Goal: Task Accomplishment & Management: Complete application form

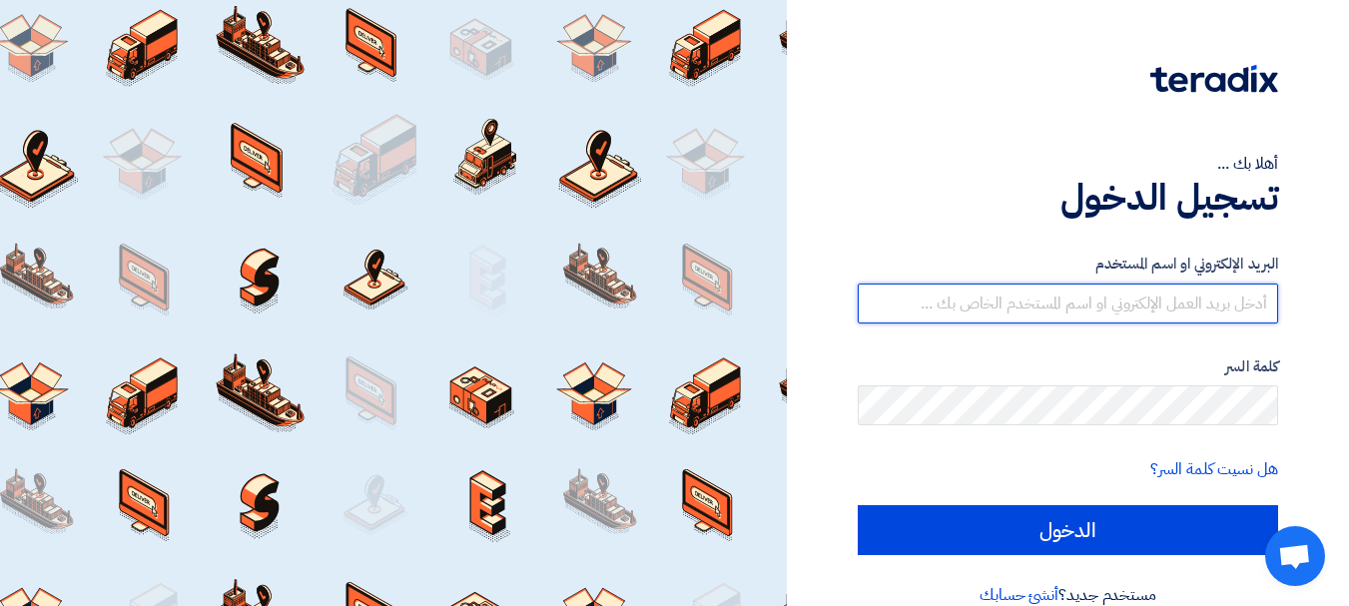
click at [1055, 302] on input "text" at bounding box center [1067, 303] width 420 height 40
type input "[EMAIL_ADDRESS][DOMAIN_NAME]"
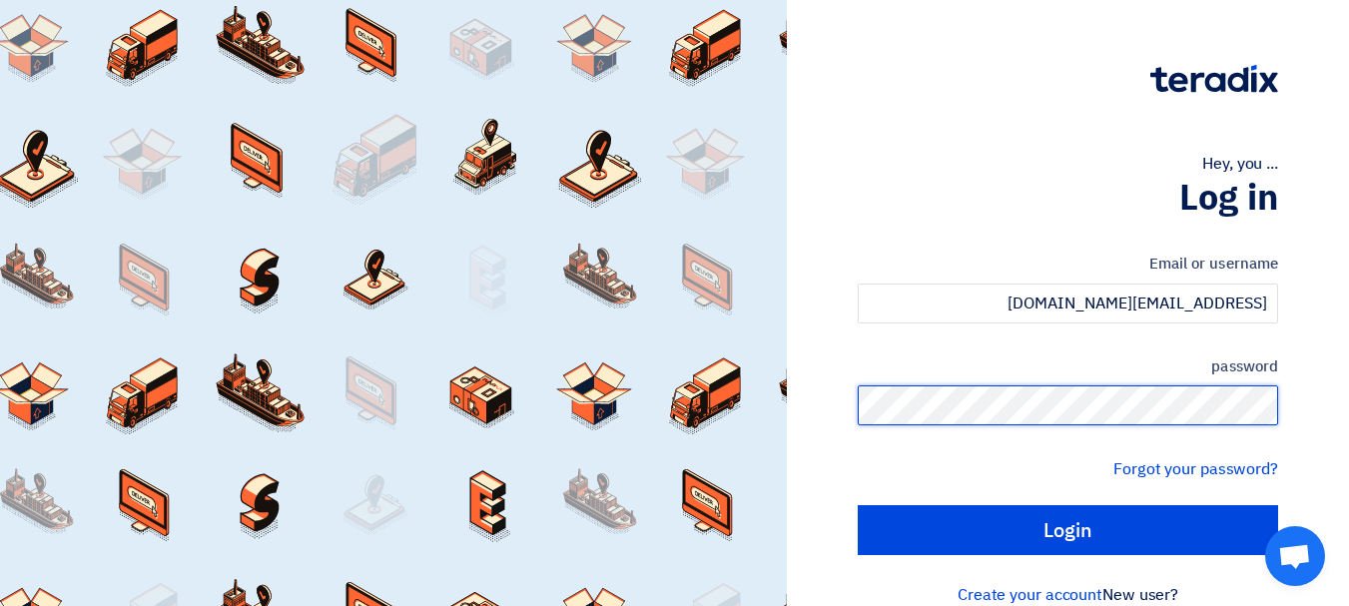
click at [857, 505] on input "Login" at bounding box center [1067, 530] width 420 height 50
type input "Sign in"
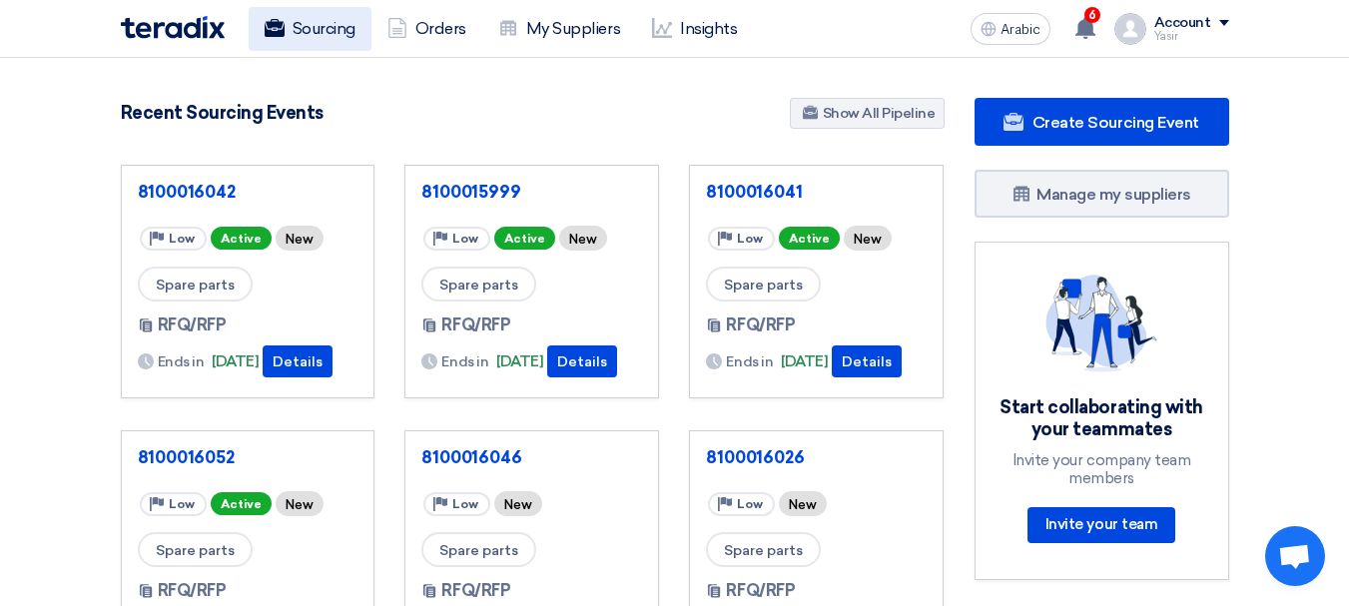
click at [303, 30] on font "Sourcing" at bounding box center [323, 28] width 63 height 19
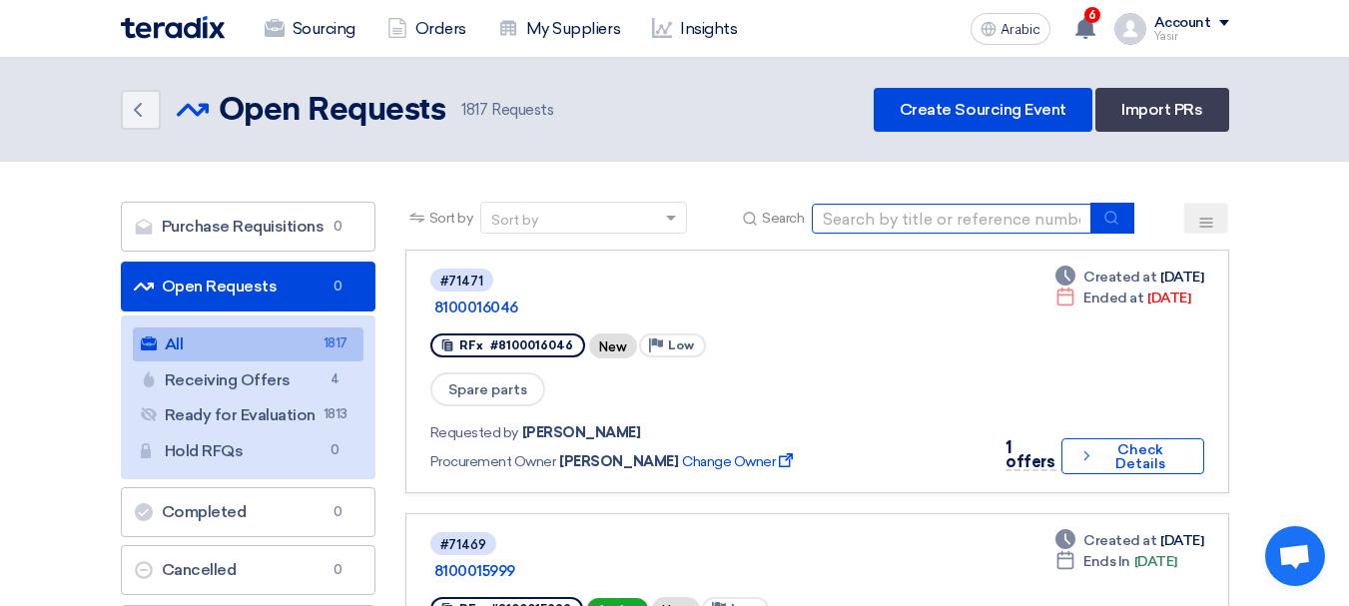
click at [957, 224] on input at bounding box center [952, 219] width 280 height 30
paste input "8100016026"
type input "8100016026"
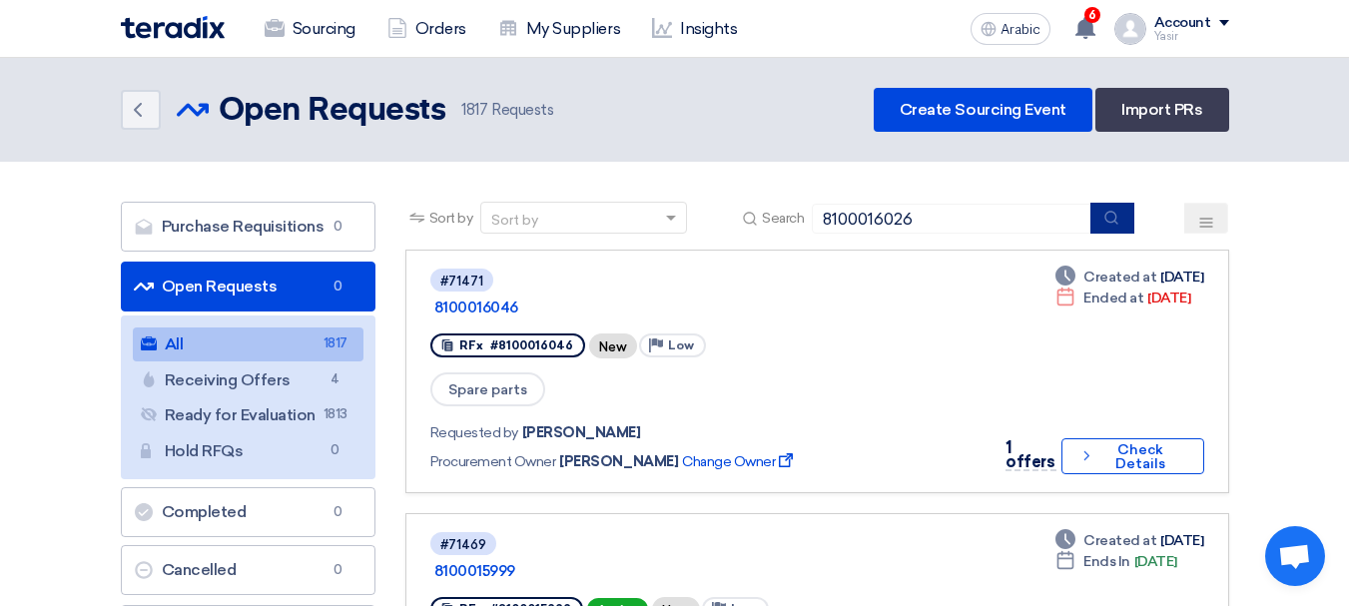
click at [1127, 219] on button "submit" at bounding box center [1112, 218] width 44 height 31
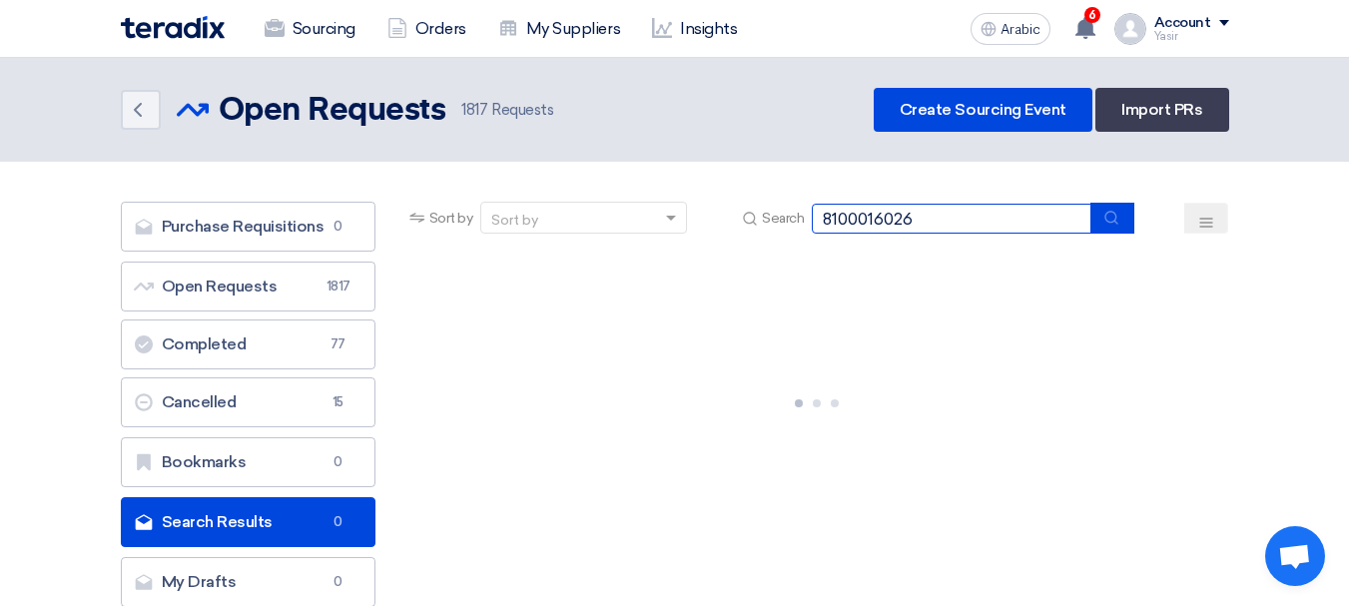
click at [1032, 214] on input "8100016026" at bounding box center [952, 219] width 280 height 30
click at [1125, 217] on button "submit" at bounding box center [1112, 218] width 44 height 31
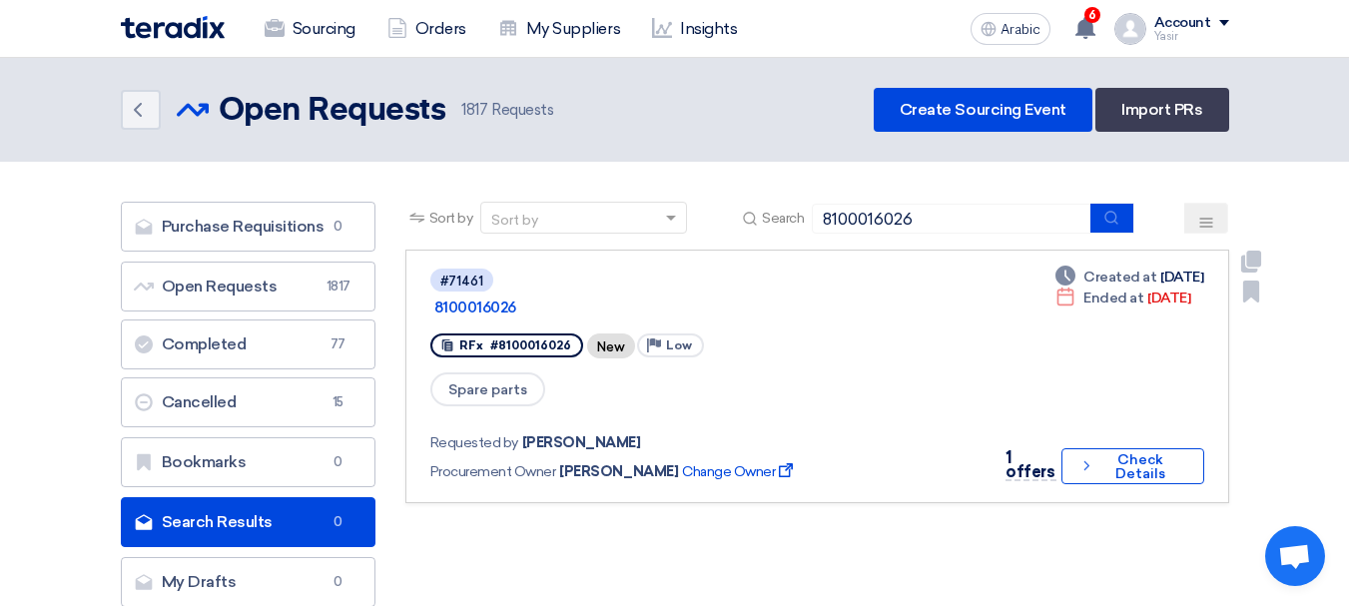
click at [1172, 457] on div "1 offers Check details Check Details" at bounding box center [1097, 466] width 211 height 40
click at [1159, 451] on font "Check Details" at bounding box center [1140, 466] width 50 height 31
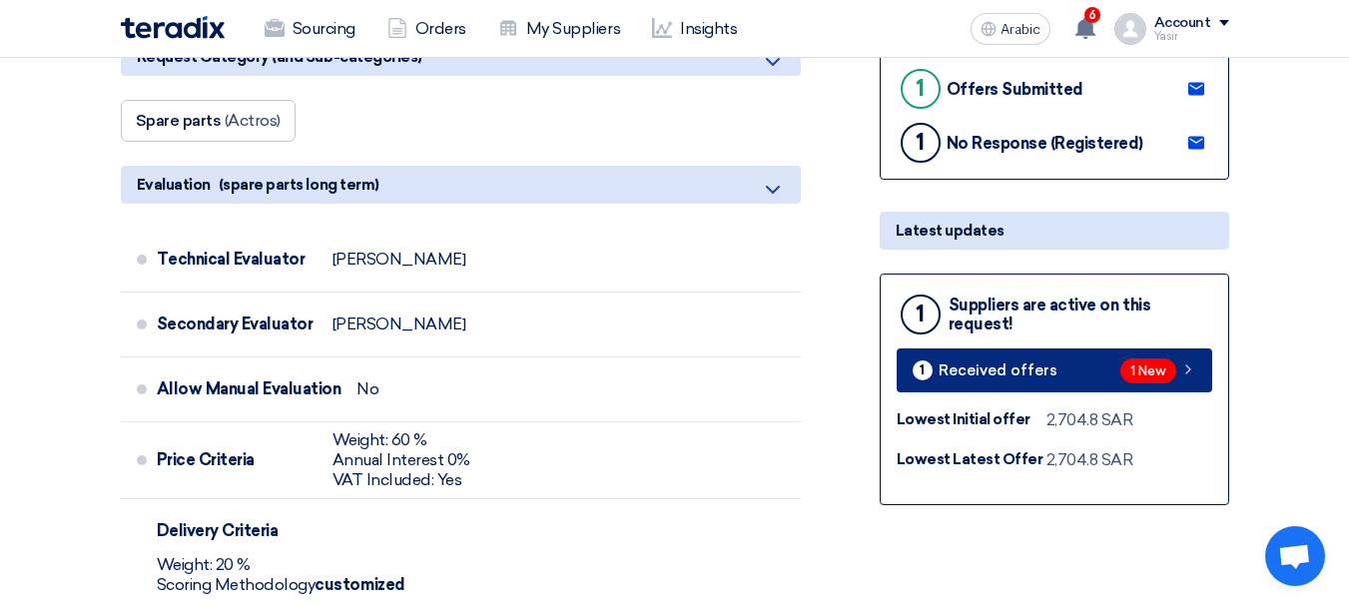
click at [1191, 371] on icon at bounding box center [1188, 369] width 16 height 16
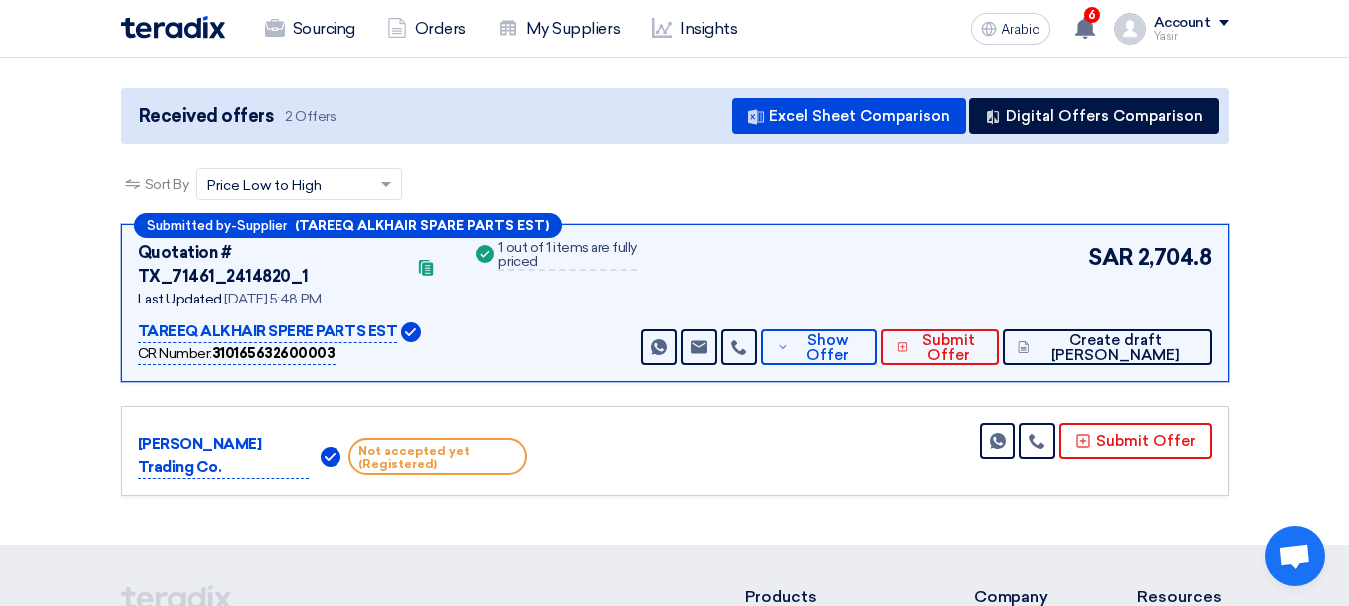
scroll to position [200, 0]
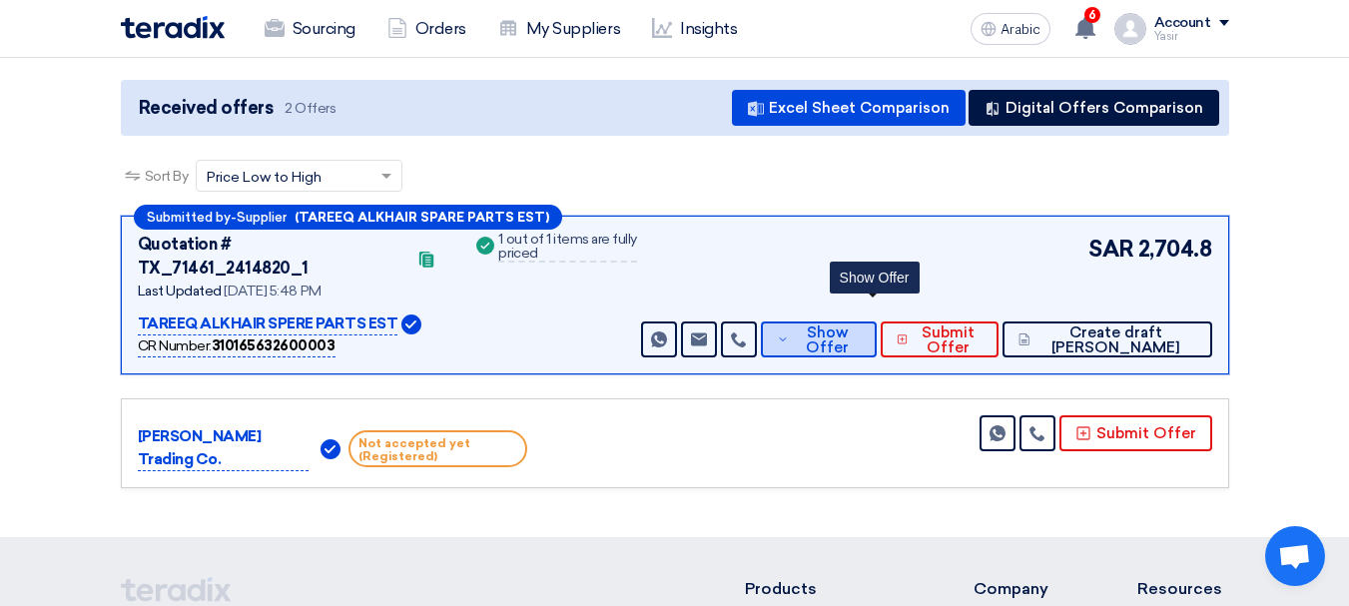
click at [848, 323] on font "Show Offer" at bounding box center [827, 339] width 43 height 33
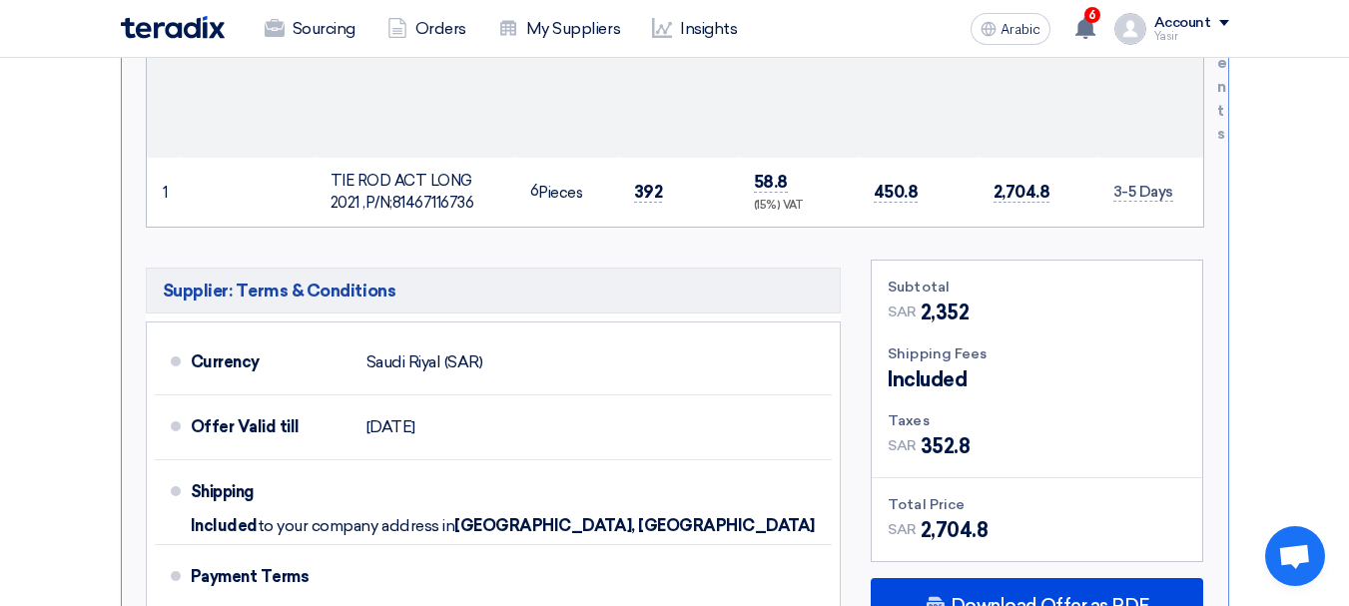
scroll to position [998, 0]
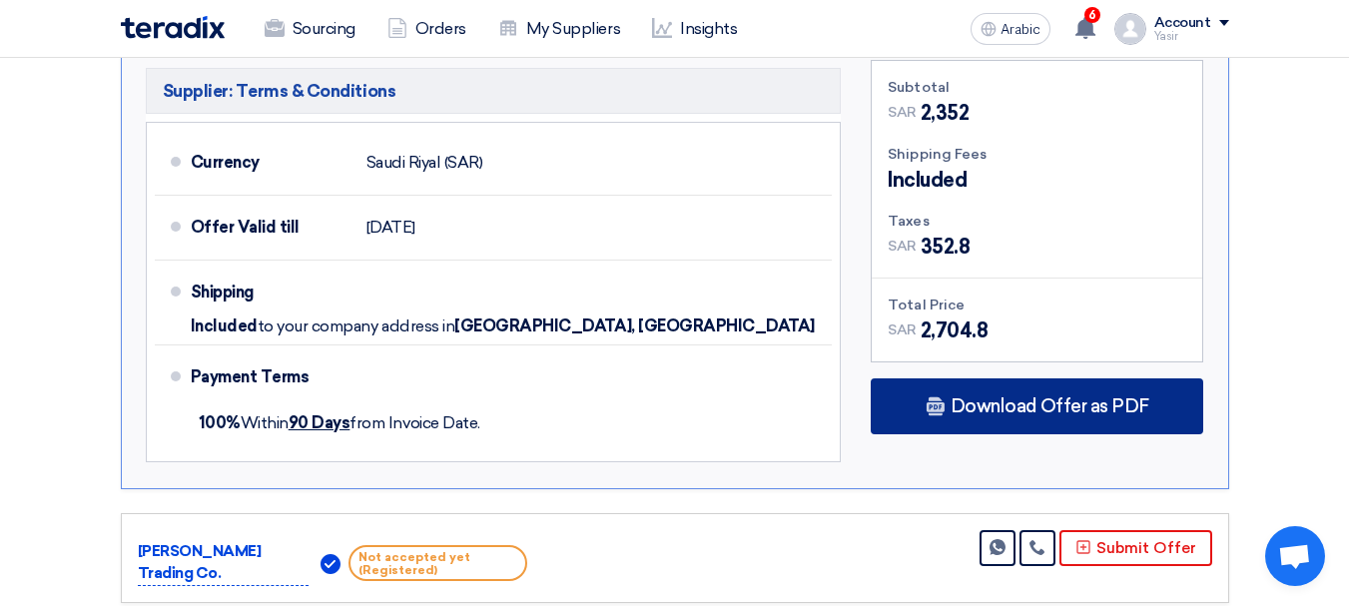
click at [1043, 395] on font "Download Offer as PDF" at bounding box center [1049, 406] width 199 height 22
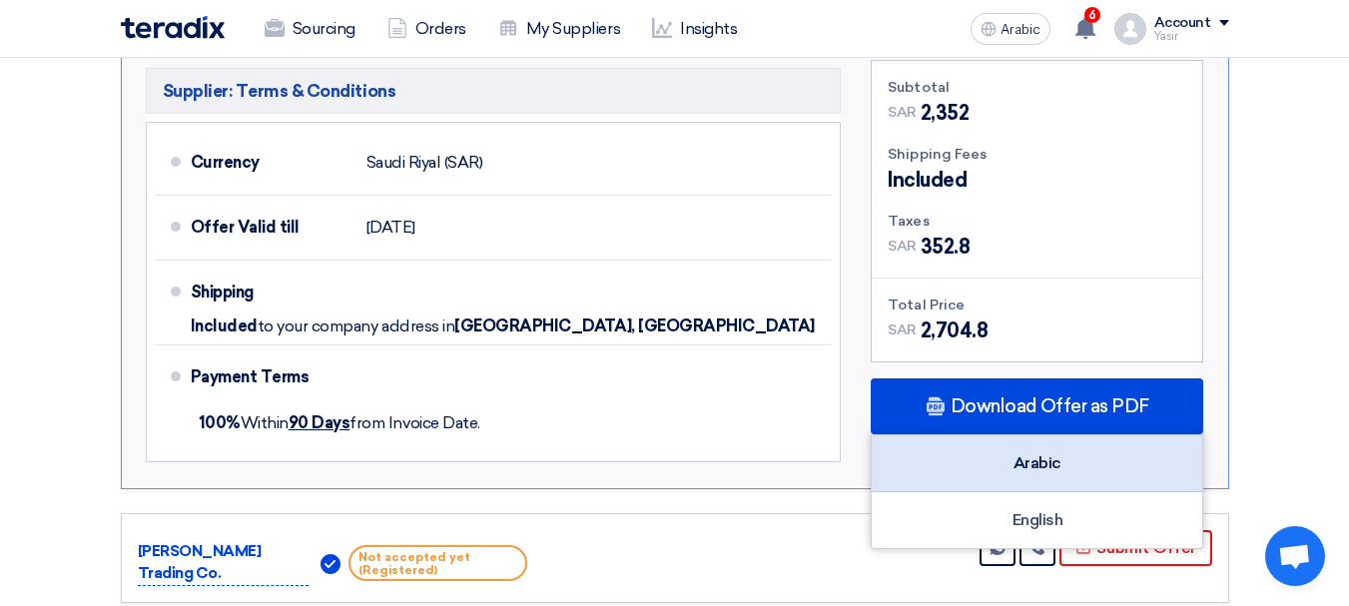
click at [1038, 453] on font "Arabic" at bounding box center [1037, 462] width 48 height 19
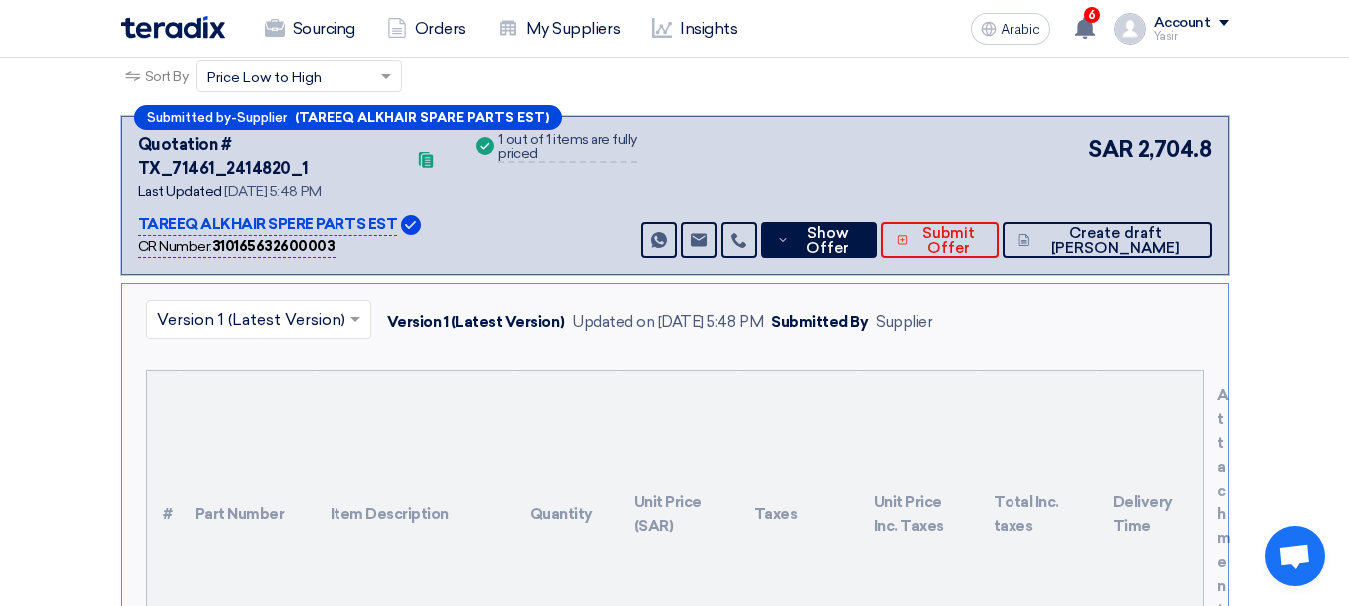
scroll to position [0, 0]
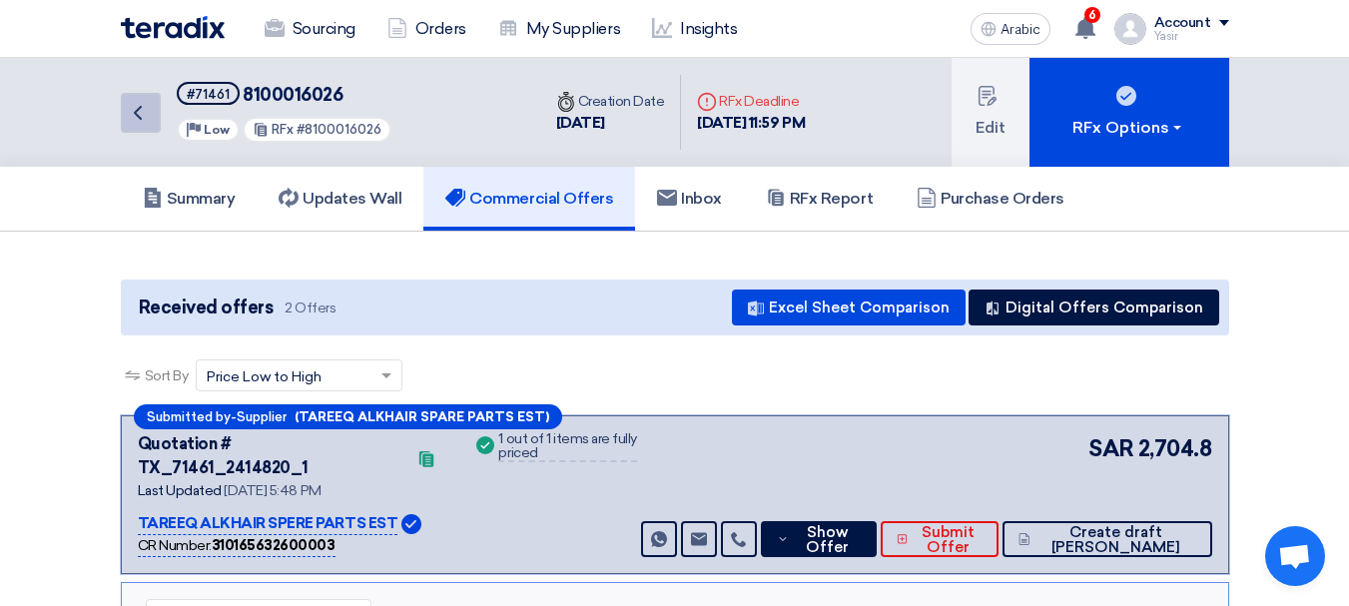
click at [155, 104] on link "Back" at bounding box center [141, 113] width 40 height 40
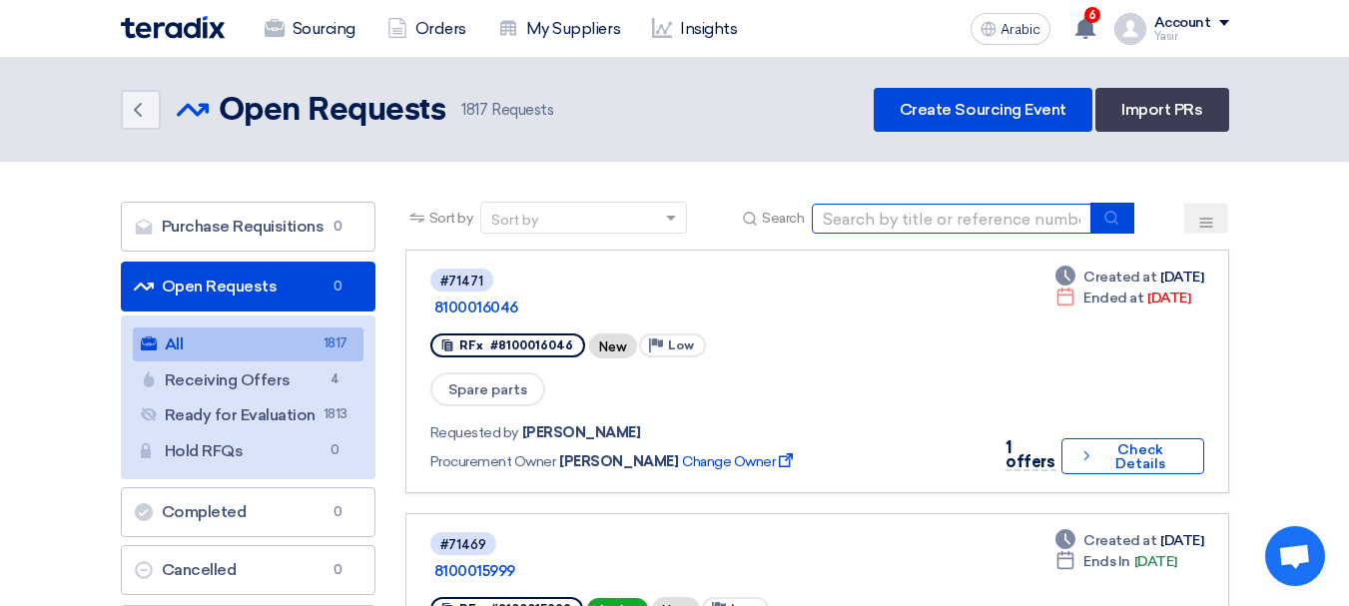
click at [825, 209] on input at bounding box center [952, 219] width 280 height 30
paste input "8100016035"
type input "8100016035"
click at [1136, 221] on div "Sort by Sort by Search 8100016035" at bounding box center [817, 226] width 824 height 48
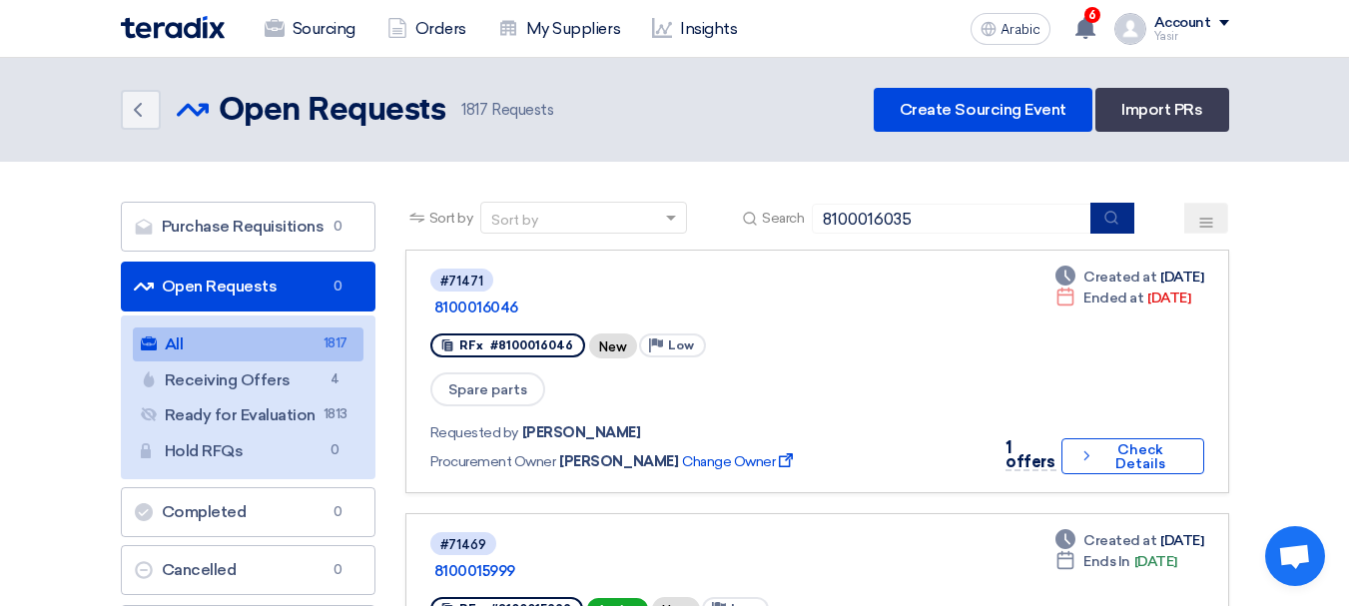
click at [1116, 221] on icon "submit" at bounding box center [1111, 218] width 16 height 16
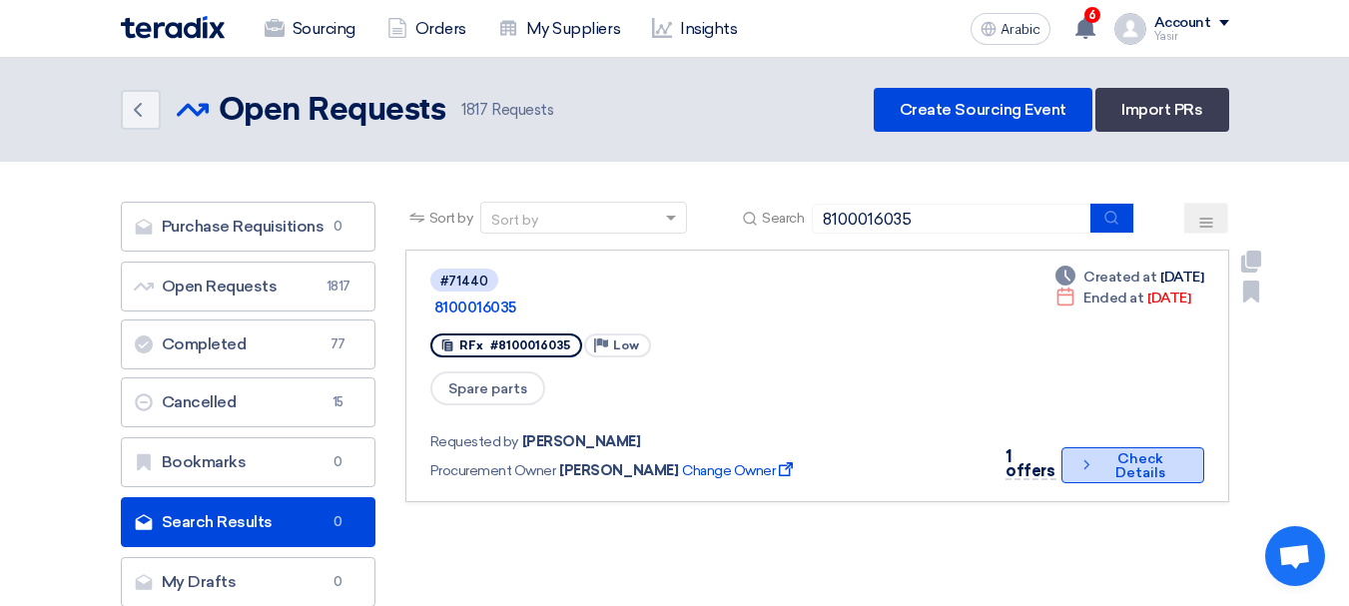
click at [1135, 450] on font "Check Details" at bounding box center [1140, 465] width 50 height 31
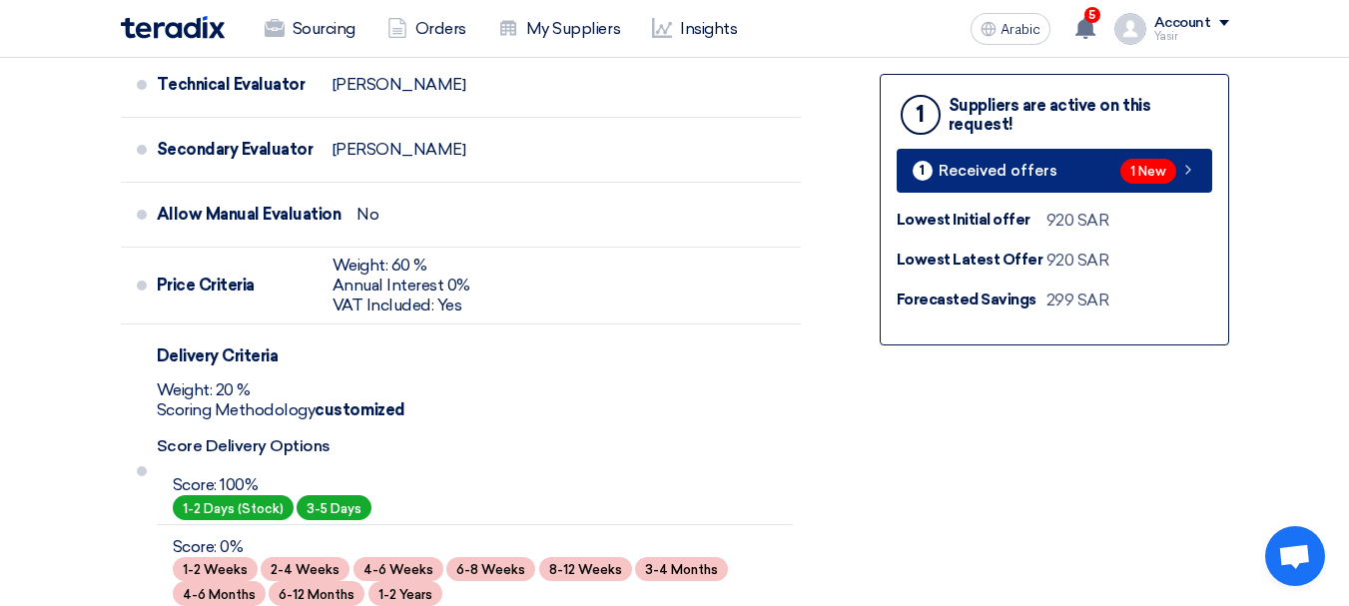
click at [1183, 157] on link "1 Received offers 1 New" at bounding box center [1053, 171] width 315 height 44
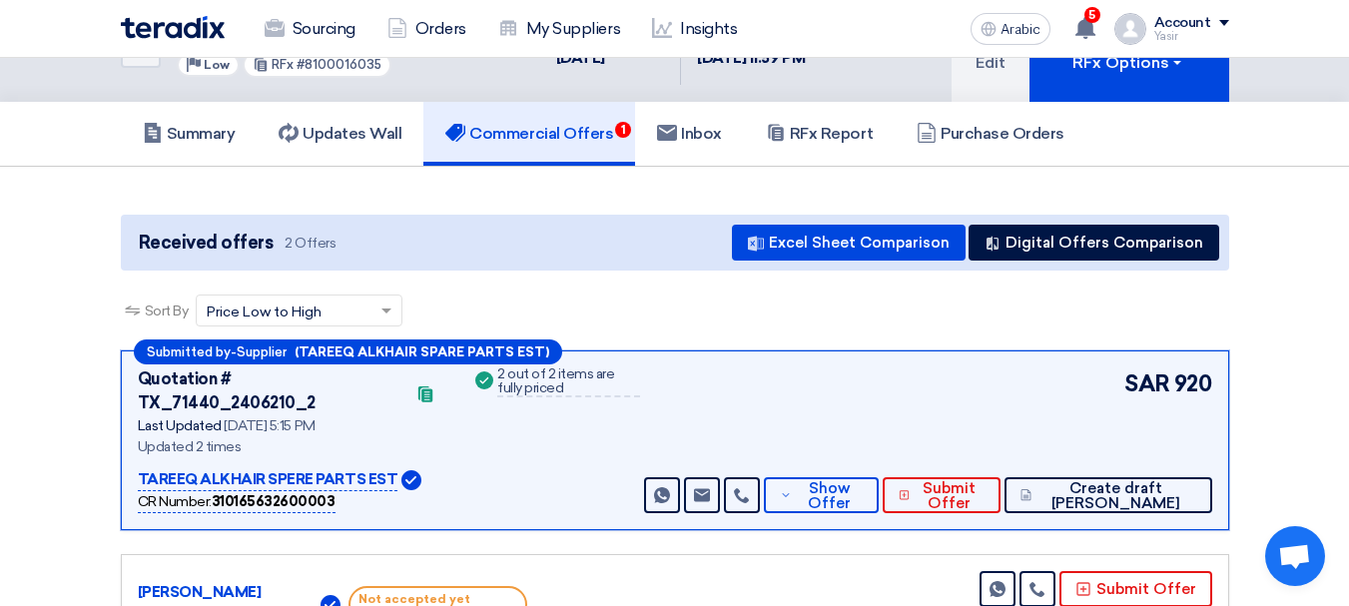
scroll to position [100, 0]
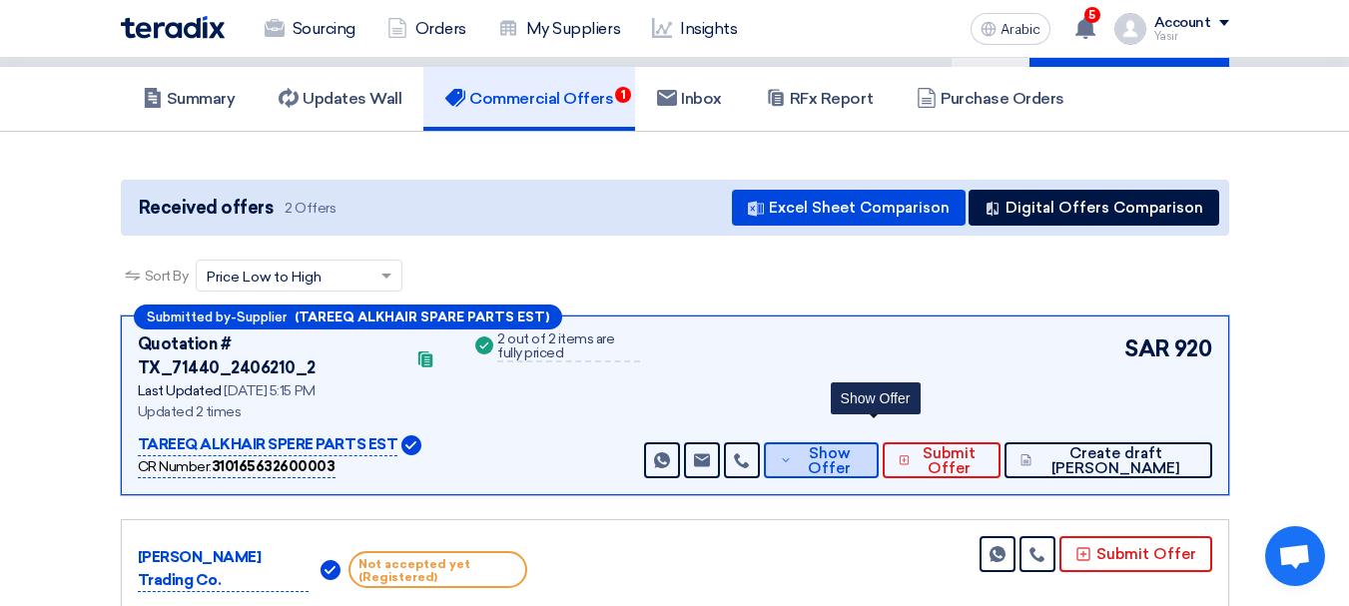
click at [862, 446] on span "Show Offer" at bounding box center [830, 461] width 66 height 30
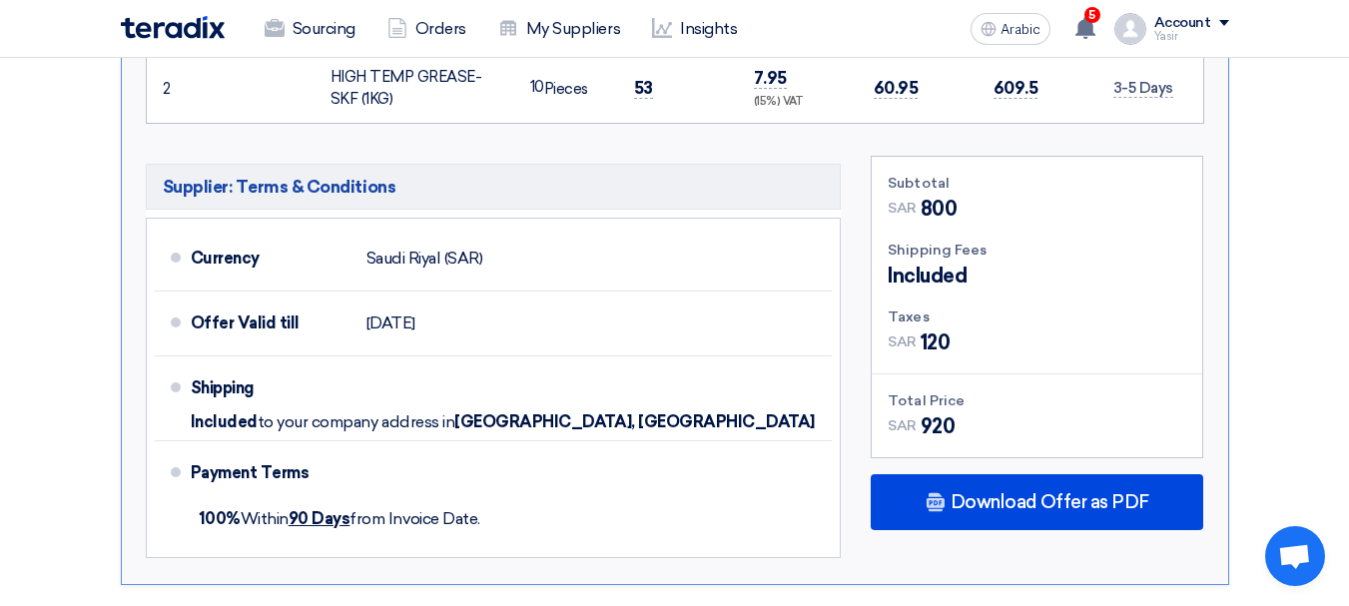
scroll to position [998, 0]
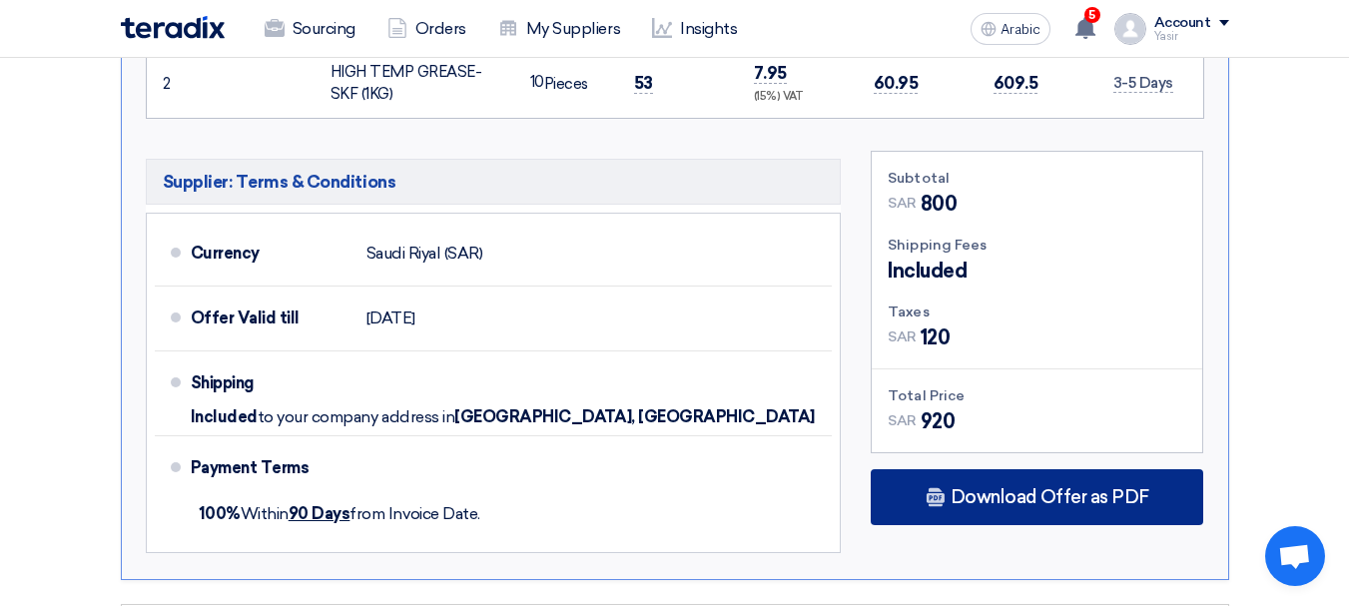
click at [1027, 493] on div "Download Offer as PDF" at bounding box center [1036, 497] width 332 height 56
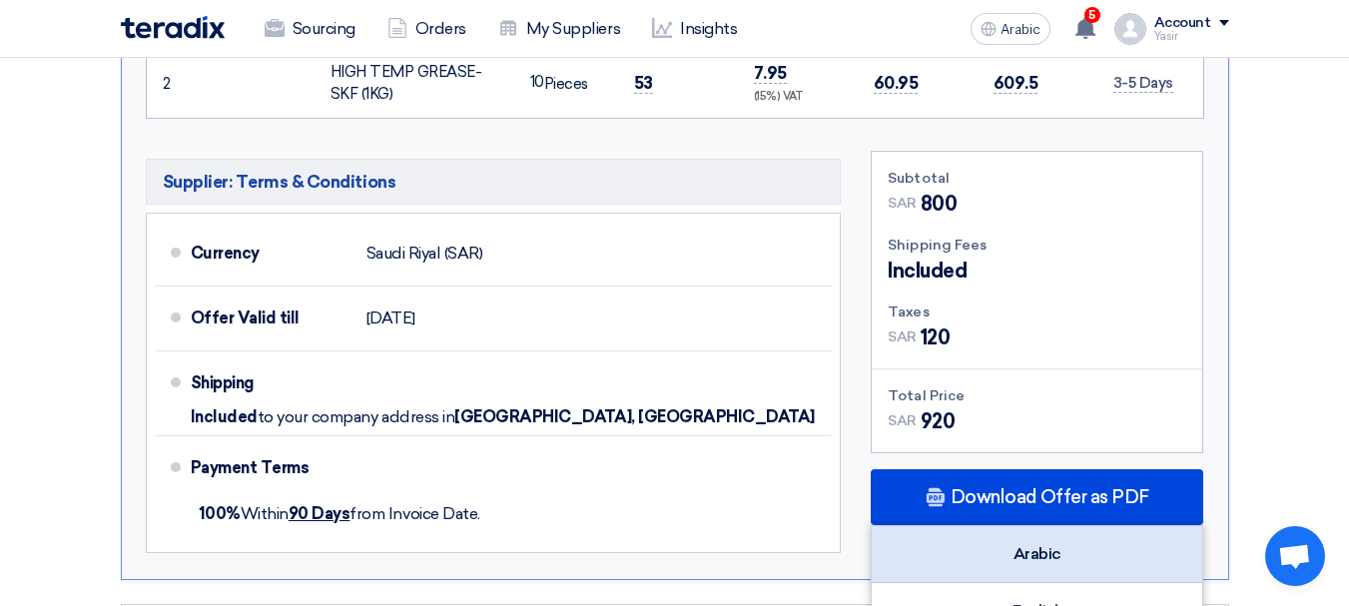
click at [1058, 544] on font "Arabic" at bounding box center [1037, 553] width 48 height 19
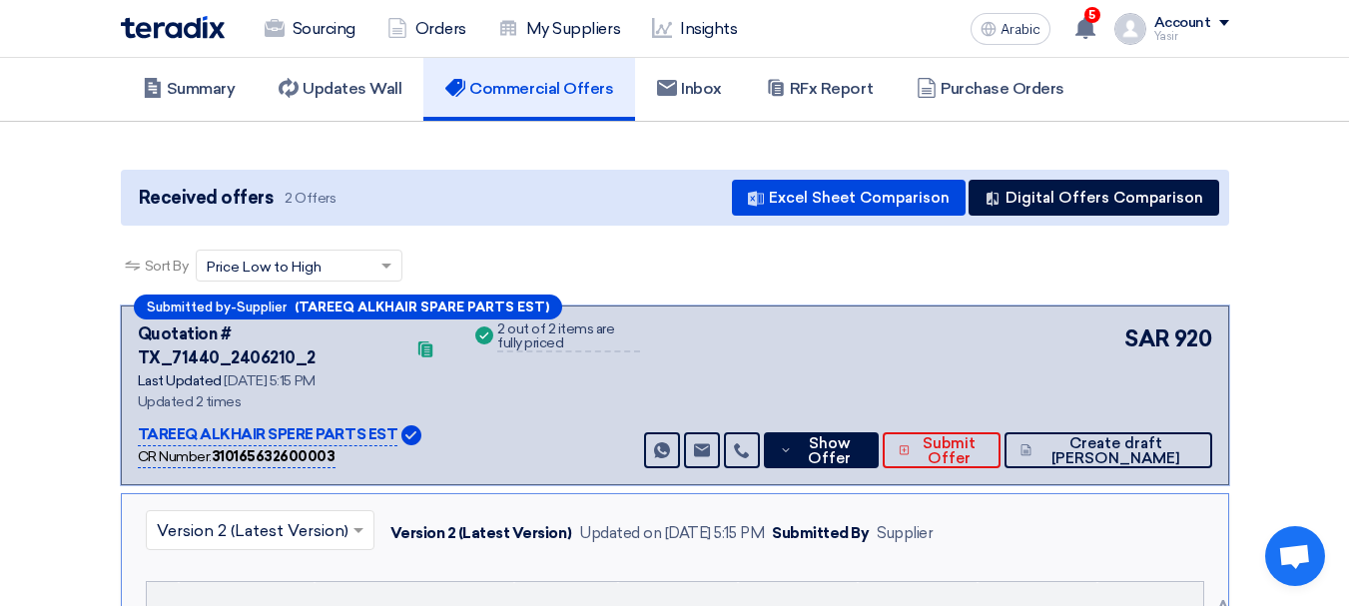
scroll to position [0, 0]
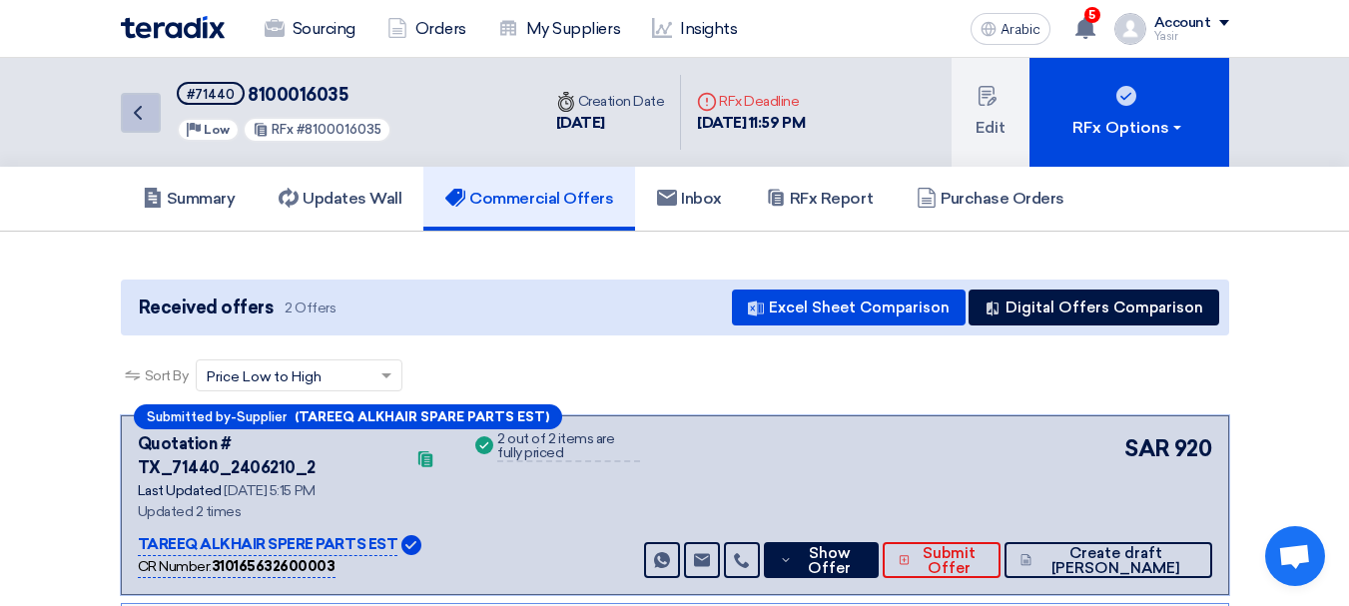
click at [141, 110] on icon "Back" at bounding box center [138, 113] width 24 height 24
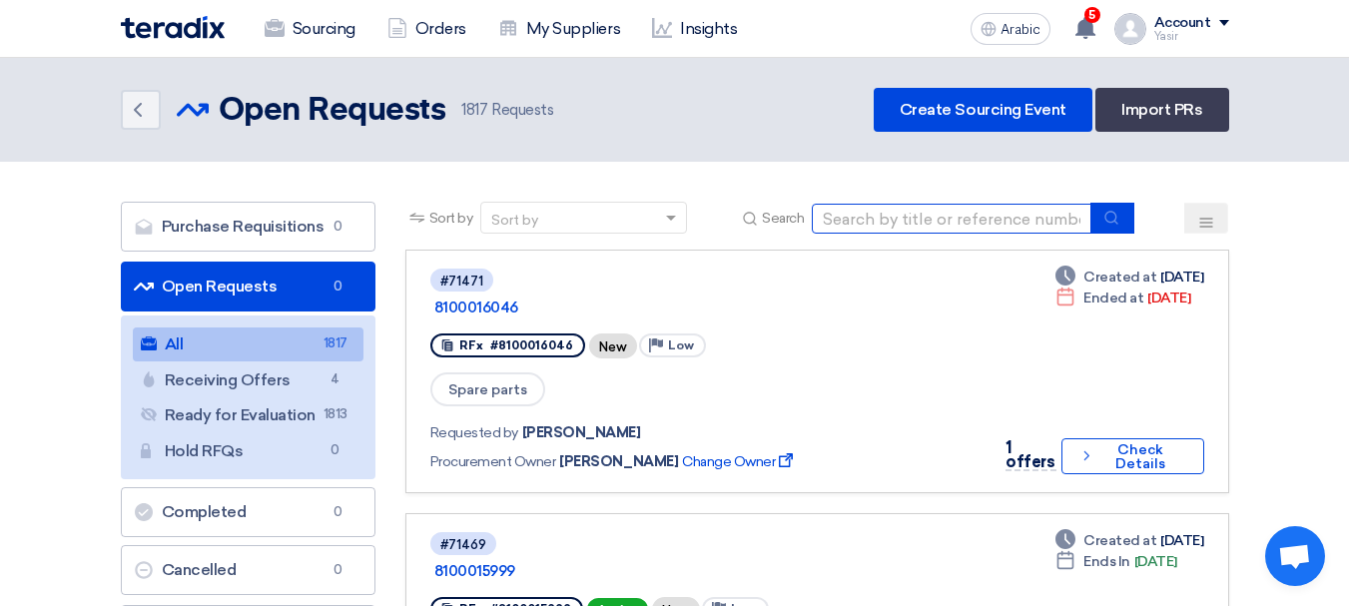
click at [962, 209] on input at bounding box center [952, 219] width 280 height 30
paste input "8100016045"
type input "8100016045"
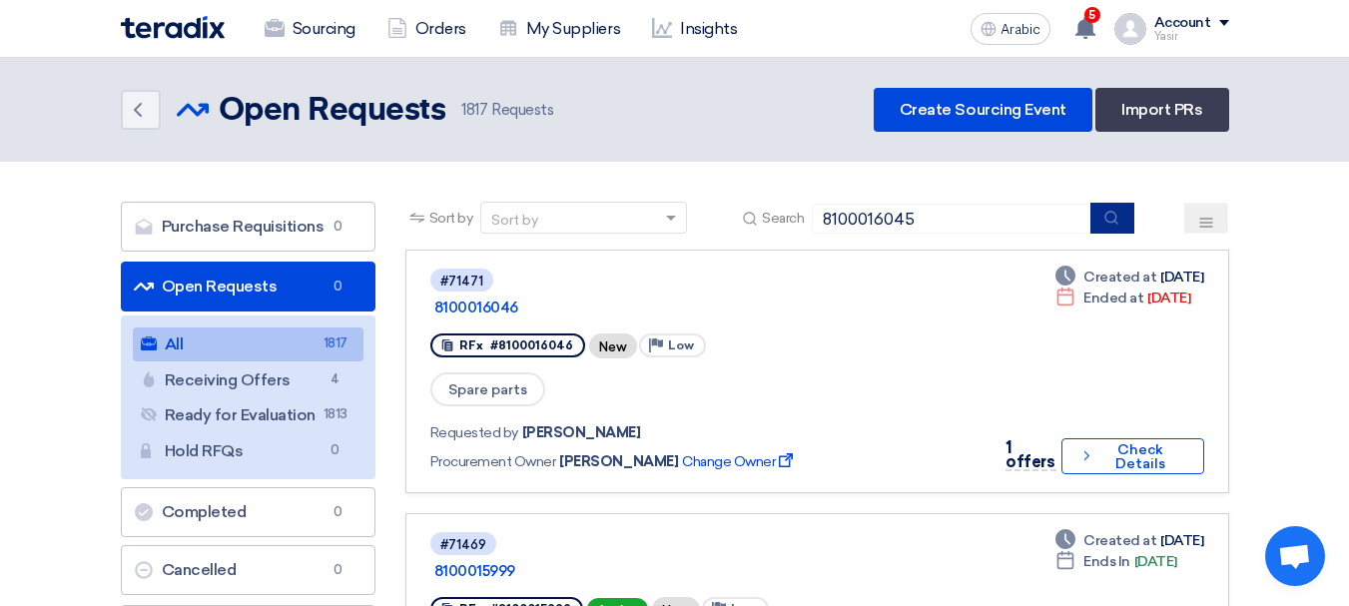
click at [1125, 217] on button "submit" at bounding box center [1112, 218] width 44 height 31
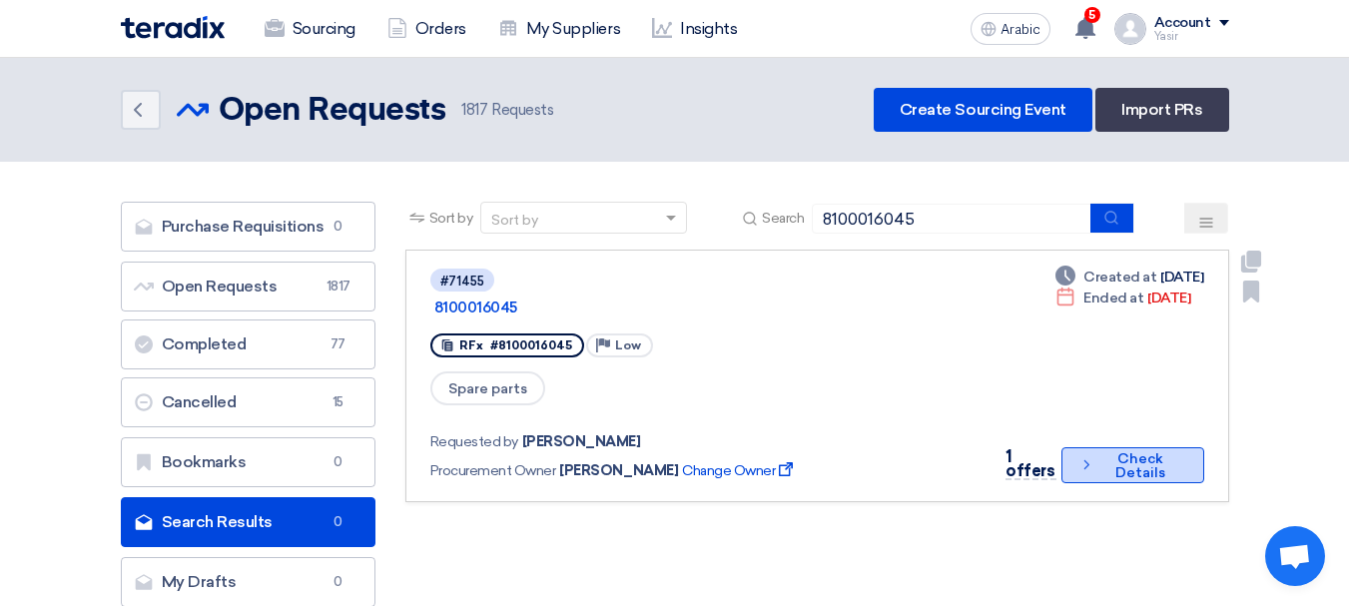
click at [1156, 450] on font "Check Details" at bounding box center [1140, 465] width 50 height 31
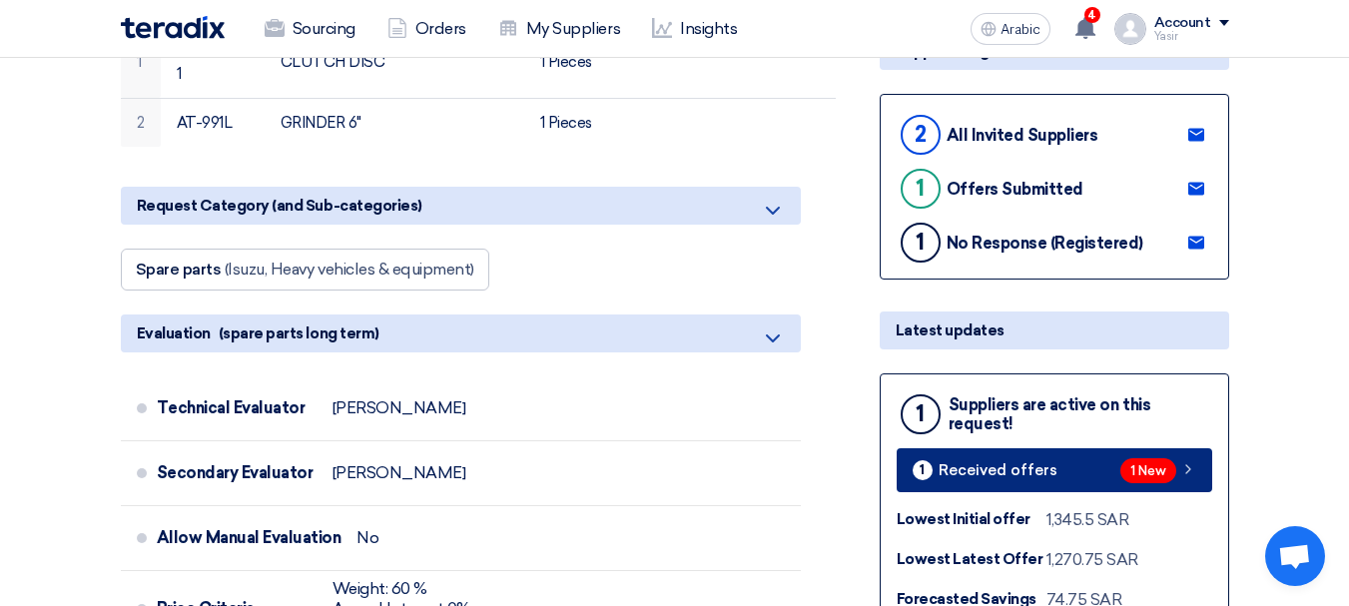
click at [1175, 491] on link "1 Received offers 1 New" at bounding box center [1053, 470] width 315 height 44
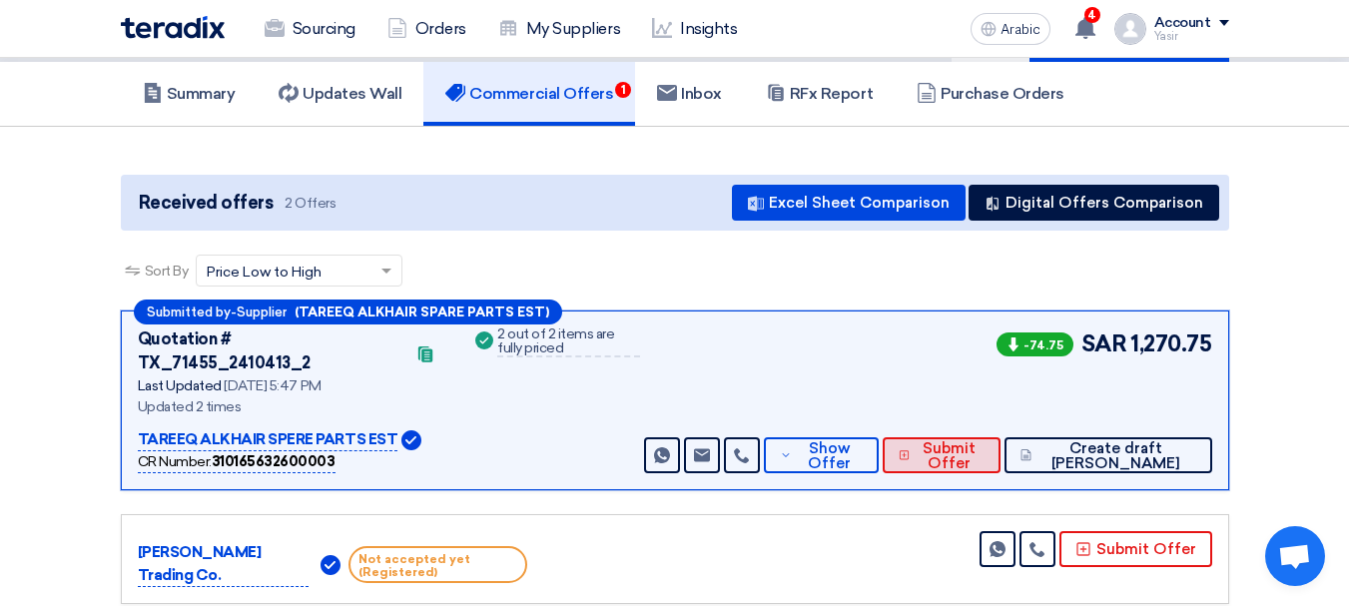
scroll to position [200, 0]
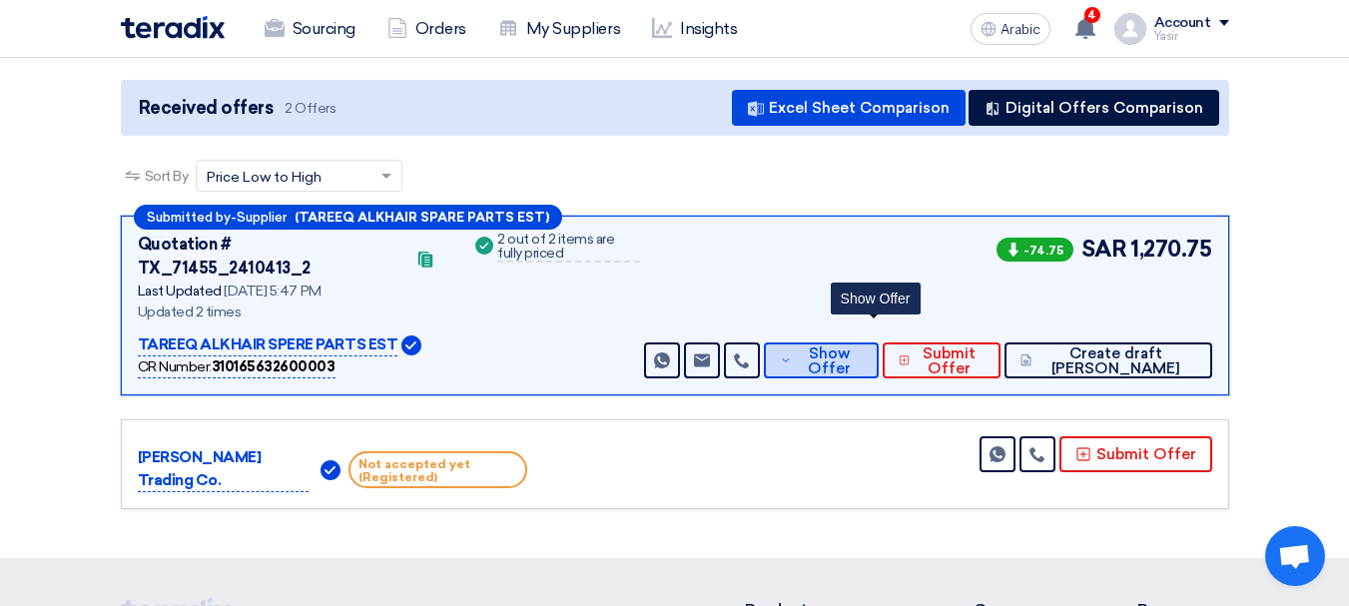
click at [862, 347] on span "Show Offer" at bounding box center [830, 361] width 66 height 30
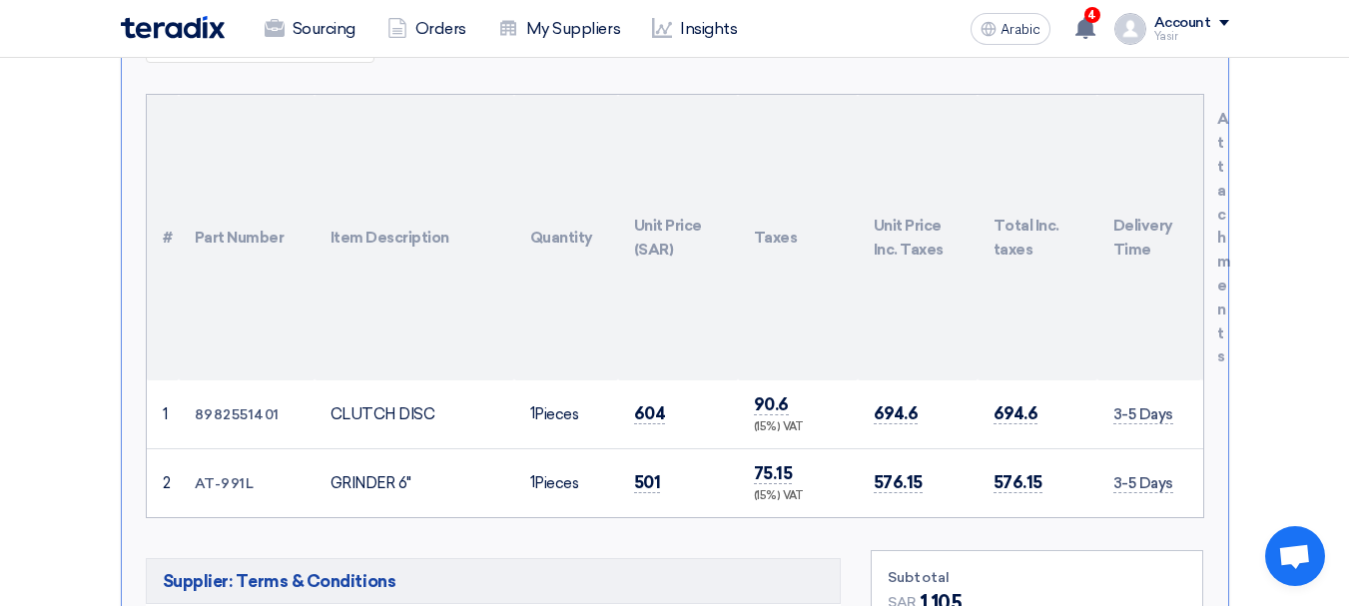
scroll to position [599, 0]
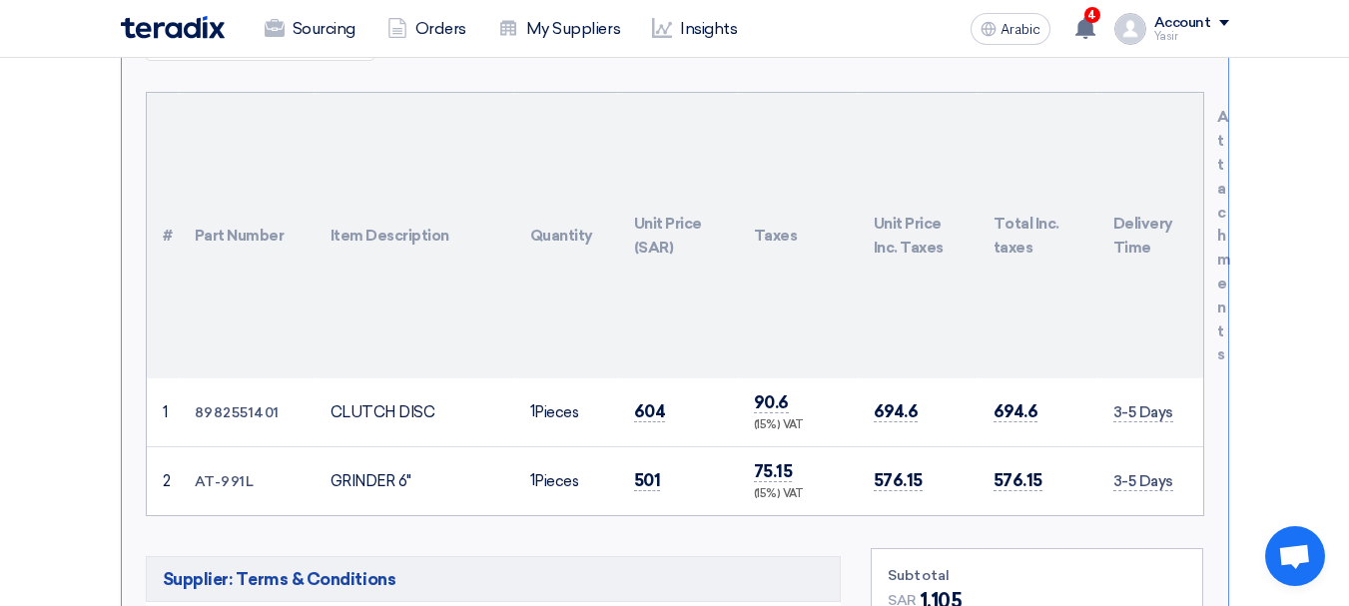
drag, startPoint x: 331, startPoint y: 458, endPoint x: 436, endPoint y: 453, distance: 104.9
click at [436, 470] on div "GRINDER 6"" at bounding box center [414, 481] width 168 height 23
drag, startPoint x: 255, startPoint y: 454, endPoint x: 195, endPoint y: 457, distance: 60.0
click at [195, 457] on td "AT-991L" at bounding box center [247, 480] width 136 height 69
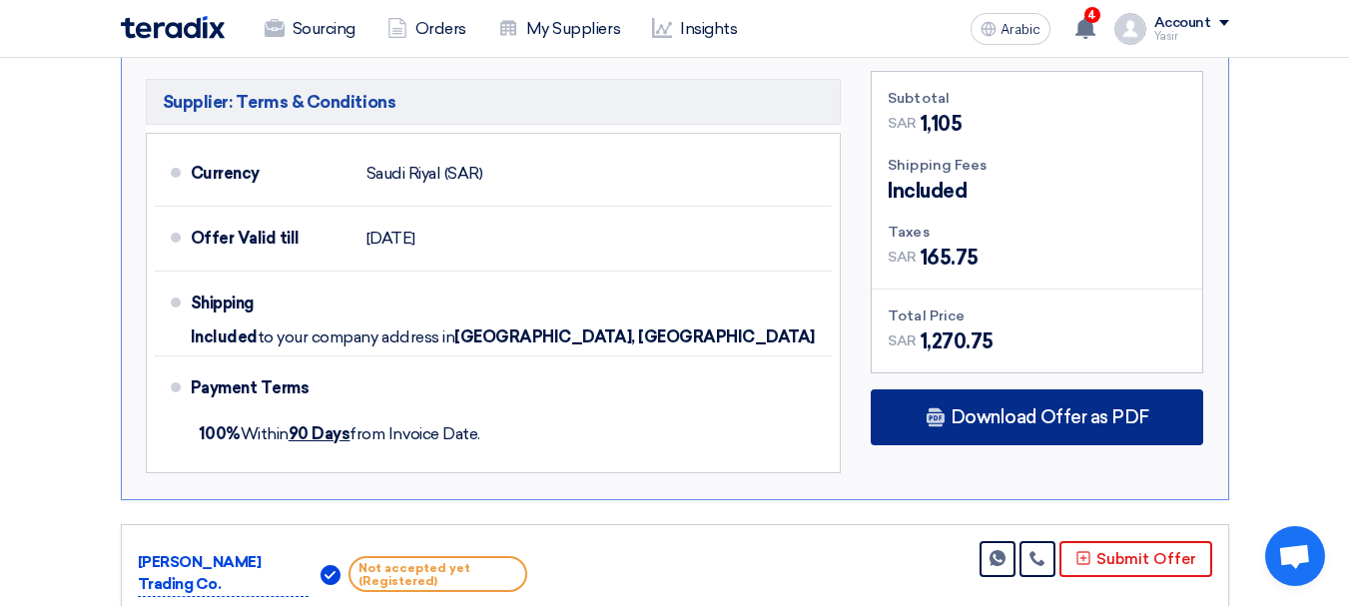
scroll to position [1098, 0]
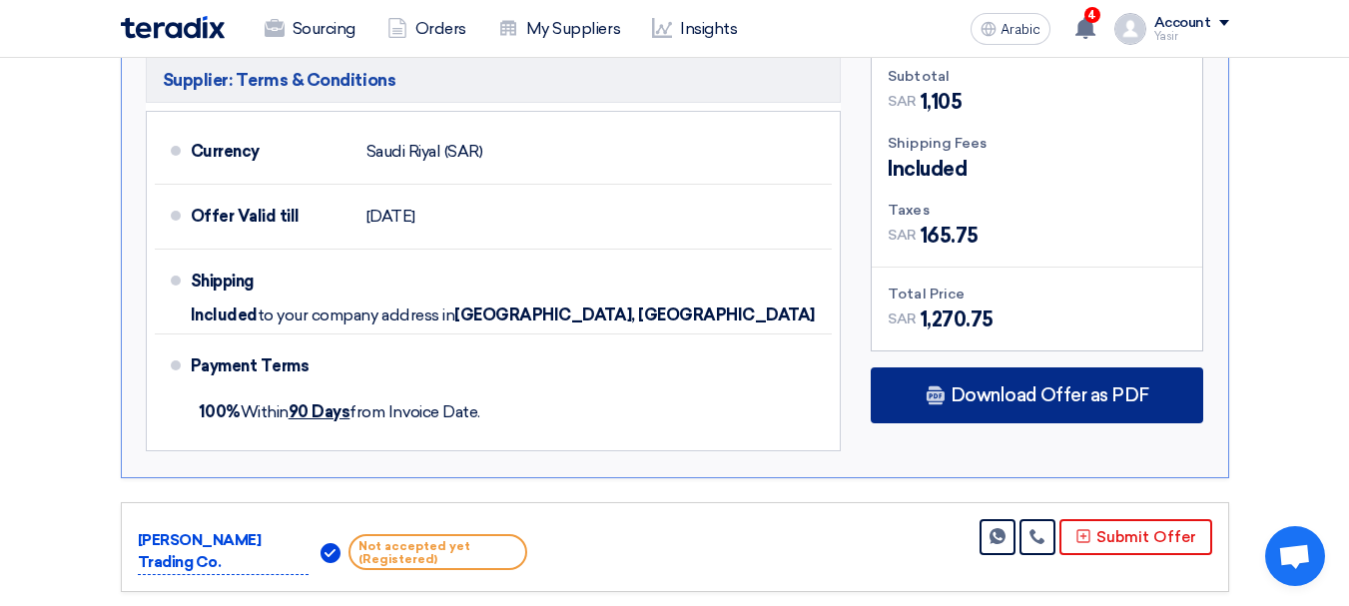
click at [1034, 384] on font "Download Offer as PDF" at bounding box center [1049, 395] width 199 height 22
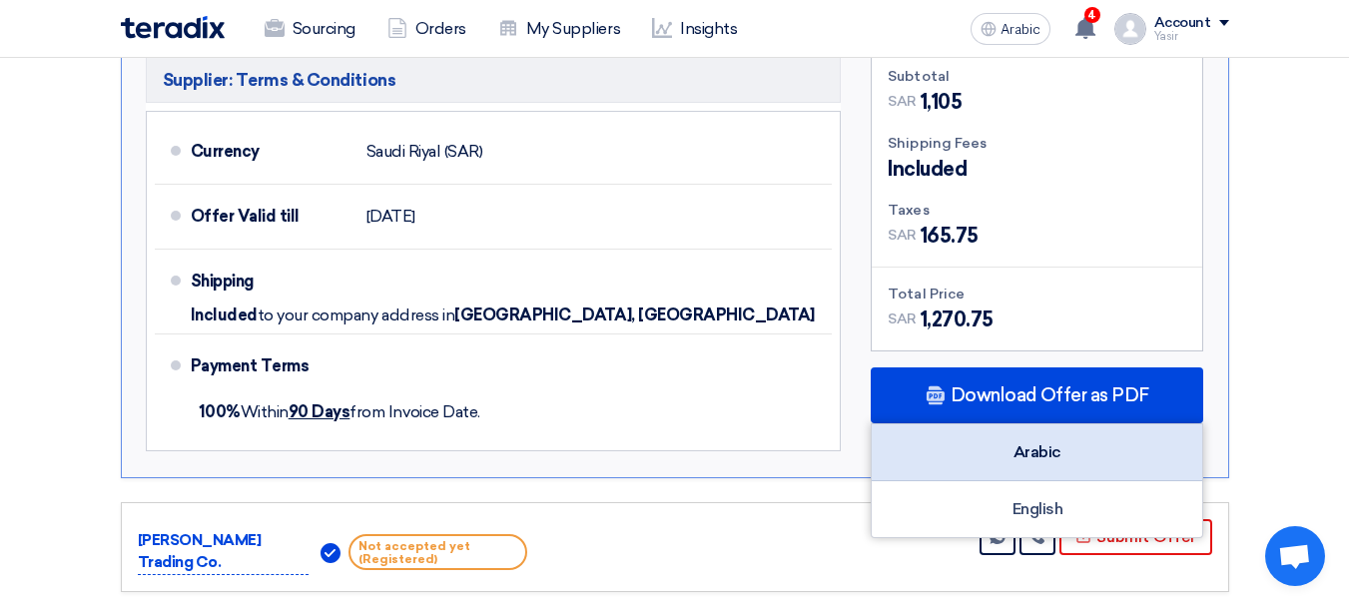
click at [1064, 427] on div "Arabic" at bounding box center [1036, 452] width 330 height 57
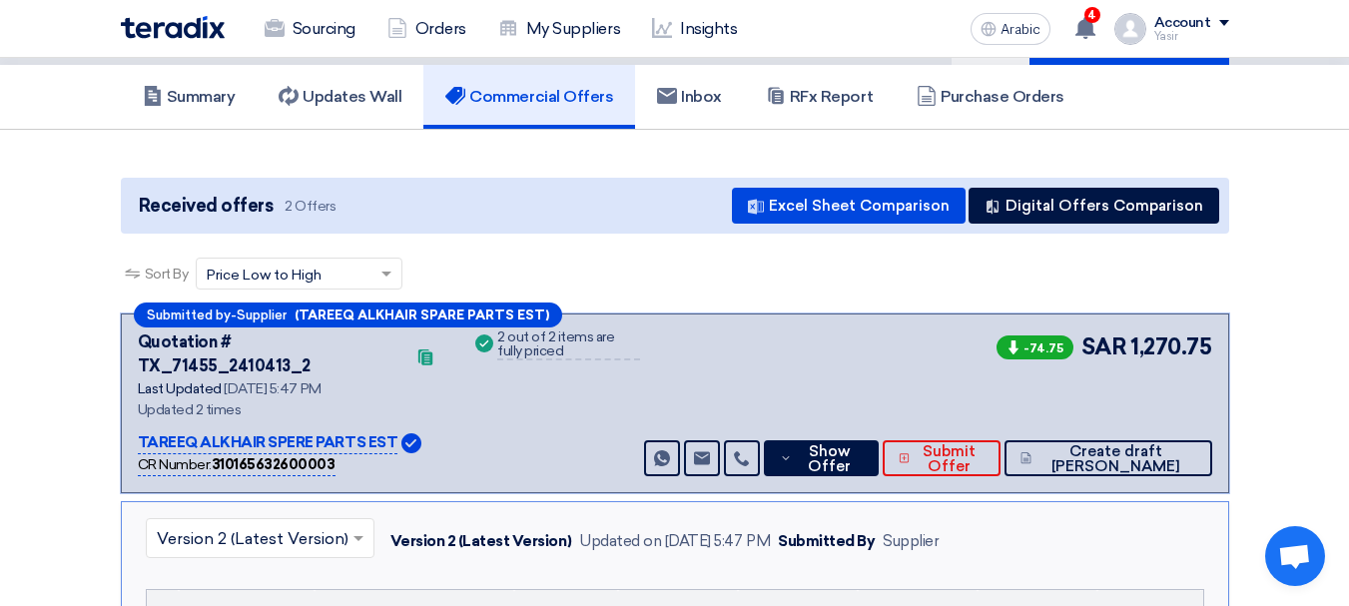
scroll to position [0, 0]
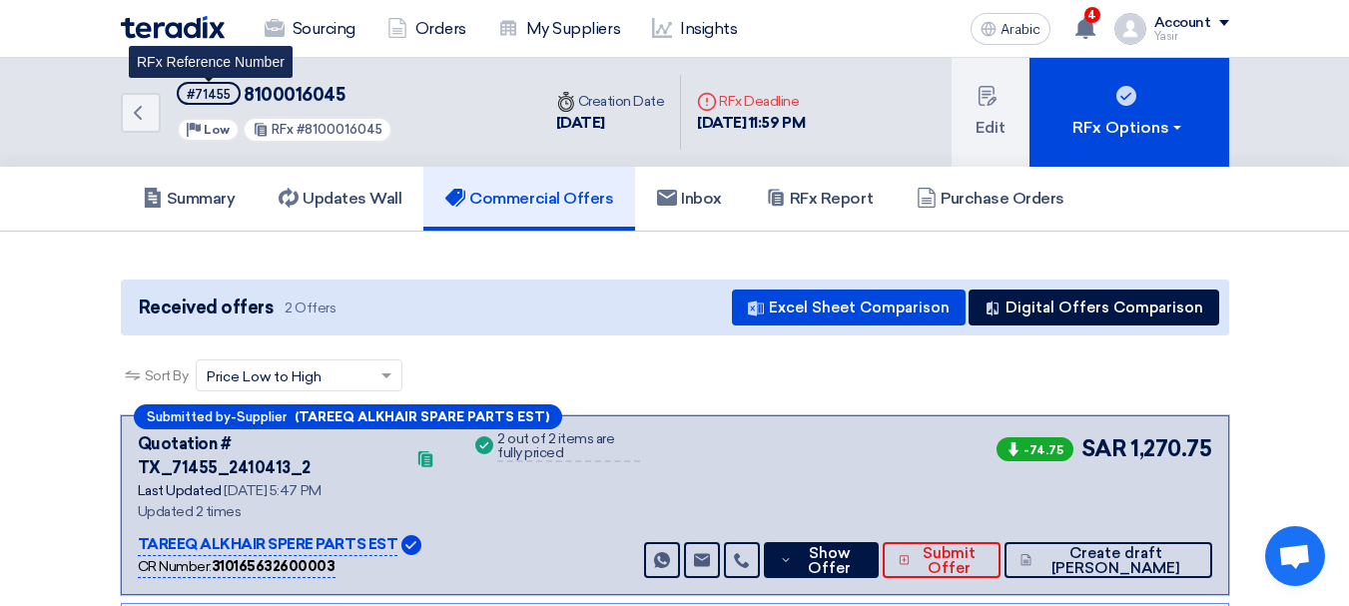
click at [219, 95] on font "#71455" at bounding box center [209, 94] width 44 height 15
copy font "71455"
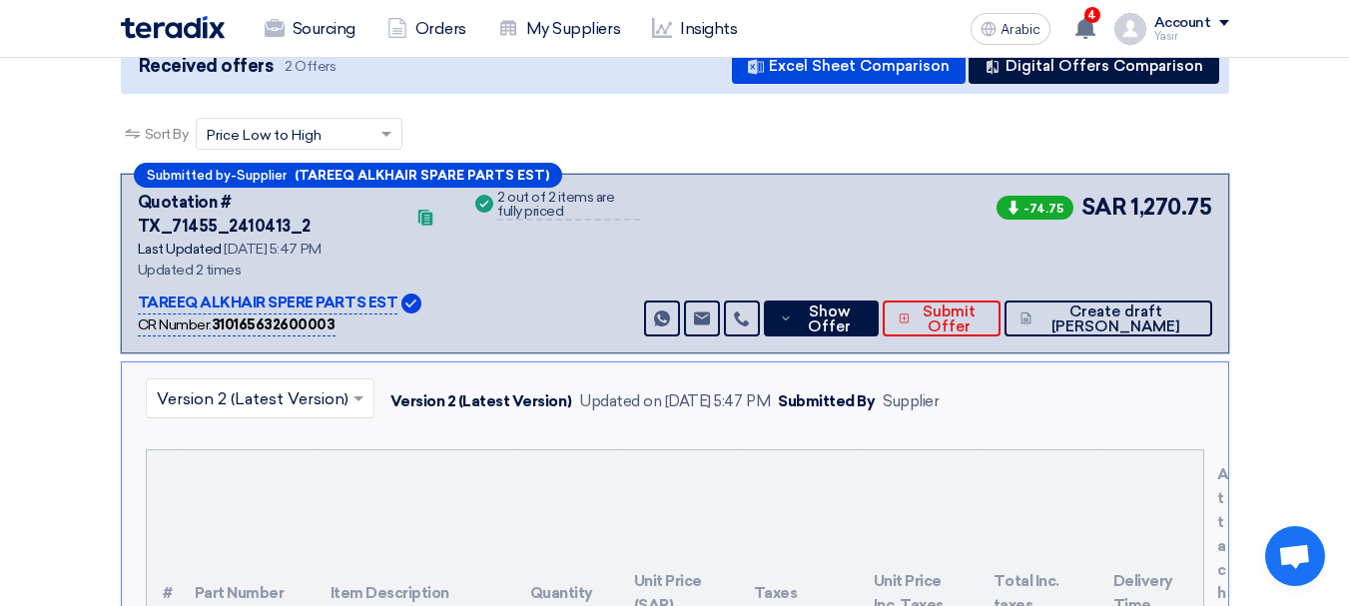
scroll to position [599, 0]
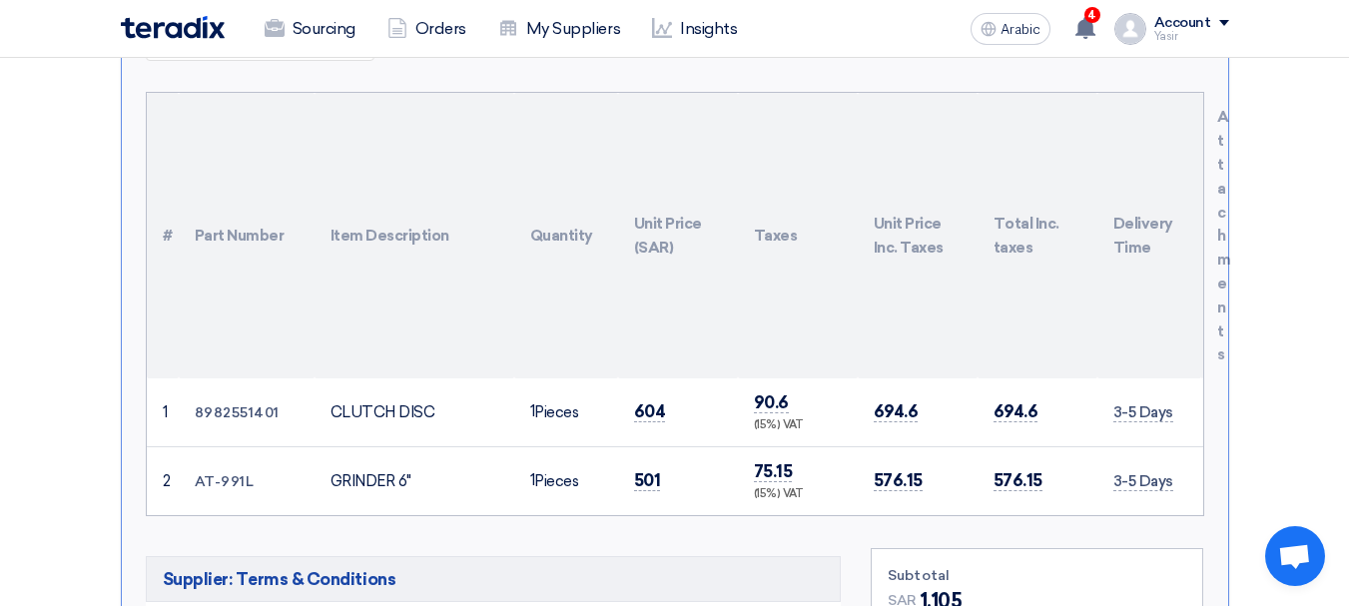
drag, startPoint x: 326, startPoint y: 450, endPoint x: 395, endPoint y: 453, distance: 68.9
click at [395, 453] on td "GRINDER 6"" at bounding box center [414, 480] width 200 height 69
click at [413, 470] on div "GRINDER 6"" at bounding box center [414, 481] width 168 height 23
drag, startPoint x: 417, startPoint y: 457, endPoint x: 444, endPoint y: 458, distance: 27.0
click at [444, 458] on td "GRINDER 6"" at bounding box center [414, 480] width 200 height 69
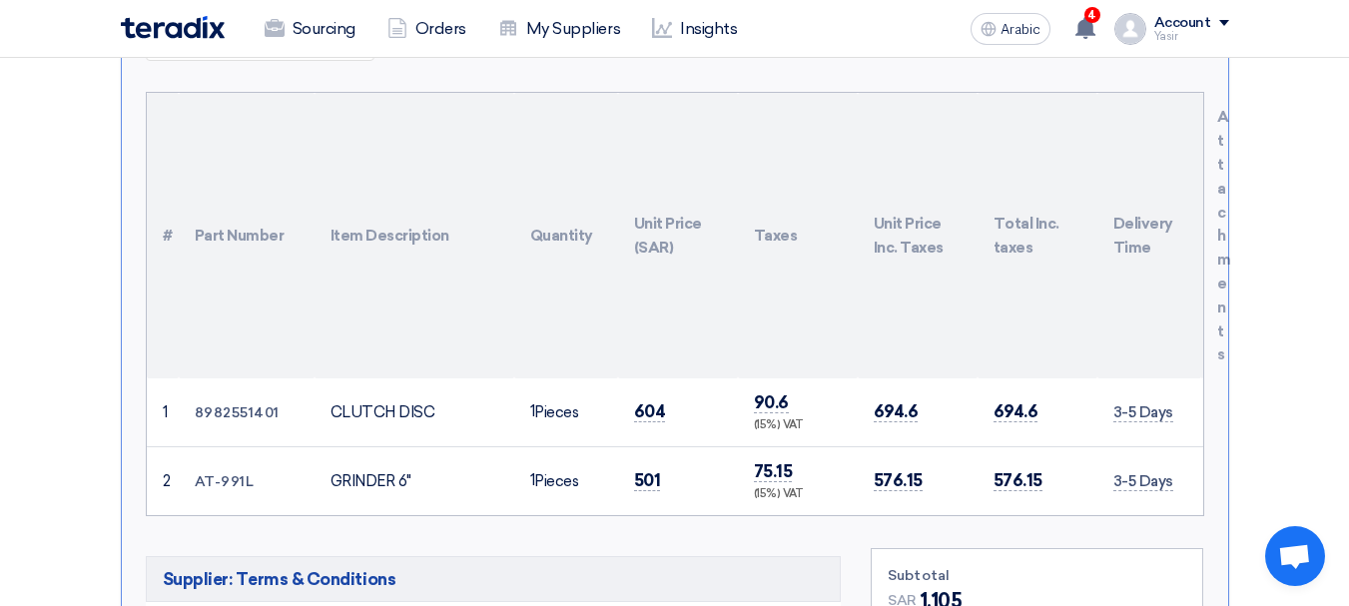
copy font "GRINDER 6""
drag, startPoint x: 245, startPoint y: 465, endPoint x: 227, endPoint y: 458, distance: 19.3
click at [243, 473] on font "AT-991L" at bounding box center [225, 481] width 60 height 17
click at [227, 473] on font "AT-991L" at bounding box center [225, 481] width 60 height 17
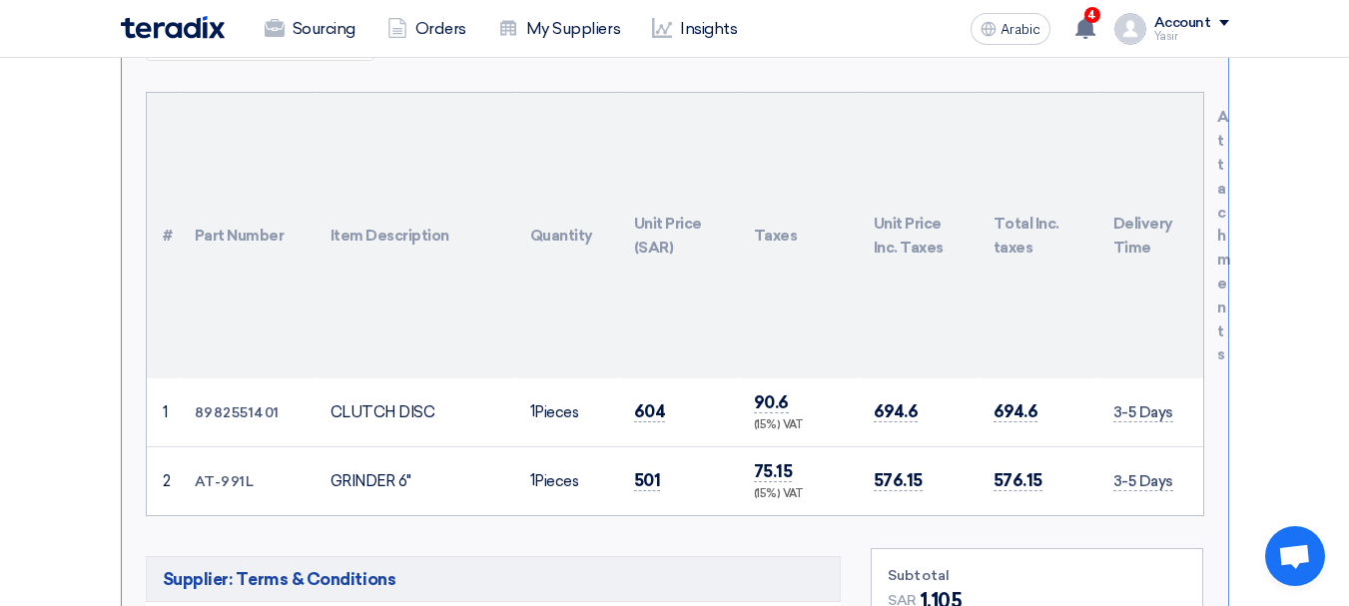
click at [220, 473] on font "AT-991L" at bounding box center [225, 481] width 60 height 17
drag, startPoint x: 200, startPoint y: 456, endPoint x: 254, endPoint y: 466, distance: 54.8
click at [254, 466] on td "AT-991L" at bounding box center [247, 480] width 136 height 69
click at [208, 473] on font "AT-991L" at bounding box center [225, 481] width 60 height 17
drag, startPoint x: 200, startPoint y: 460, endPoint x: 225, endPoint y: 462, distance: 25.0
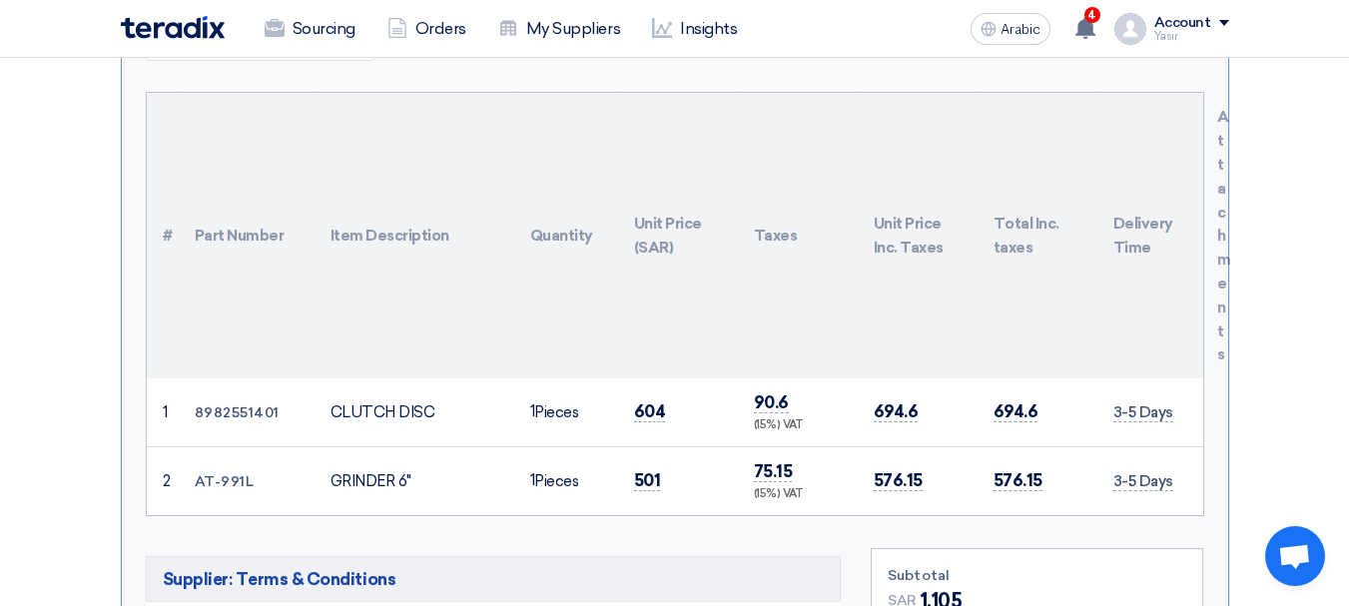
click at [225, 473] on font "AT-991L" at bounding box center [225, 481] width 60 height 17
click at [179, 460] on td "AT-991L" at bounding box center [247, 480] width 136 height 69
drag, startPoint x: 196, startPoint y: 456, endPoint x: 273, endPoint y: 453, distance: 76.9
click at [273, 453] on td "AT-991L" at bounding box center [247, 480] width 136 height 69
copy font "AT-991L"
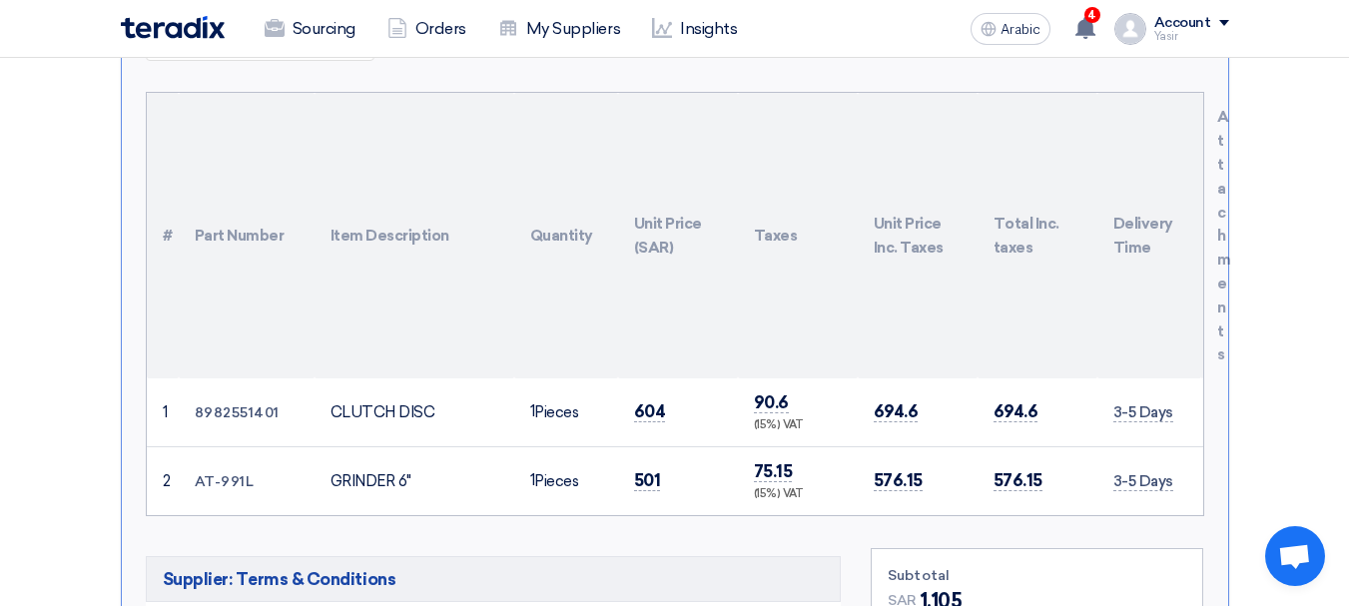
click at [359, 472] on font "GRINDER 6"" at bounding box center [370, 481] width 81 height 18
click at [360, 472] on font "GRINDER 6"" at bounding box center [370, 481] width 81 height 18
copy tr "GRINDER 6""
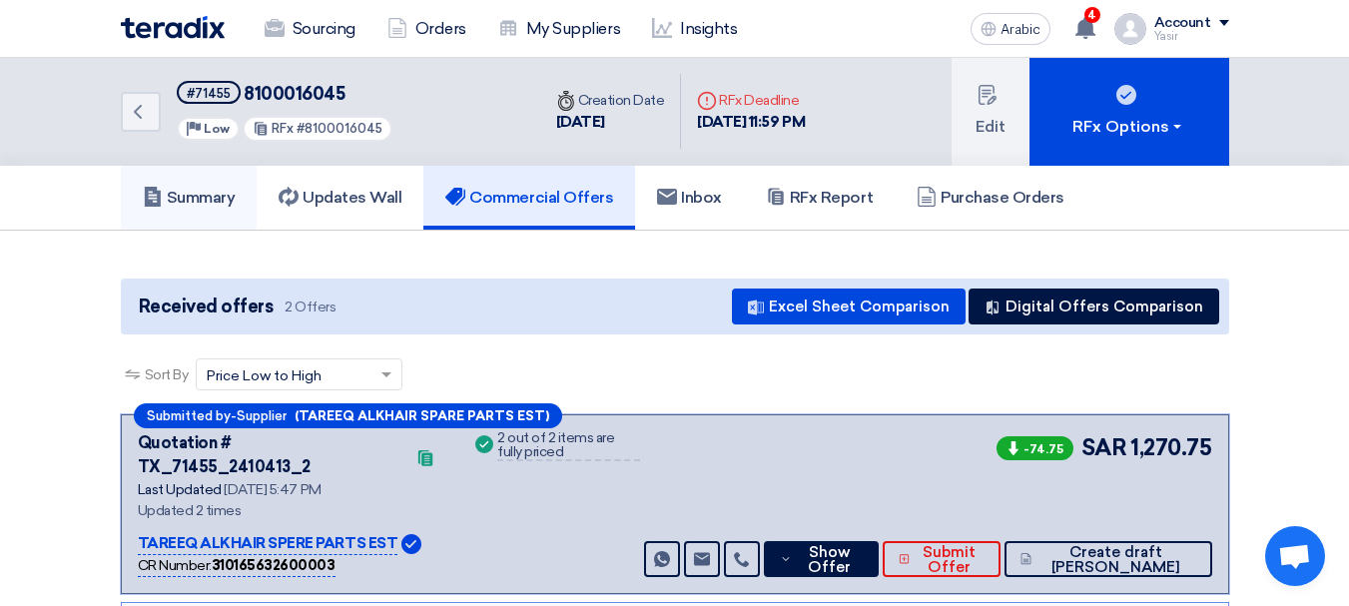
scroll to position [0, 0]
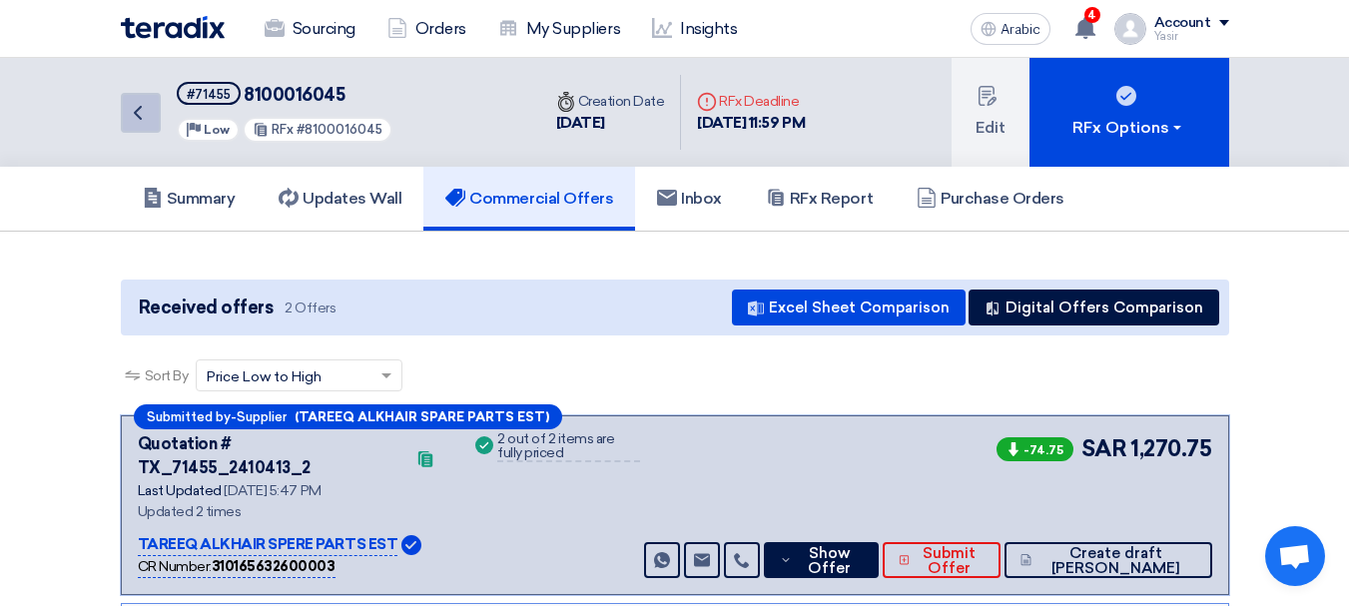
click at [136, 108] on icon "Back" at bounding box center [138, 113] width 24 height 24
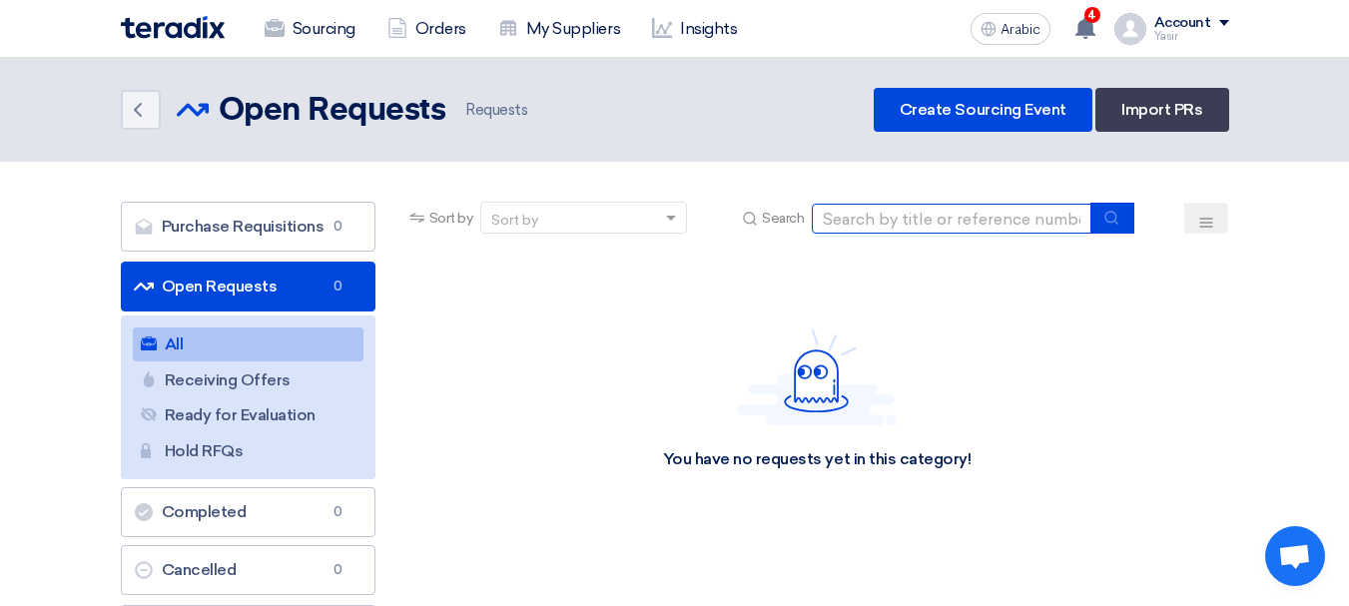
click at [944, 218] on input at bounding box center [952, 219] width 280 height 30
paste input "8100015005"
type input "8100015005"
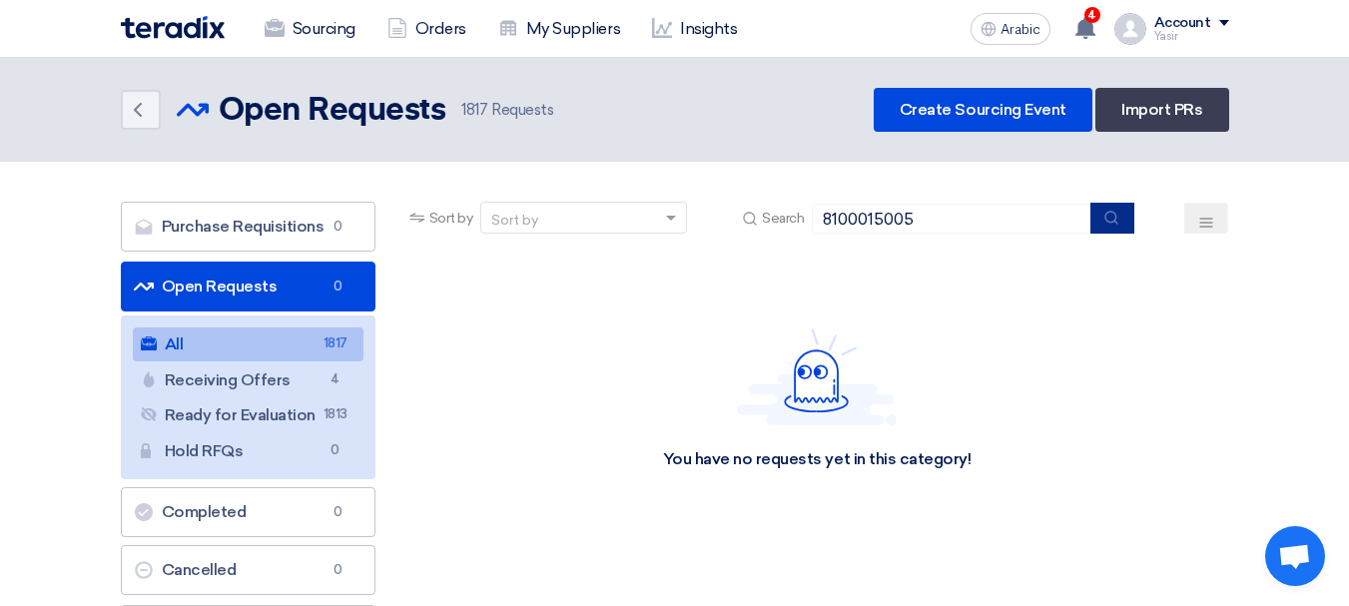
click at [1111, 224] on icon "submit" at bounding box center [1111, 218] width 16 height 16
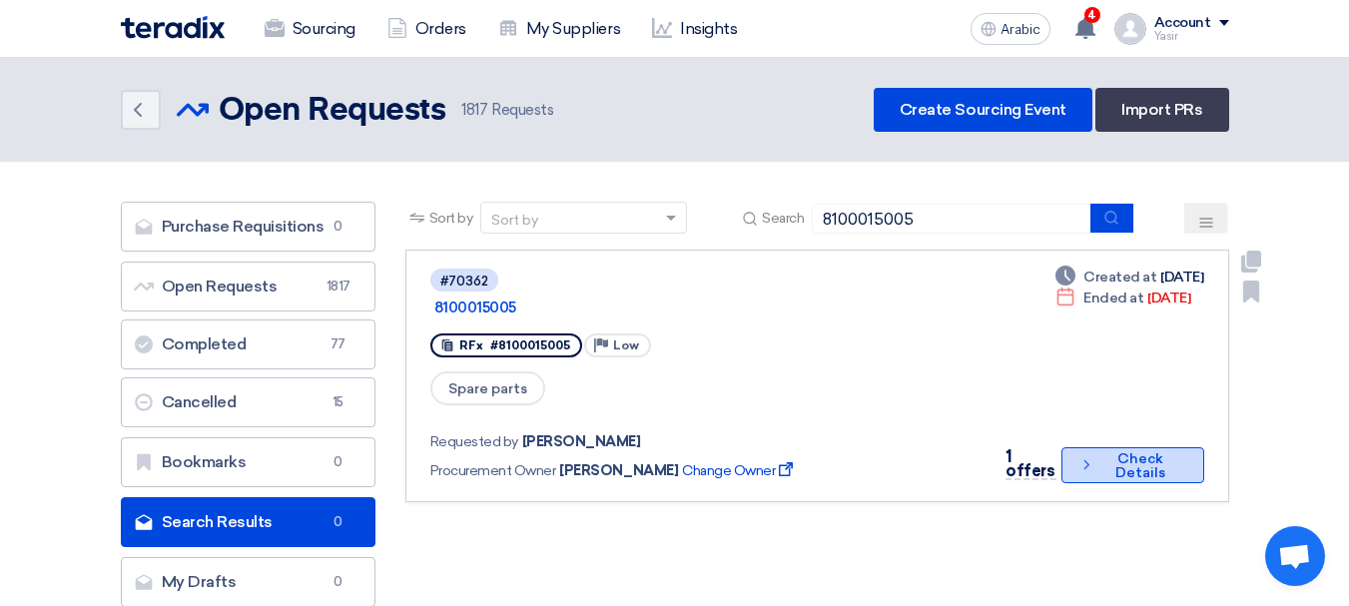
click at [1112, 447] on button "Check details Check Details" at bounding box center [1132, 465] width 143 height 36
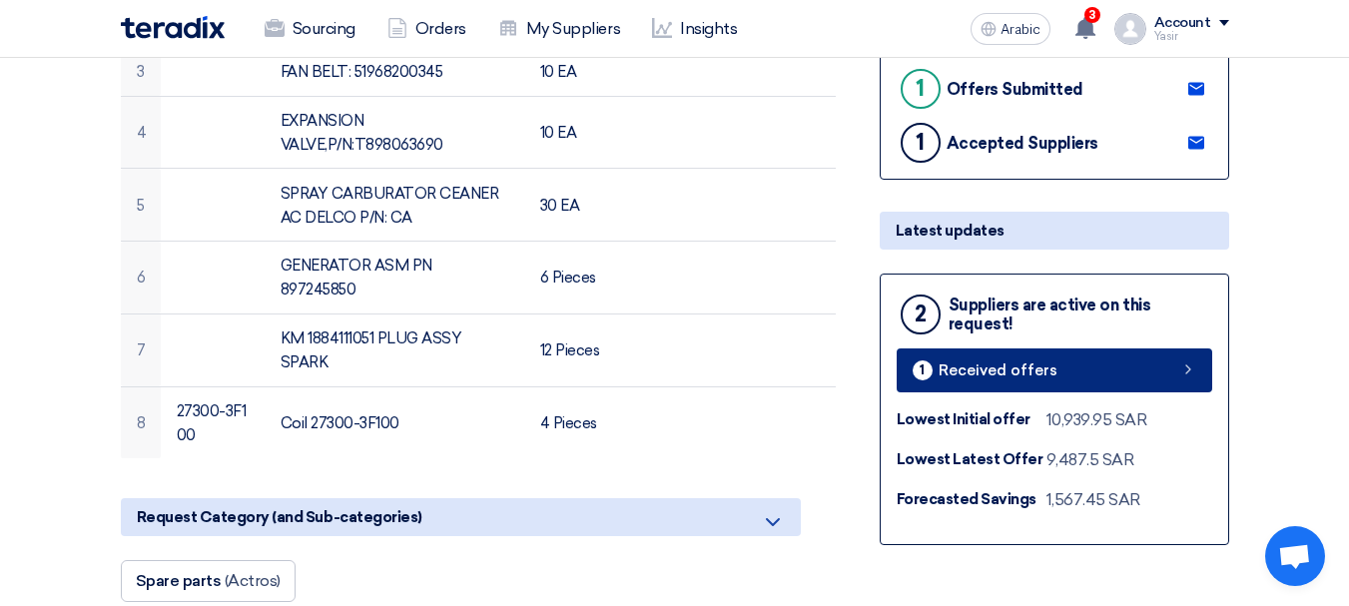
click at [1140, 380] on link "1 Received offers" at bounding box center [1053, 370] width 315 height 44
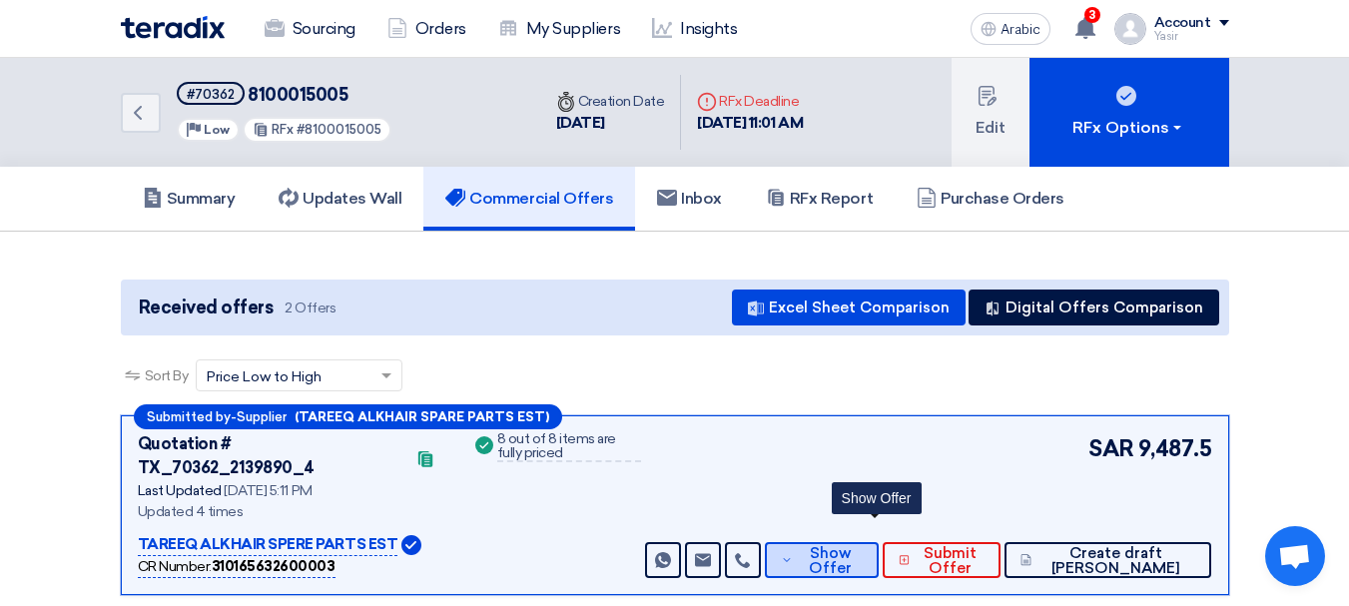
click at [851, 544] on font "Show Offer" at bounding box center [830, 560] width 43 height 33
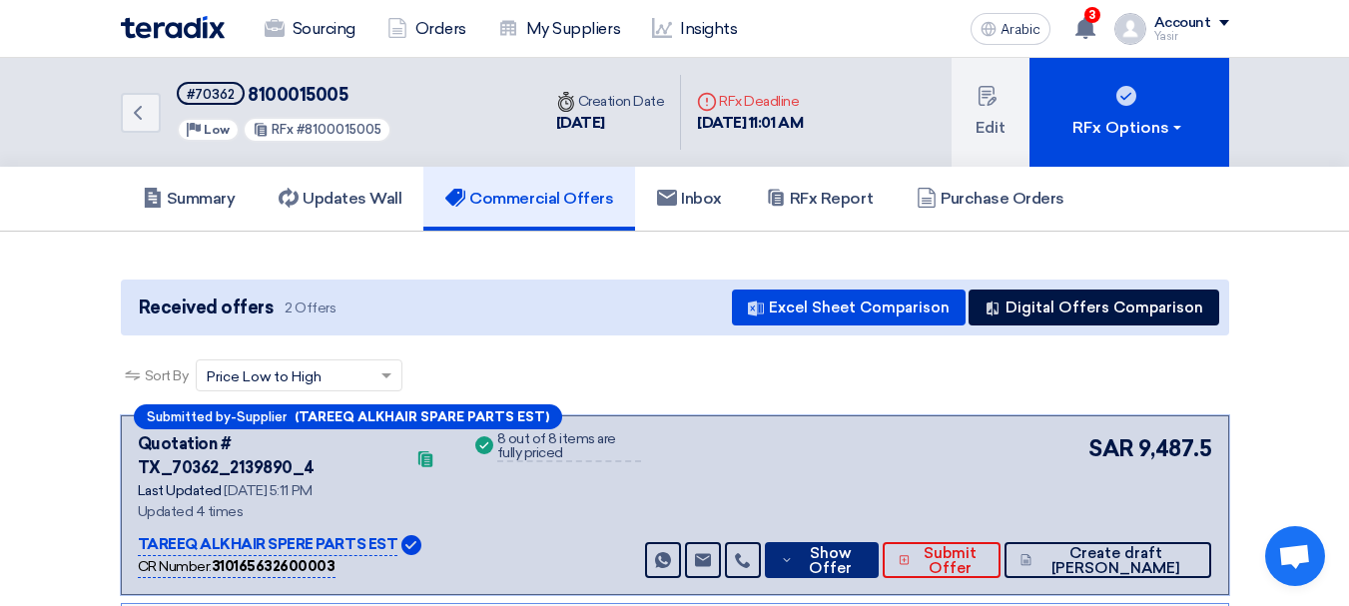
click at [851, 546] on font "Show Offer" at bounding box center [830, 560] width 43 height 33
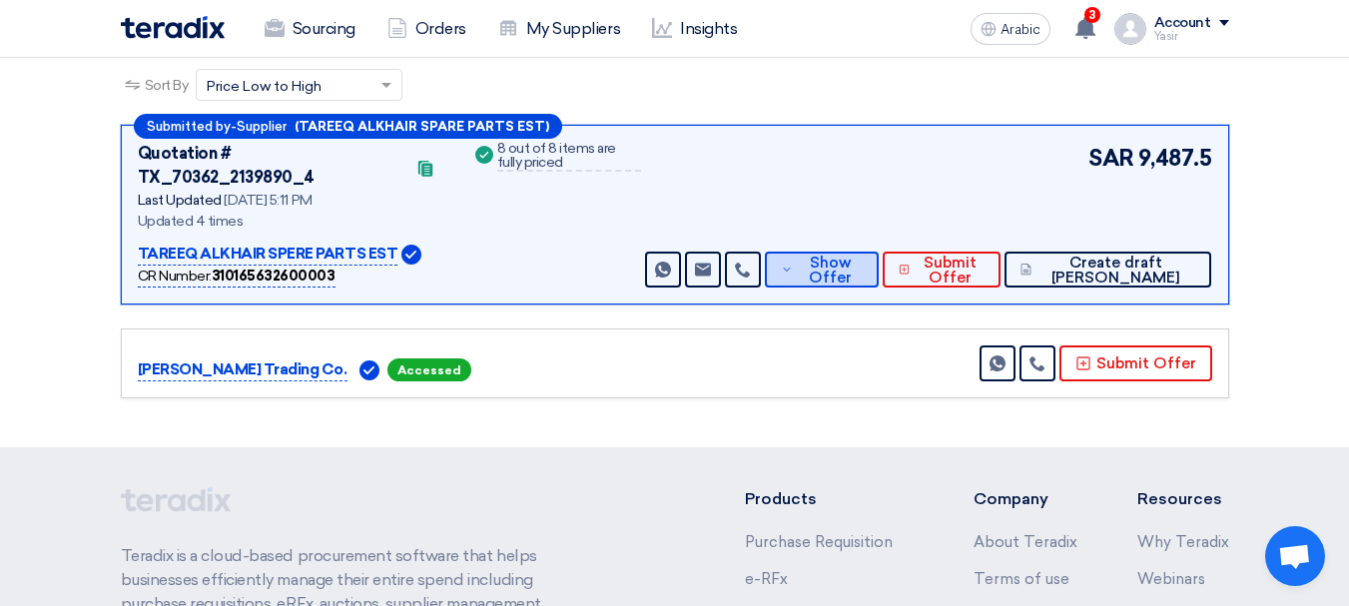
scroll to position [299, 0]
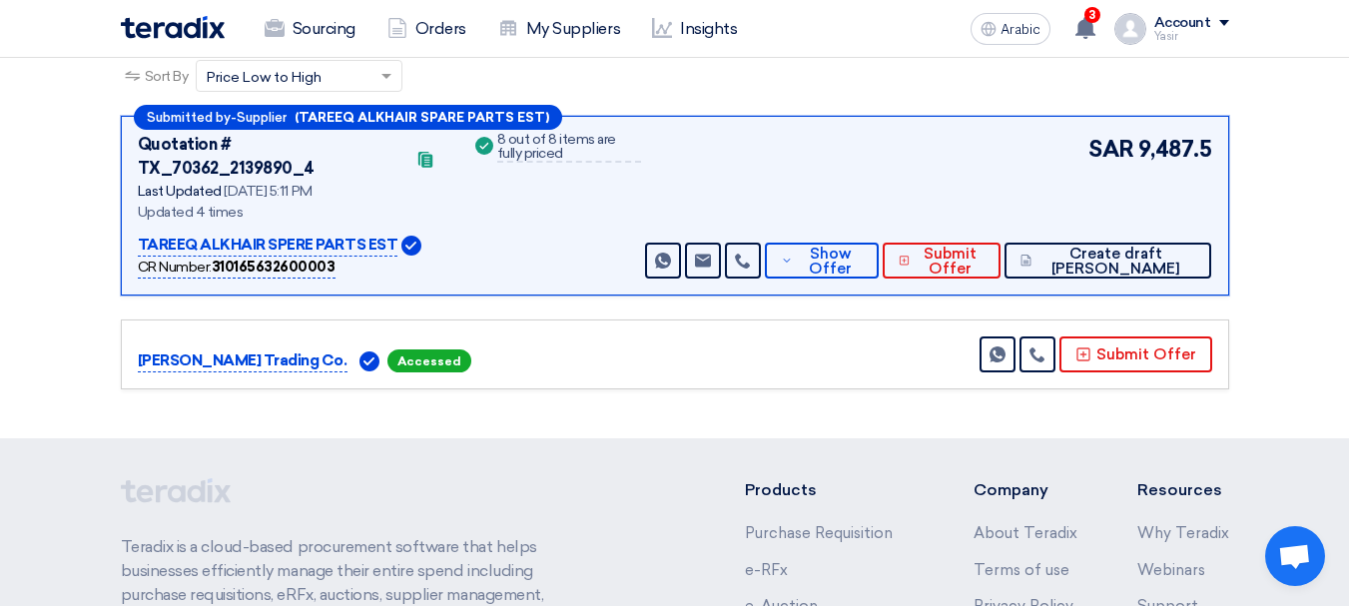
click at [868, 192] on div "SAR 9,487.5 Send Message Send Message" at bounding box center [926, 206] width 571 height 146
click at [851, 245] on font "Show Offer" at bounding box center [830, 261] width 43 height 33
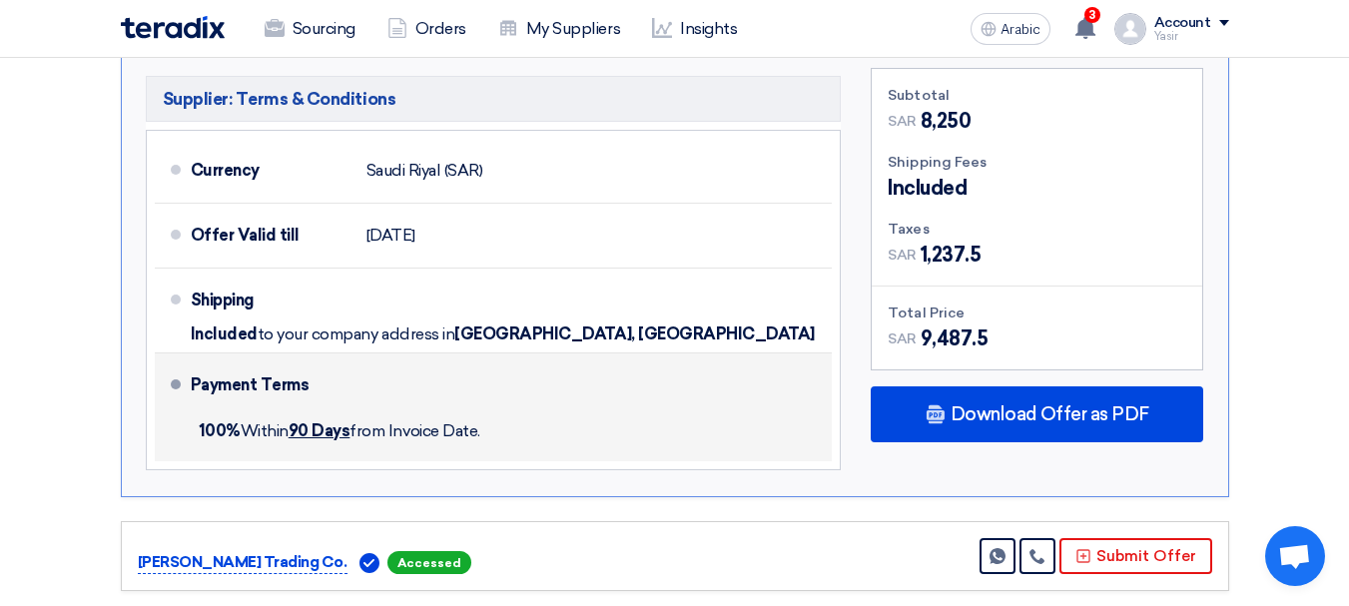
scroll to position [1697, 0]
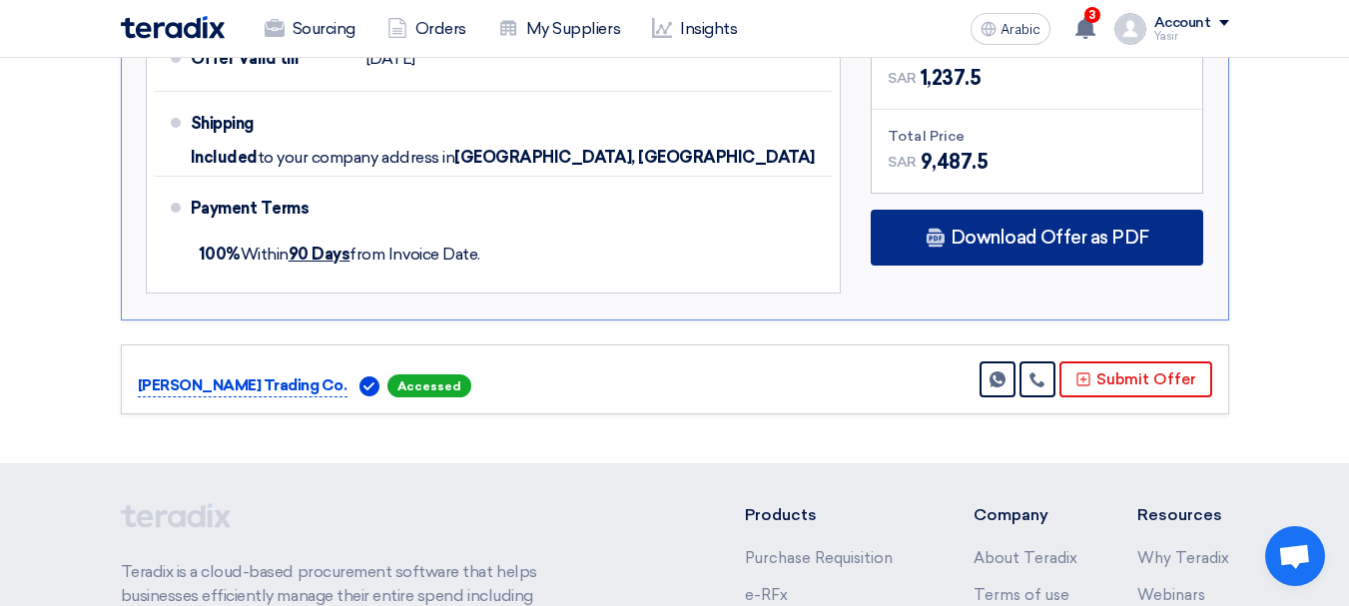
click at [1079, 227] on font "Download Offer as PDF" at bounding box center [1049, 238] width 199 height 22
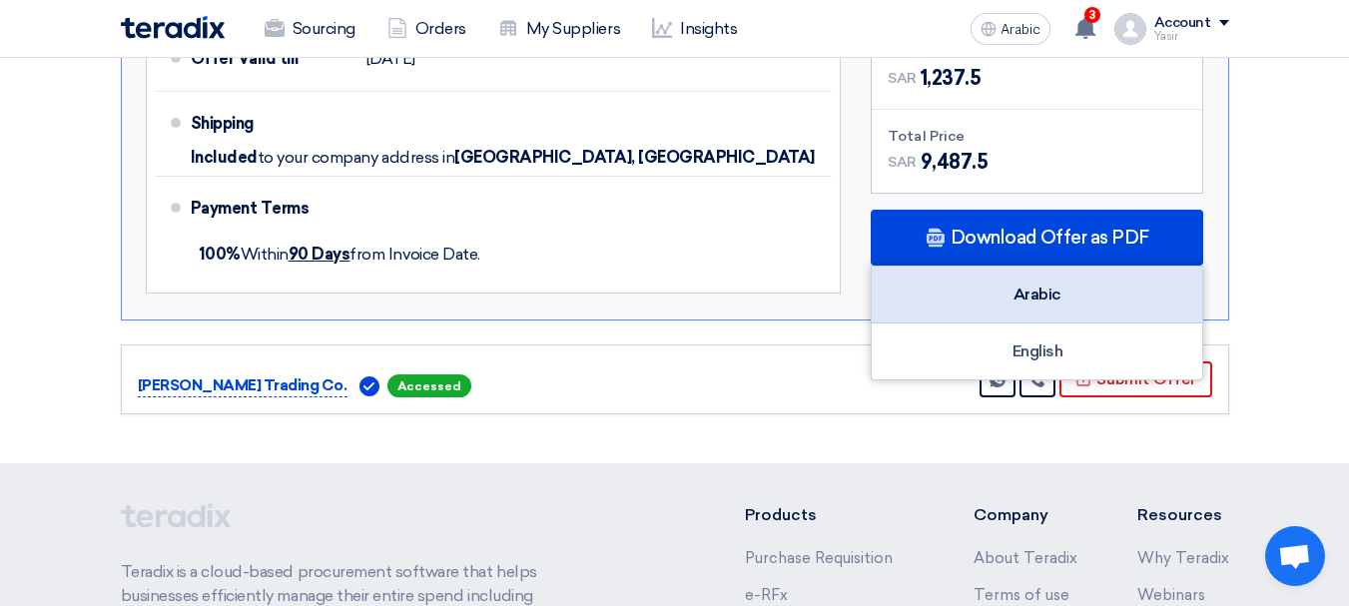
click at [1045, 284] on font "Arabic" at bounding box center [1037, 293] width 48 height 19
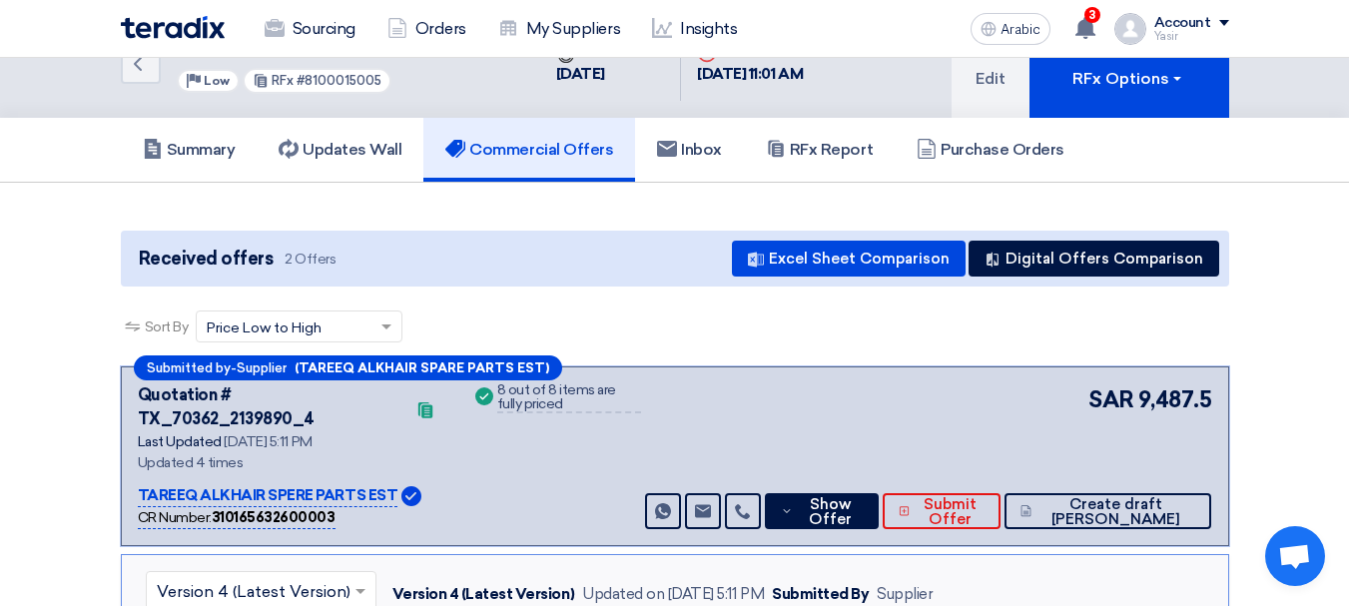
scroll to position [0, 0]
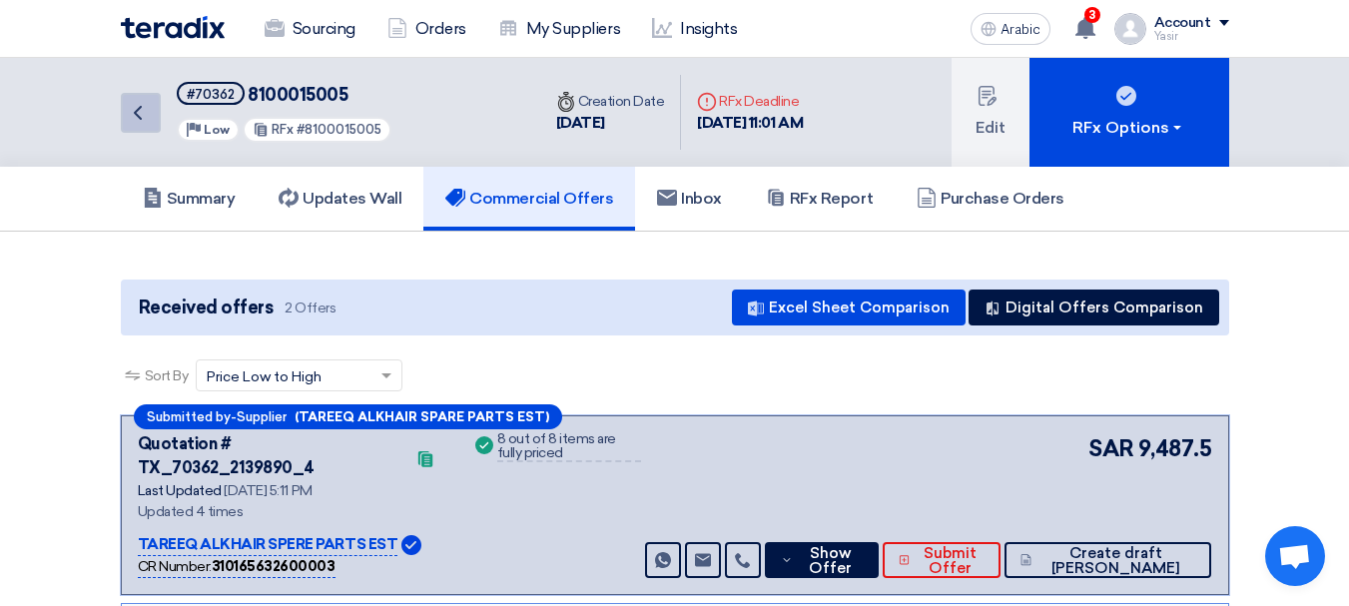
click at [145, 131] on link "Back" at bounding box center [141, 113] width 40 height 40
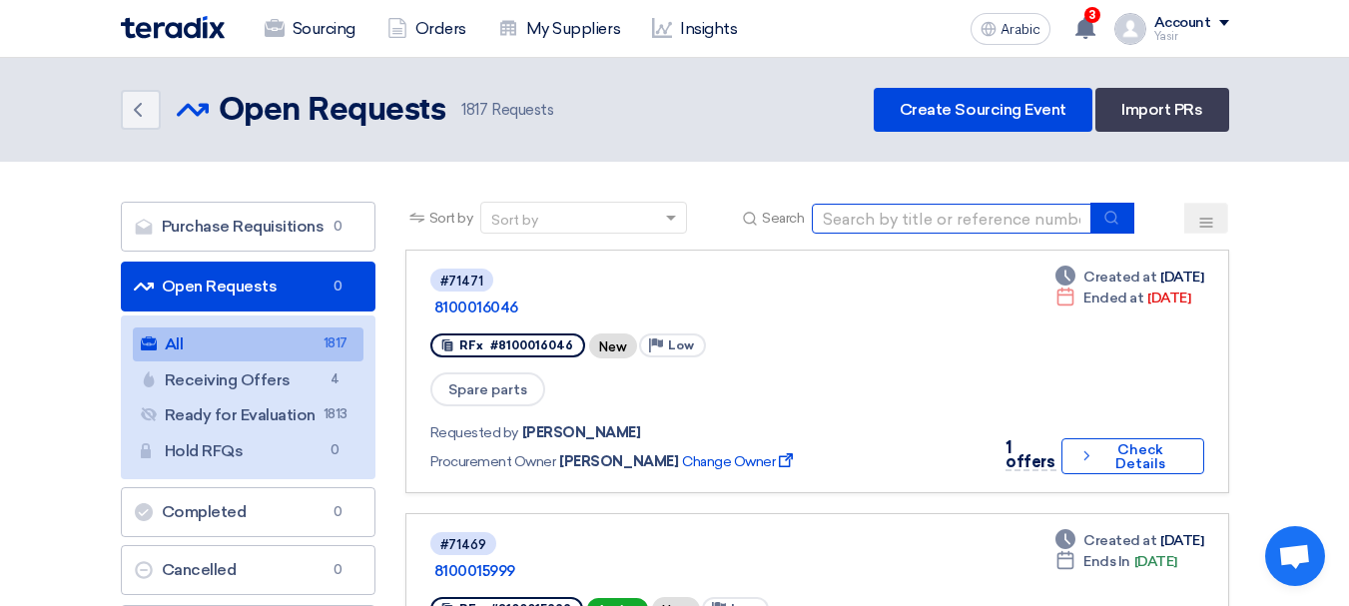
drag, startPoint x: 936, startPoint y: 207, endPoint x: 955, endPoint y: 218, distance: 21.9
click at [936, 207] on input at bounding box center [952, 219] width 280 height 30
paste input "8100012209"
type input "8100012209"
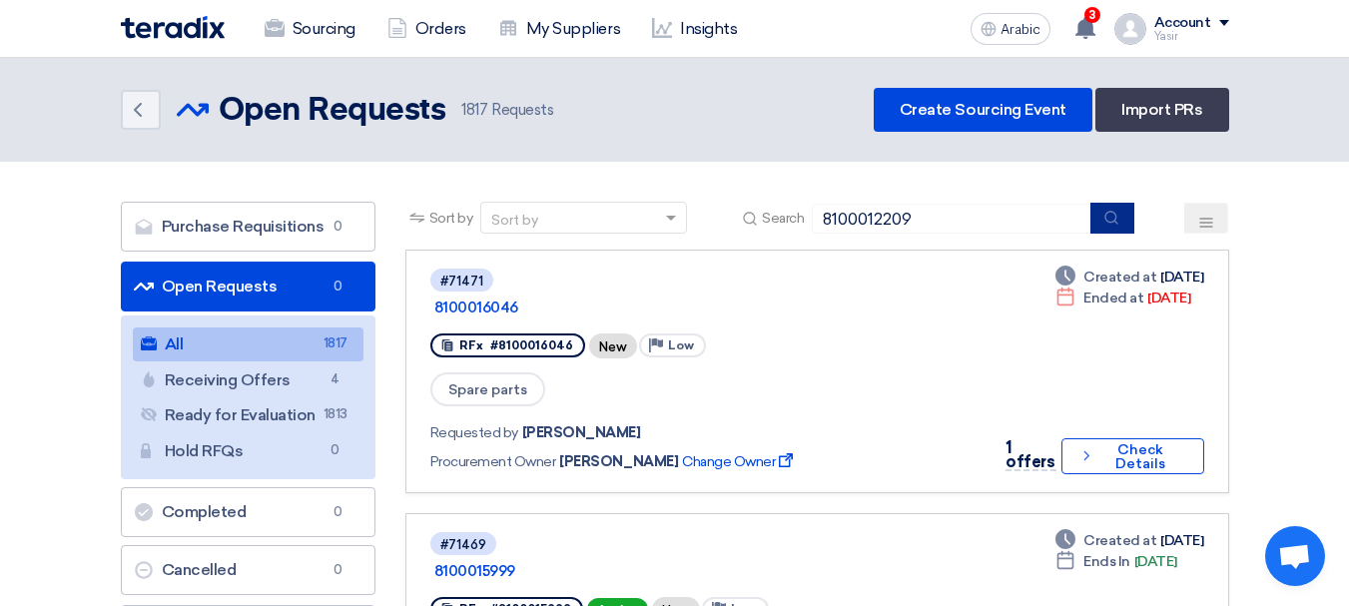
click at [1113, 217] on icon "submit" at bounding box center [1111, 218] width 16 height 16
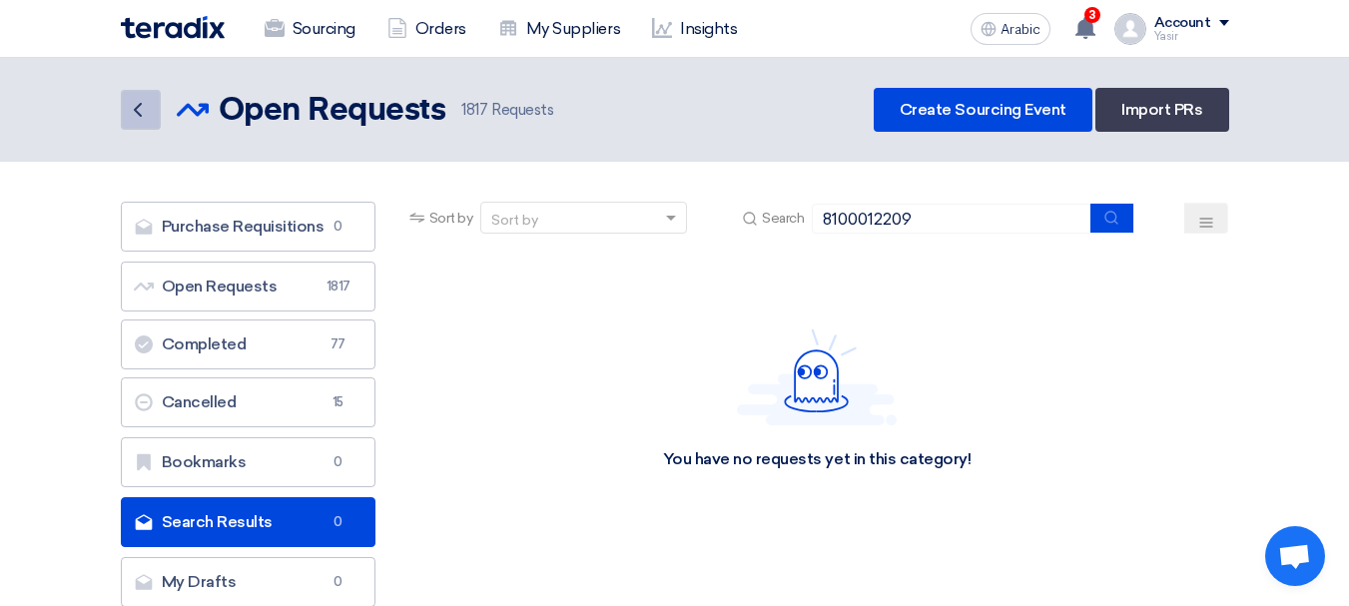
click at [137, 97] on link "Back" at bounding box center [141, 110] width 40 height 40
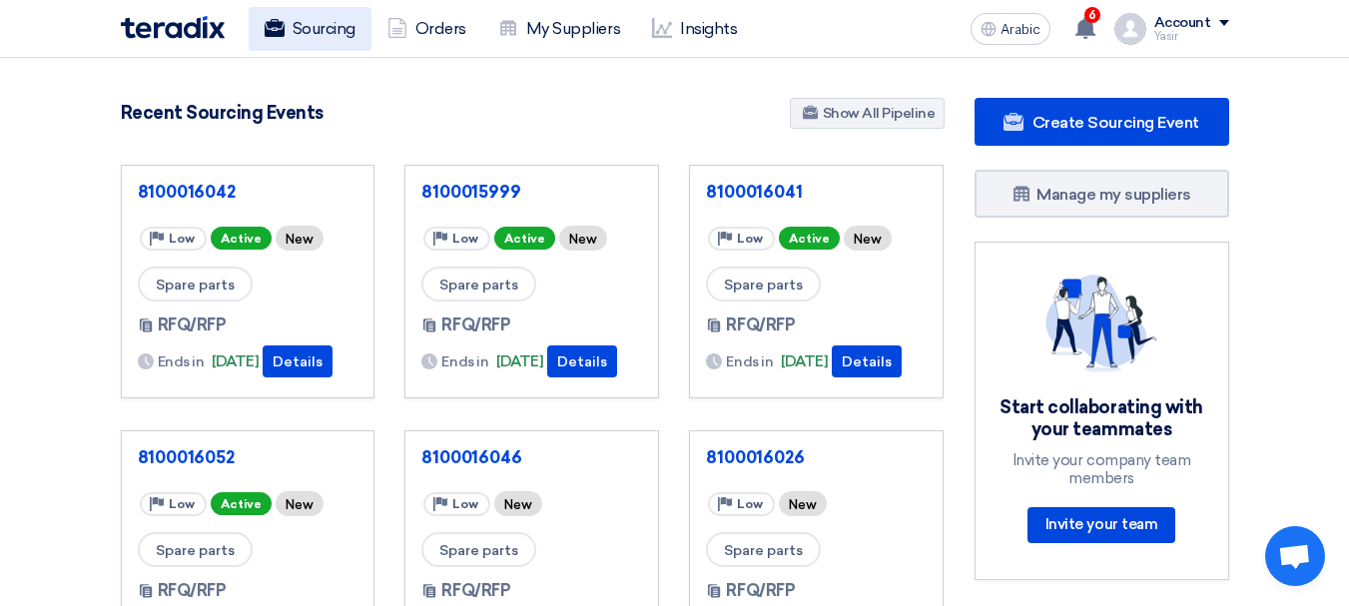
click at [297, 22] on font "Sourcing" at bounding box center [323, 28] width 63 height 19
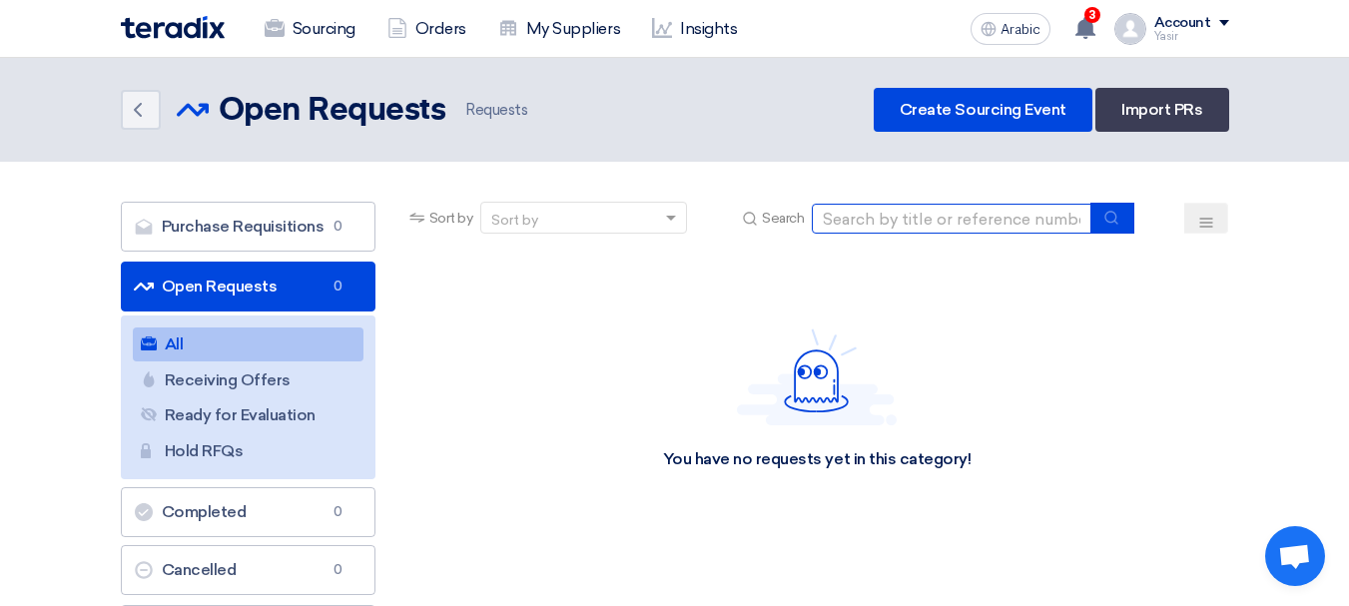
click at [895, 227] on input at bounding box center [952, 219] width 280 height 30
paste input "8100014599"
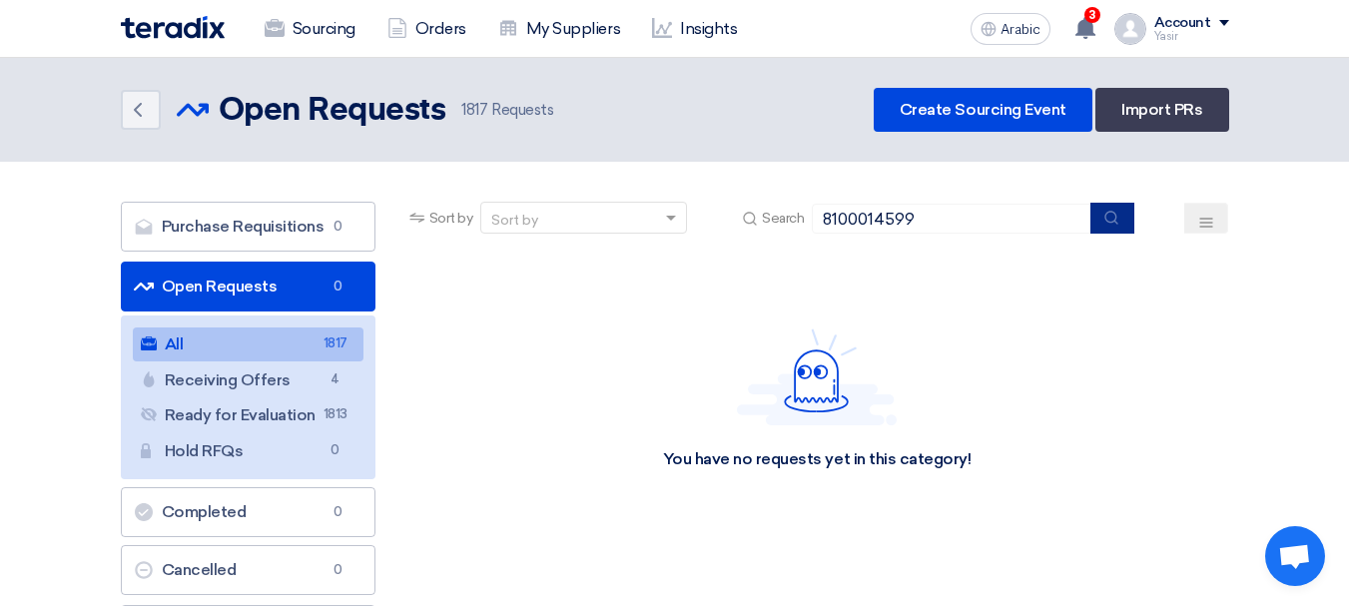
click at [1123, 223] on button "submit" at bounding box center [1112, 218] width 44 height 31
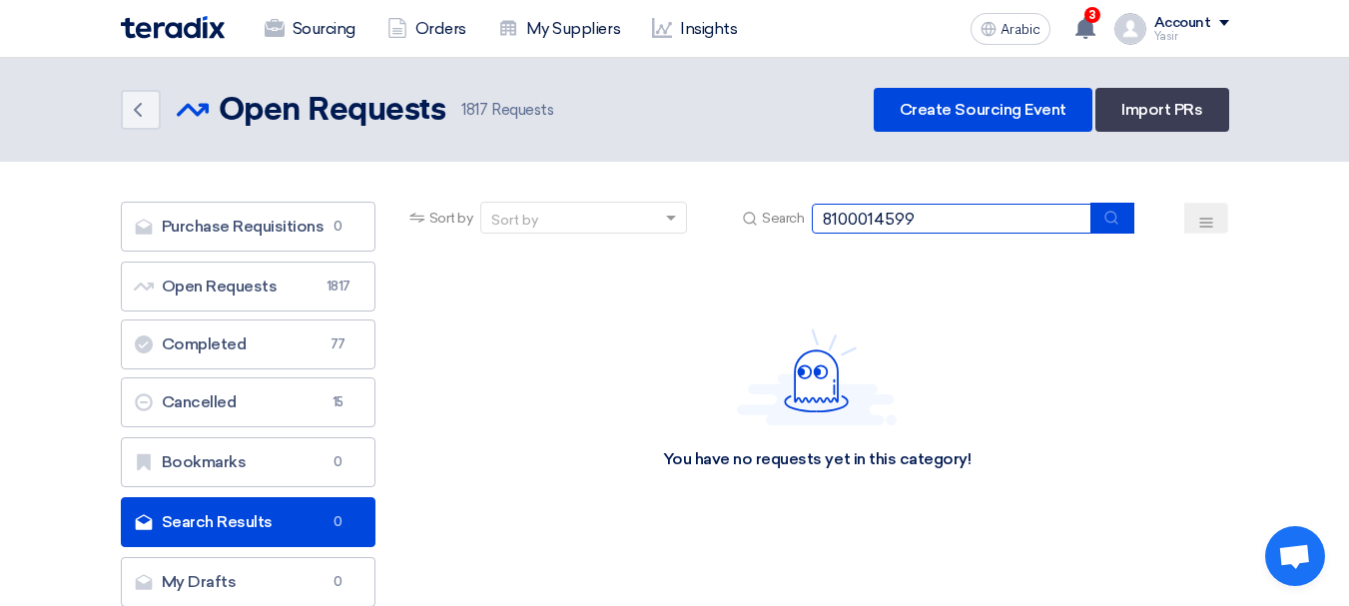
drag, startPoint x: 940, startPoint y: 219, endPoint x: 566, endPoint y: 211, distance: 374.4
click at [566, 211] on div "Sort by Sort by Search 8100014599" at bounding box center [817, 226] width 824 height 48
click at [1116, 221] on use "submit" at bounding box center [1111, 217] width 13 height 13
drag, startPoint x: 840, startPoint y: 226, endPoint x: 764, endPoint y: 219, distance: 76.2
click at [765, 225] on div "Search 8100014599" at bounding box center [936, 218] width 396 height 31
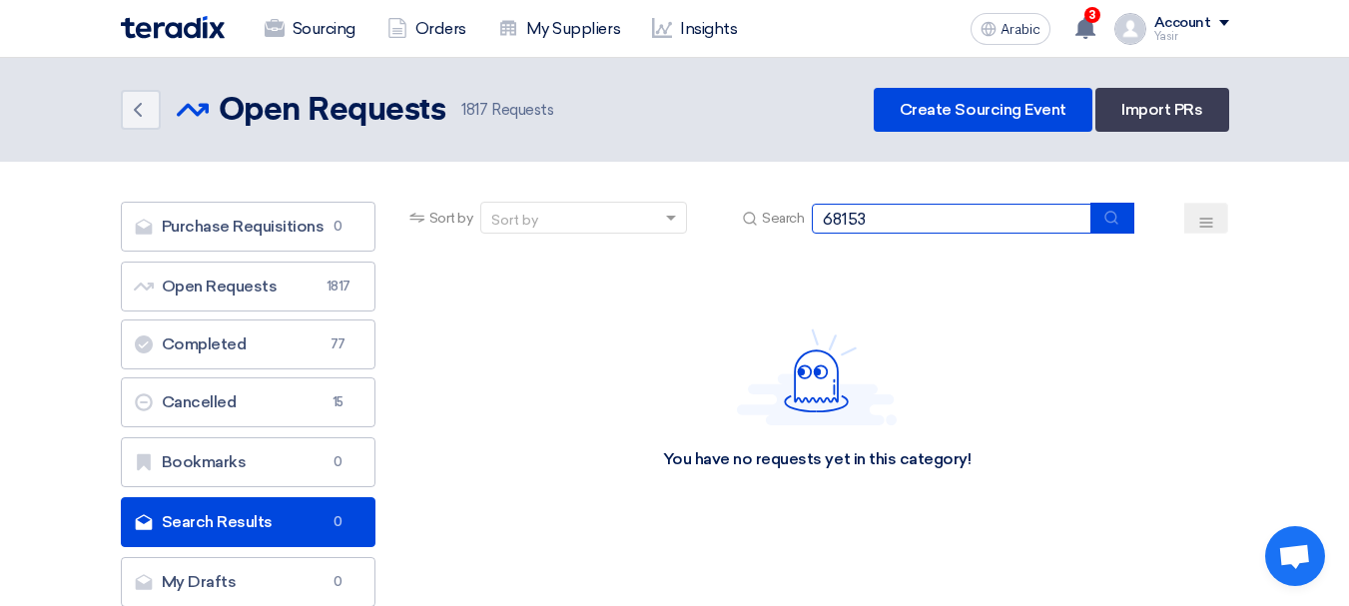
type input "68153"
click at [1122, 219] on button "submit" at bounding box center [1112, 218] width 44 height 31
click at [906, 226] on input "68153" at bounding box center [952, 219] width 280 height 30
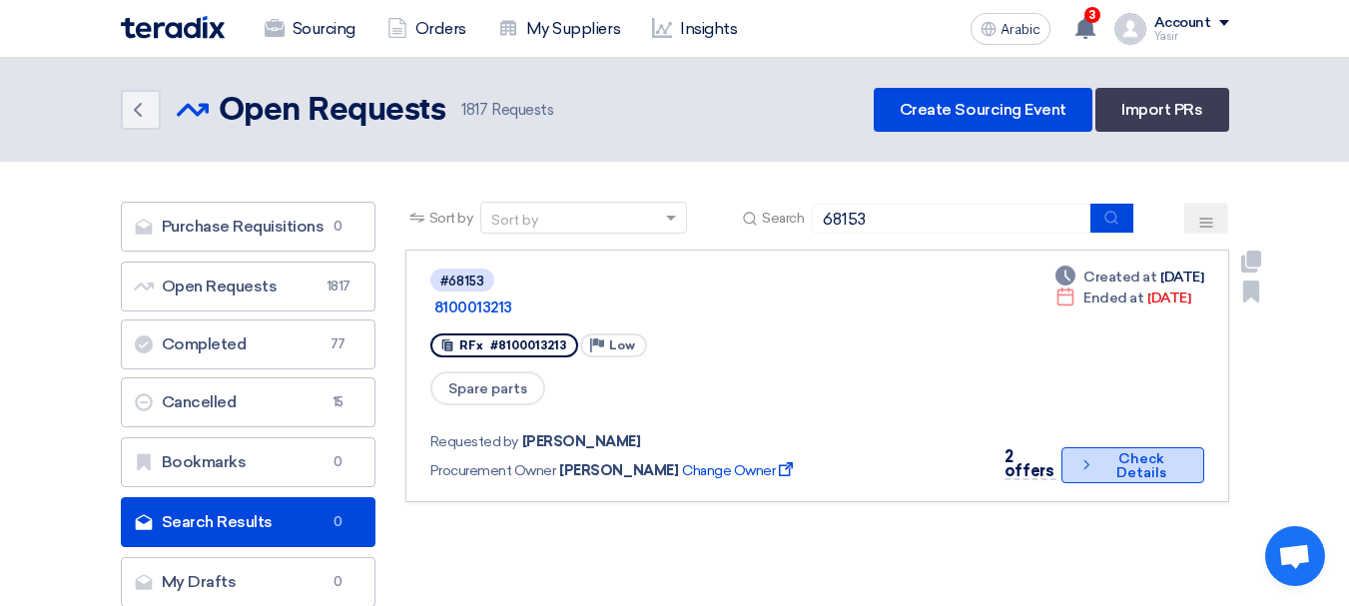
click at [1069, 447] on button "Check details Check Details" at bounding box center [1132, 465] width 142 height 36
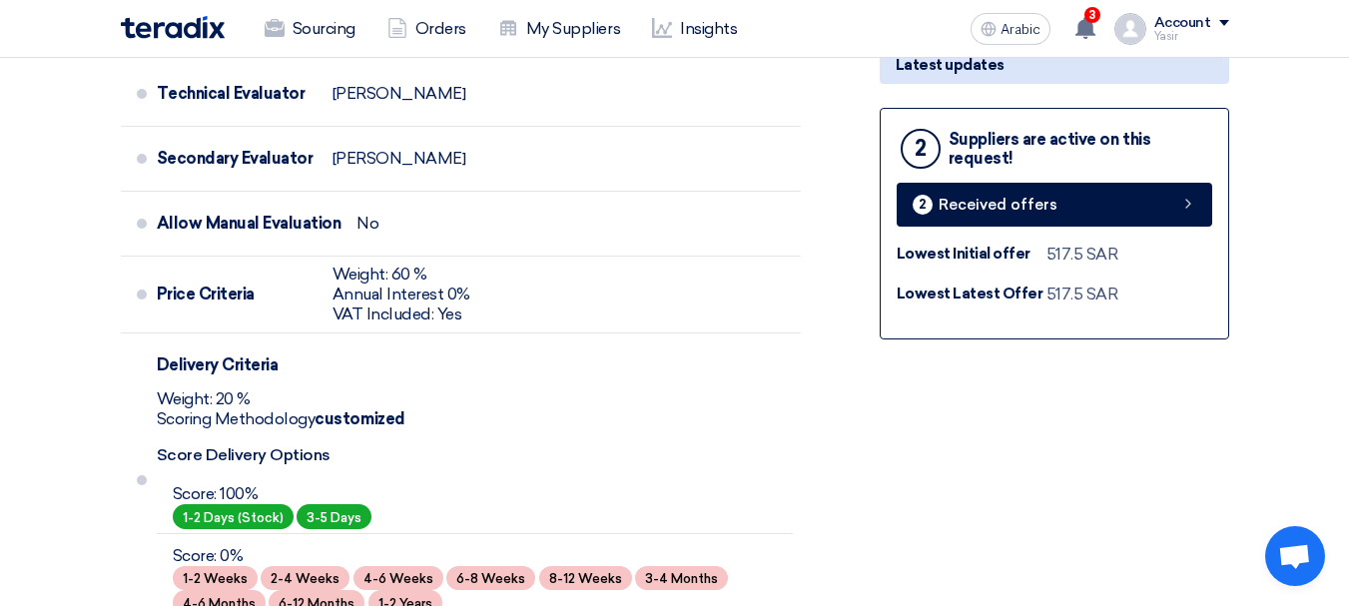
scroll to position [699, 0]
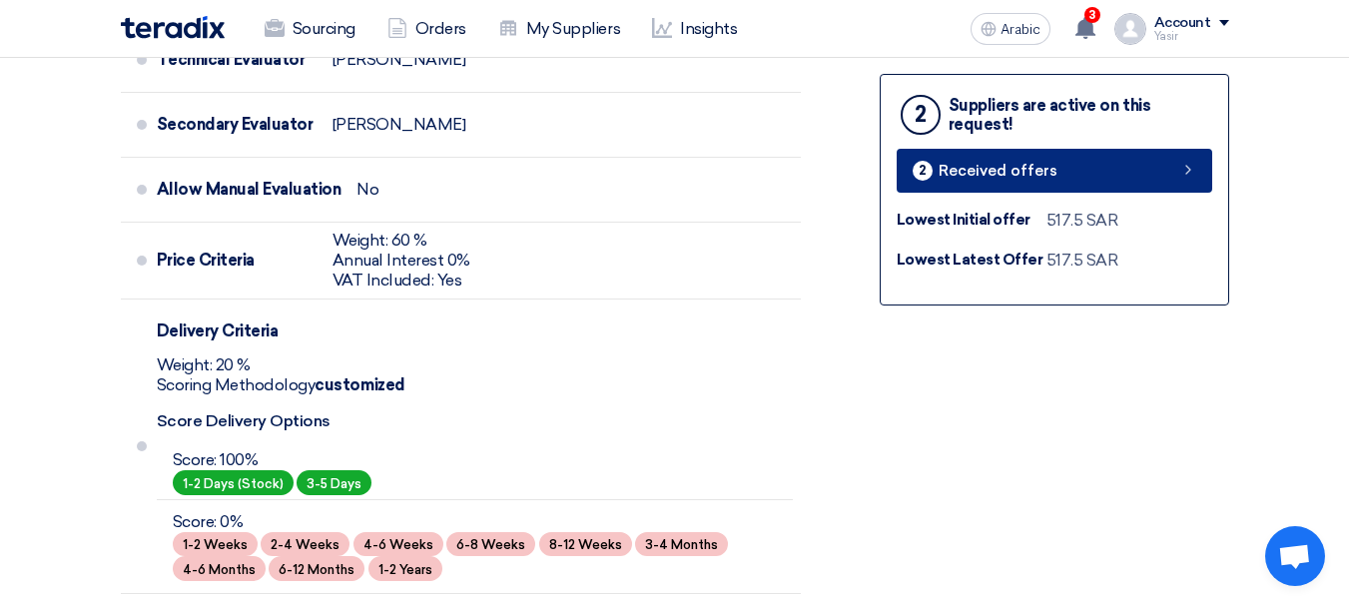
click at [1139, 205] on div "2 Suppliers are active on this request! 2 Received offers Lowest Initial offer …" at bounding box center [1053, 190] width 349 height 232
click at [1135, 185] on link "2 Received offers" at bounding box center [1053, 171] width 315 height 44
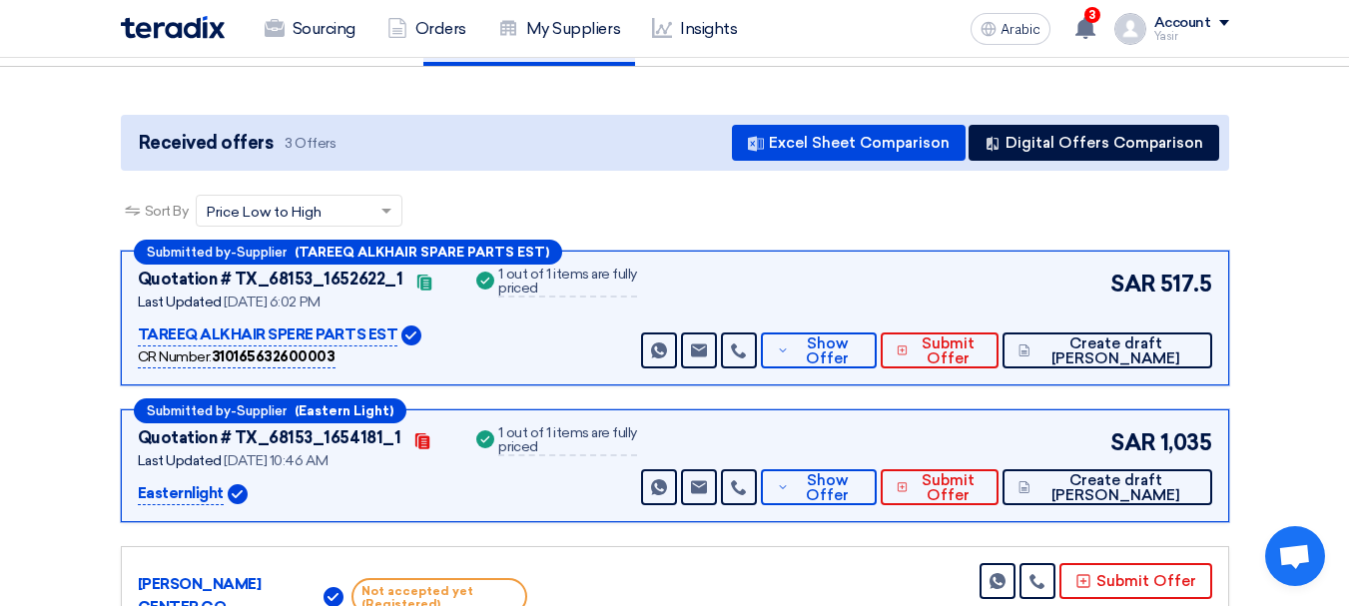
scroll to position [200, 0]
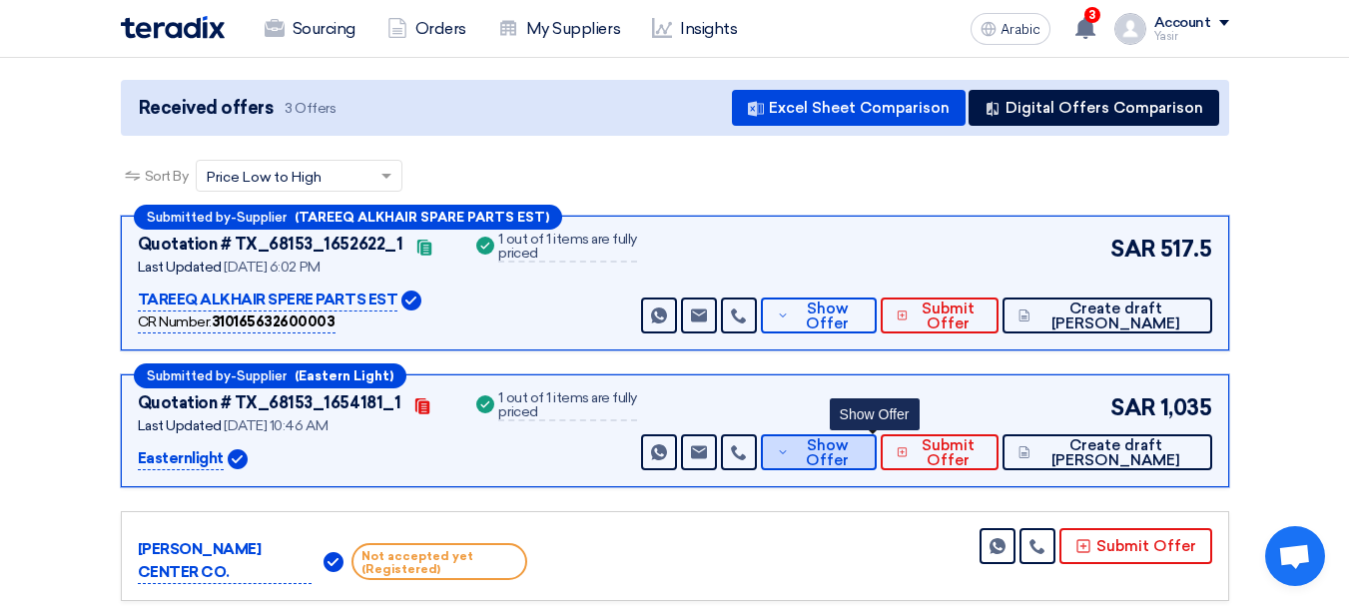
click at [848, 461] on font "Show Offer" at bounding box center [827, 452] width 43 height 33
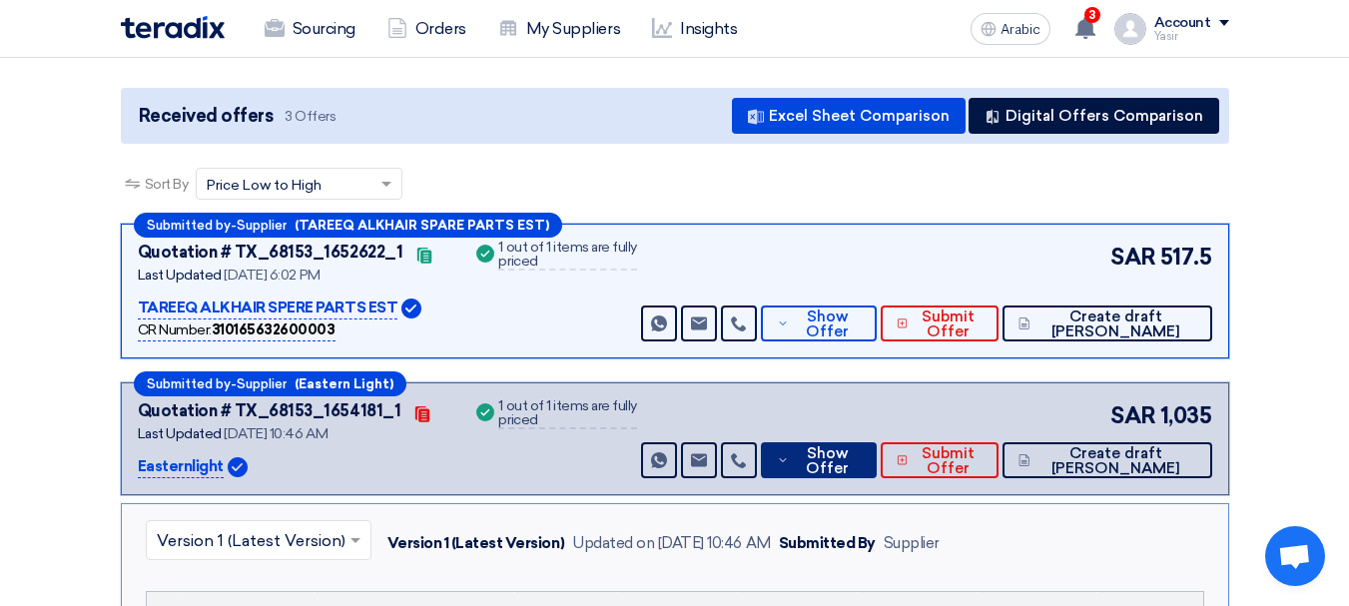
scroll to position [0, 0]
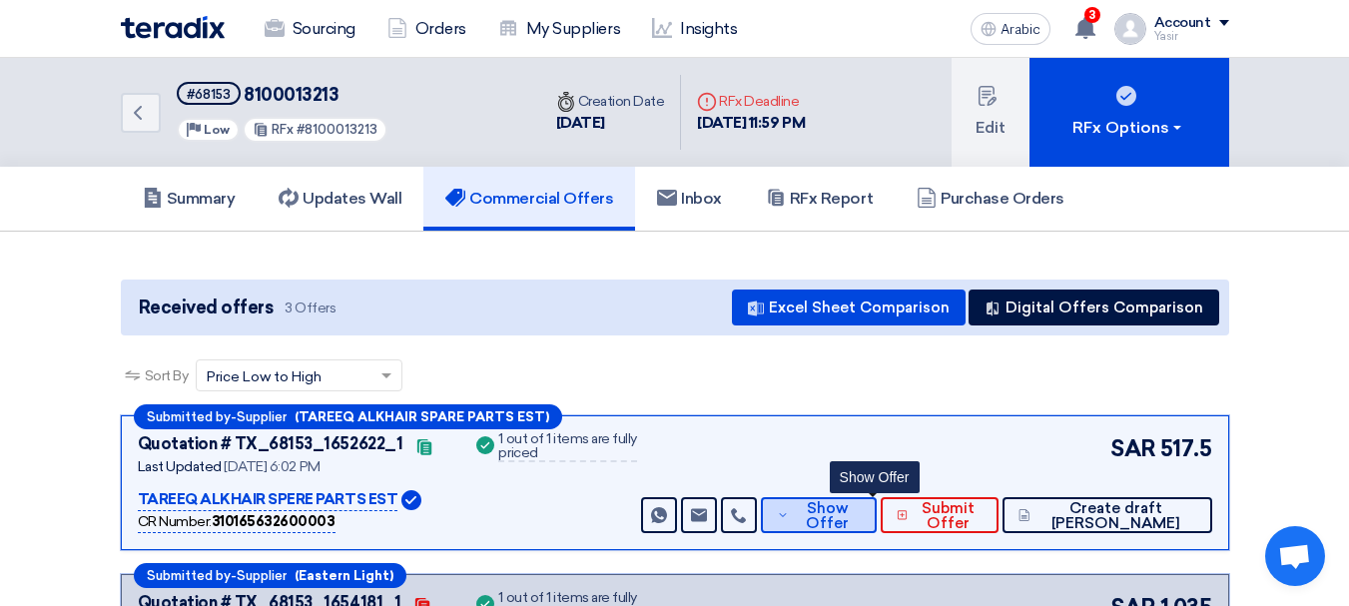
click at [848, 500] on font "Show Offer" at bounding box center [827, 515] width 43 height 33
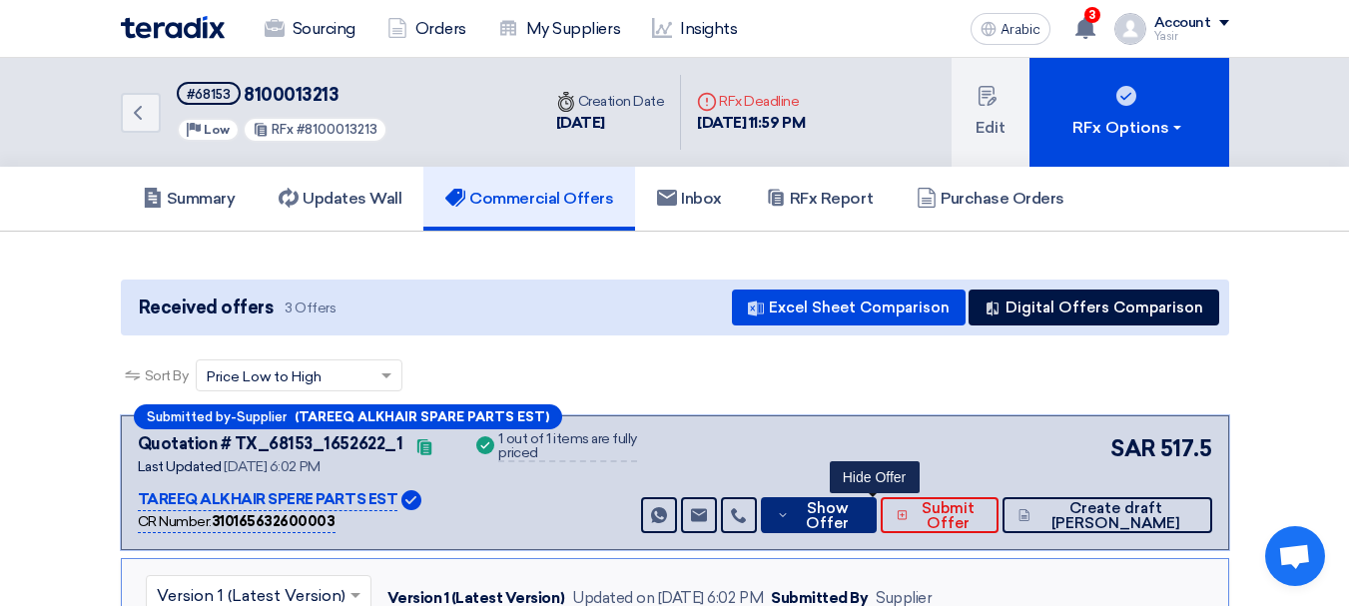
click at [848, 508] on font "Show Offer" at bounding box center [827, 515] width 43 height 33
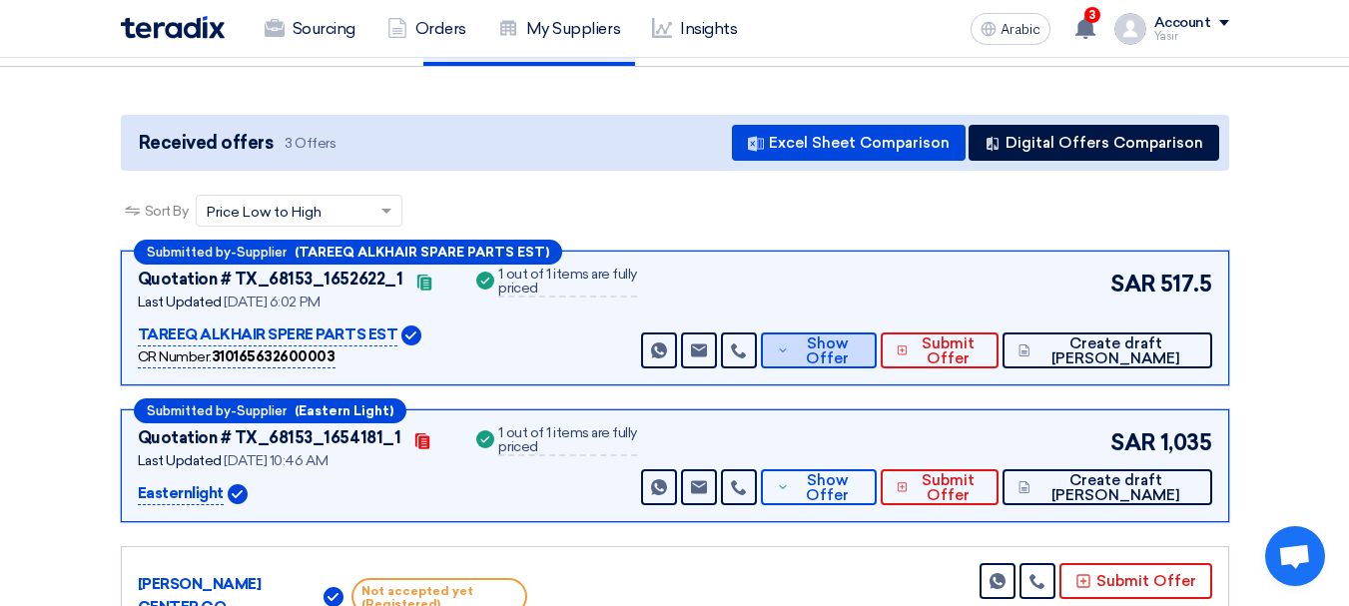
scroll to position [299, 0]
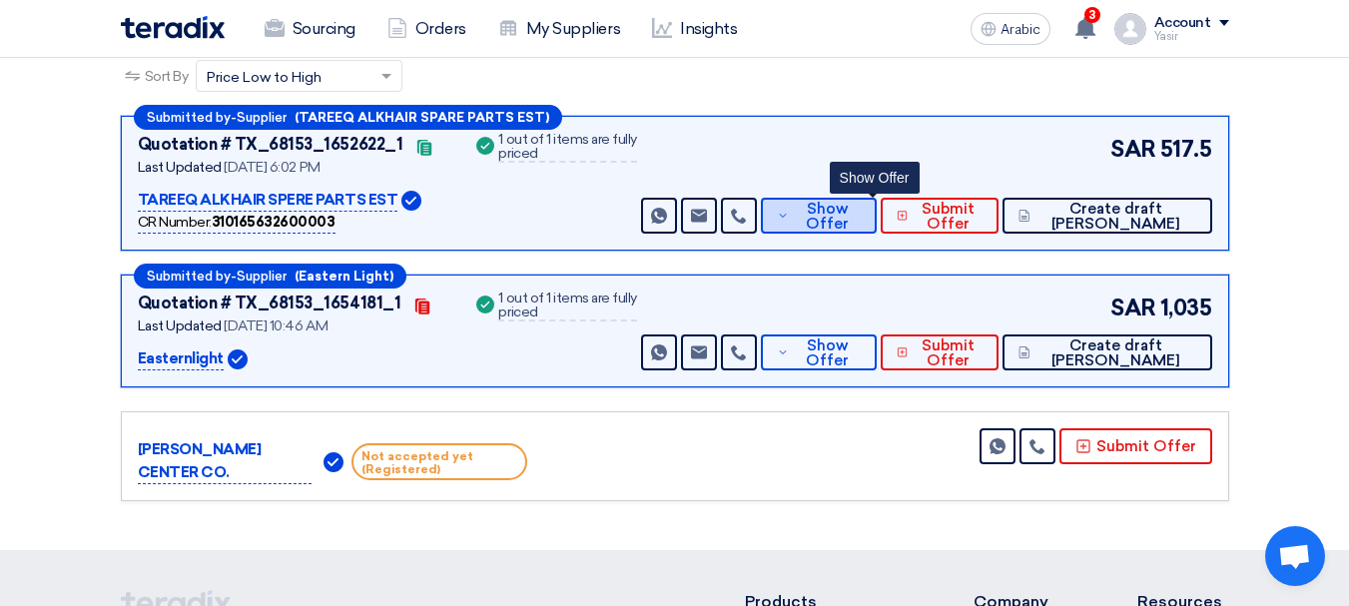
click at [848, 225] on font "Show Offer" at bounding box center [827, 216] width 43 height 33
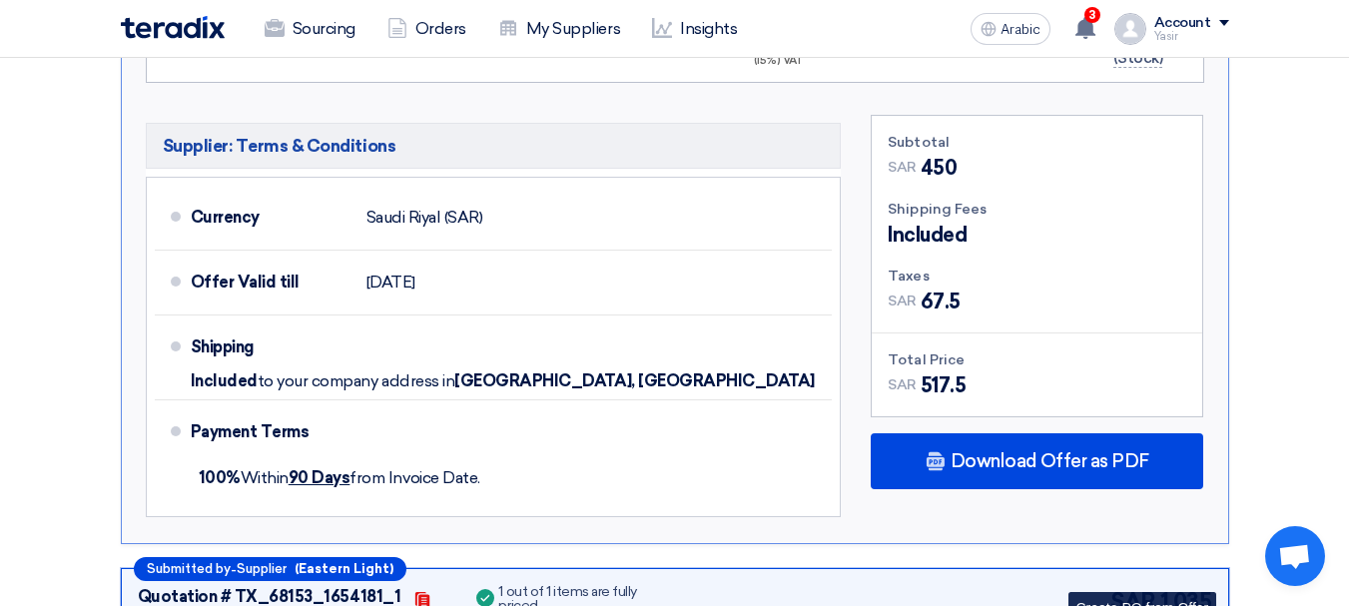
scroll to position [1098, 0]
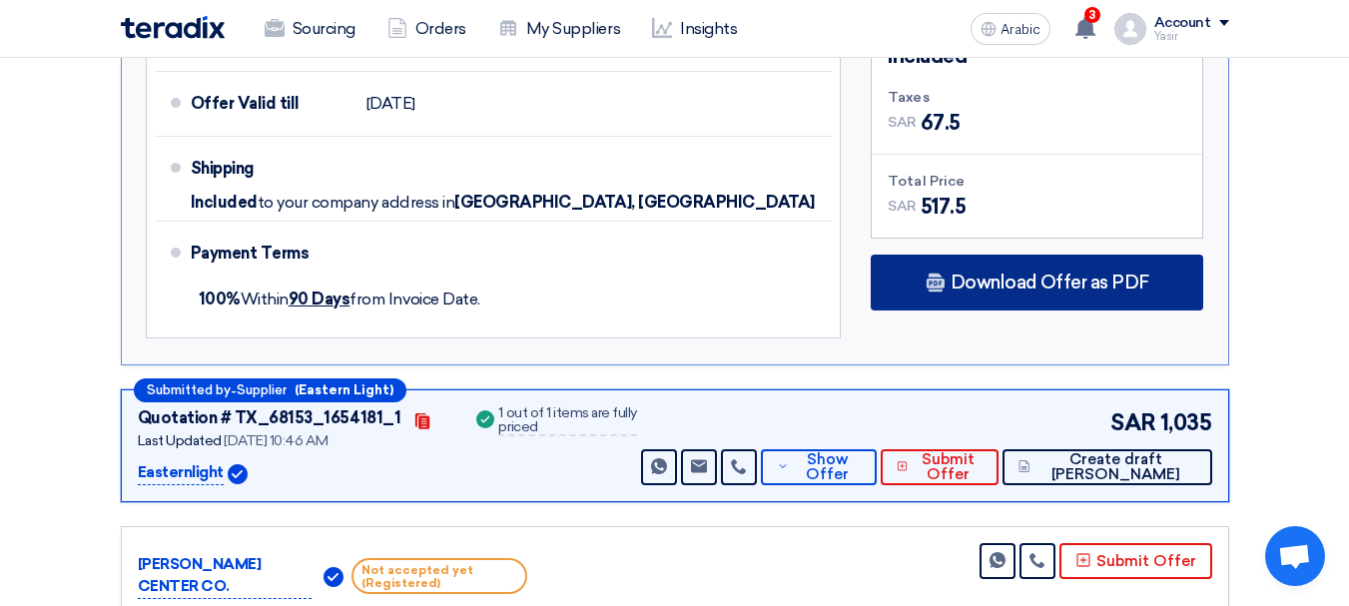
click at [1056, 298] on div "Download Offer as PDF" at bounding box center [1036, 283] width 332 height 56
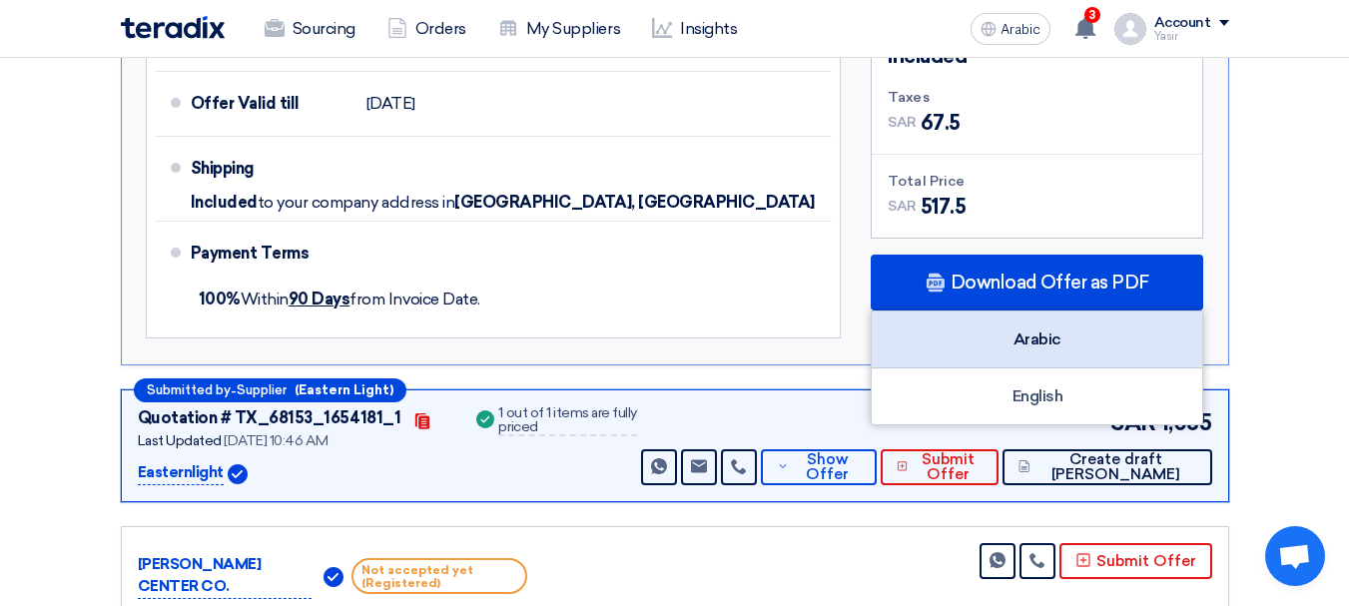
click at [1063, 336] on div "Arabic" at bounding box center [1036, 339] width 330 height 57
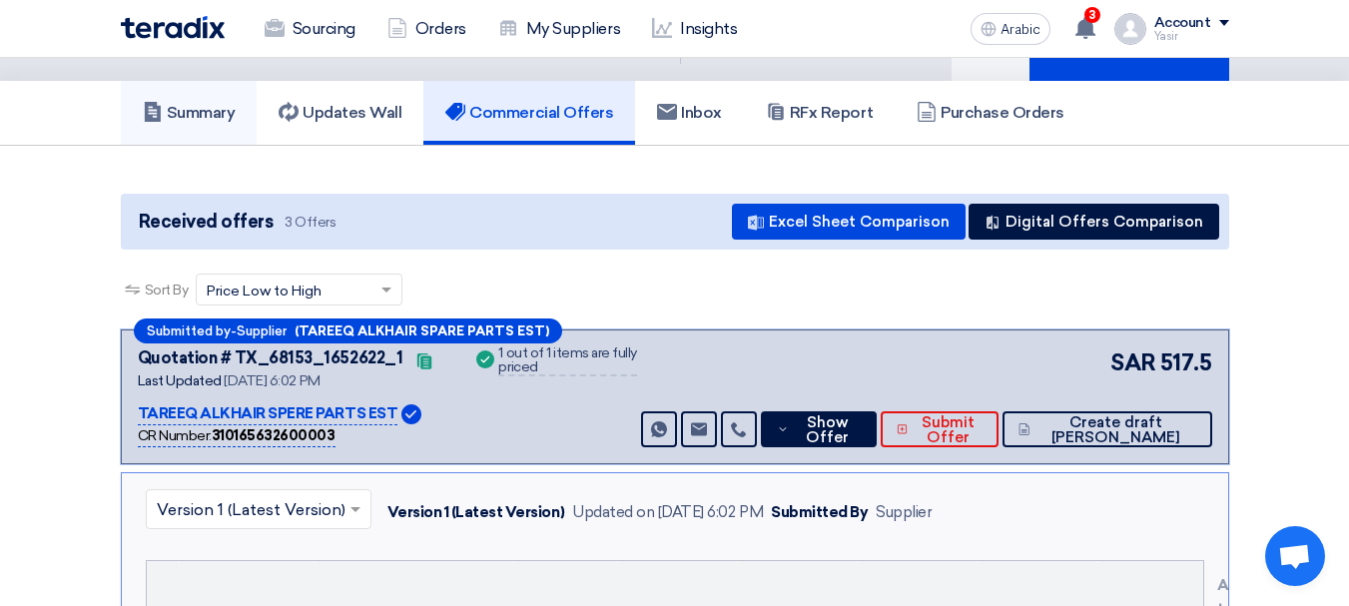
scroll to position [0, 0]
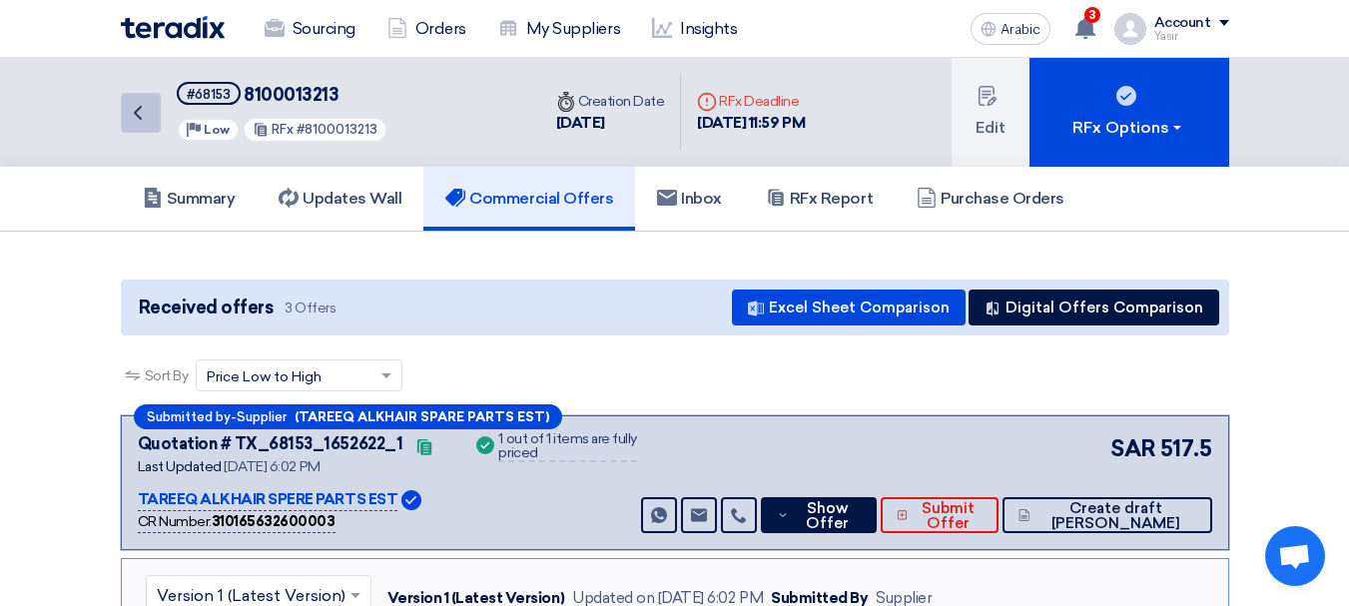
click at [138, 115] on use at bounding box center [138, 113] width 8 height 14
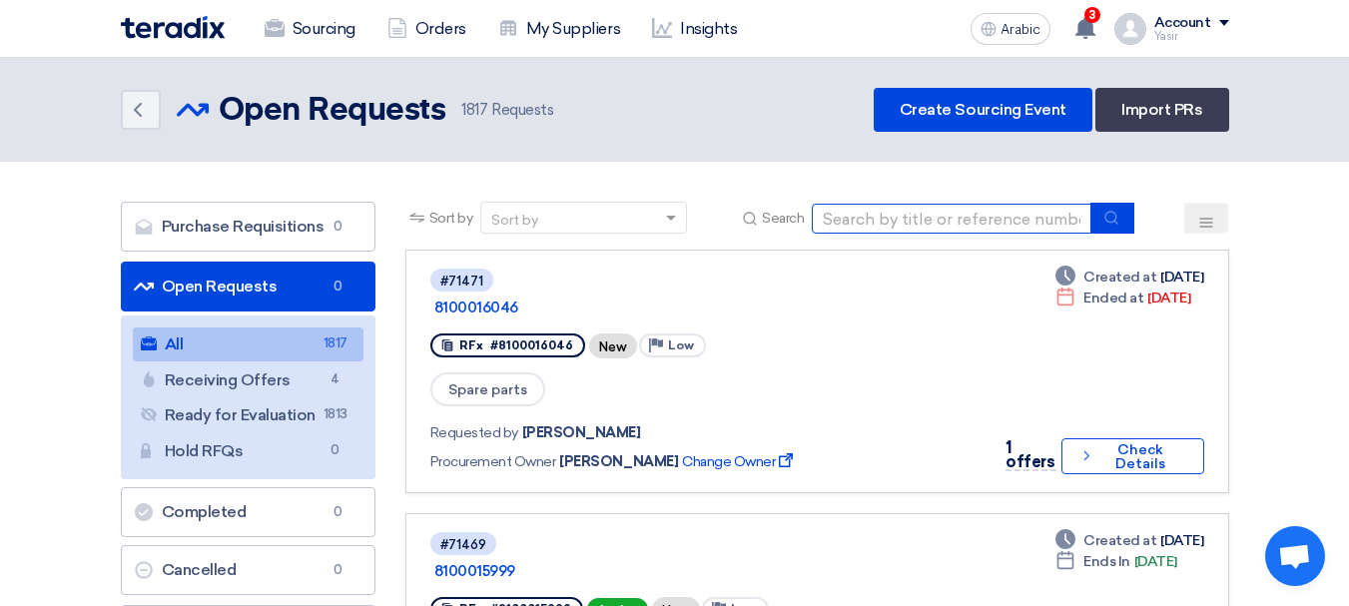
click at [897, 209] on input at bounding box center [952, 219] width 280 height 30
paste input "8100015746"
type input "8100015746"
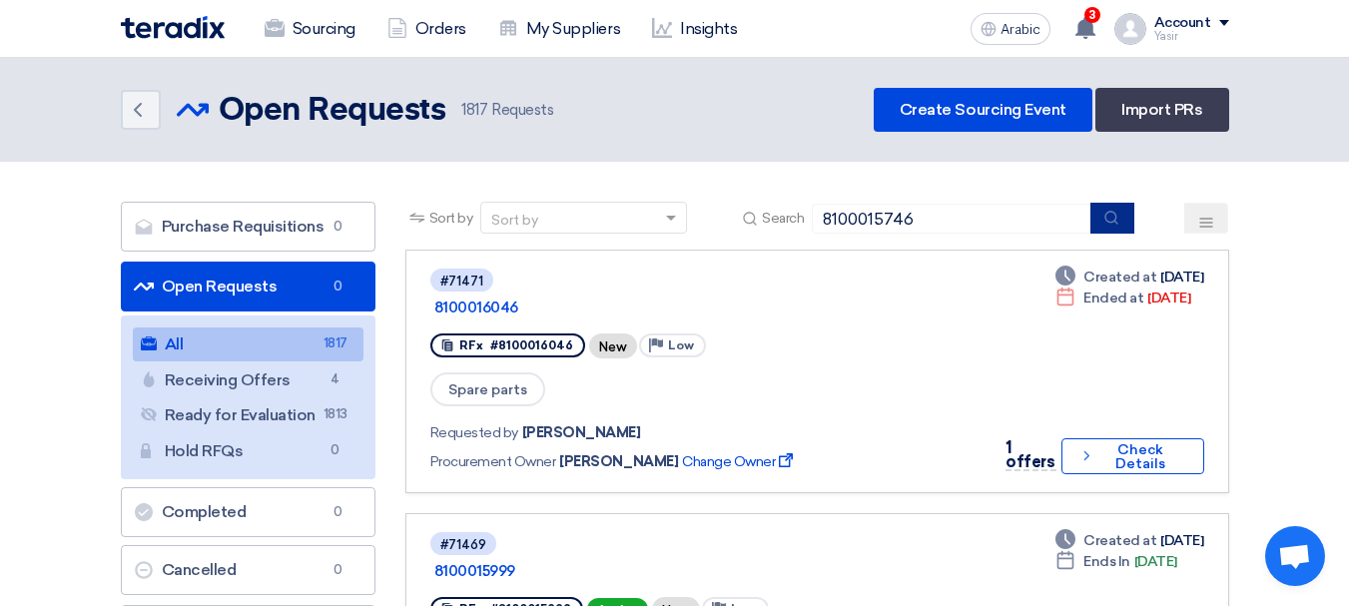
click at [1125, 220] on button "submit" at bounding box center [1112, 218] width 44 height 31
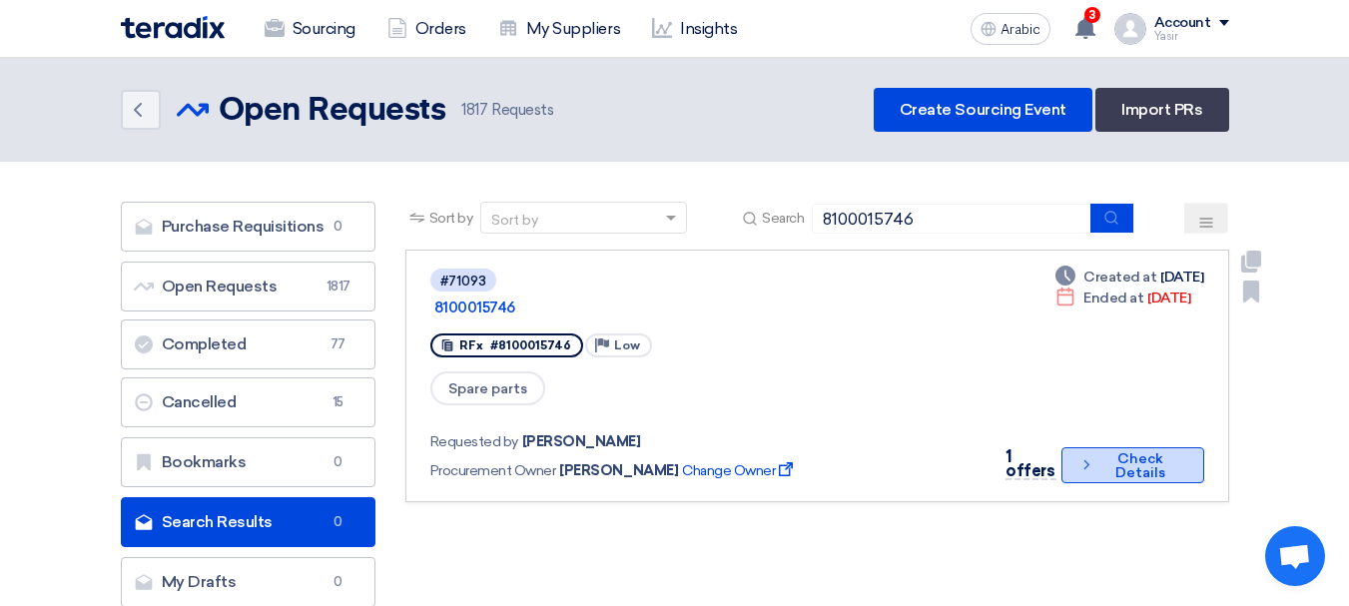
click at [1139, 450] on font "Check Details" at bounding box center [1140, 465] width 50 height 31
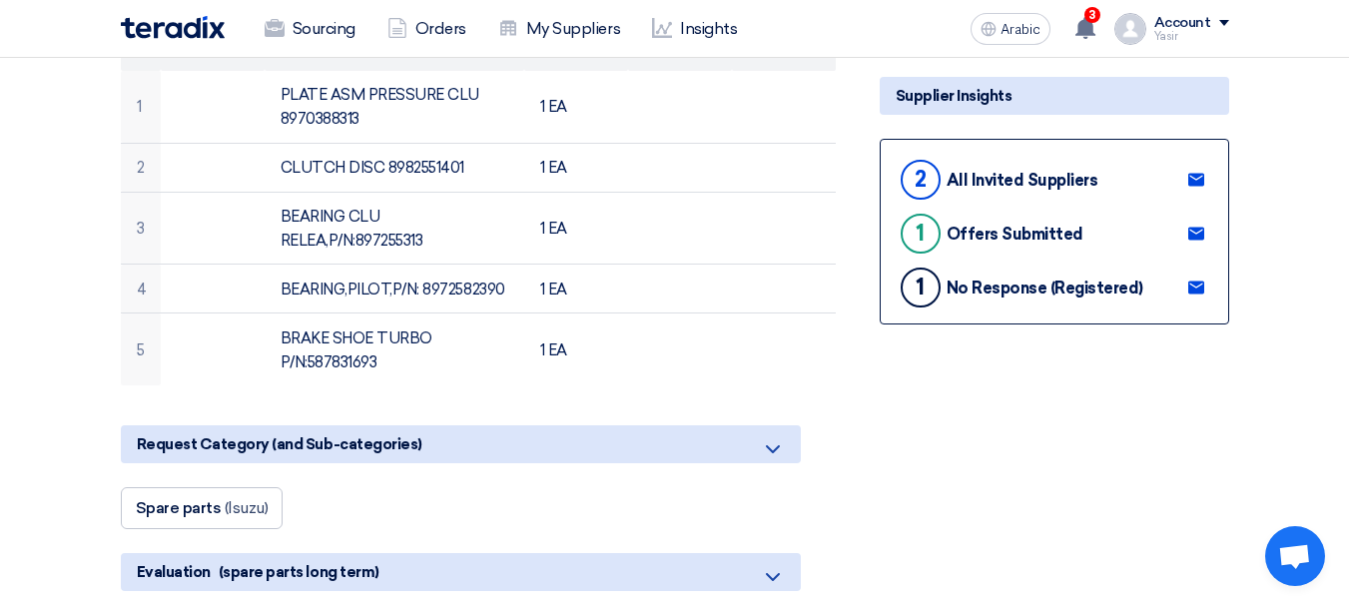
scroll to position [399, 0]
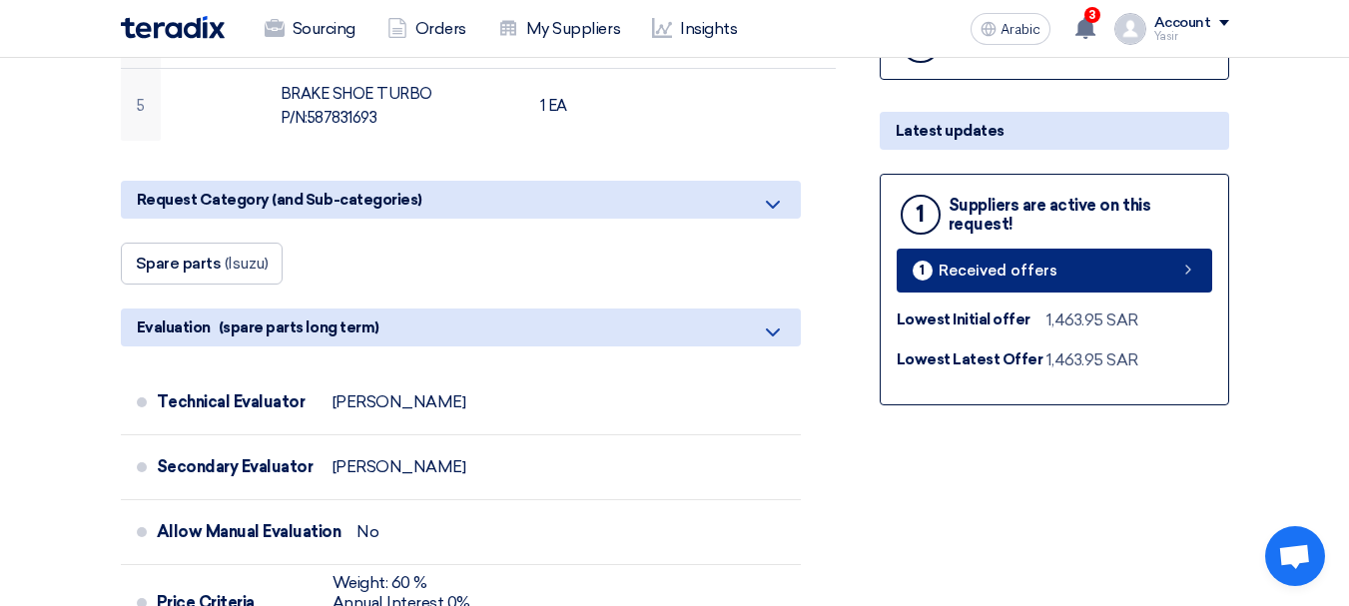
click at [1187, 282] on link "1 Received offers" at bounding box center [1053, 271] width 315 height 44
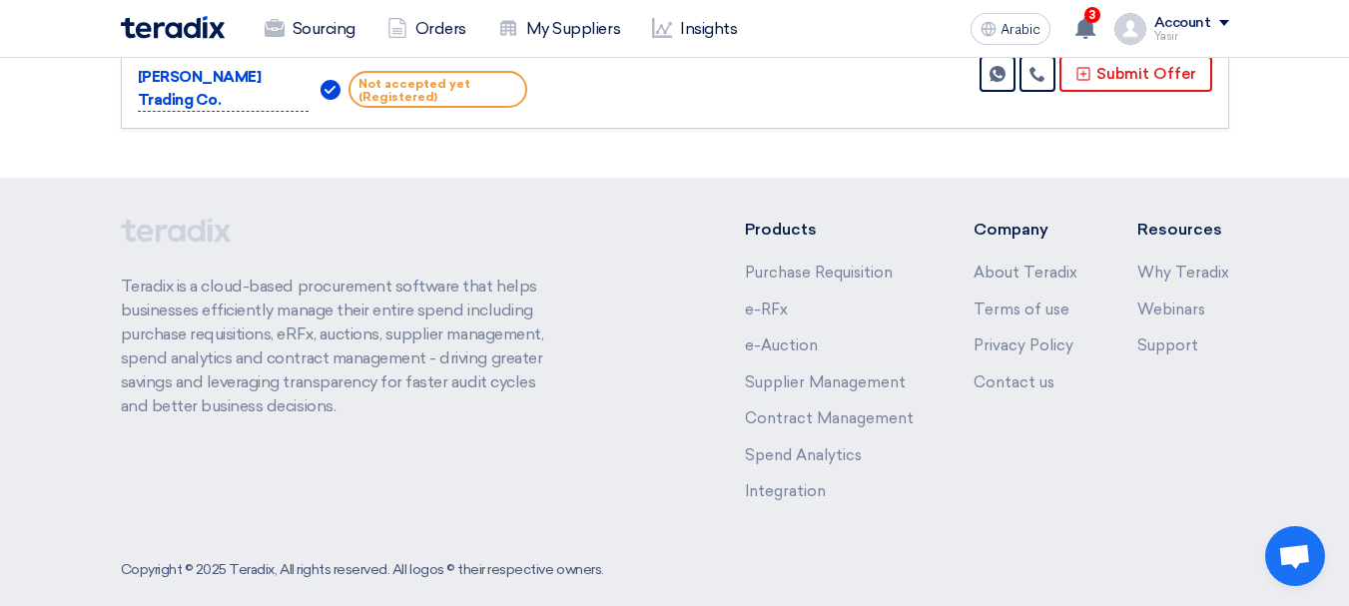
scroll to position [160, 0]
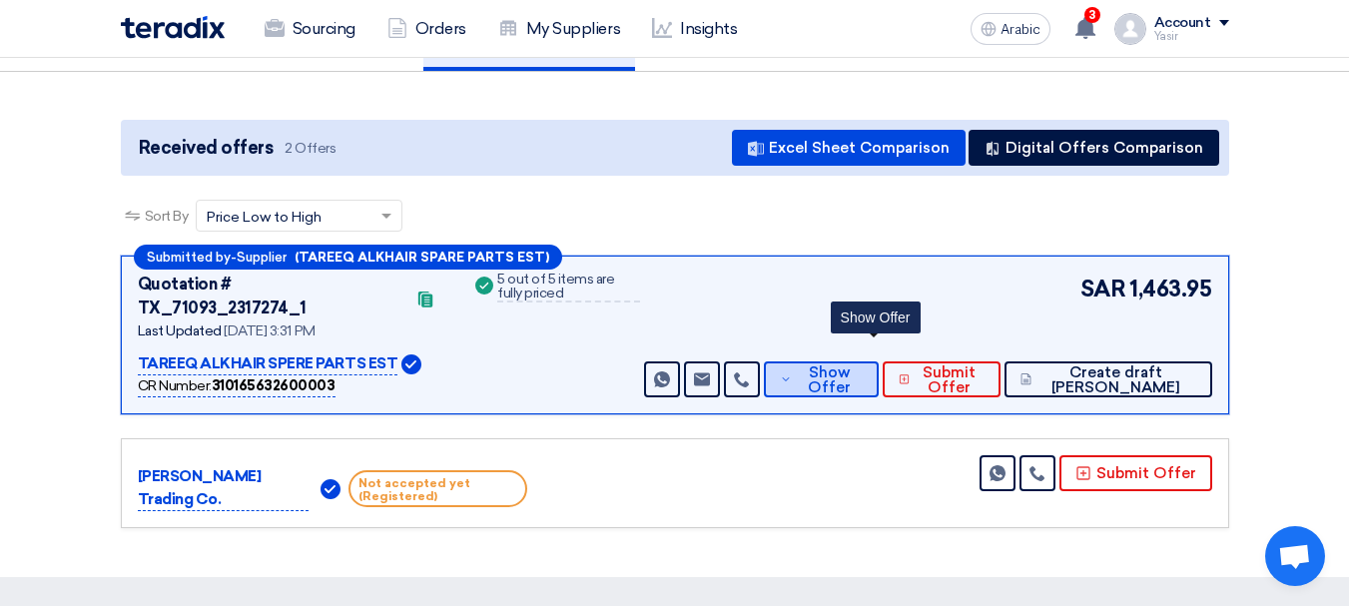
click at [850, 363] on font "Show Offer" at bounding box center [829, 379] width 43 height 33
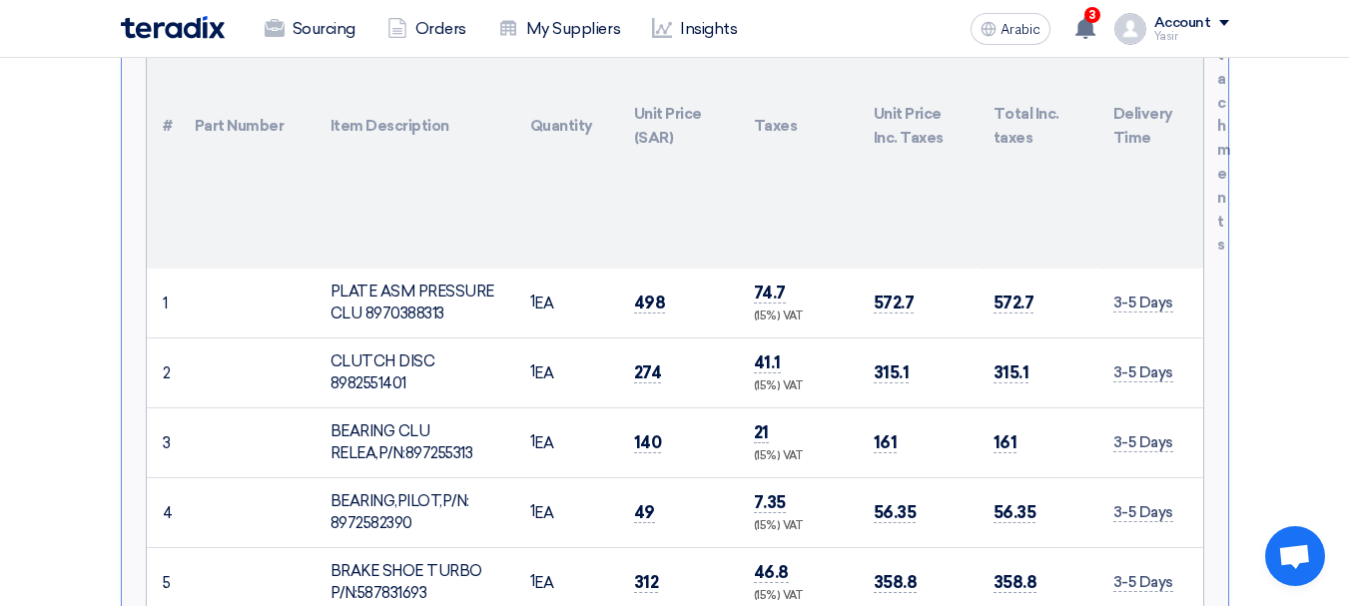
scroll to position [858, 0]
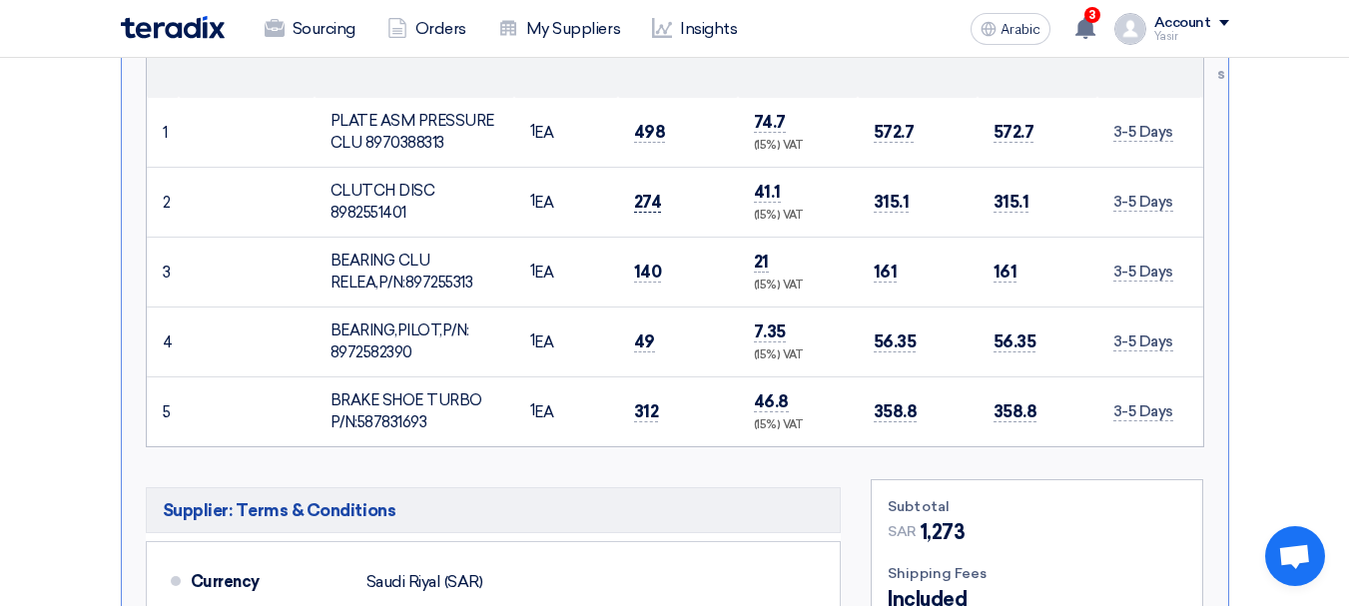
click at [651, 192] on font "274" at bounding box center [648, 202] width 28 height 20
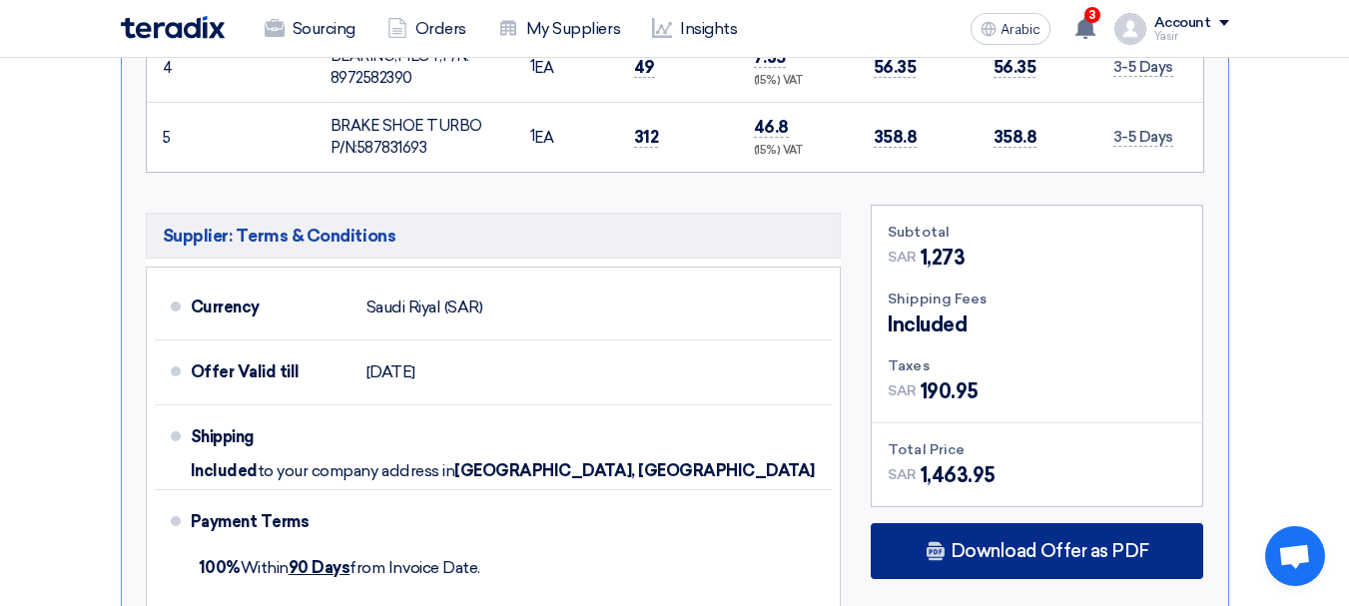
scroll to position [1258, 0]
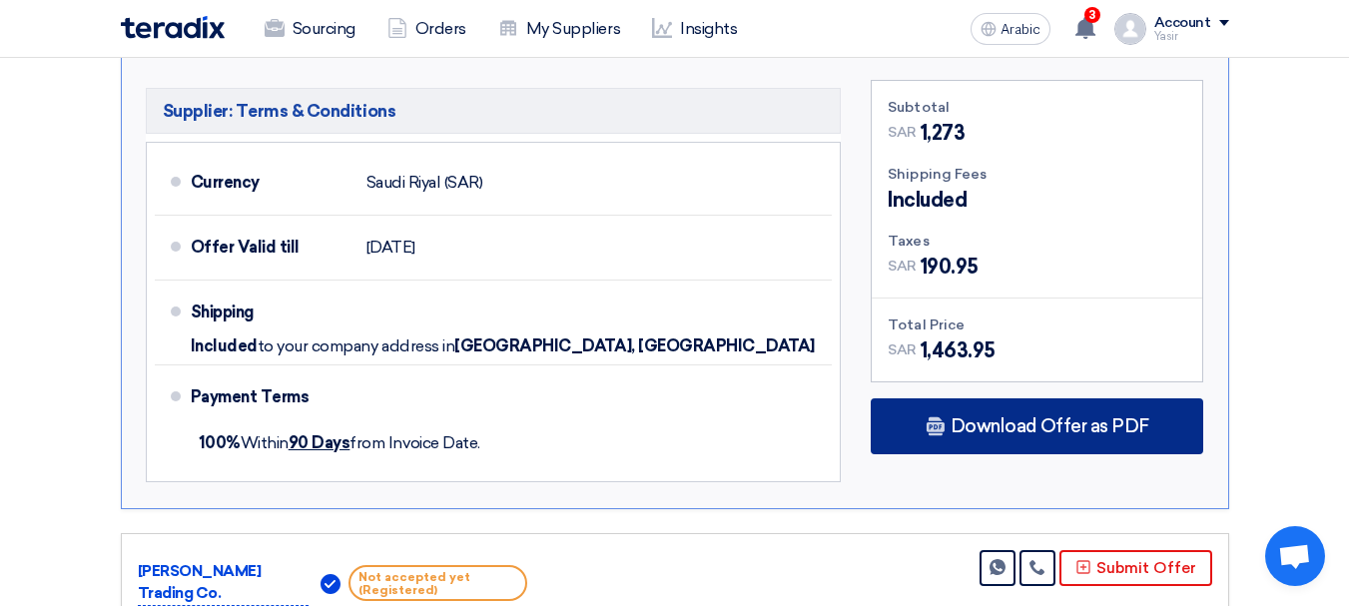
click at [1008, 417] on div "Download Offer as PDF" at bounding box center [1036, 426] width 332 height 56
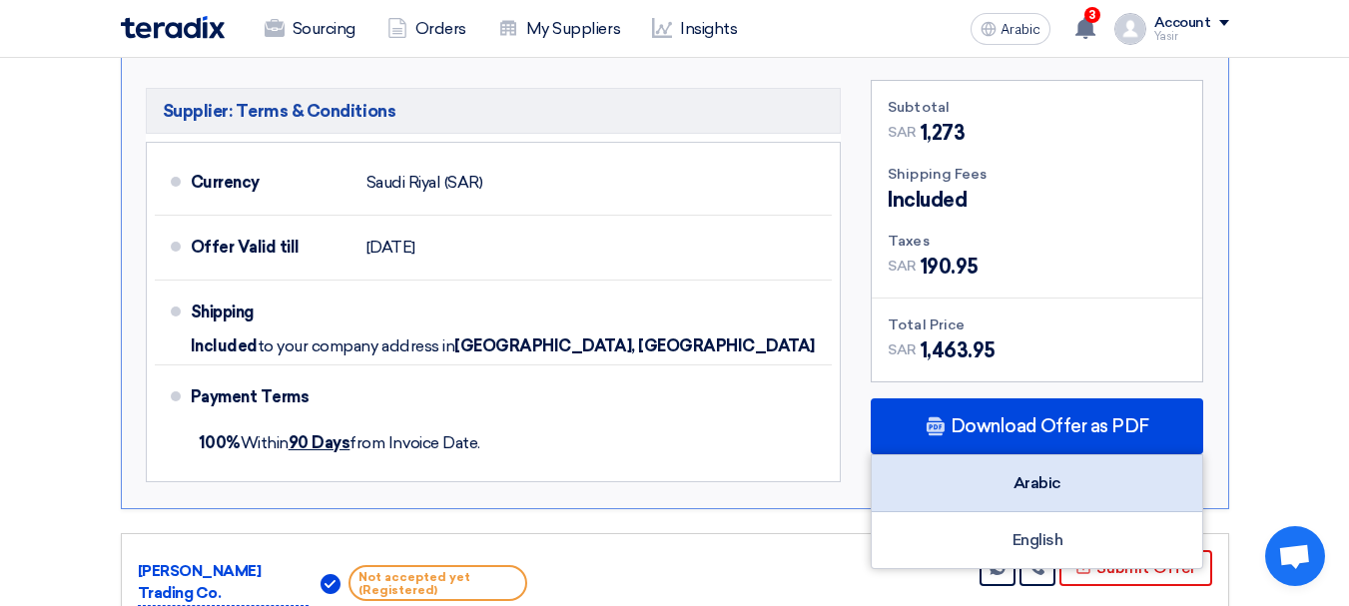
click at [1071, 463] on div "Arabic" at bounding box center [1036, 483] width 330 height 57
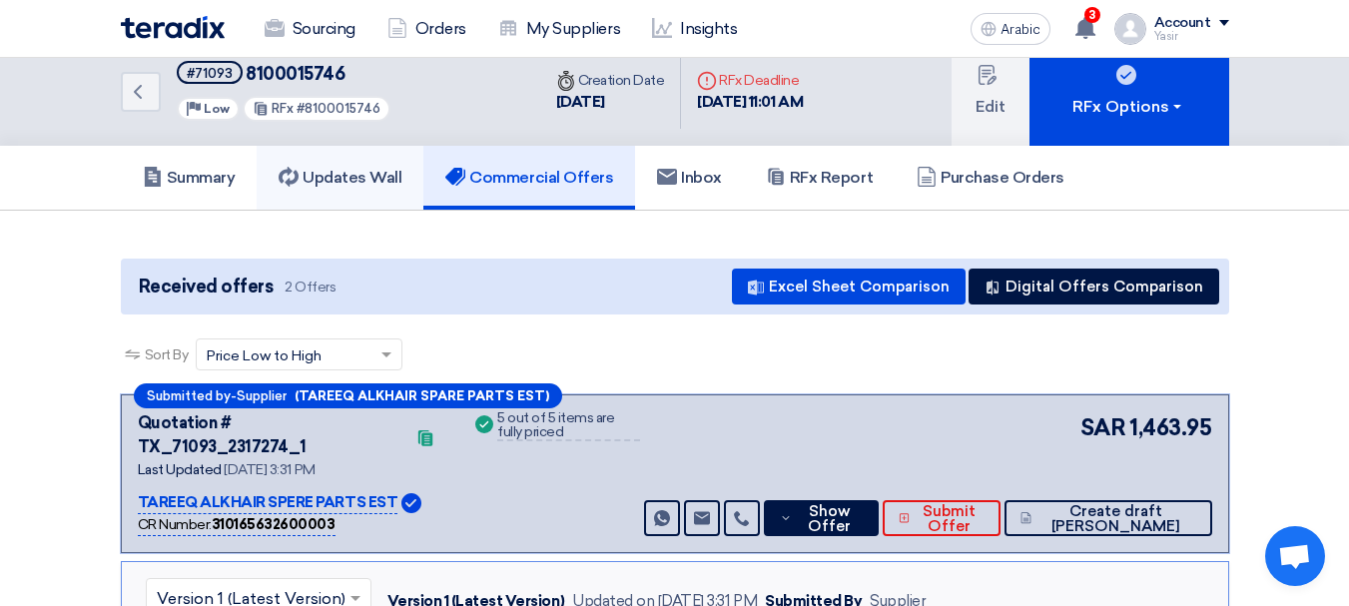
scroll to position [0, 0]
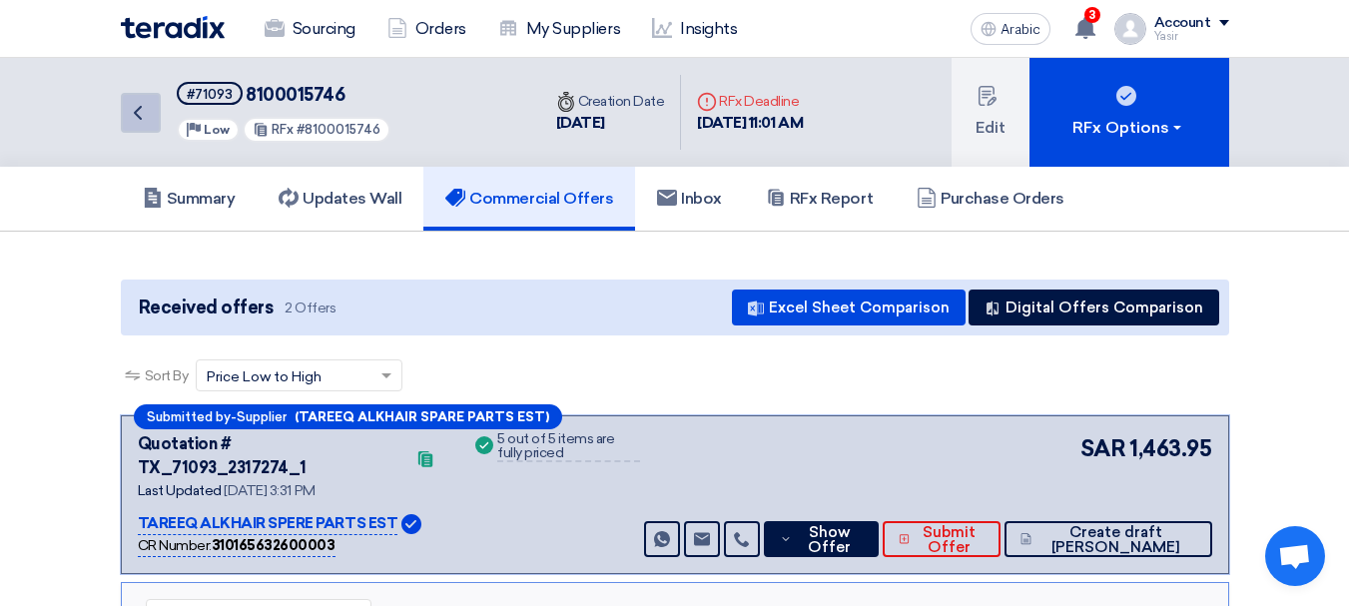
click at [135, 128] on link "Back" at bounding box center [141, 113] width 40 height 40
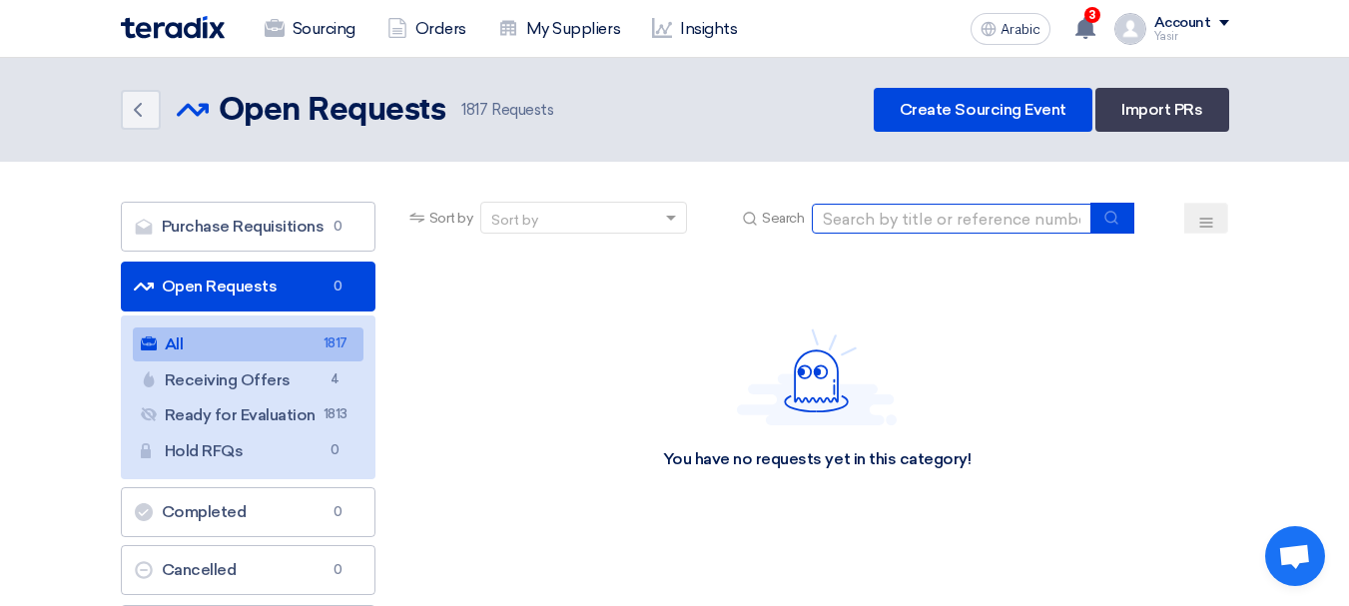
drag, startPoint x: 986, startPoint y: 216, endPoint x: 991, endPoint y: 225, distance: 10.3
click at [986, 216] on input at bounding box center [952, 219] width 280 height 30
paste input "8100015003"
type input "8100015003"
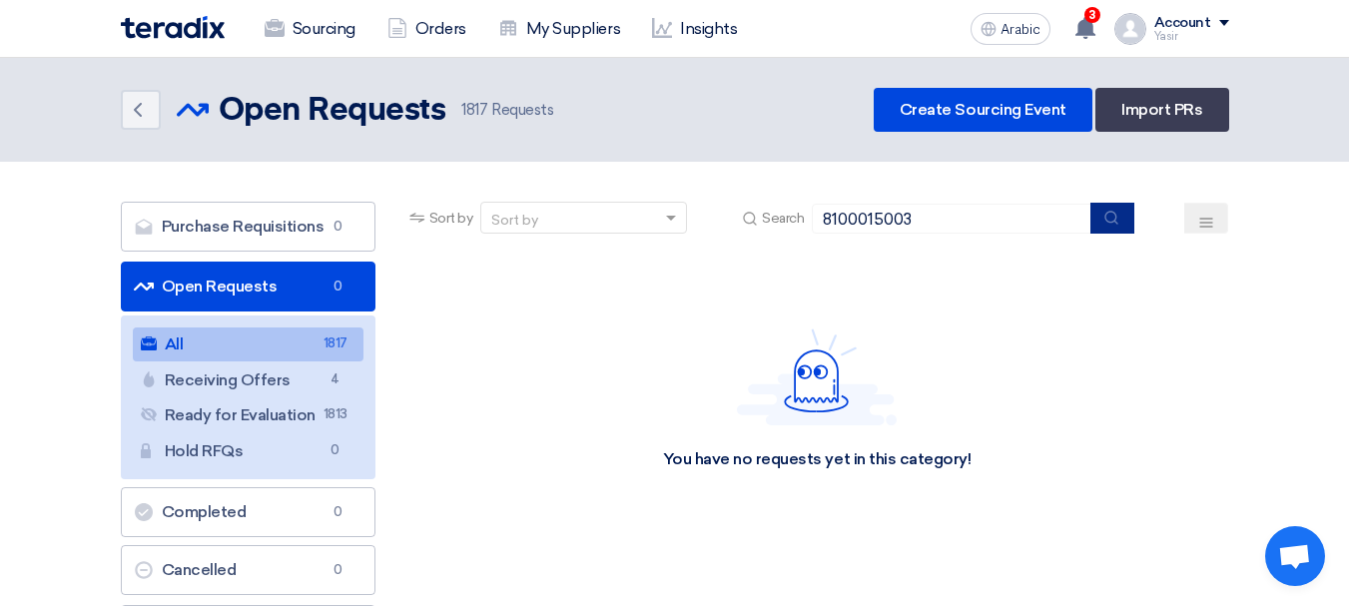
click at [1109, 217] on icon "submit" at bounding box center [1111, 218] width 16 height 16
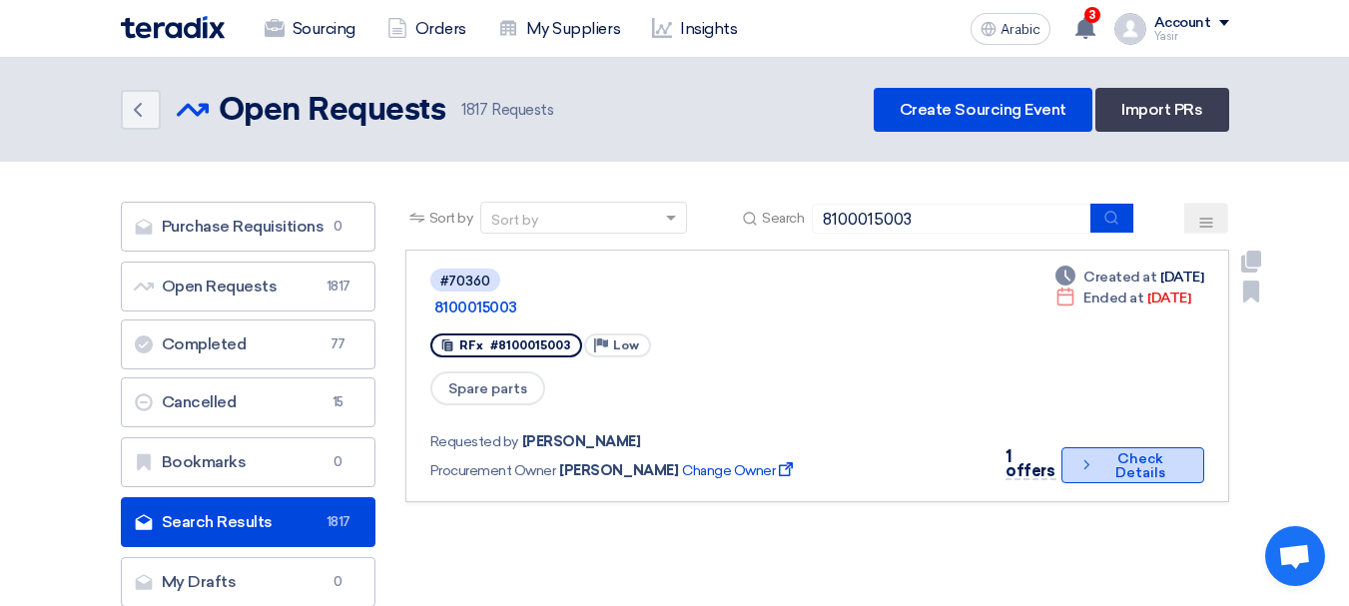
click at [1144, 450] on font "Check Details" at bounding box center [1140, 465] width 50 height 31
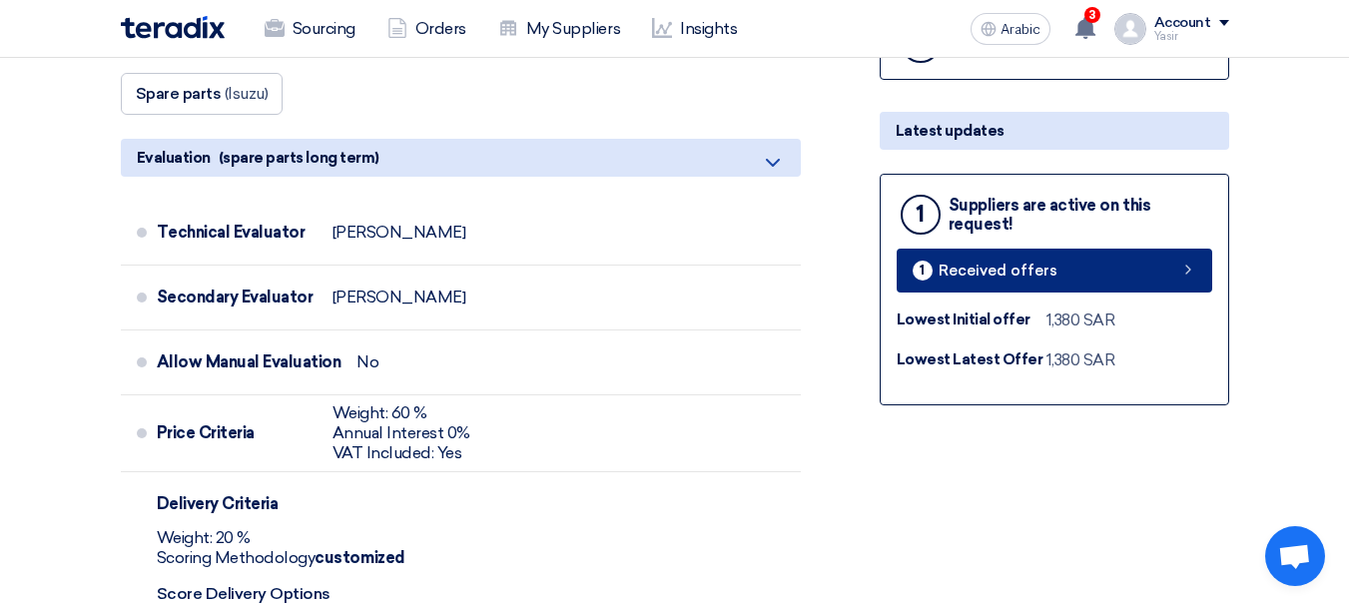
click at [1160, 274] on link "1 Received offers" at bounding box center [1053, 271] width 315 height 44
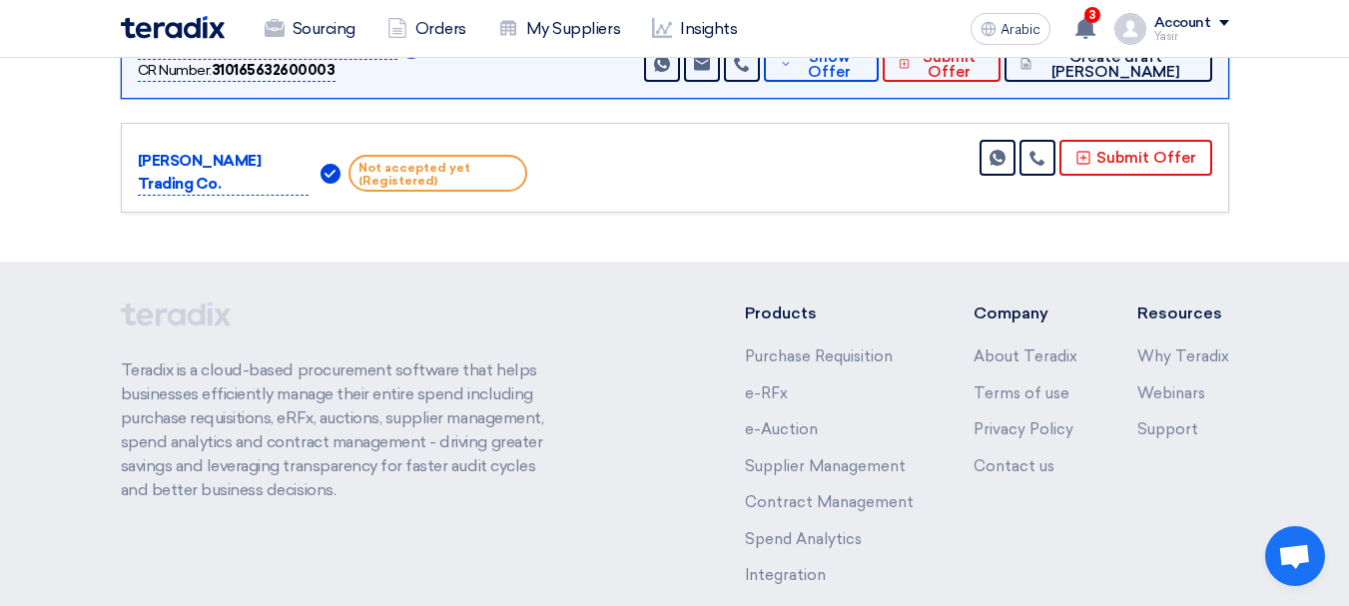
scroll to position [260, 0]
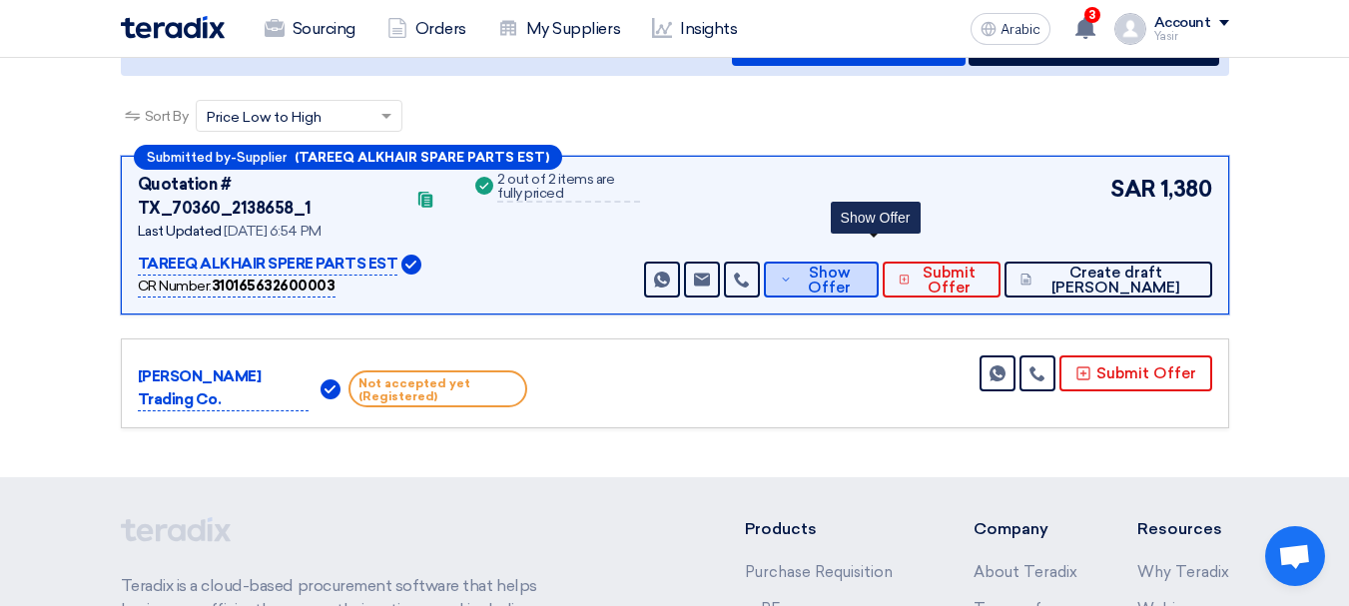
click at [850, 264] on font "Show Offer" at bounding box center [829, 280] width 43 height 33
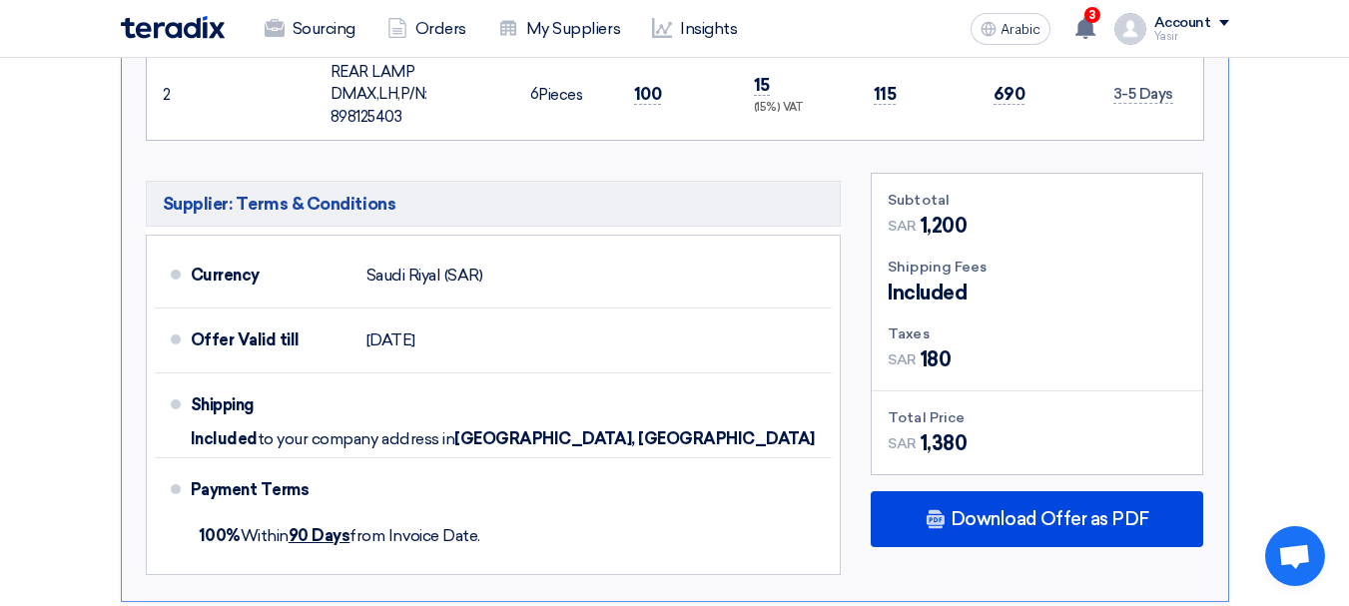
scroll to position [1058, 0]
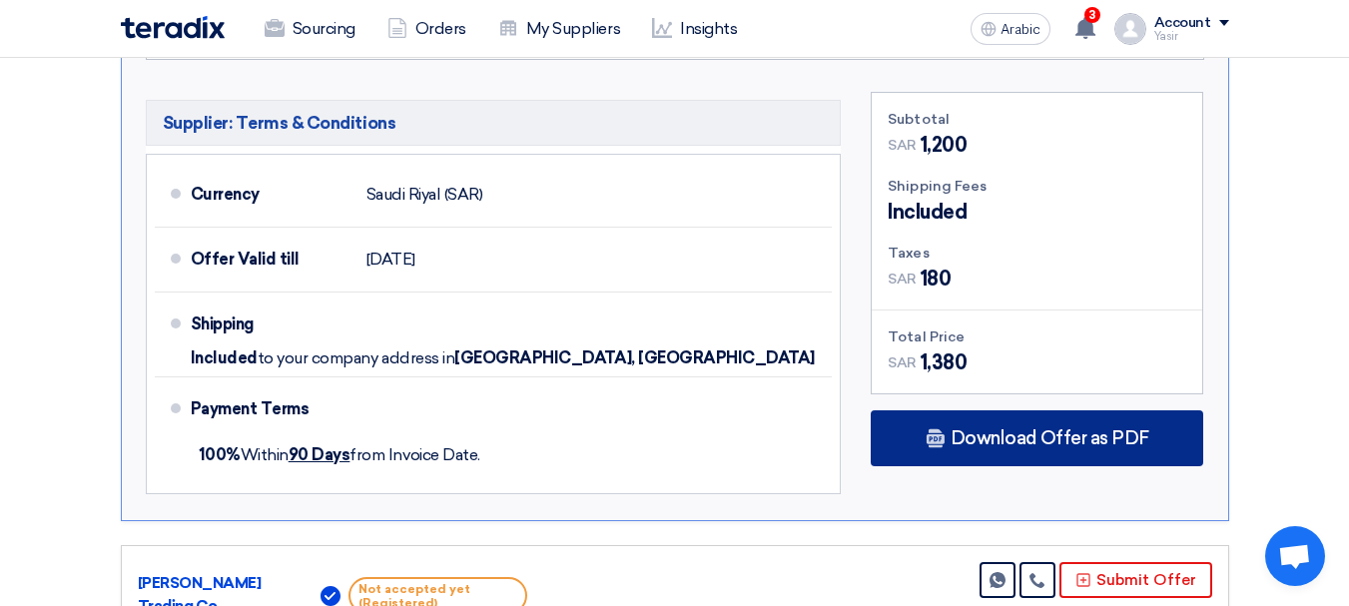
click at [1052, 427] on font "Download Offer as PDF" at bounding box center [1049, 438] width 199 height 22
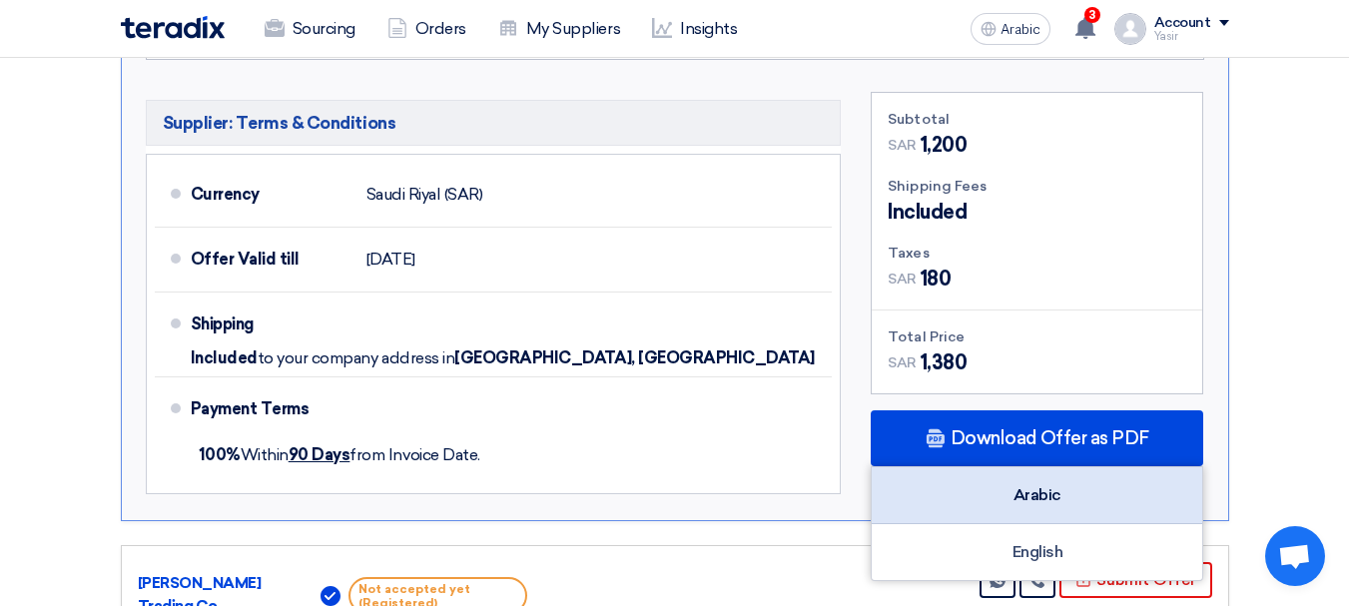
click at [1086, 467] on div "Arabic" at bounding box center [1036, 495] width 330 height 57
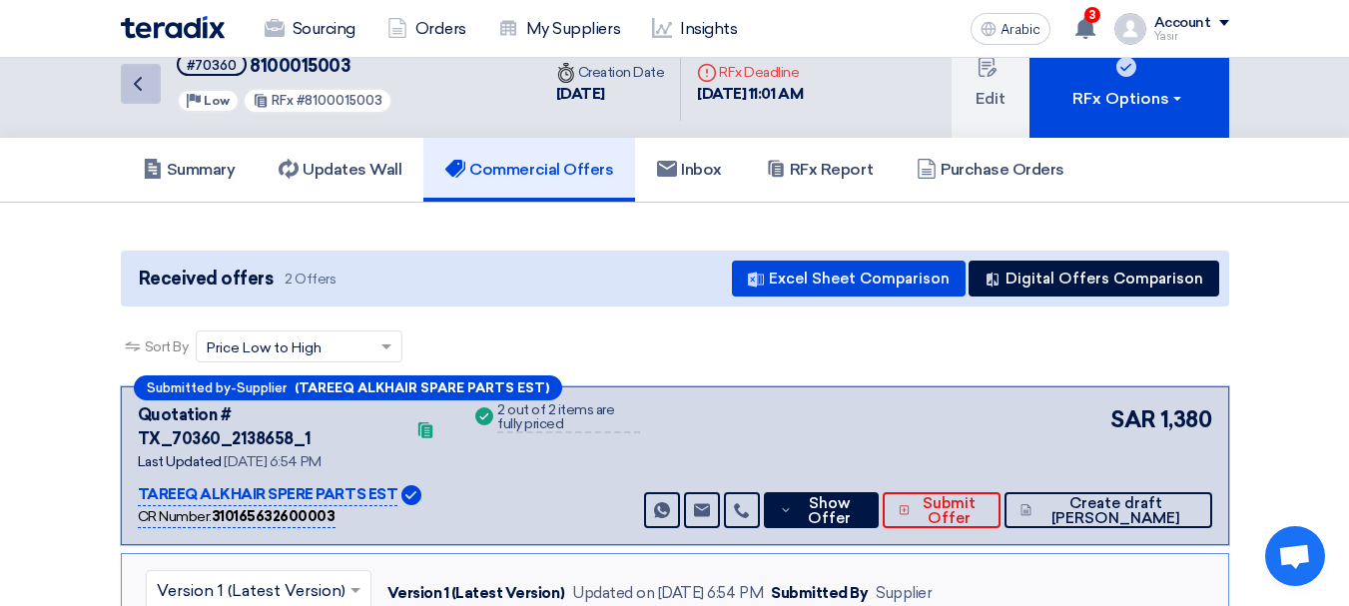
scroll to position [0, 0]
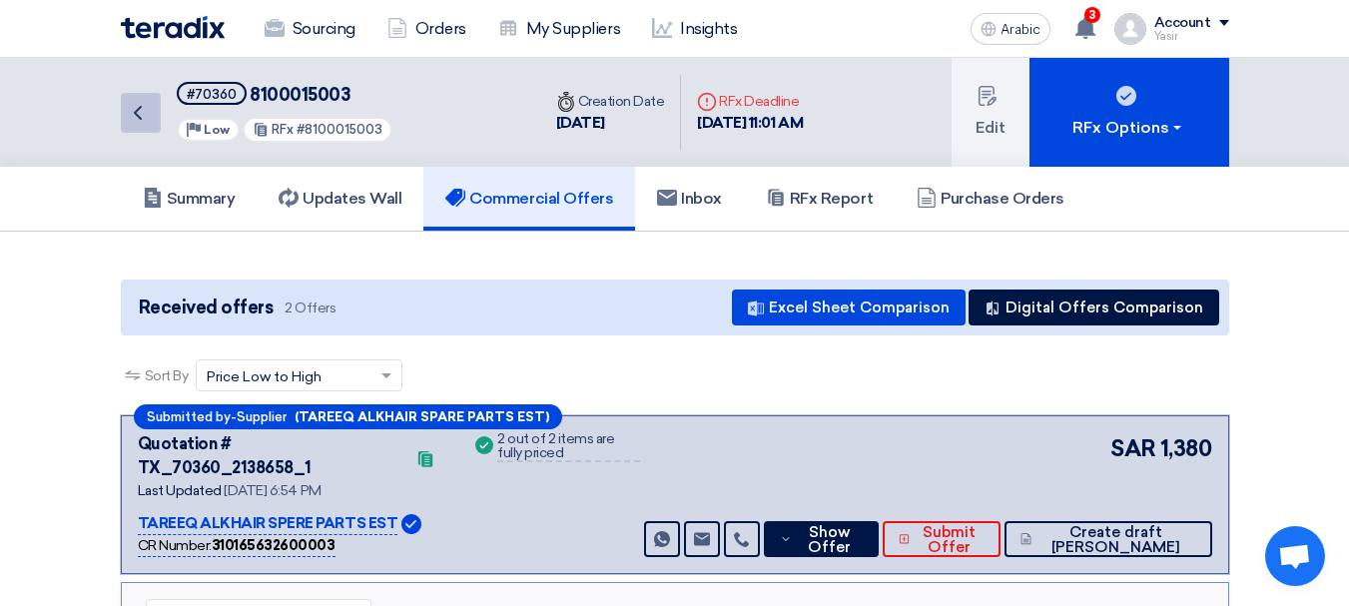
click at [150, 122] on link "Back" at bounding box center [141, 113] width 40 height 40
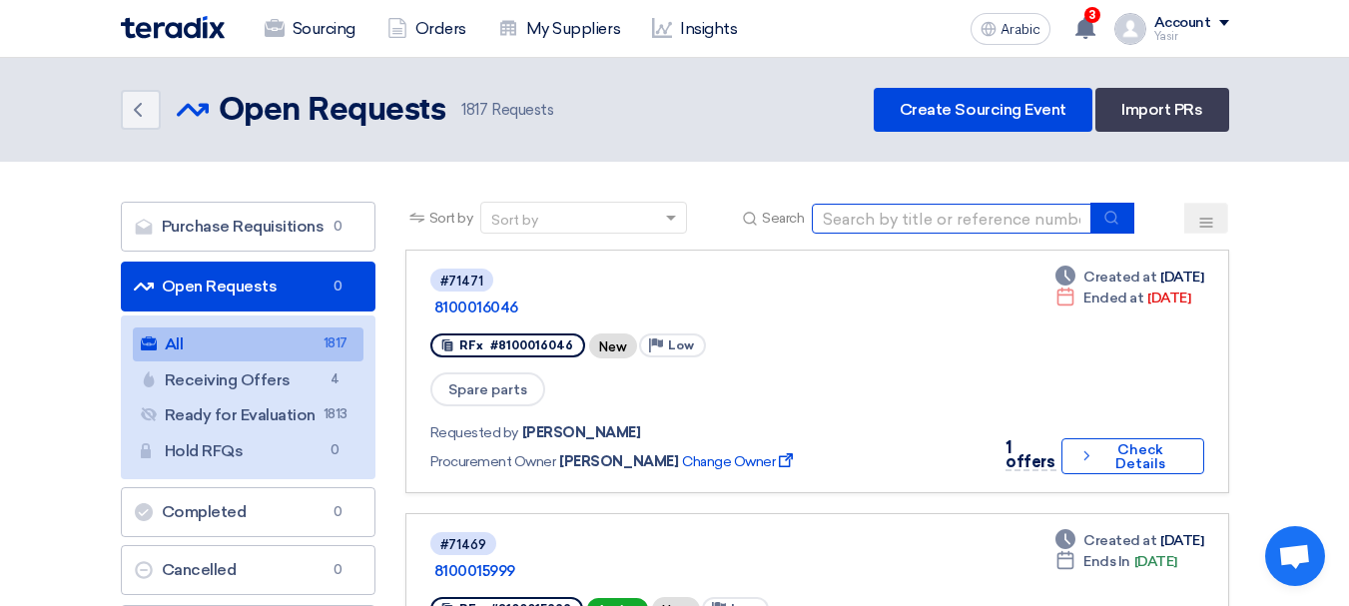
click at [940, 222] on input at bounding box center [952, 219] width 280 height 30
paste input "8100013396"
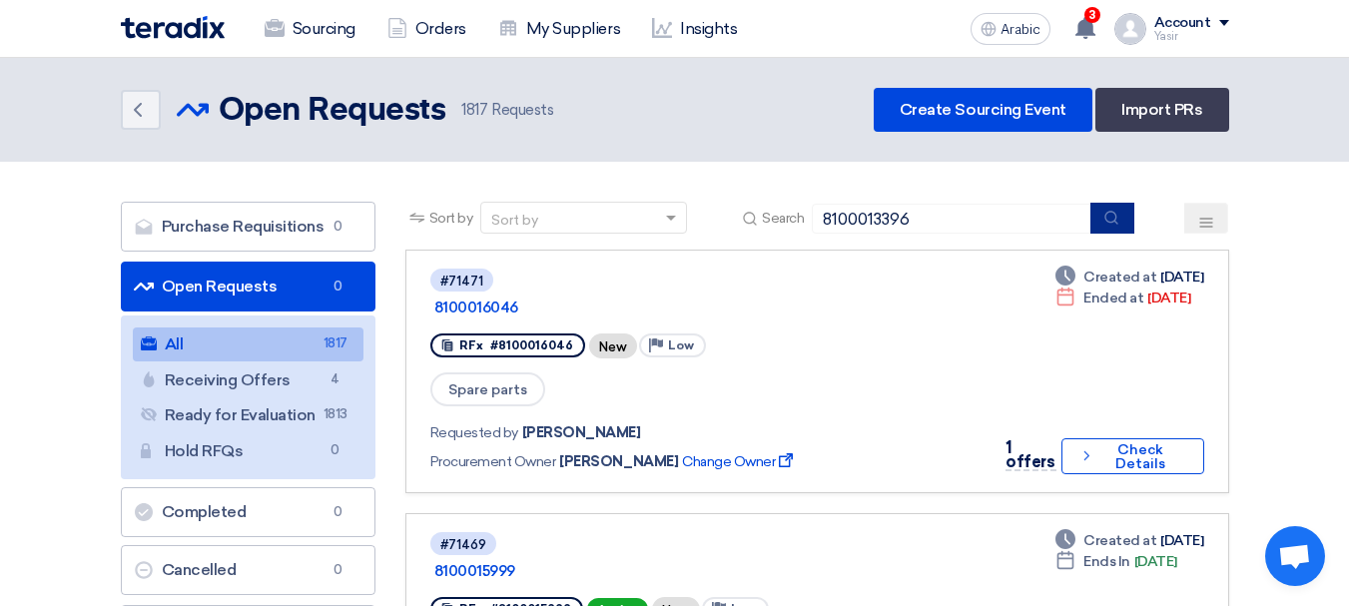
click at [1106, 221] on icon "submit" at bounding box center [1111, 218] width 16 height 16
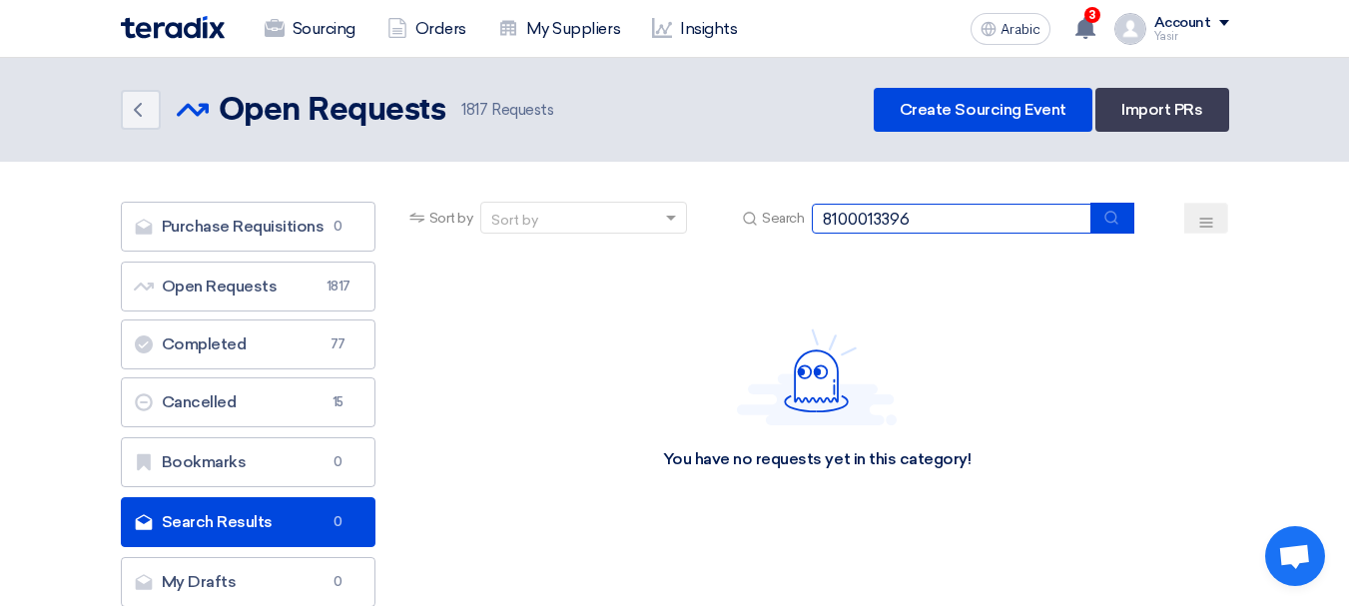
click at [737, 222] on div "Sort by Sort by Search 8100013396" at bounding box center [817, 226] width 824 height 48
paste input "647"
type input "8100013647"
click at [1116, 218] on icon "submit" at bounding box center [1111, 218] width 16 height 16
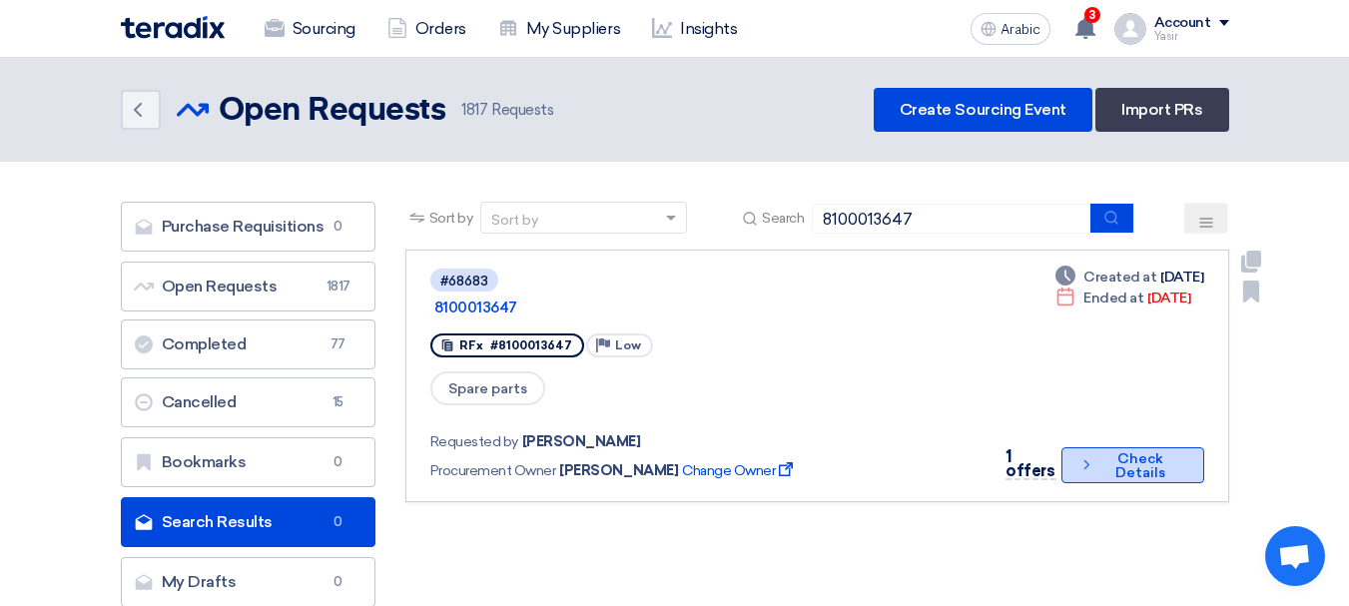
click at [1098, 452] on font "Check Details" at bounding box center [1140, 466] width 84 height 28
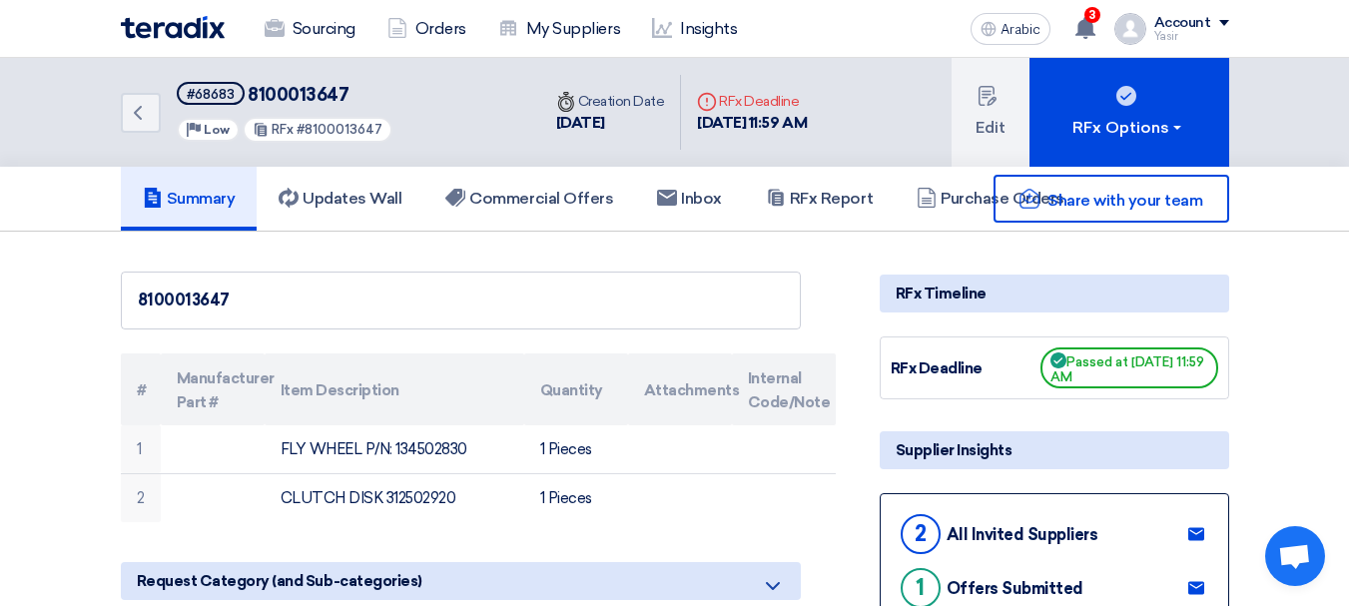
click at [162, 123] on div "Back #68683 8100013647 Priority Low RFx #8100013647" at bounding box center [330, 112] width 419 height 109
click at [147, 118] on icon "Back" at bounding box center [138, 113] width 24 height 24
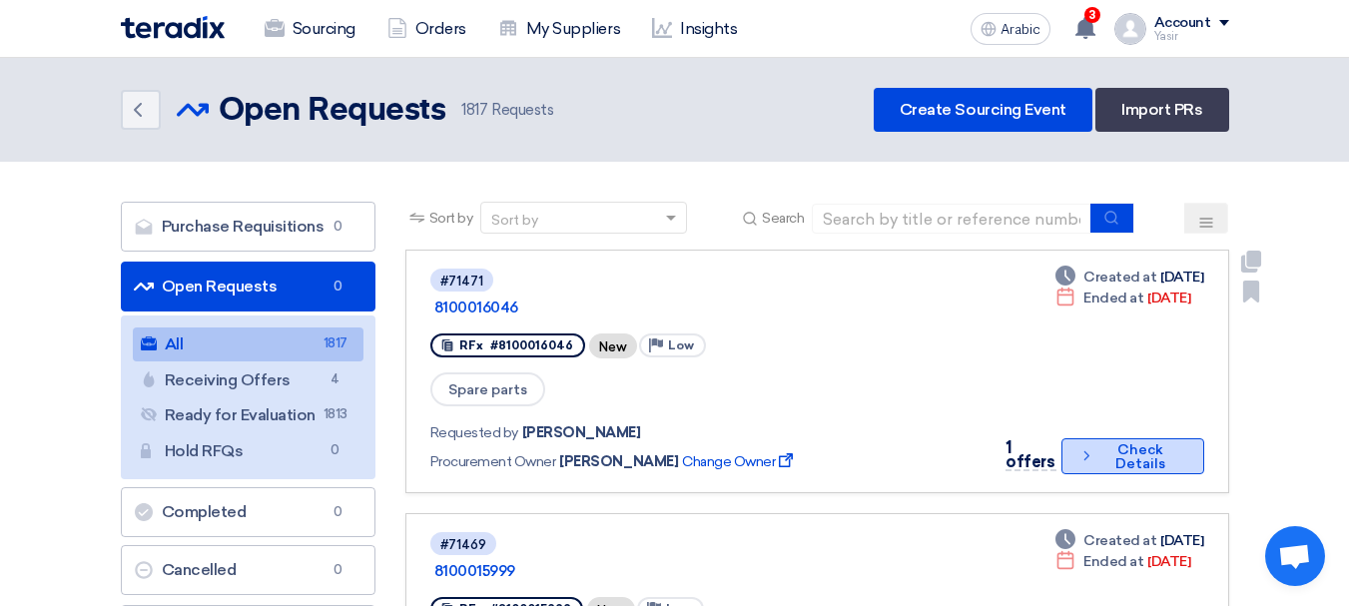
click at [1079, 446] on icon "Check details" at bounding box center [1086, 455] width 16 height 19
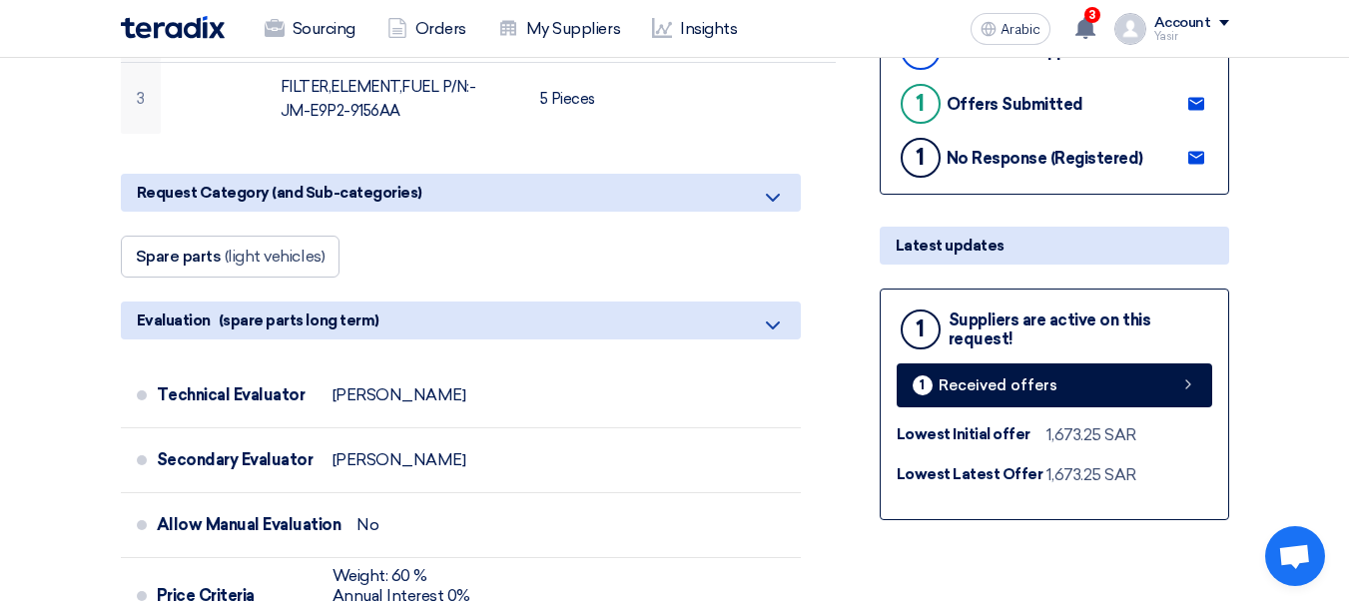
scroll to position [599, 0]
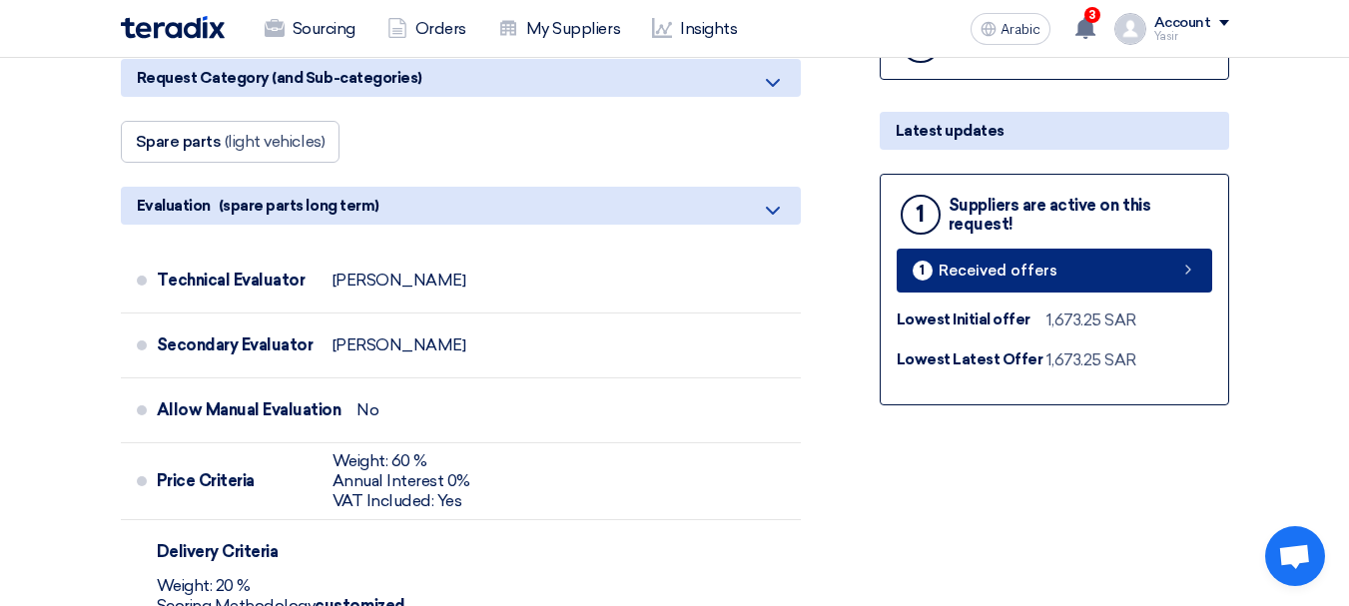
click at [1164, 280] on link "1 Received offers" at bounding box center [1053, 271] width 315 height 44
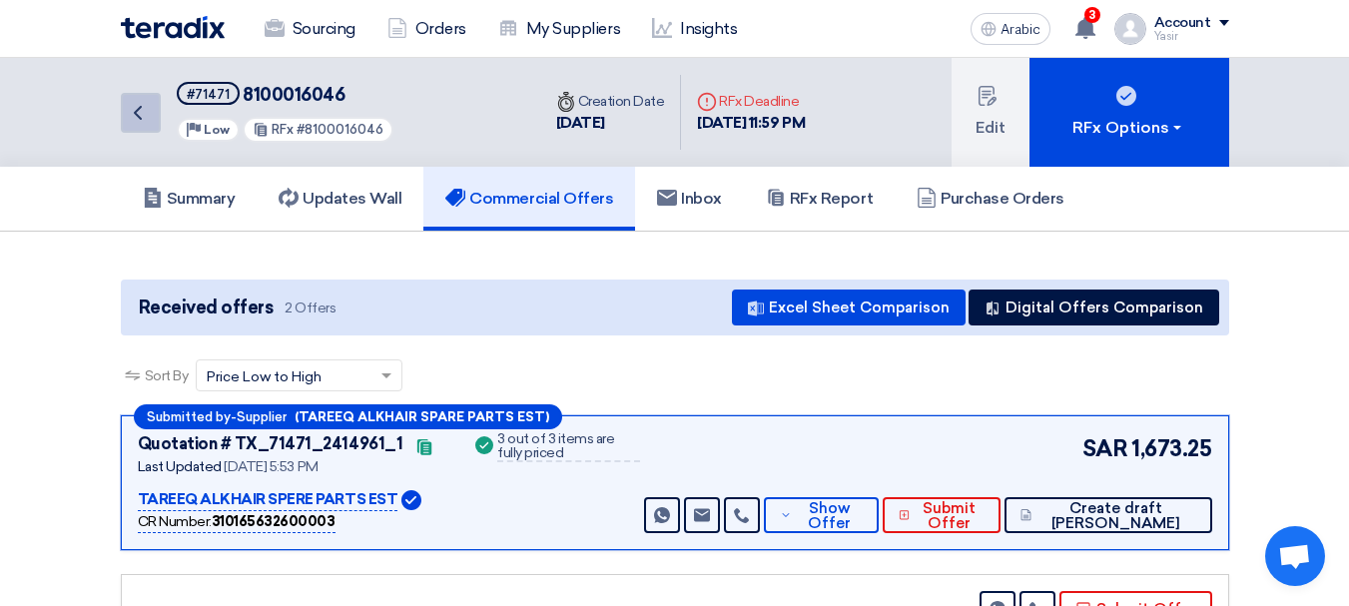
click at [134, 113] on icon "Back" at bounding box center [138, 113] width 24 height 24
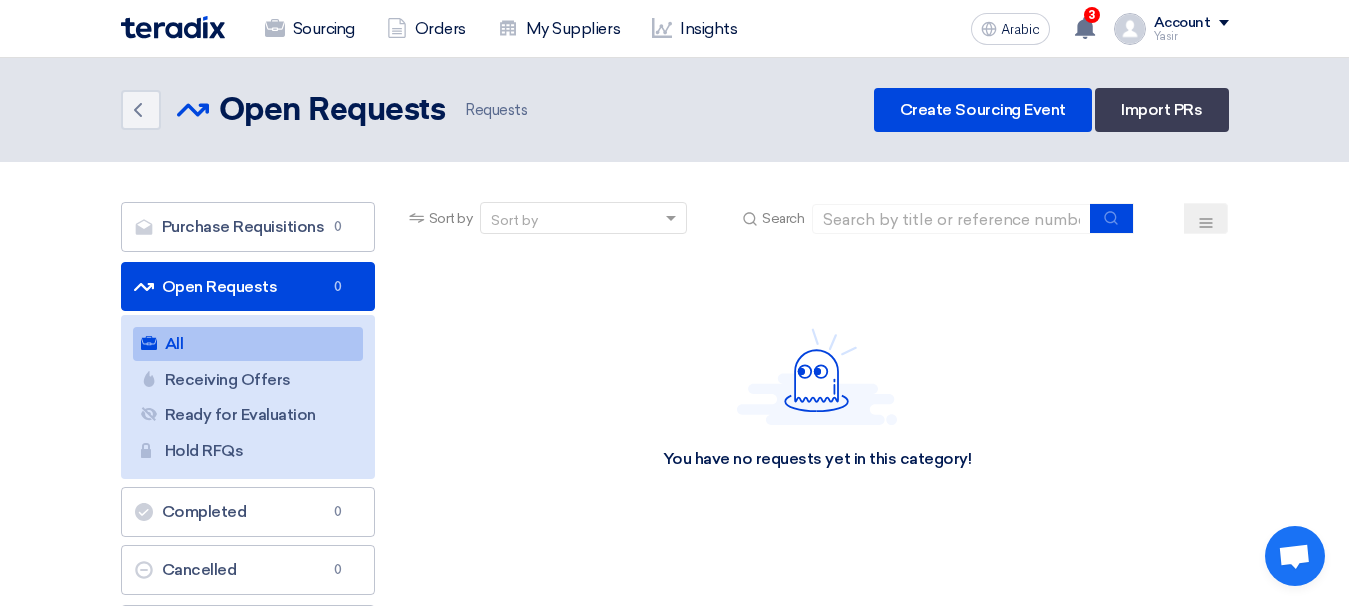
click at [259, 293] on font "Open Requests" at bounding box center [220, 286] width 116 height 19
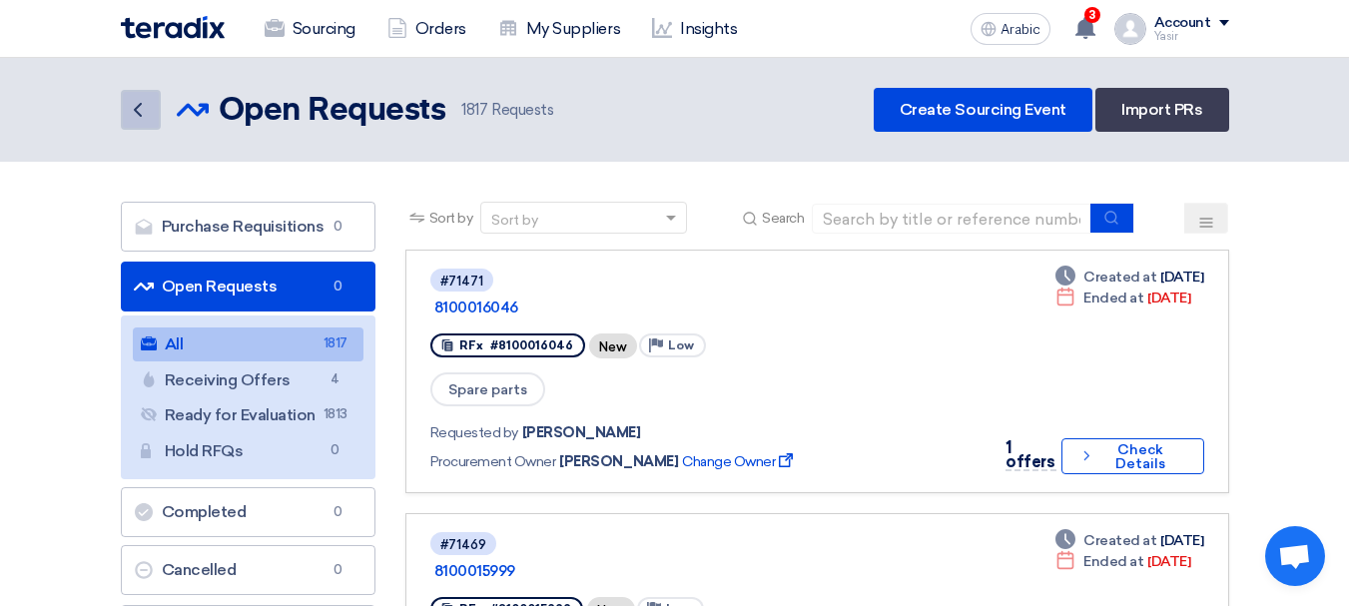
click at [137, 118] on icon "Back" at bounding box center [138, 110] width 24 height 24
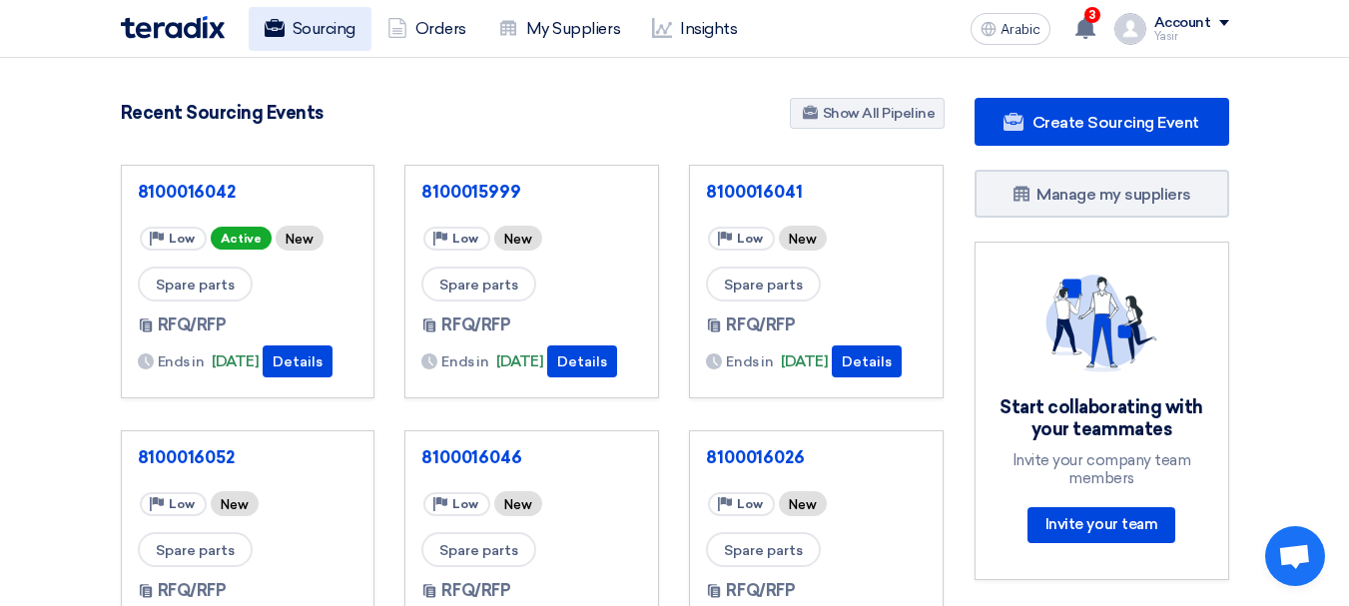
click at [280, 18] on icon at bounding box center [275, 28] width 20 height 20
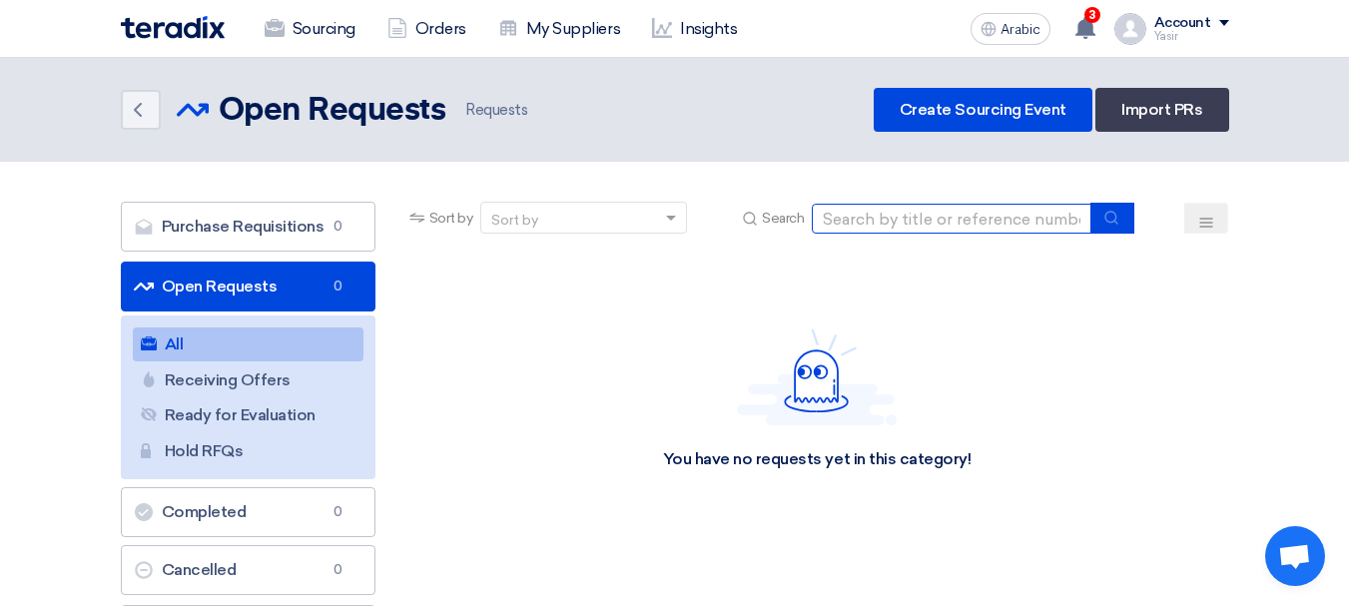
click at [934, 208] on input at bounding box center [952, 219] width 280 height 30
paste input "8100016063"
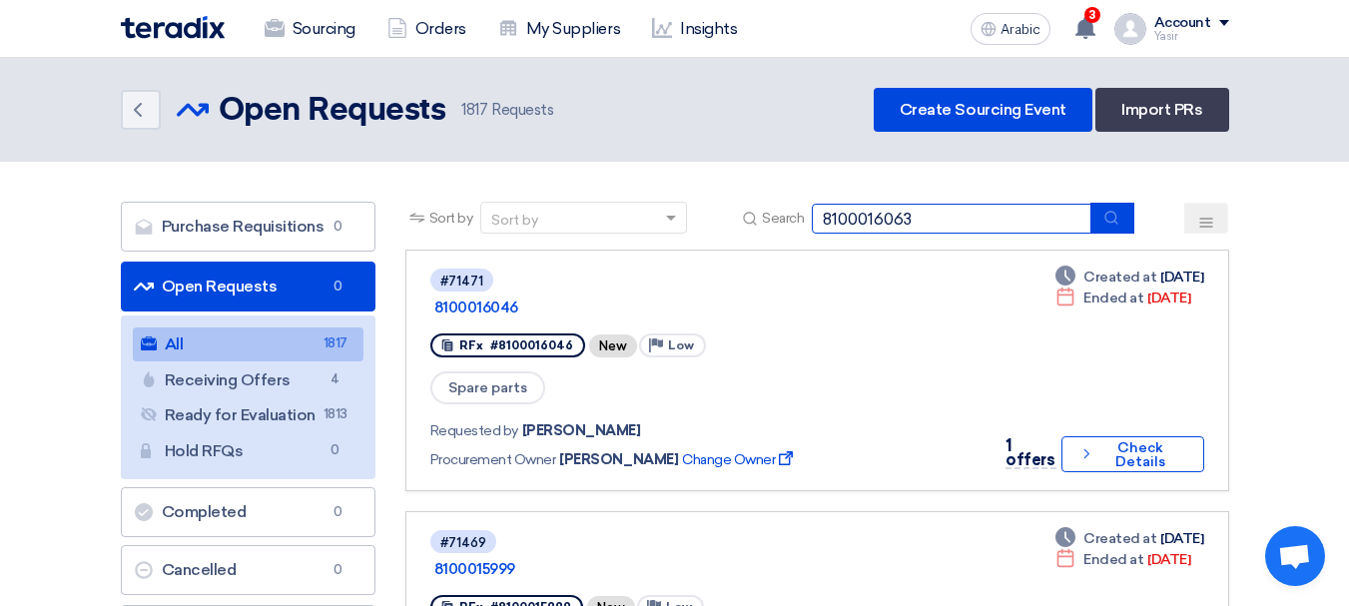
type input "8100016063"
click at [1121, 228] on button "submit" at bounding box center [1112, 218] width 44 height 31
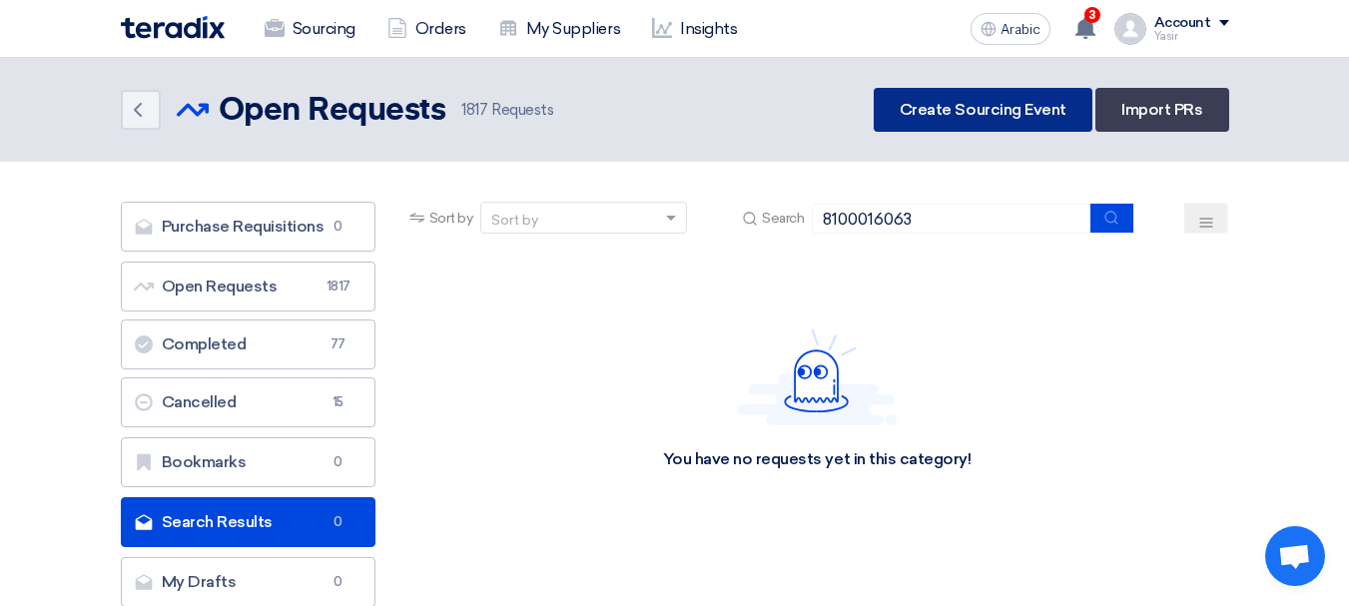
click at [984, 114] on font "Create Sourcing Event" at bounding box center [982, 109] width 167 height 19
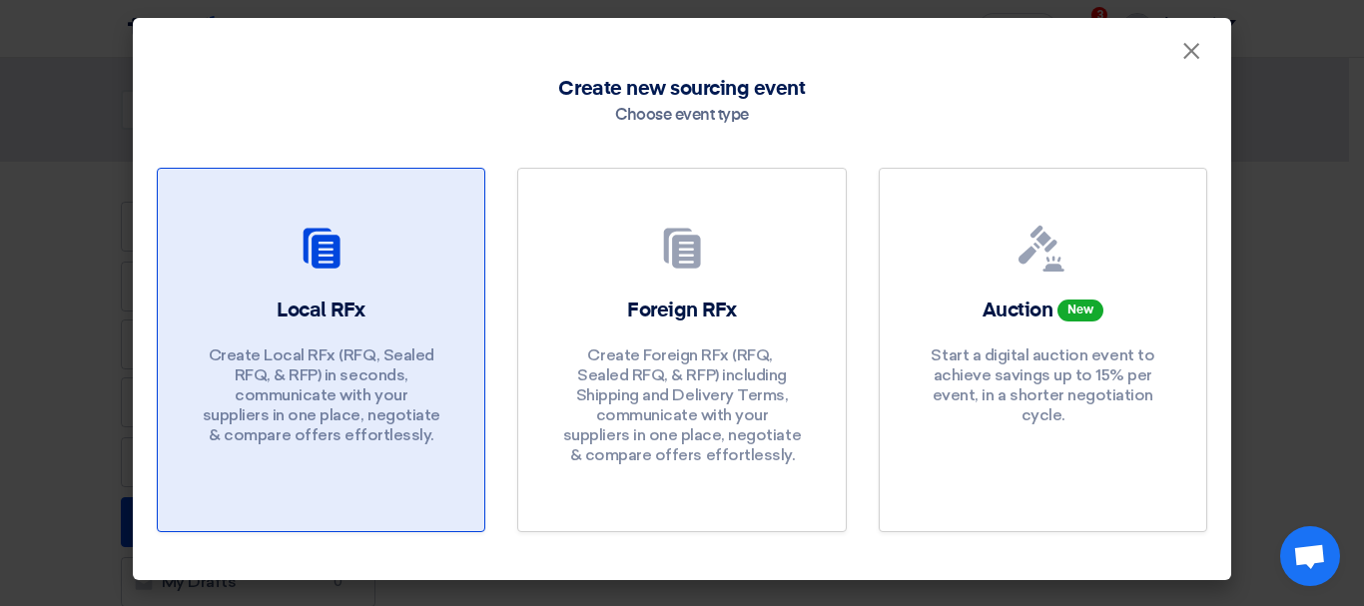
click at [312, 273] on div at bounding box center [321, 253] width 279 height 56
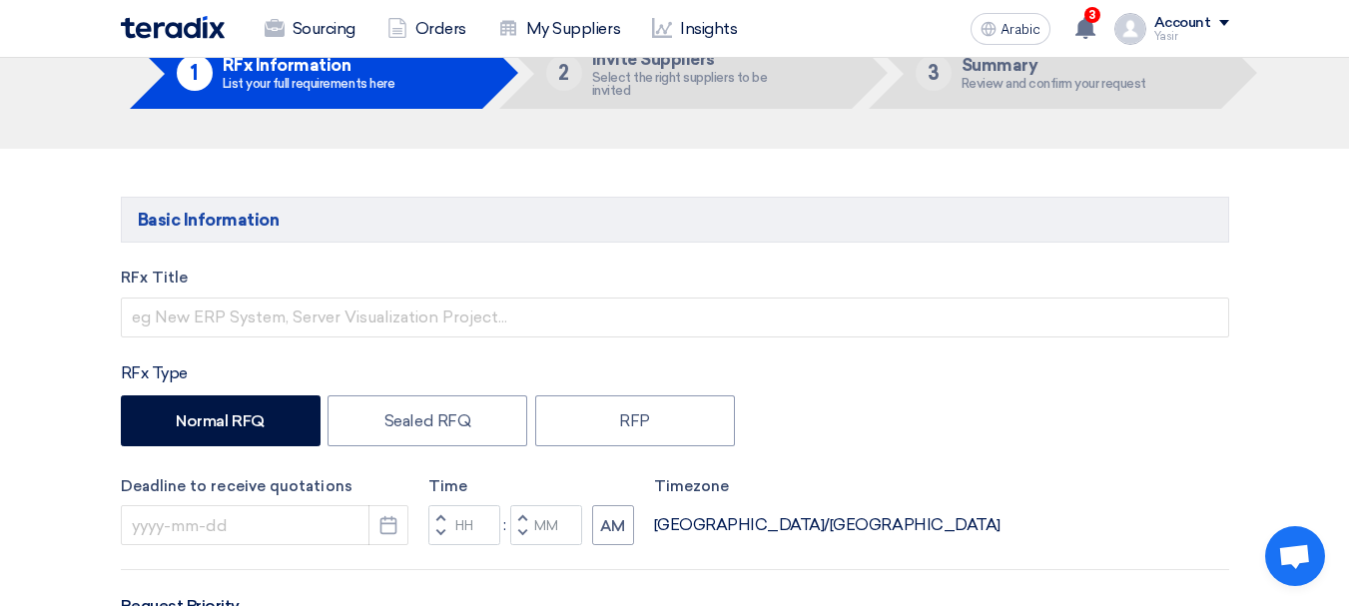
scroll to position [200, 0]
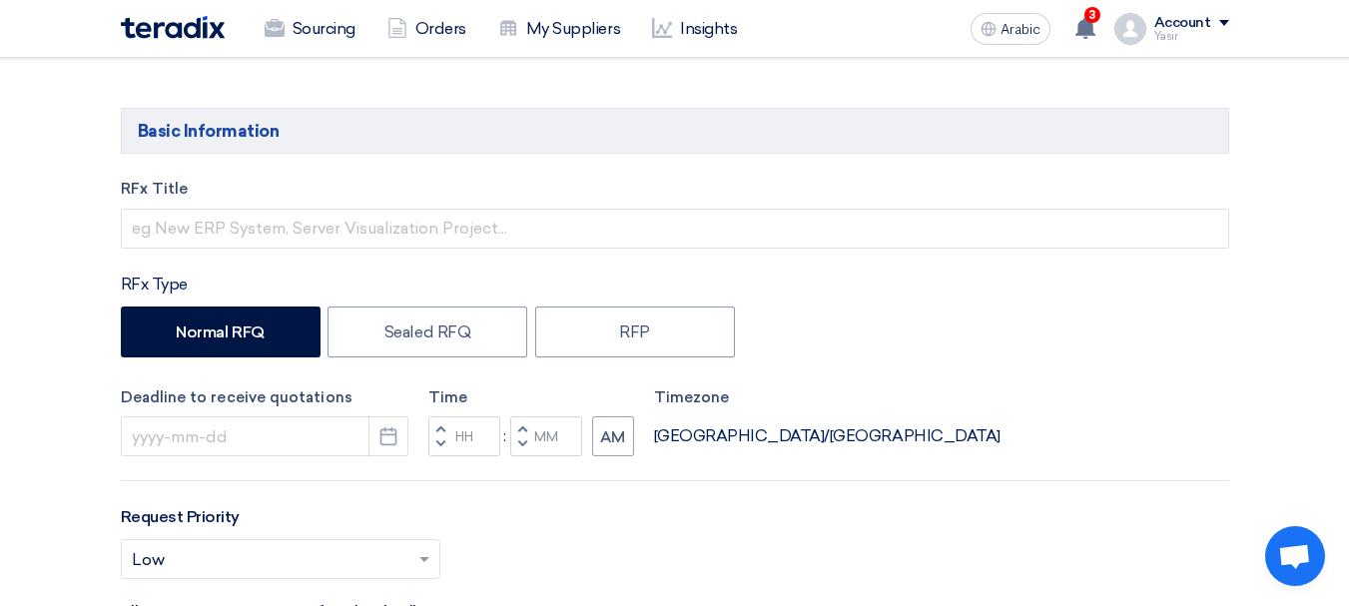
click at [280, 201] on div "RFx Title" at bounding box center [675, 213] width 1108 height 71
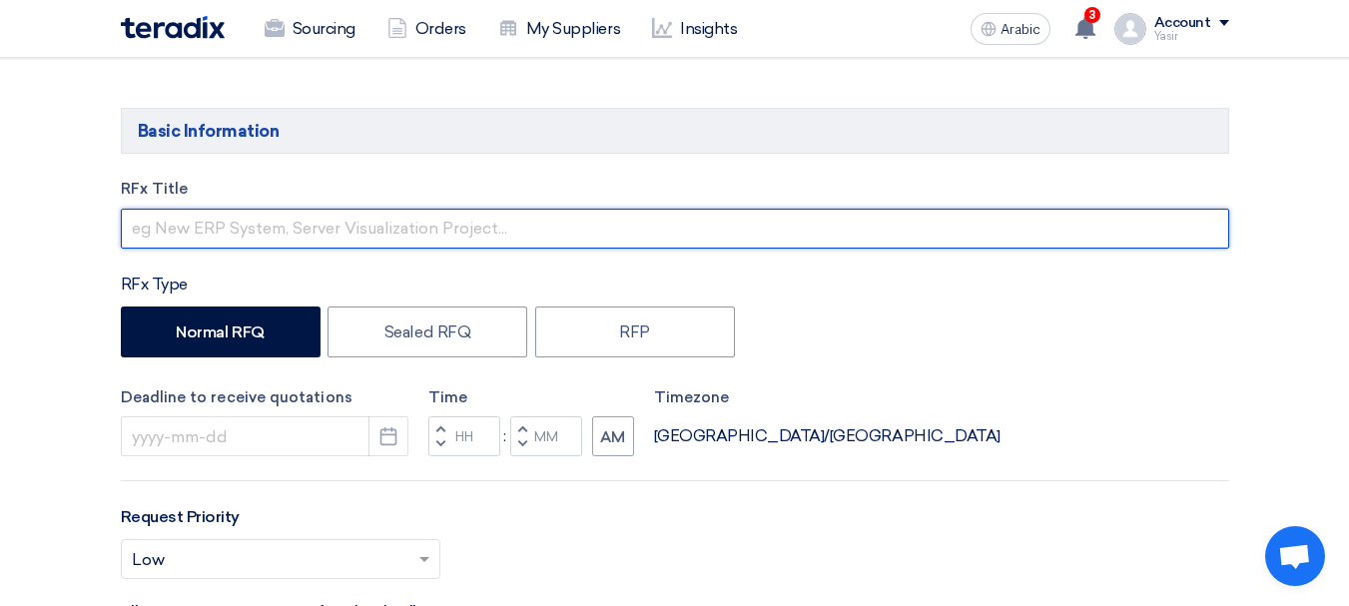
click at [343, 233] on input "text" at bounding box center [675, 229] width 1108 height 40
paste input "8100016063"
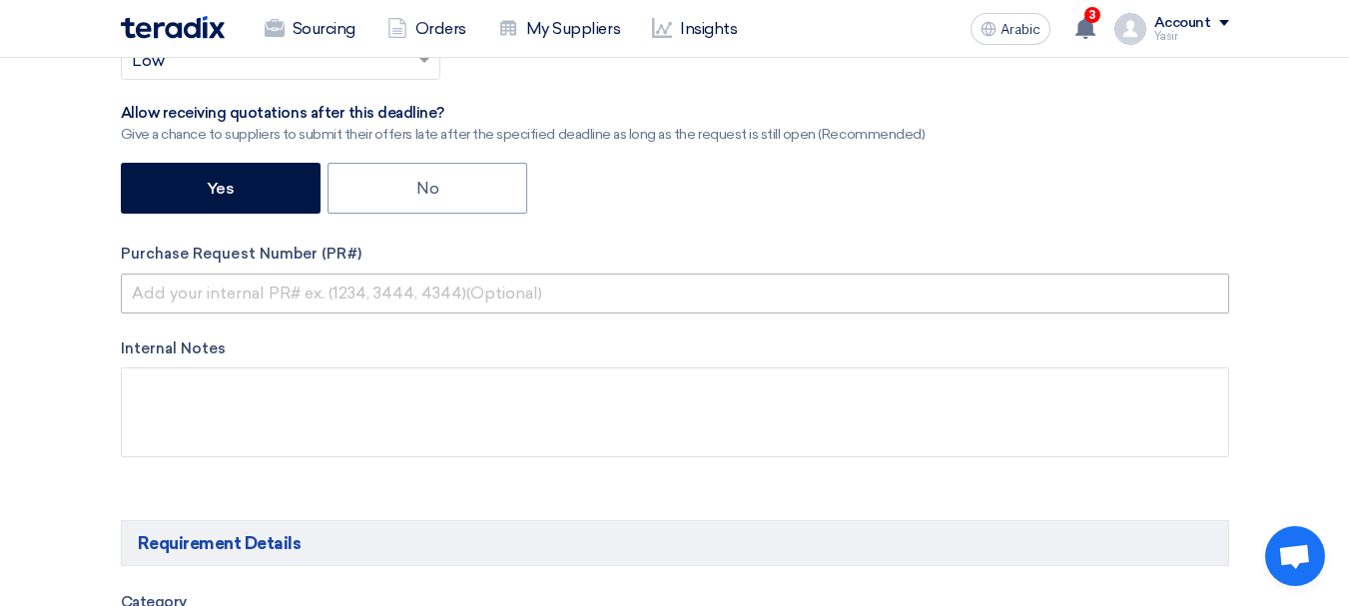
type input "8100016063"
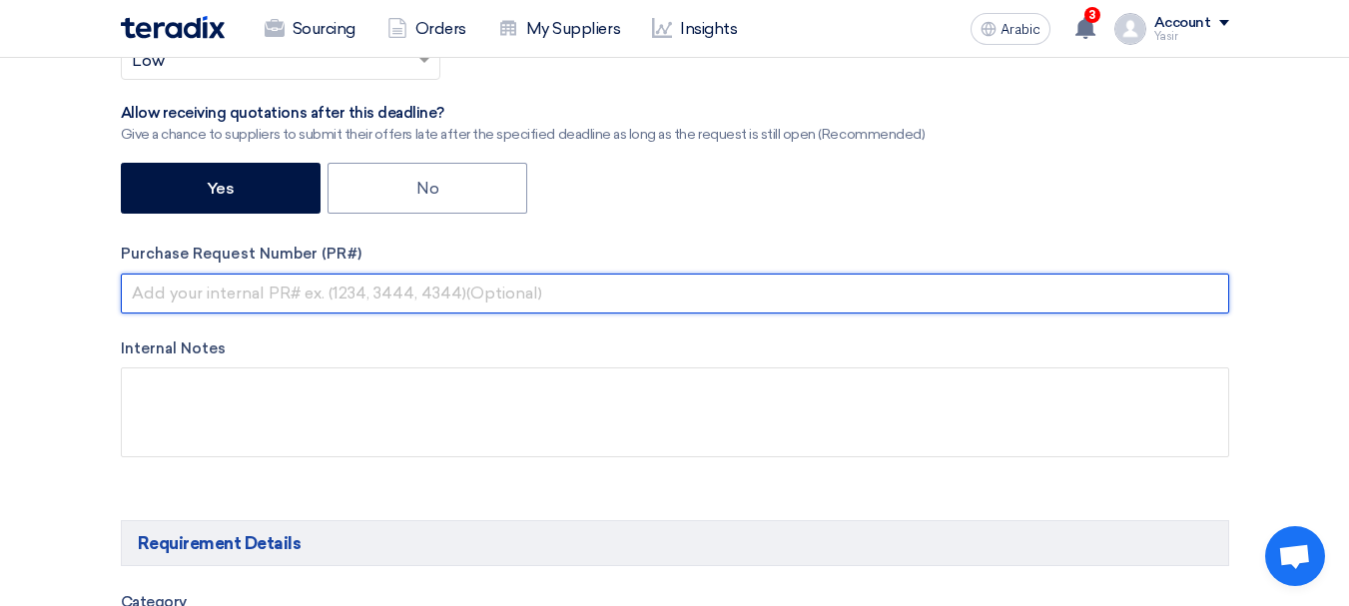
click at [377, 297] on input "text" at bounding box center [675, 294] width 1108 height 40
paste input "8100016063"
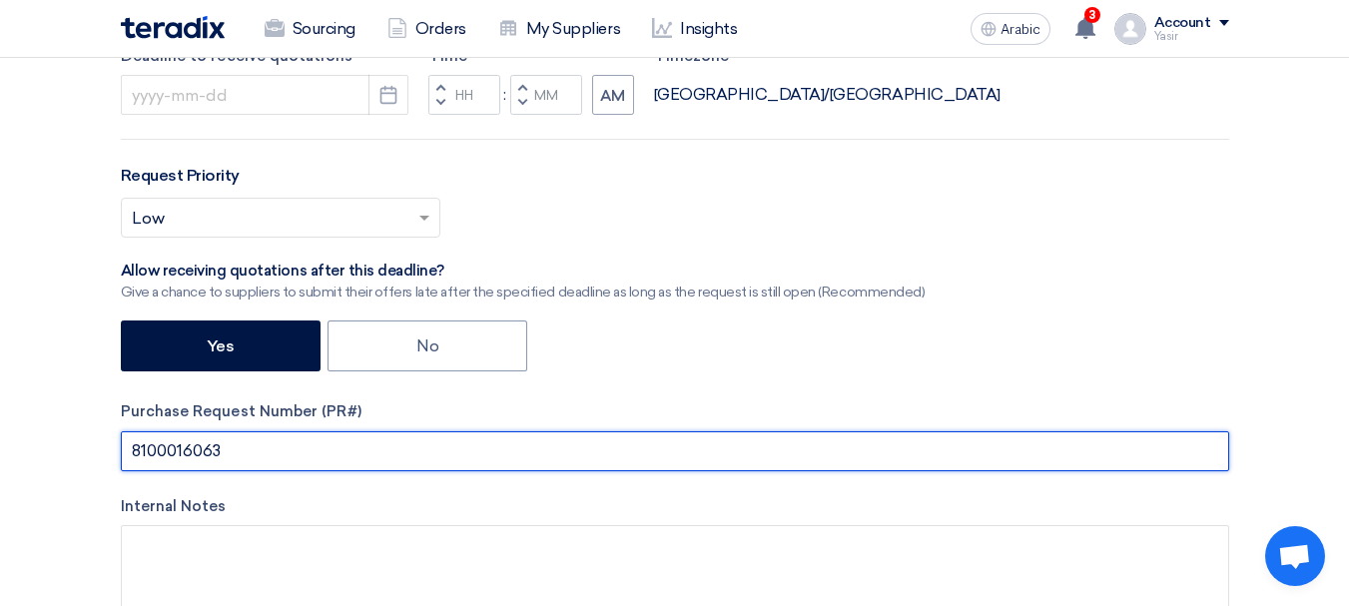
scroll to position [399, 0]
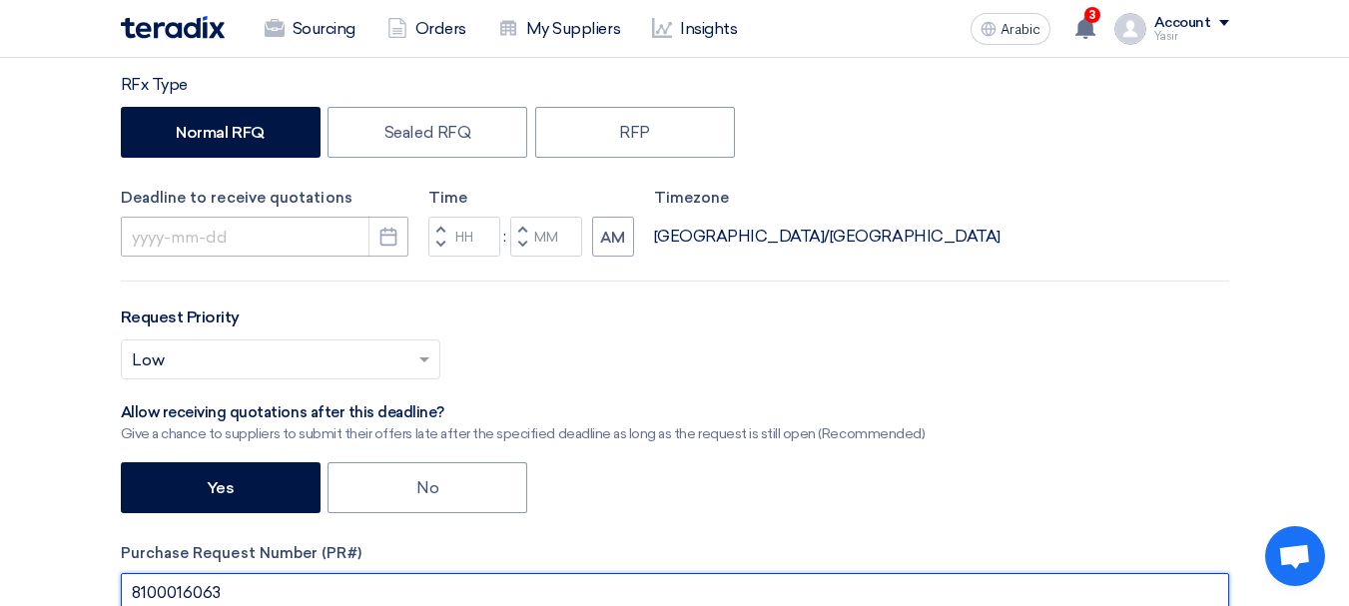
type input "8100016063"
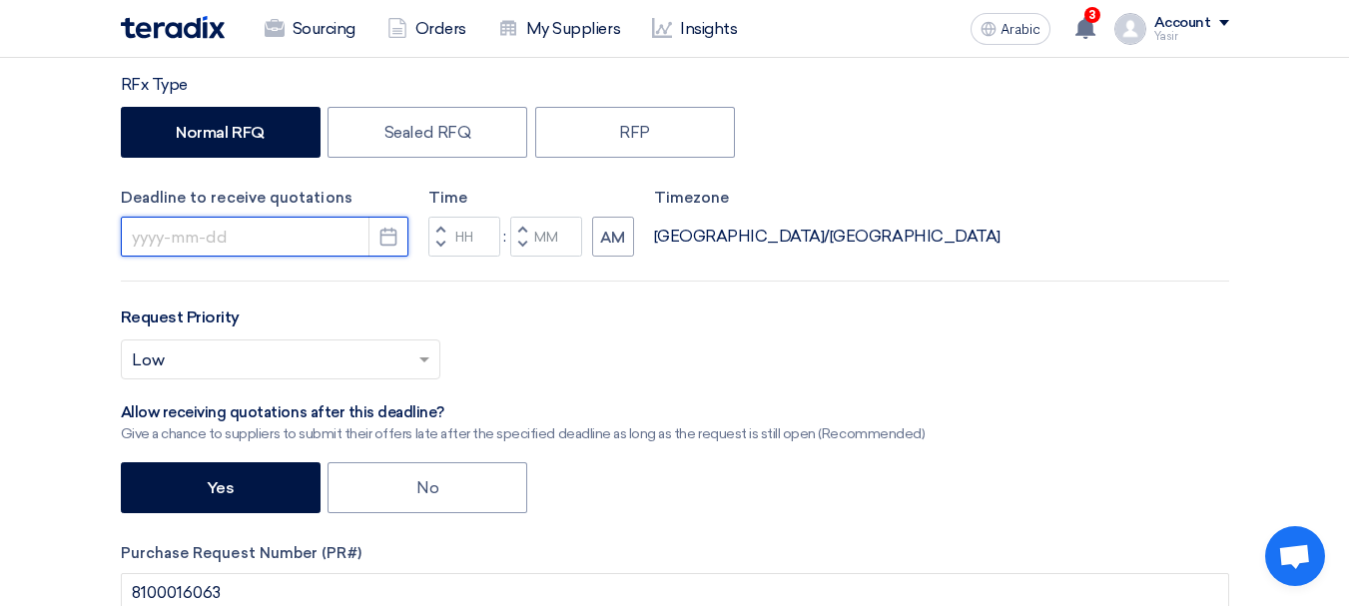
click at [271, 246] on input at bounding box center [264, 237] width 287 height 40
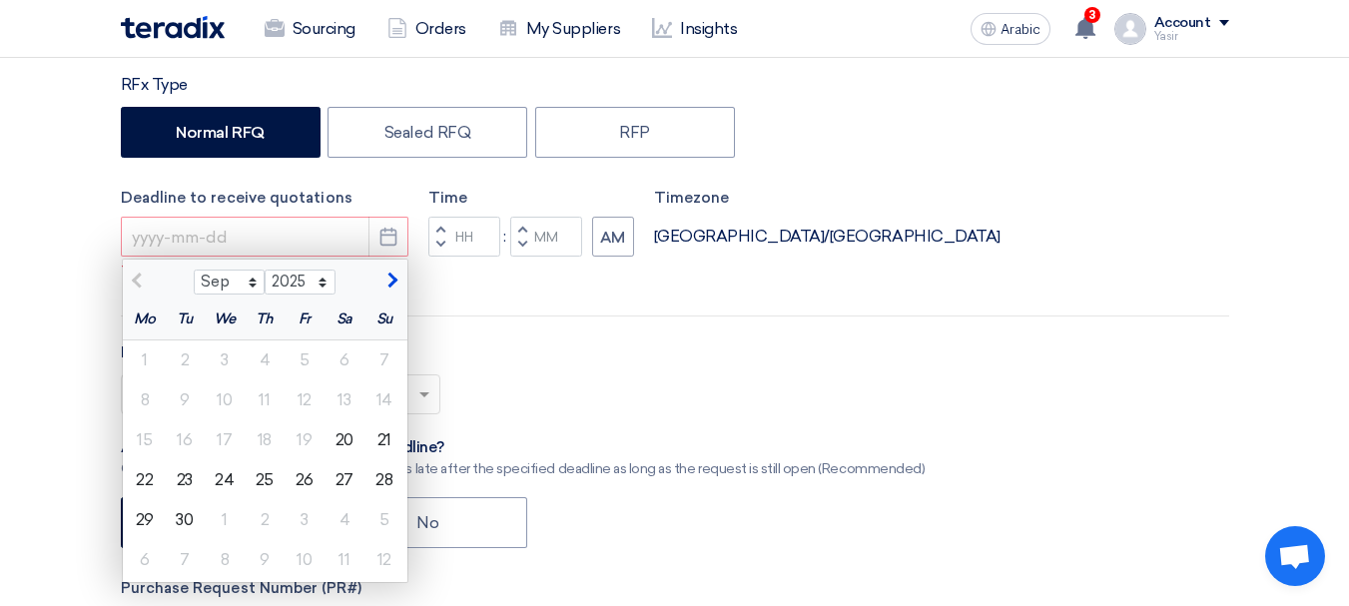
click at [567, 317] on div "RFx Title 8100016063 RFx Type Normal RFQ Sealed RFQ RFP Deadline to receive quo…" at bounding box center [675, 400] width 1138 height 844
click at [649, 305] on div "RFx Title 8100016063 RFx Type Normal RFQ Sealed RFQ RFP Deadline to receive quo…" at bounding box center [675, 400] width 1138 height 844
click at [605, 247] on button "AM" at bounding box center [613, 237] width 42 height 40
click at [530, 258] on button "Decrement minutes" at bounding box center [522, 245] width 24 height 25
type input "11"
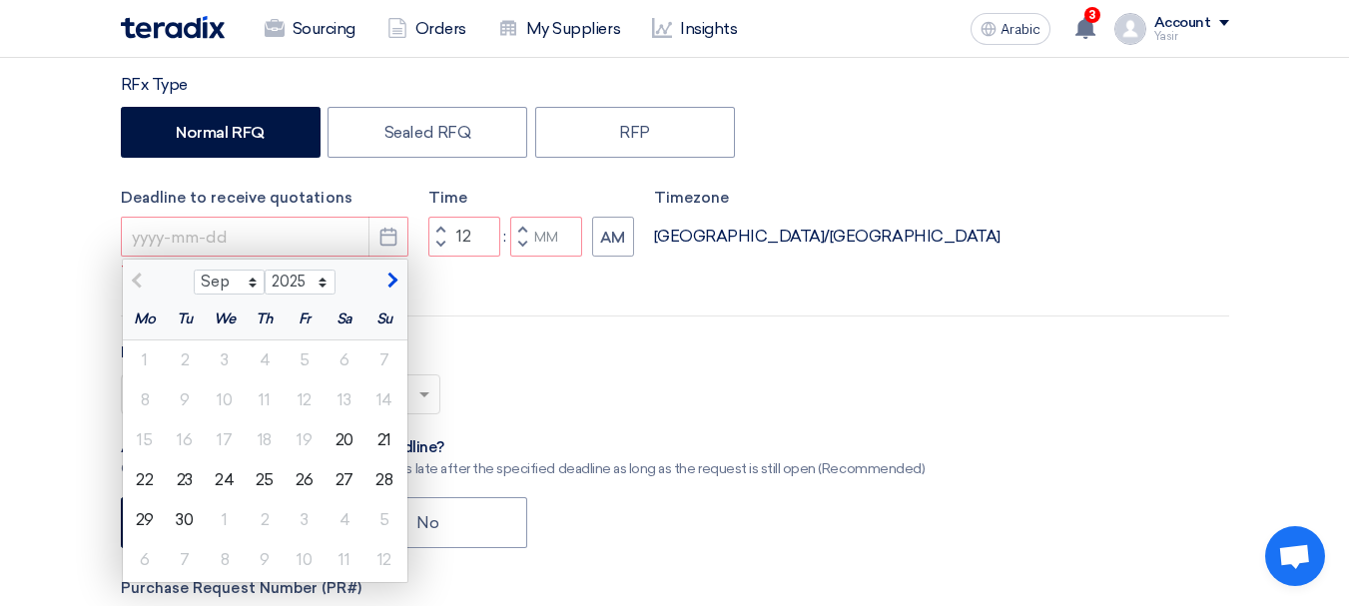
type input "59"
click at [732, 430] on div "Select priority... × Low ×" at bounding box center [675, 402] width 1108 height 56
click at [388, 446] on font "21" at bounding box center [384, 439] width 14 height 19
type input "[DATE]"
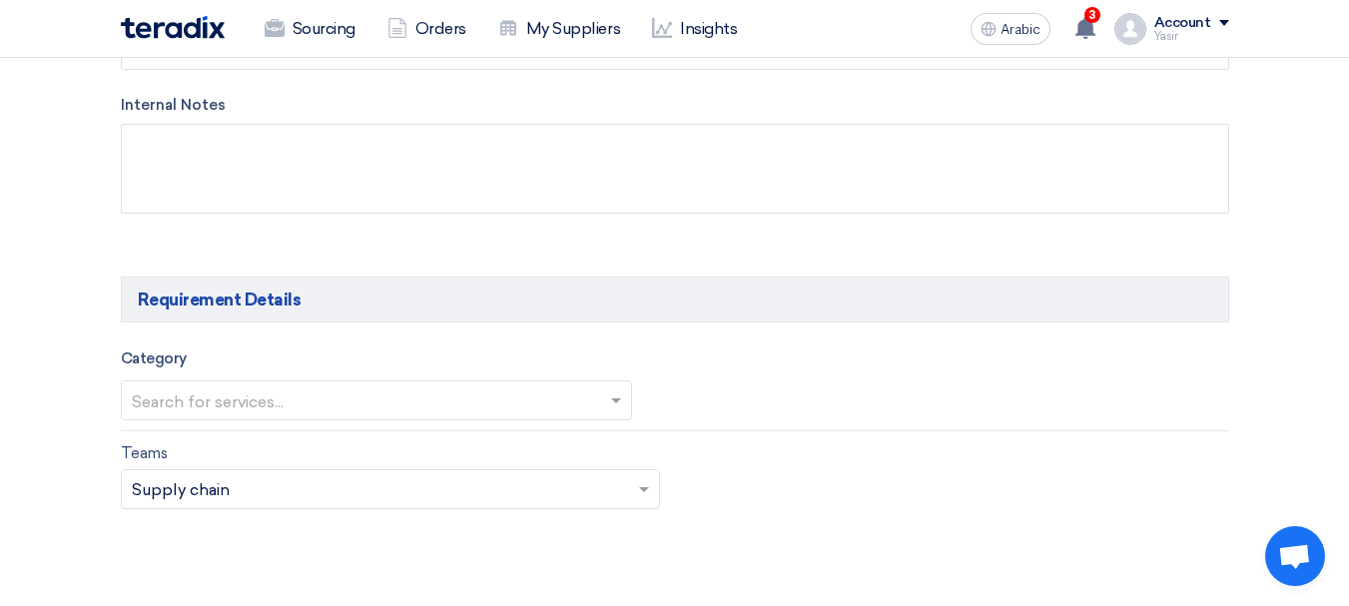
scroll to position [998, 0]
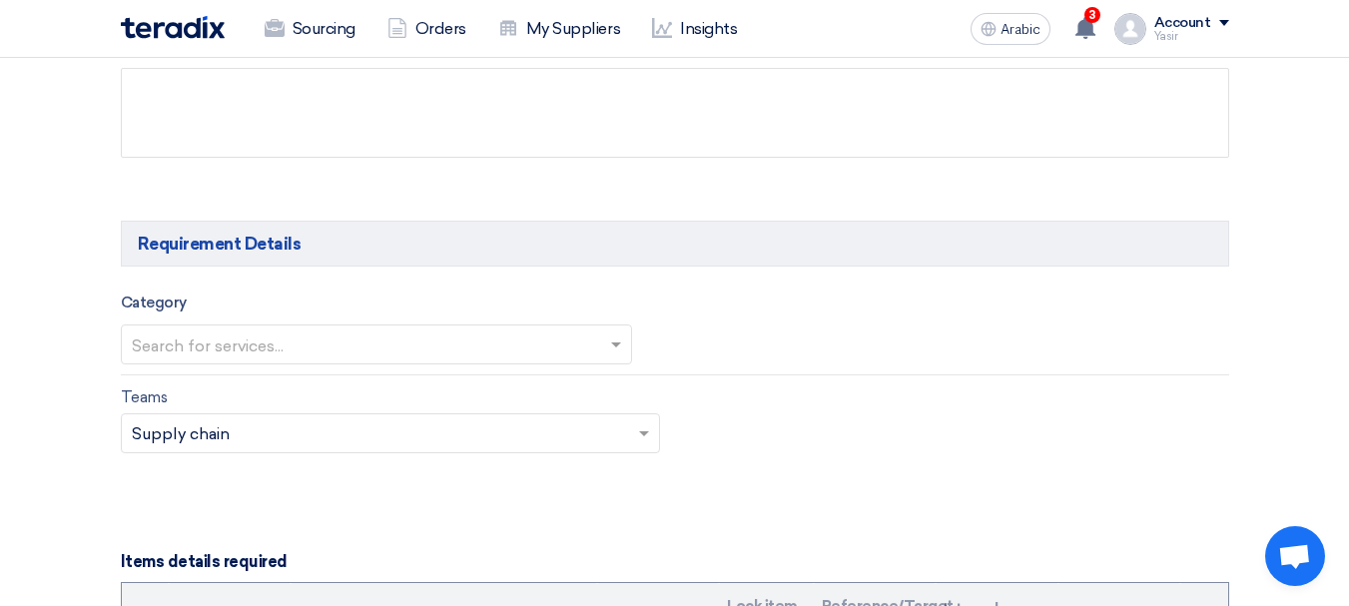
click at [335, 364] on div "Category Search for services..." at bounding box center [675, 332] width 1108 height 85
click at [244, 344] on input "text" at bounding box center [366, 345] width 469 height 33
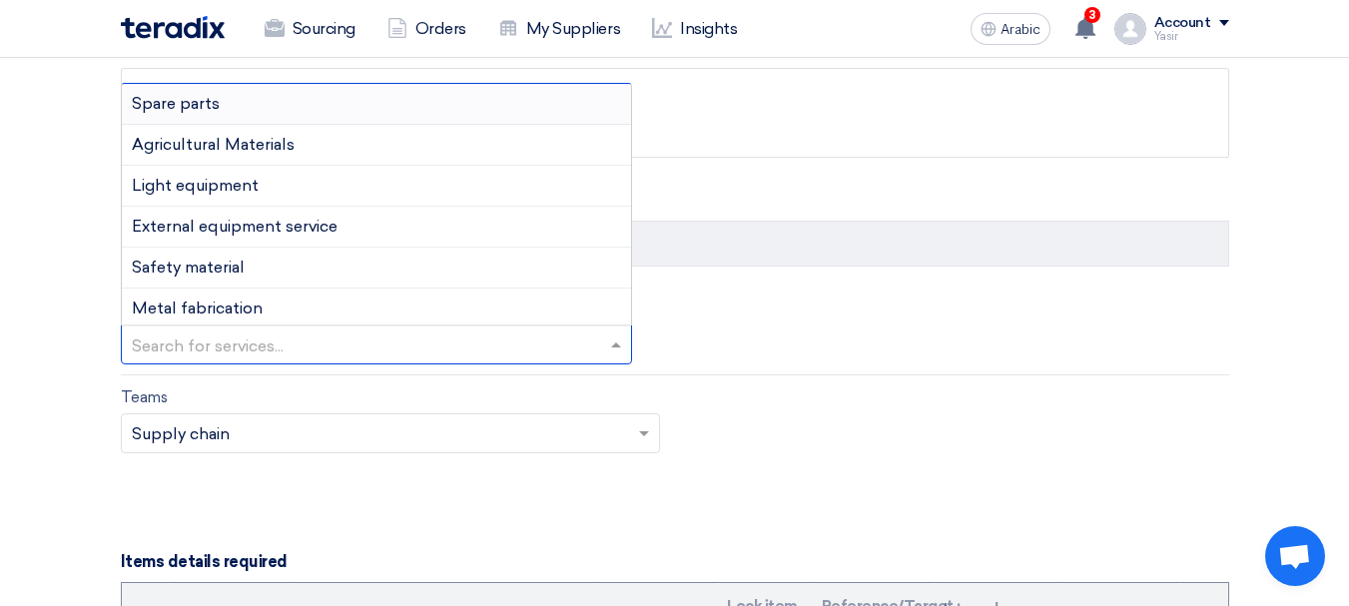
click at [193, 97] on font "Spare parts" at bounding box center [176, 103] width 88 height 19
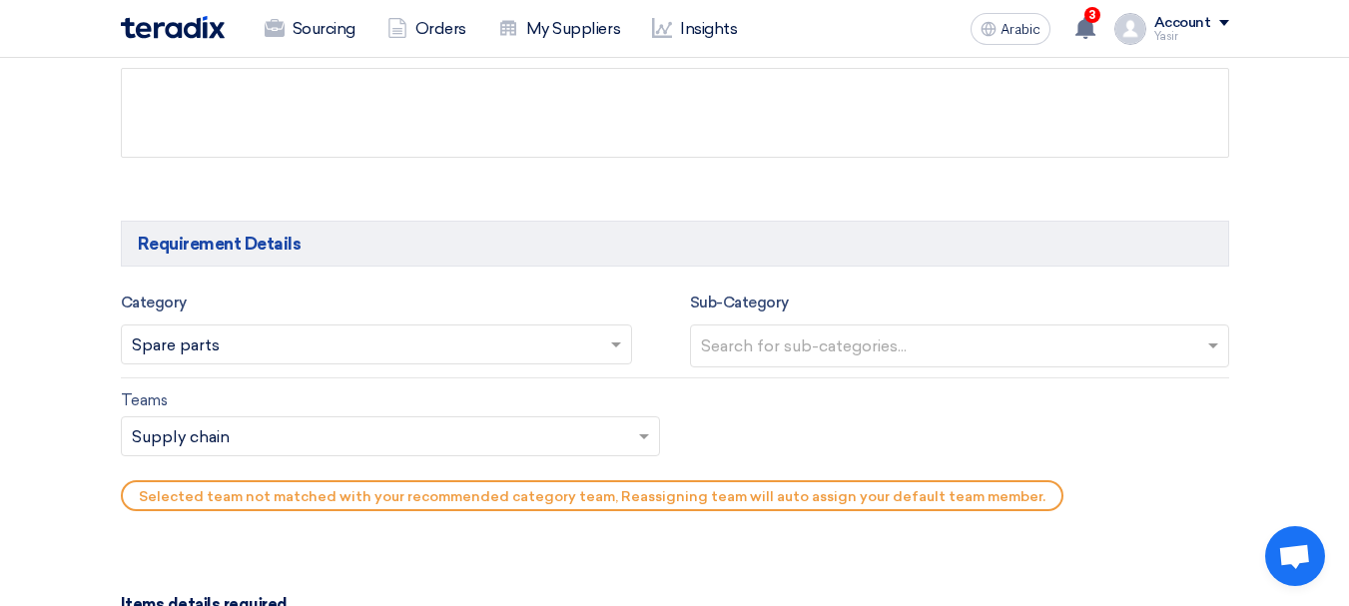
click at [922, 334] on input "text" at bounding box center [962, 347] width 522 height 33
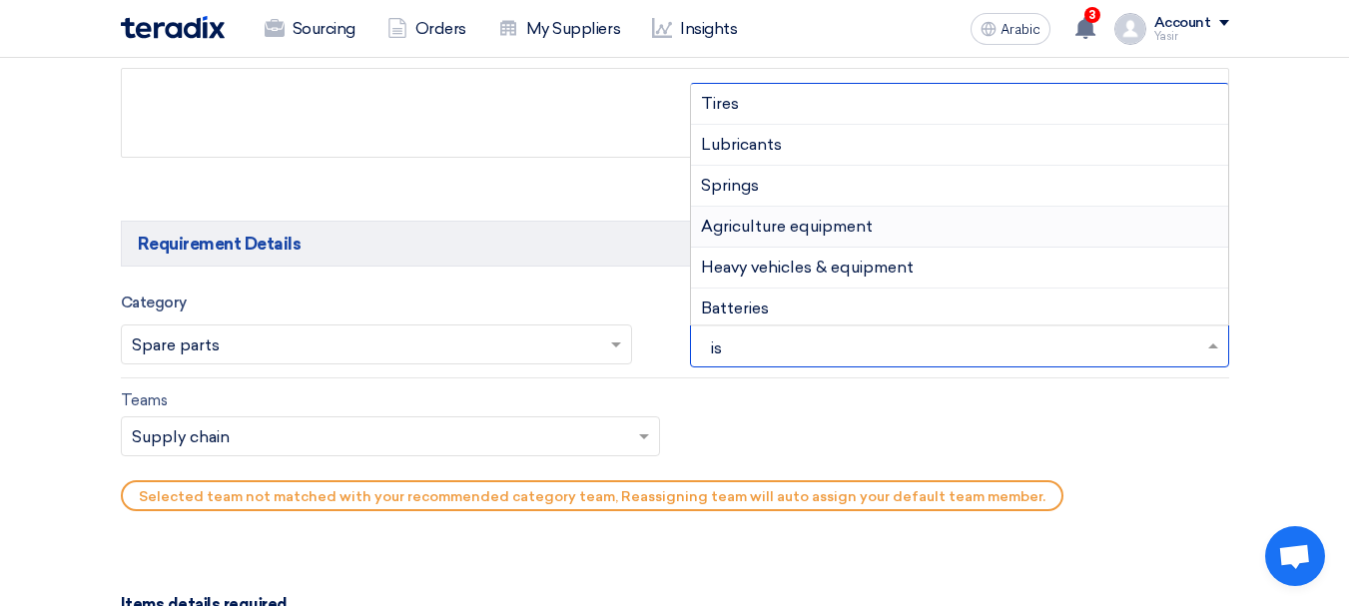
type input "isu"
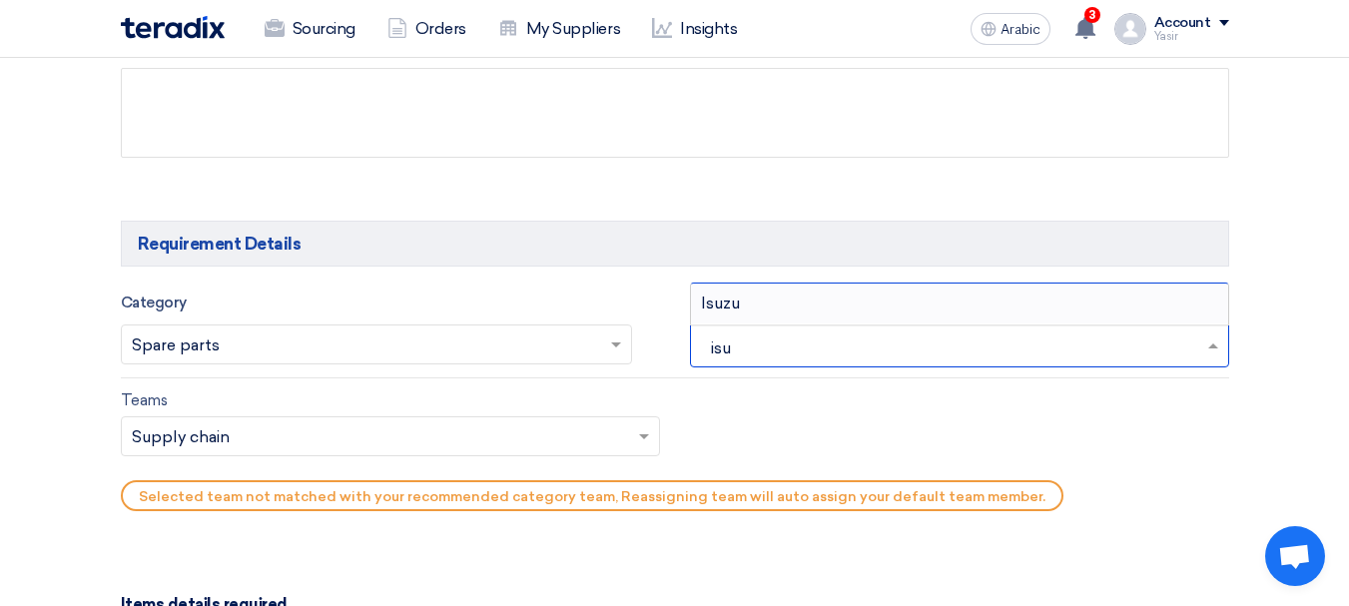
click at [740, 297] on div "Isuzu" at bounding box center [959, 303] width 537 height 40
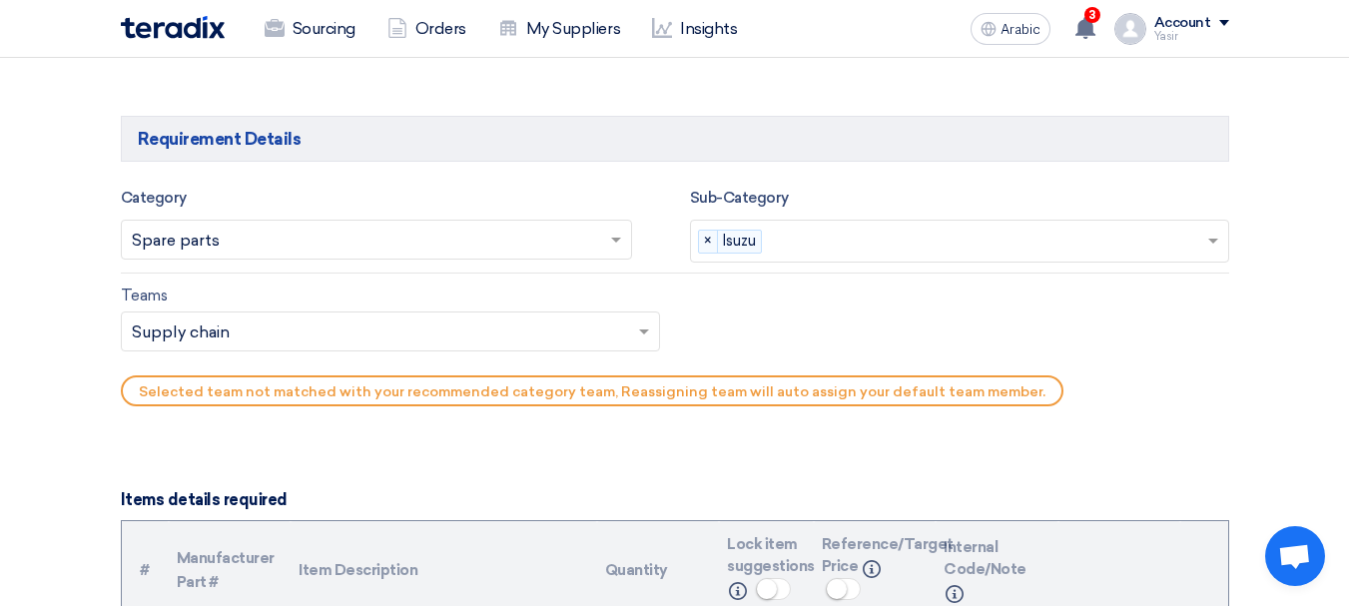
scroll to position [1198, 0]
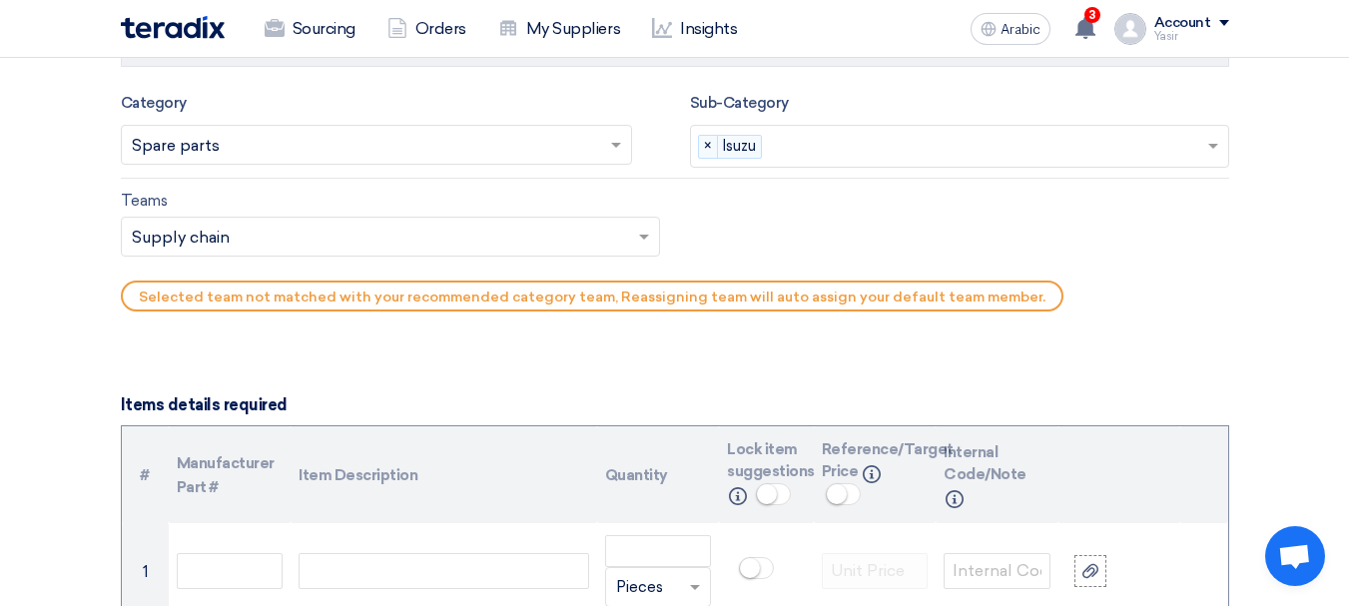
click at [335, 251] on input "text" at bounding box center [380, 239] width 497 height 33
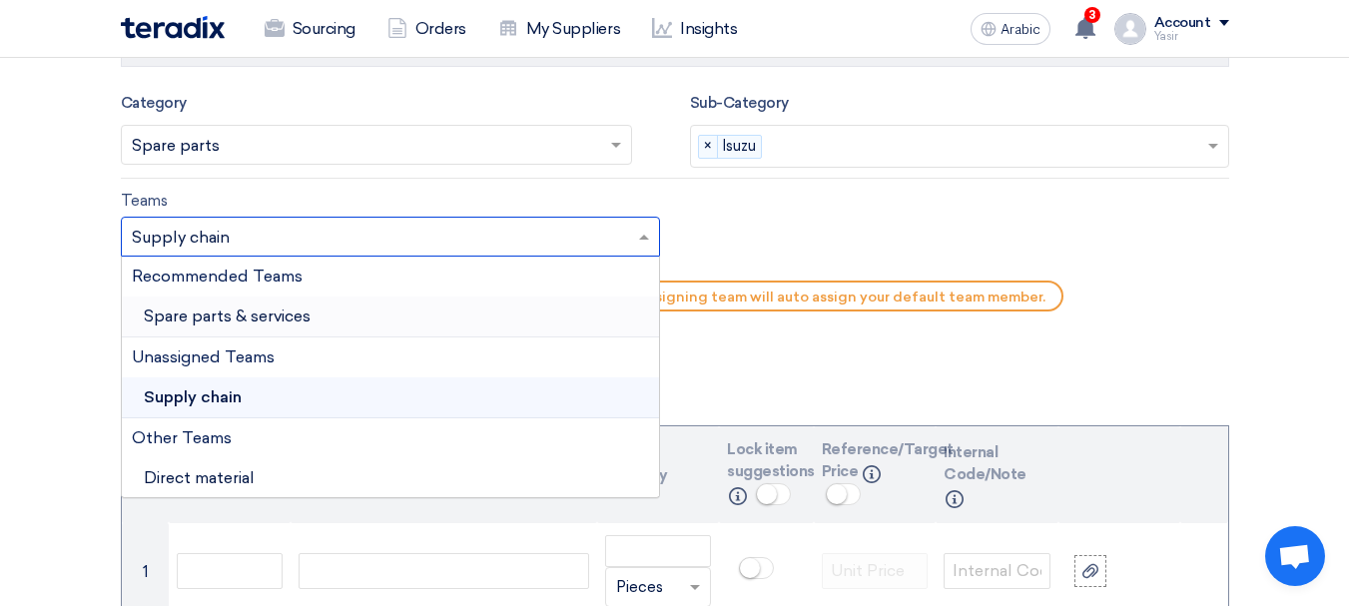
click at [325, 309] on div "Spare parts & services" at bounding box center [390, 316] width 537 height 41
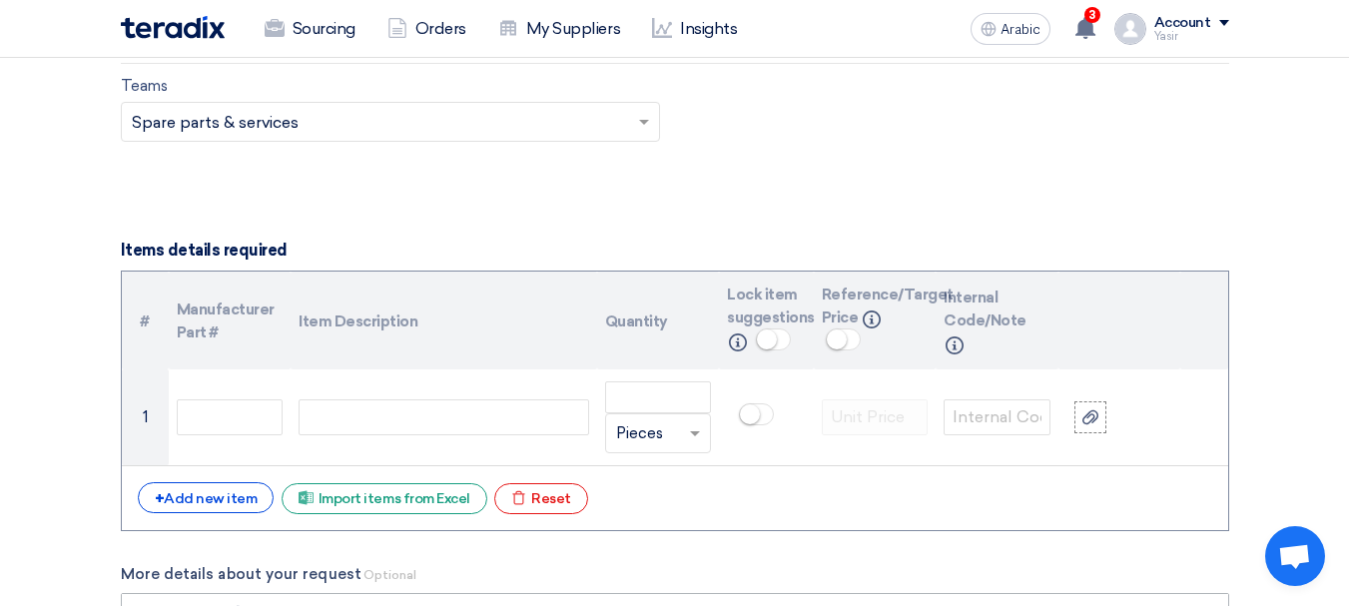
scroll to position [1398, 0]
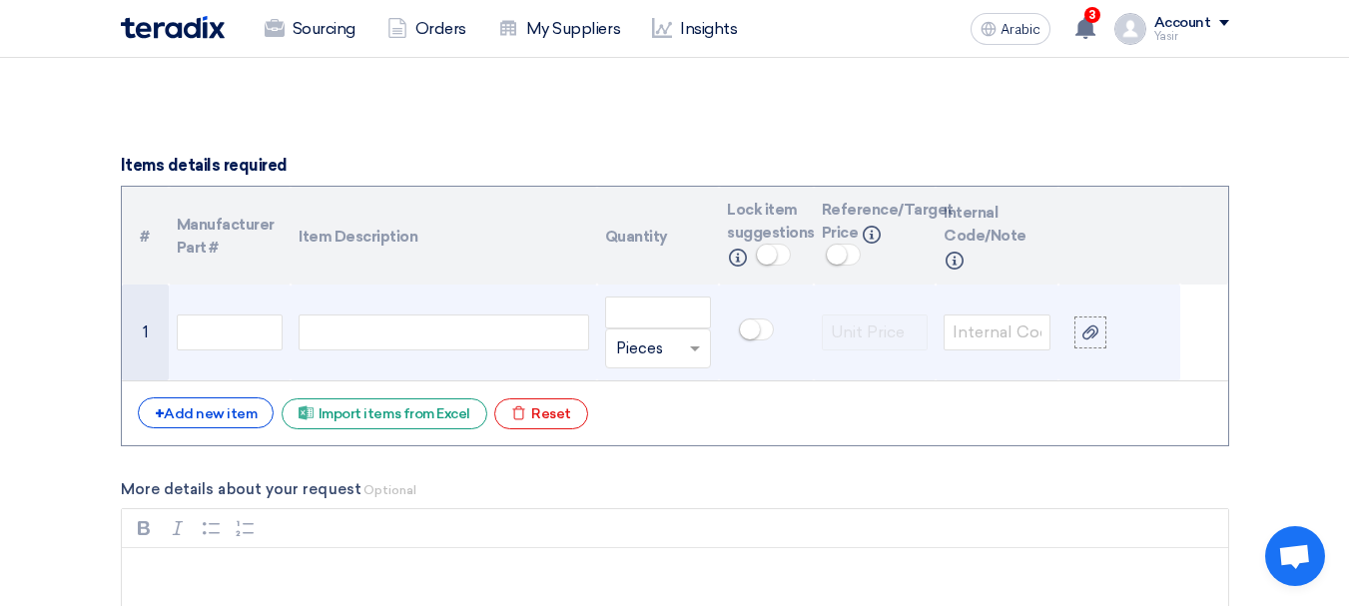
click at [396, 324] on div at bounding box center [442, 332] width 289 height 36
paste div
click at [670, 309] on input "number" at bounding box center [658, 312] width 107 height 32
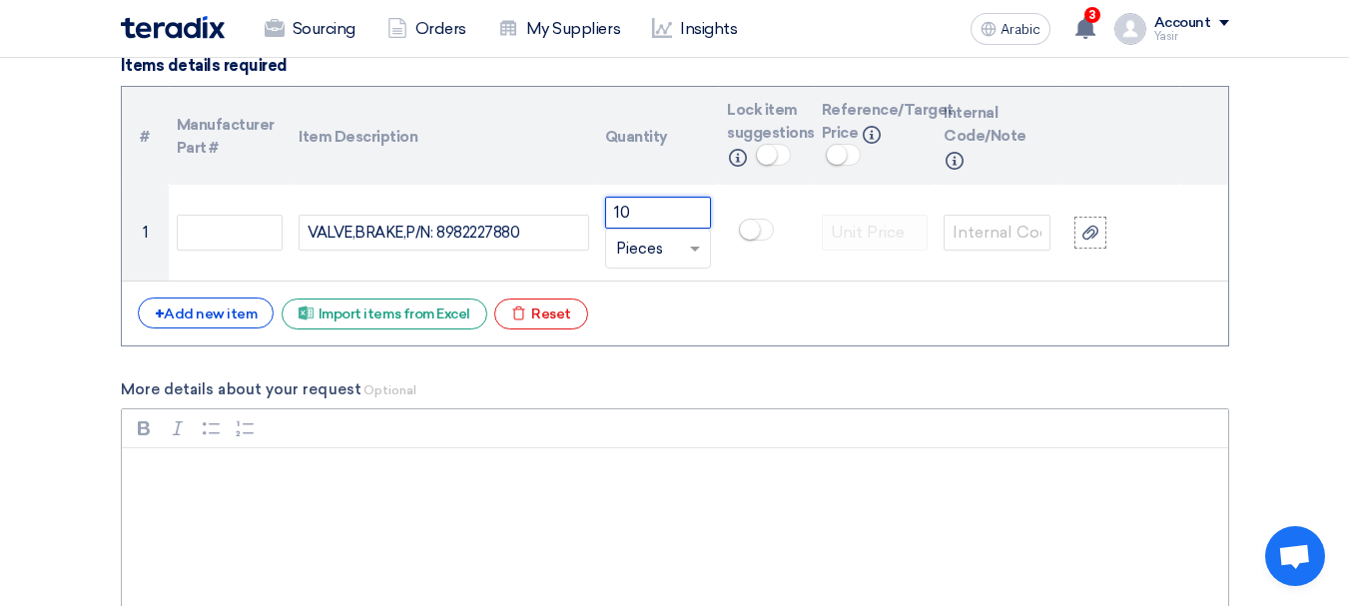
type input "10"
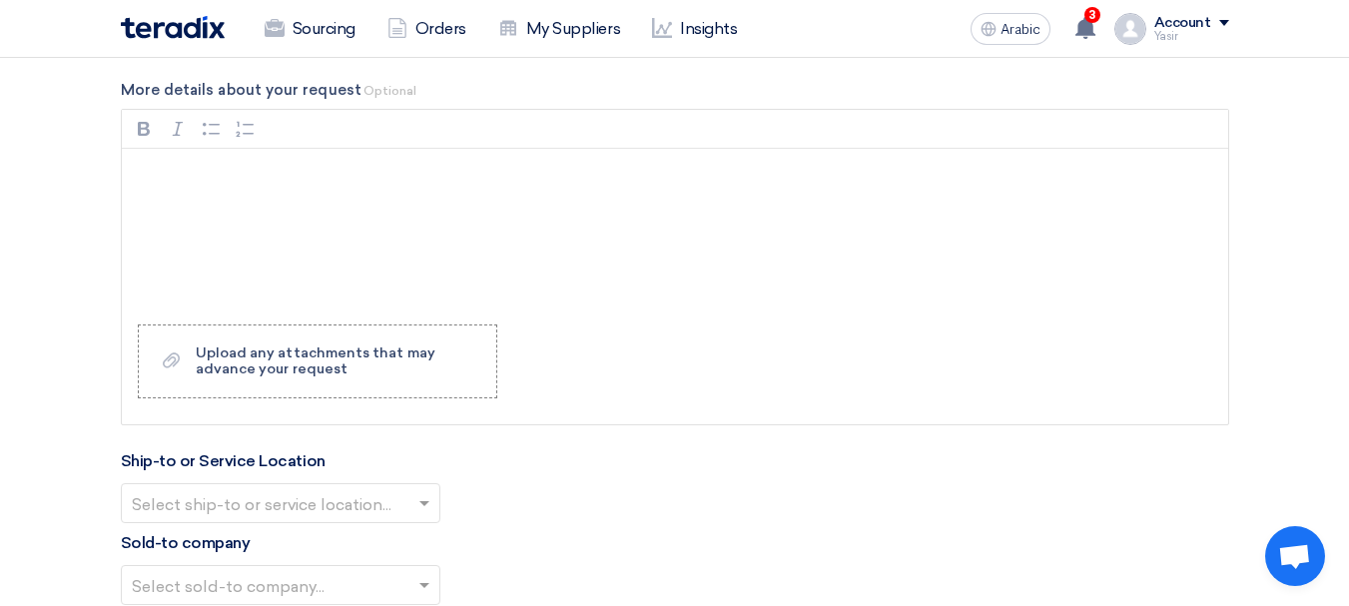
scroll to position [1897, 0]
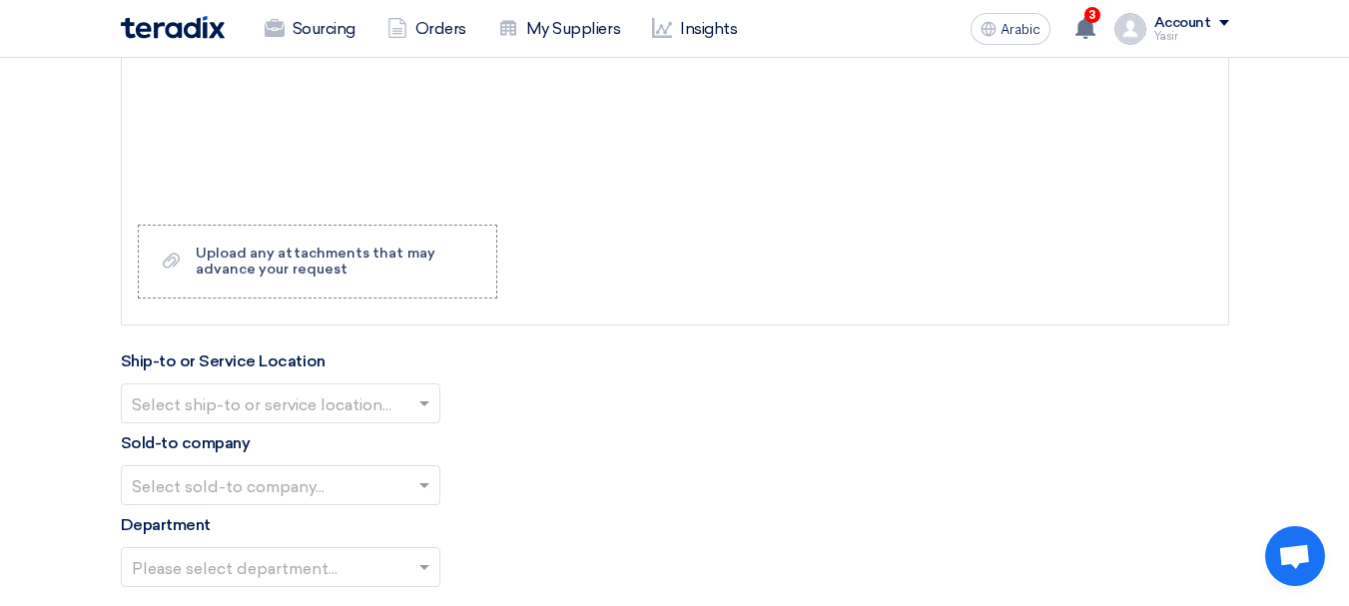
click at [271, 386] on div at bounding box center [280, 402] width 317 height 33
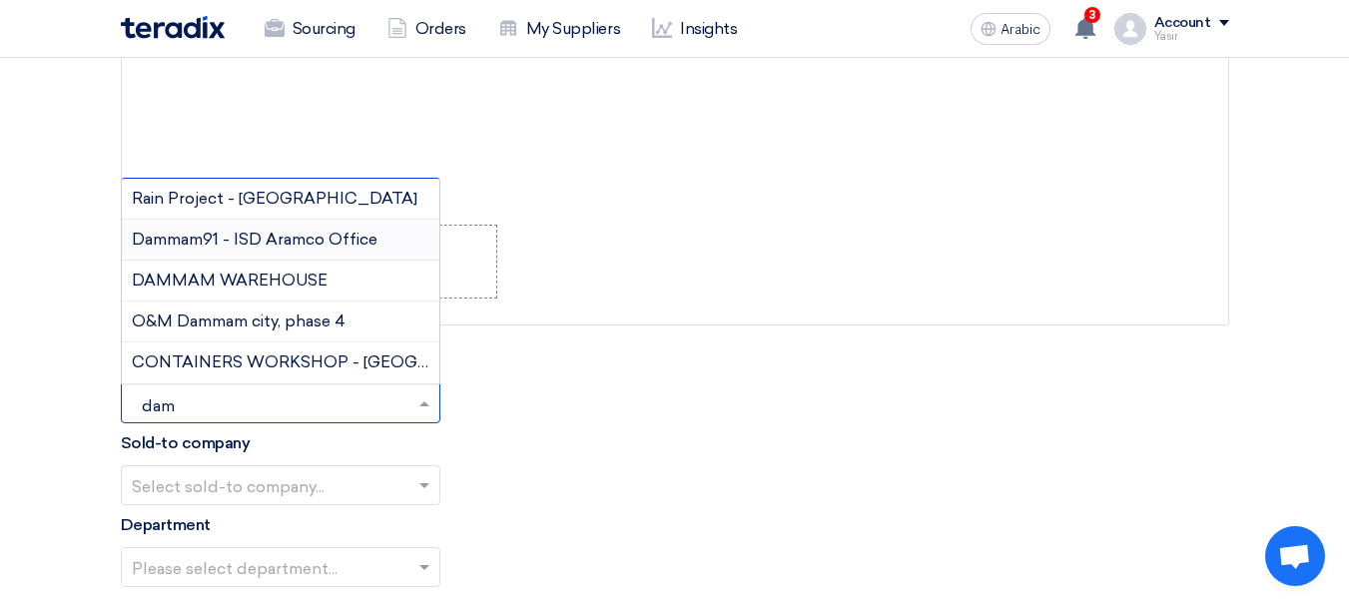
type input "damm"
click at [227, 279] on font "DAMMAM WAREHOUSE" at bounding box center [230, 280] width 196 height 19
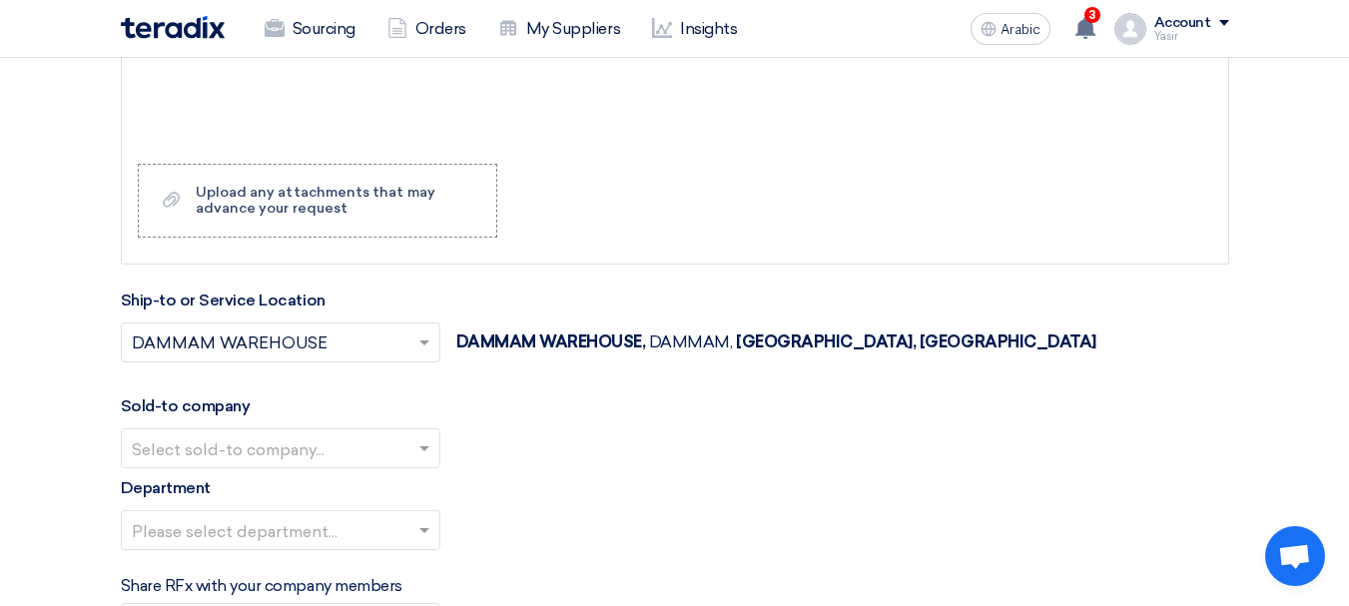
scroll to position [2096, 0]
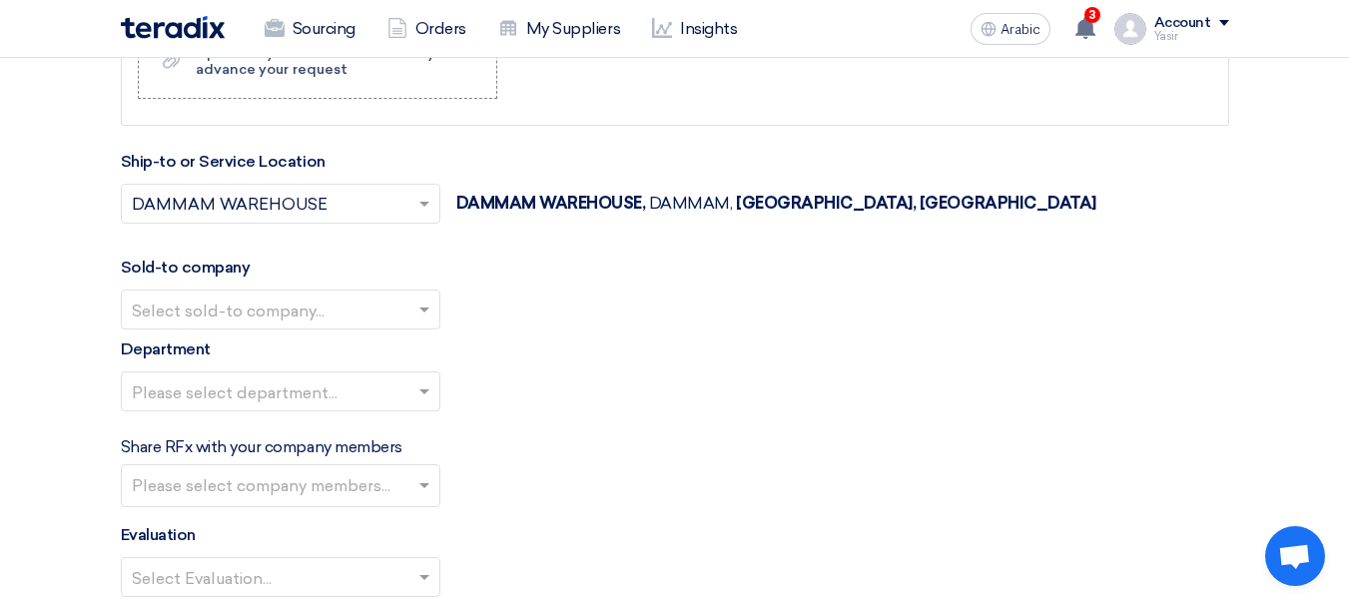
click at [318, 304] on input "text" at bounding box center [271, 310] width 278 height 33
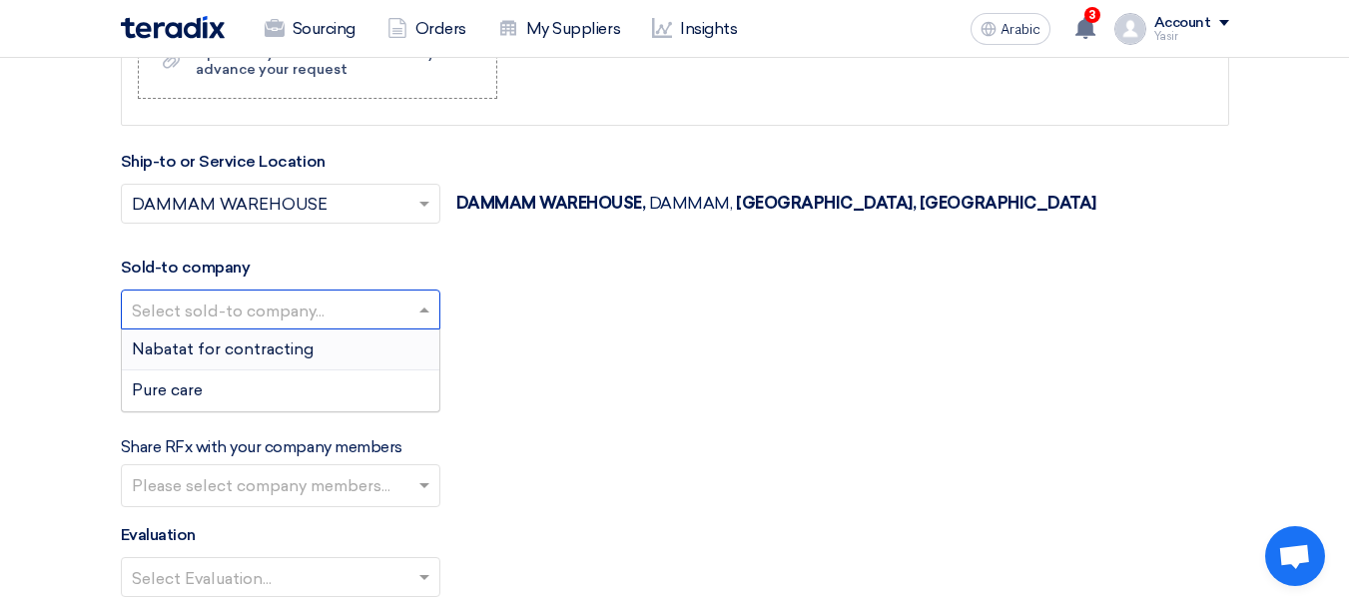
click at [239, 355] on font "Nabatat for contracting" at bounding box center [223, 348] width 182 height 19
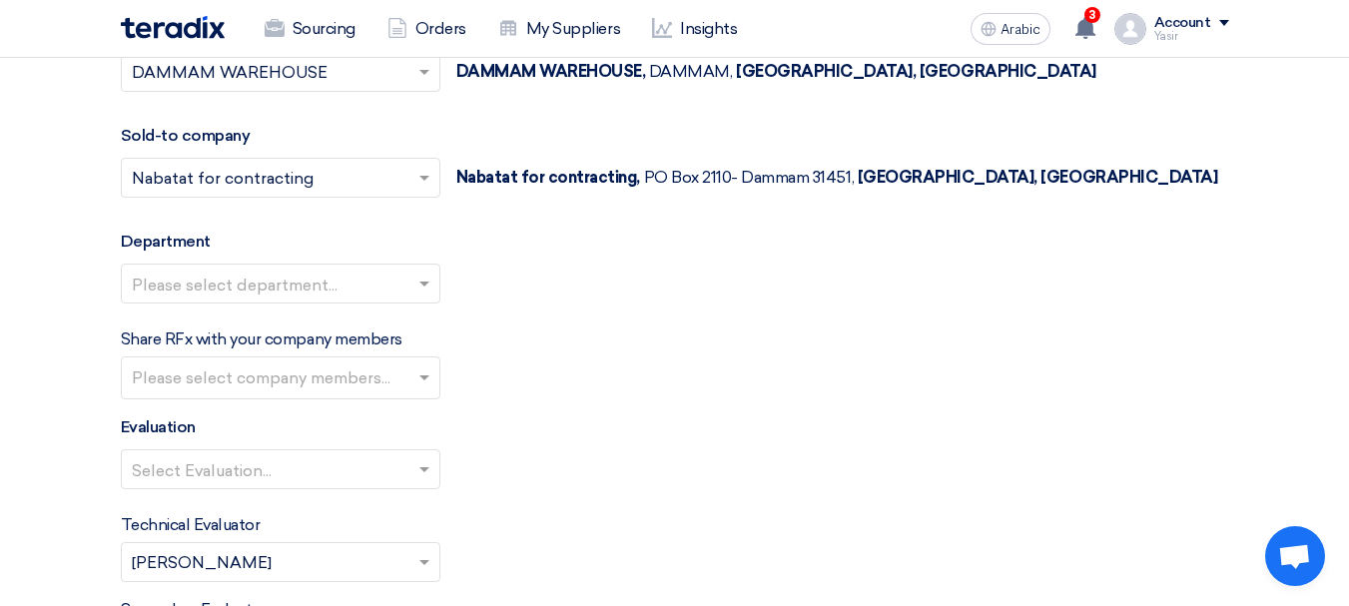
scroll to position [2296, 0]
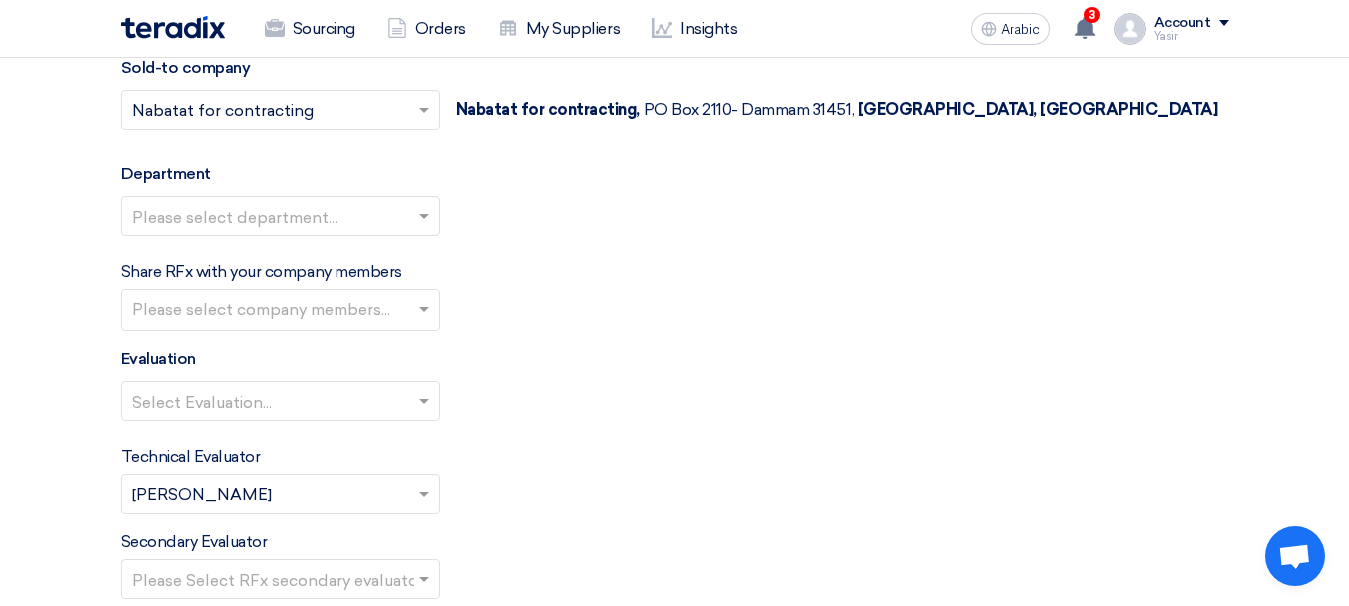
click at [271, 312] on input "text" at bounding box center [283, 311] width 302 height 33
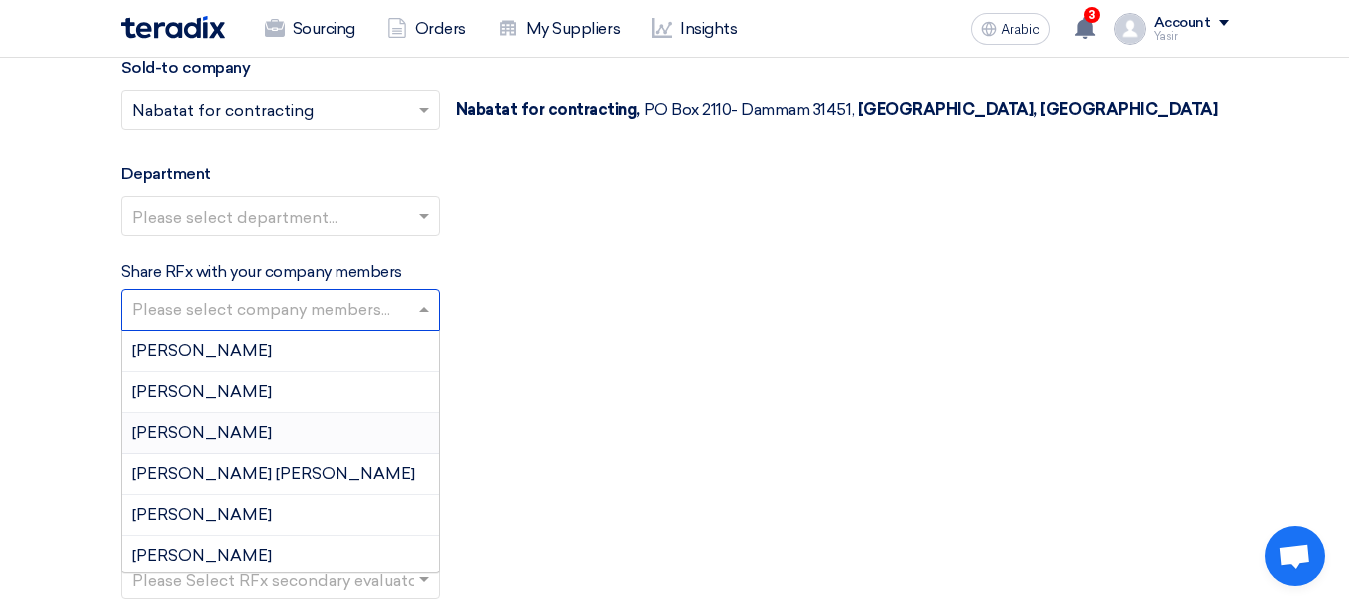
click at [322, 209] on input "text" at bounding box center [271, 217] width 278 height 33
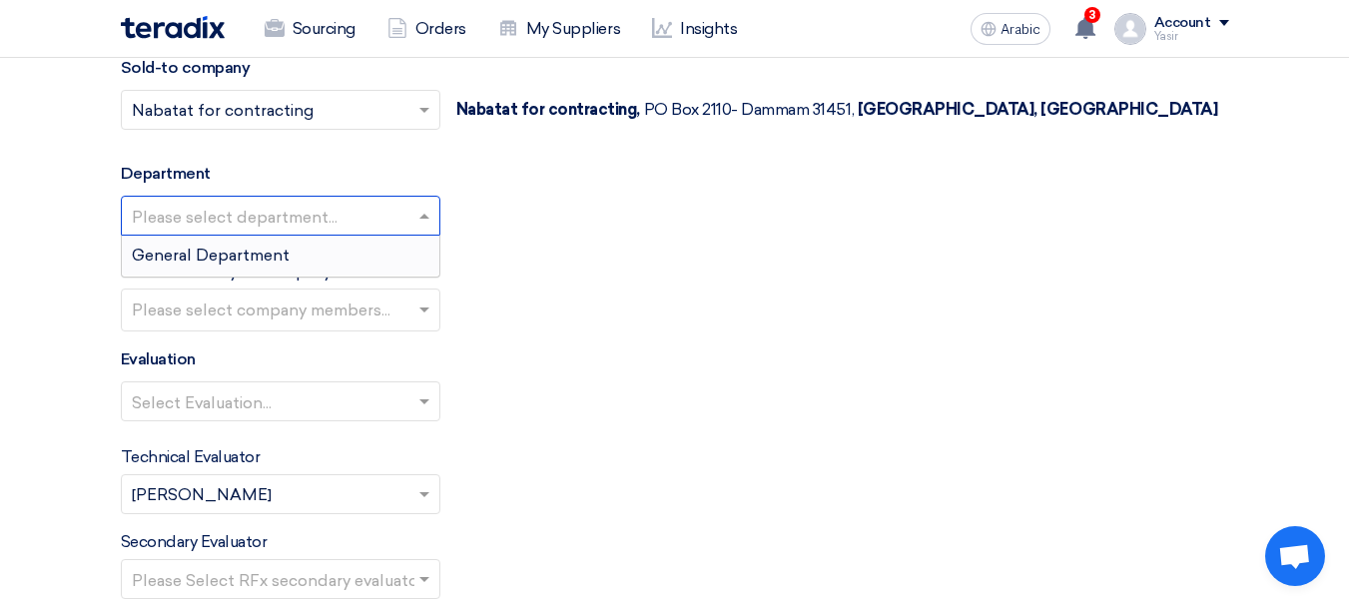
click at [225, 267] on div "General Department" at bounding box center [280, 256] width 317 height 40
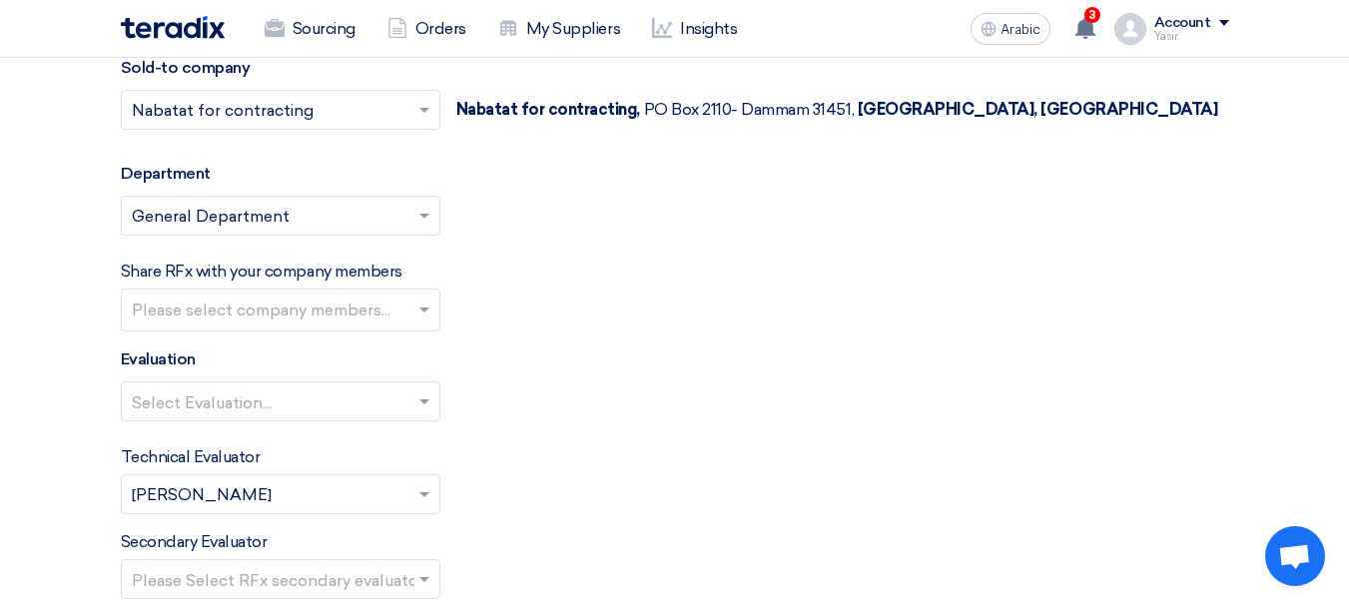
click at [313, 410] on input "text" at bounding box center [271, 402] width 278 height 33
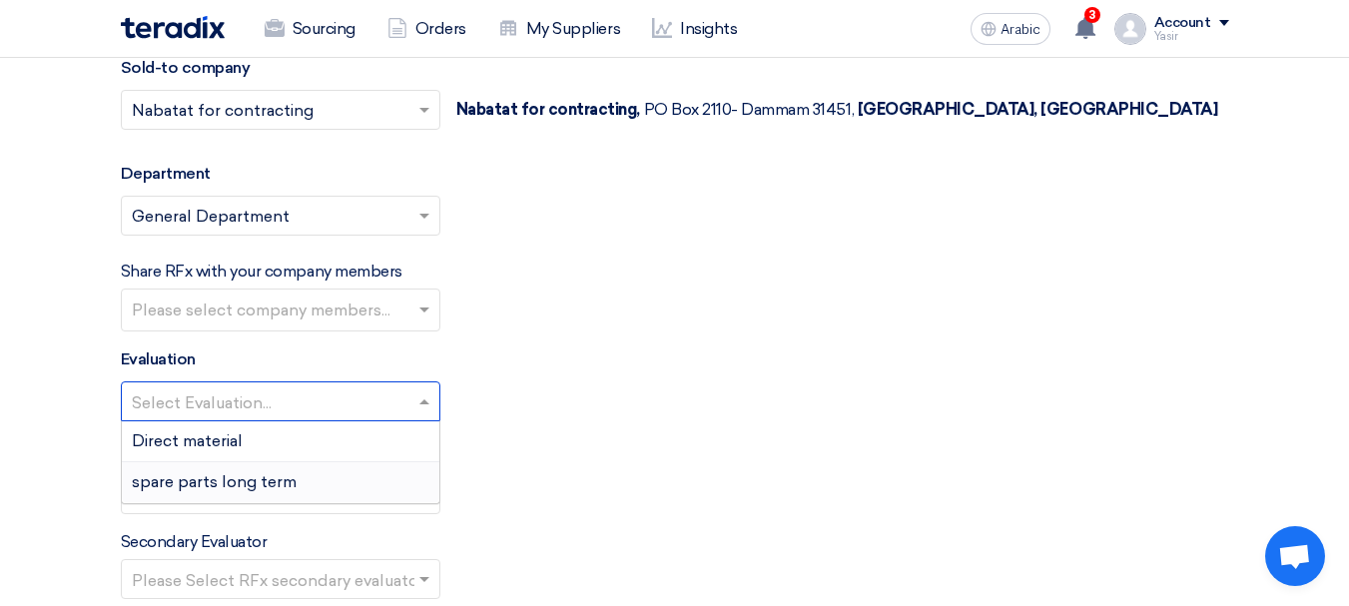
click at [221, 482] on font "spare parts long term" at bounding box center [214, 481] width 165 height 19
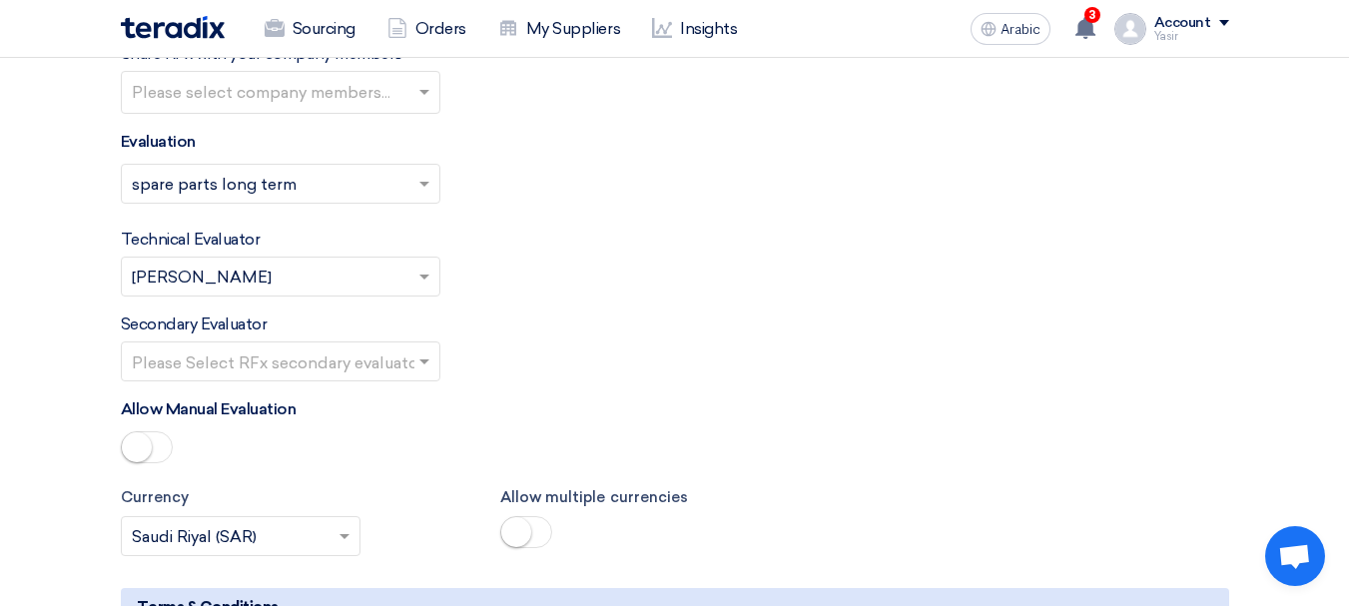
scroll to position [2695, 0]
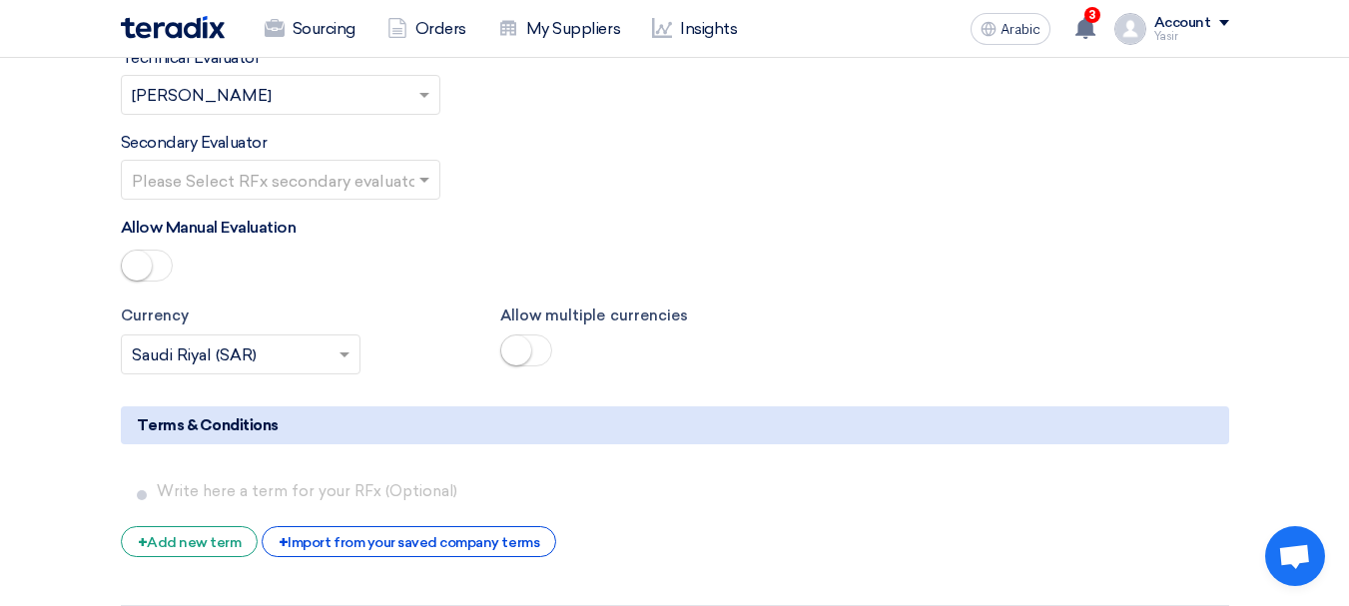
click at [373, 181] on input "text" at bounding box center [271, 181] width 278 height 33
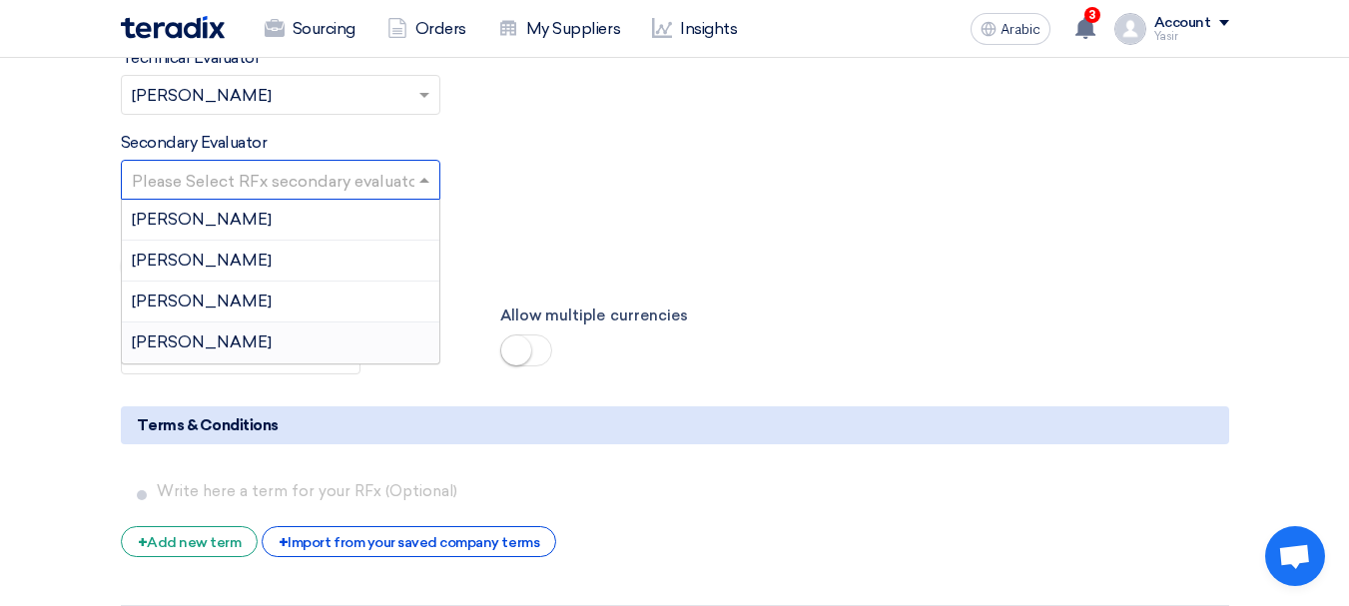
click at [212, 345] on div "[PERSON_NAME]" at bounding box center [280, 342] width 317 height 40
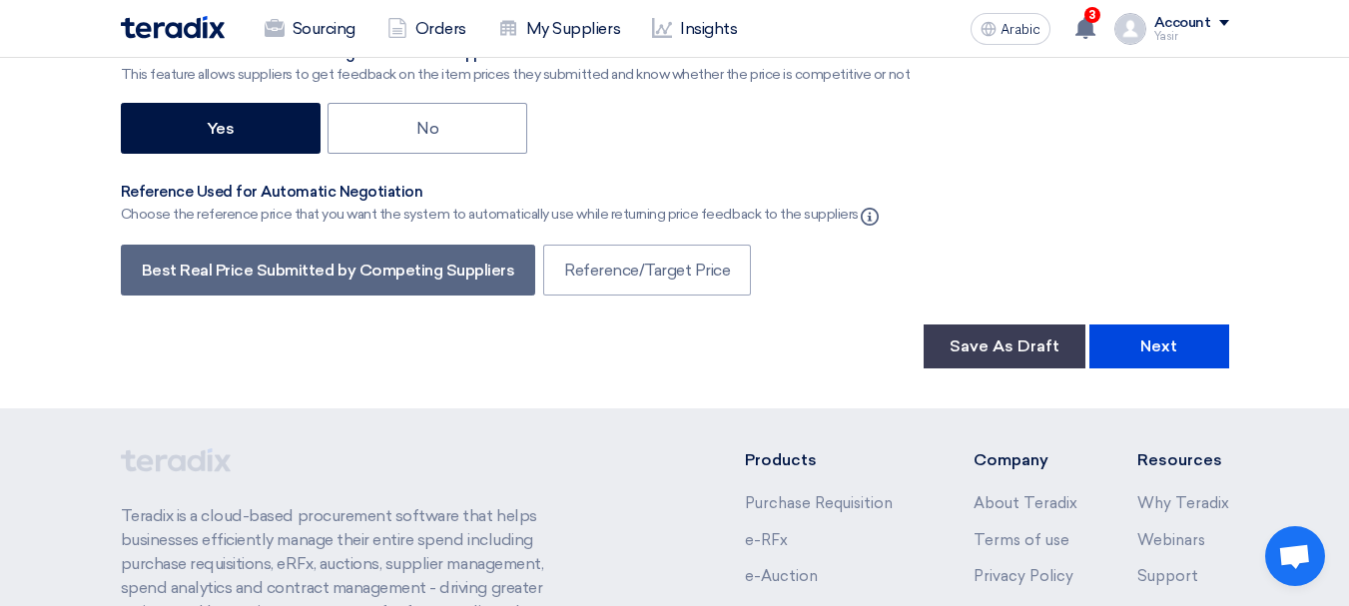
scroll to position [3394, 0]
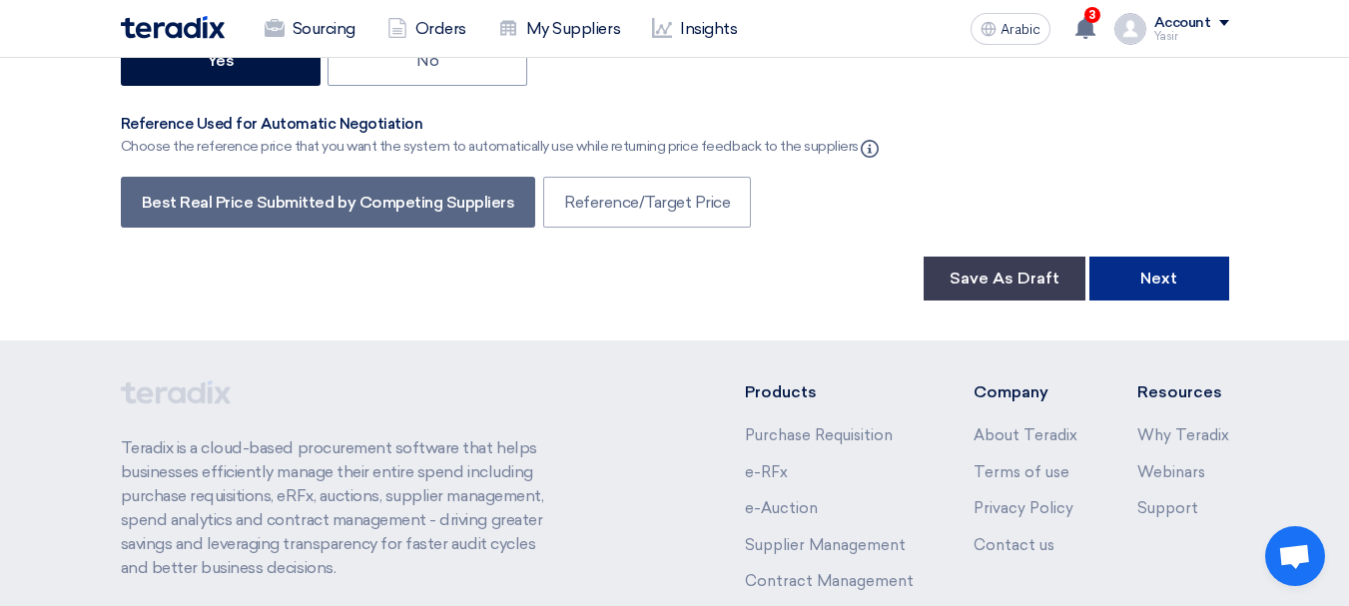
click at [1164, 280] on font "Next" at bounding box center [1158, 278] width 37 height 19
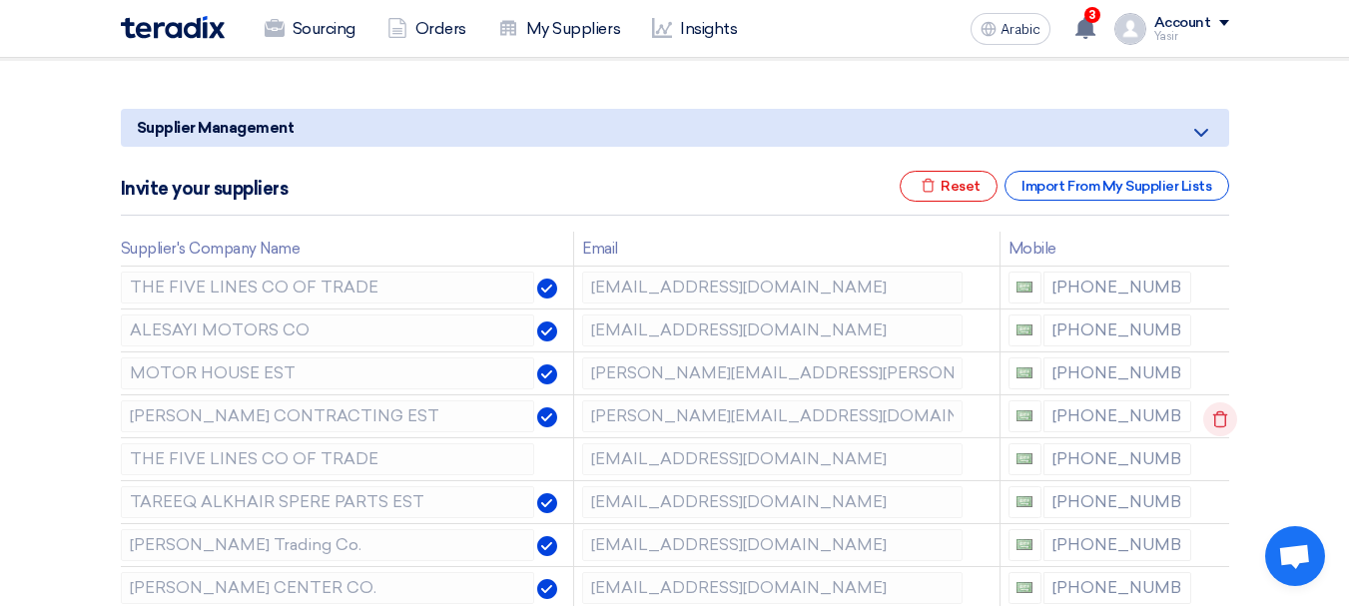
scroll to position [273, 0]
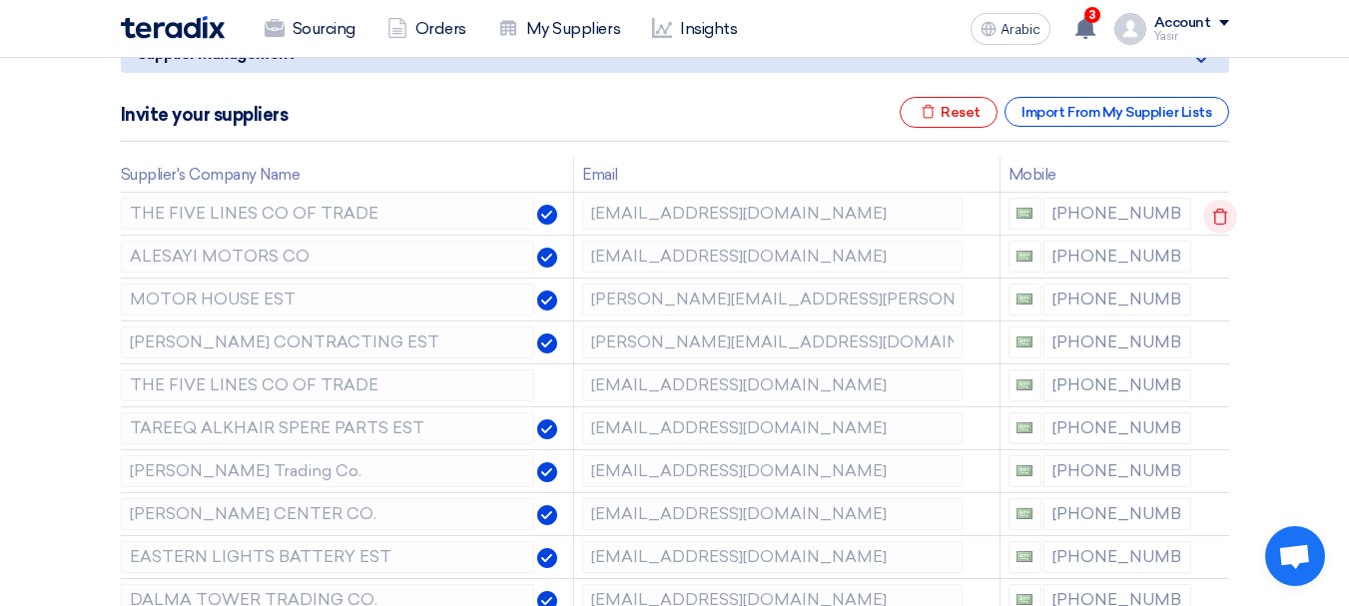
click at [1211, 216] on icon at bounding box center [1220, 217] width 34 height 34
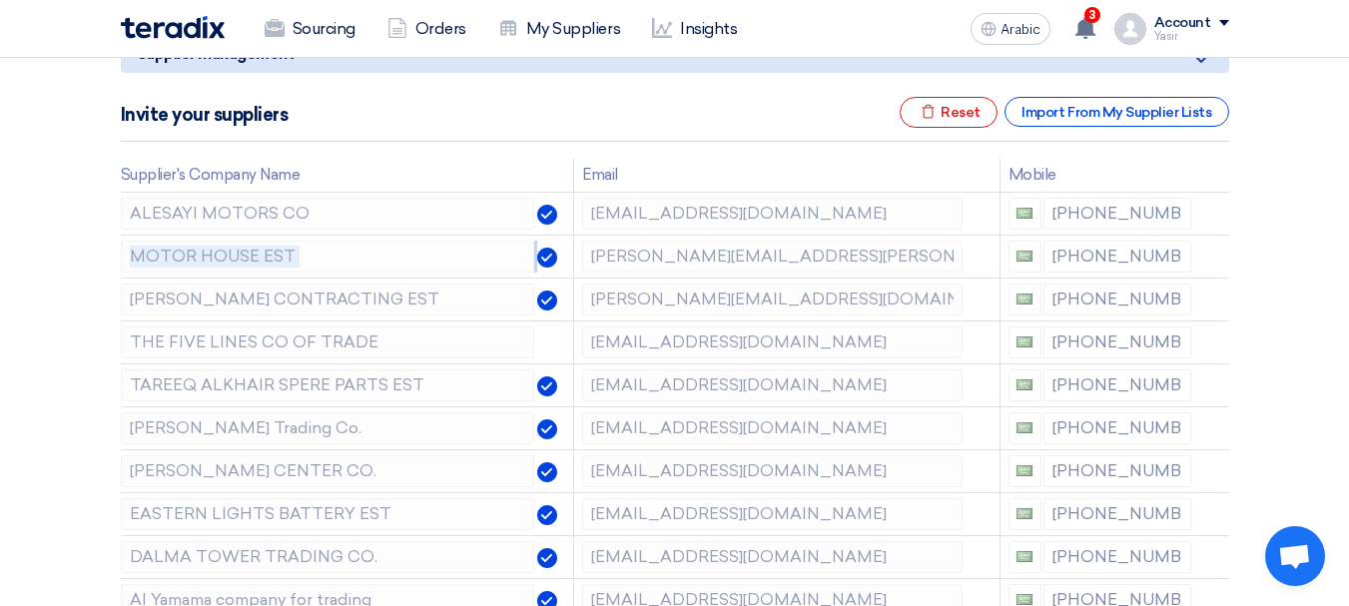
click at [0, 0] on icon at bounding box center [0, 0] width 0 height 0
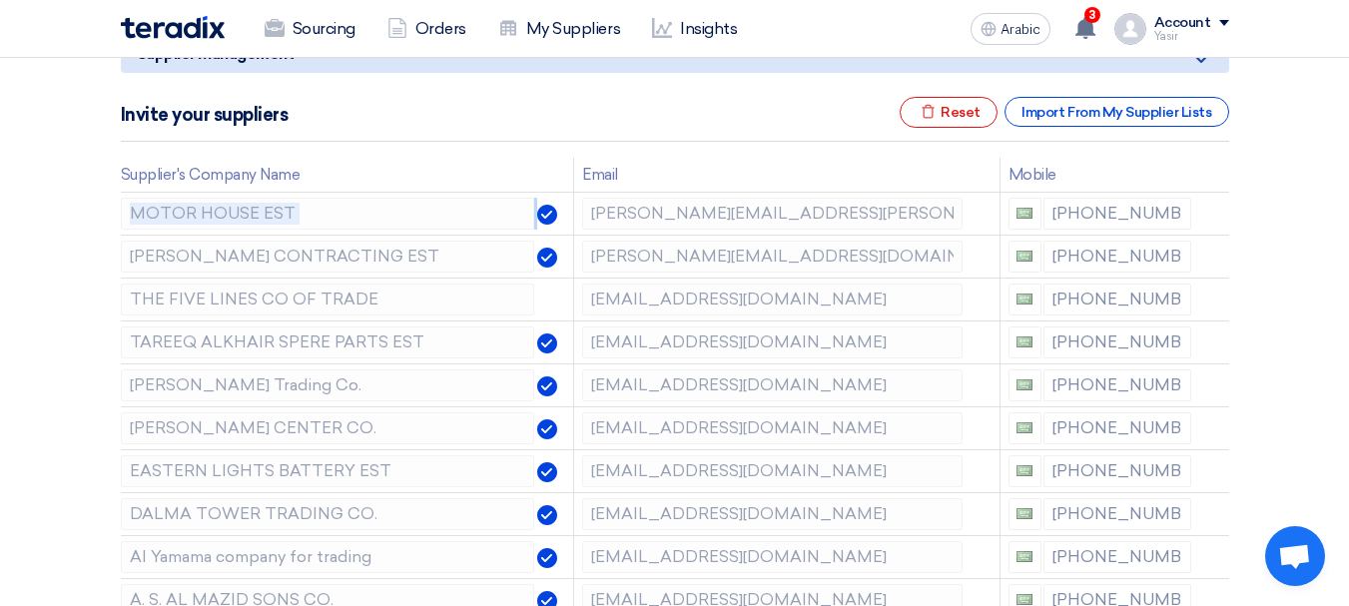
click at [0, 0] on icon at bounding box center [0, 0] width 0 height 0
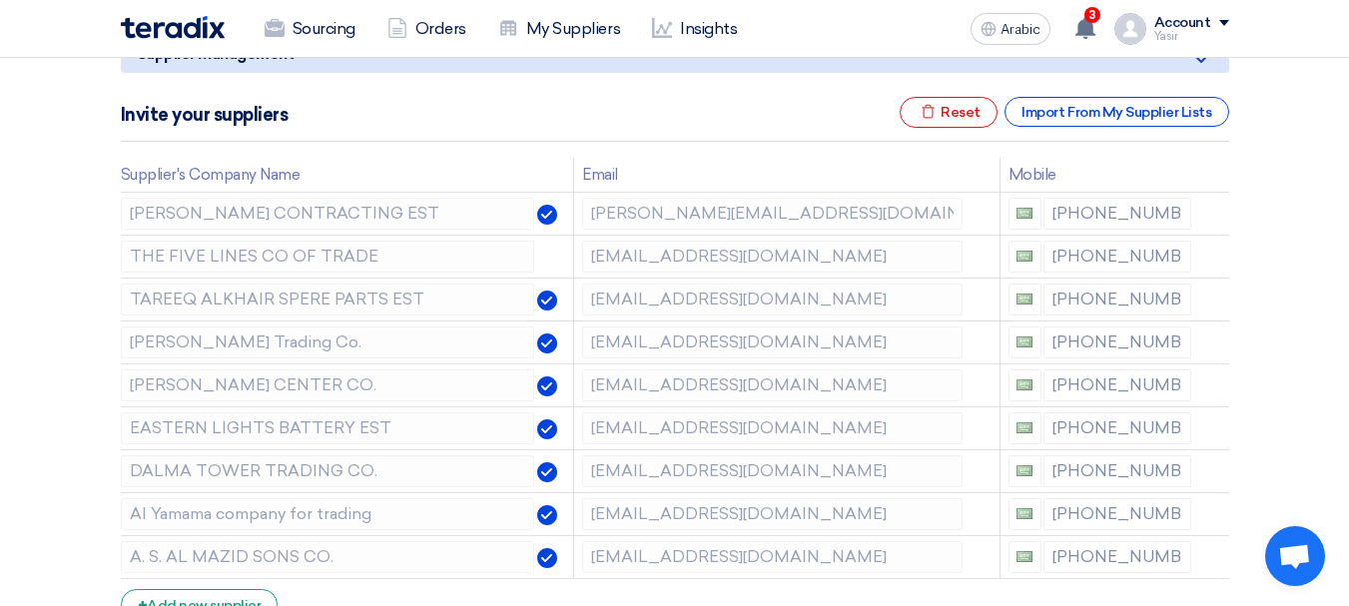
click at [0, 0] on icon at bounding box center [0, 0] width 0 height 0
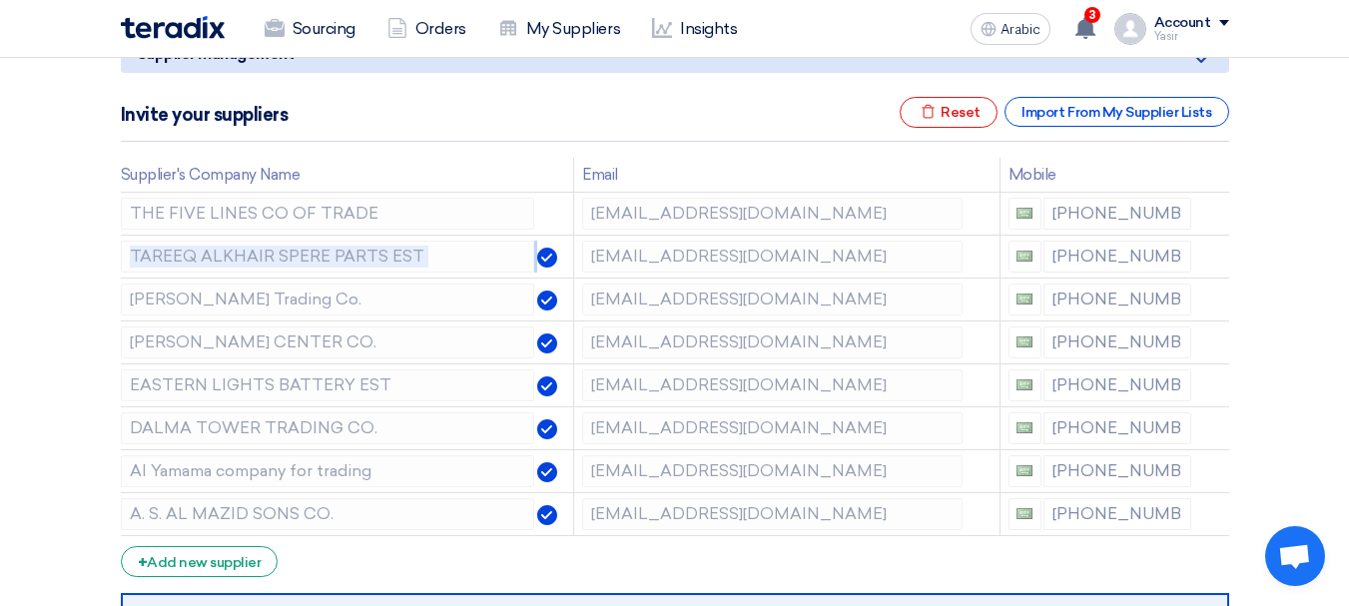
click at [0, 0] on icon at bounding box center [0, 0] width 0 height 0
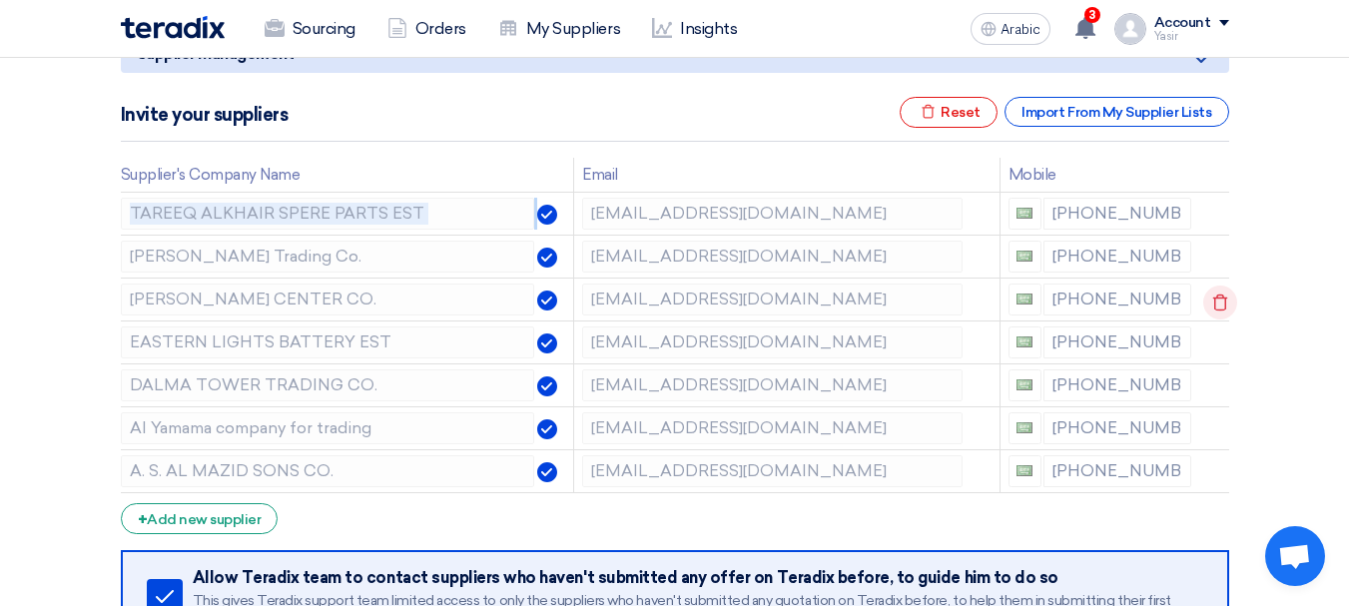
click at [1213, 303] on use at bounding box center [1220, 302] width 15 height 17
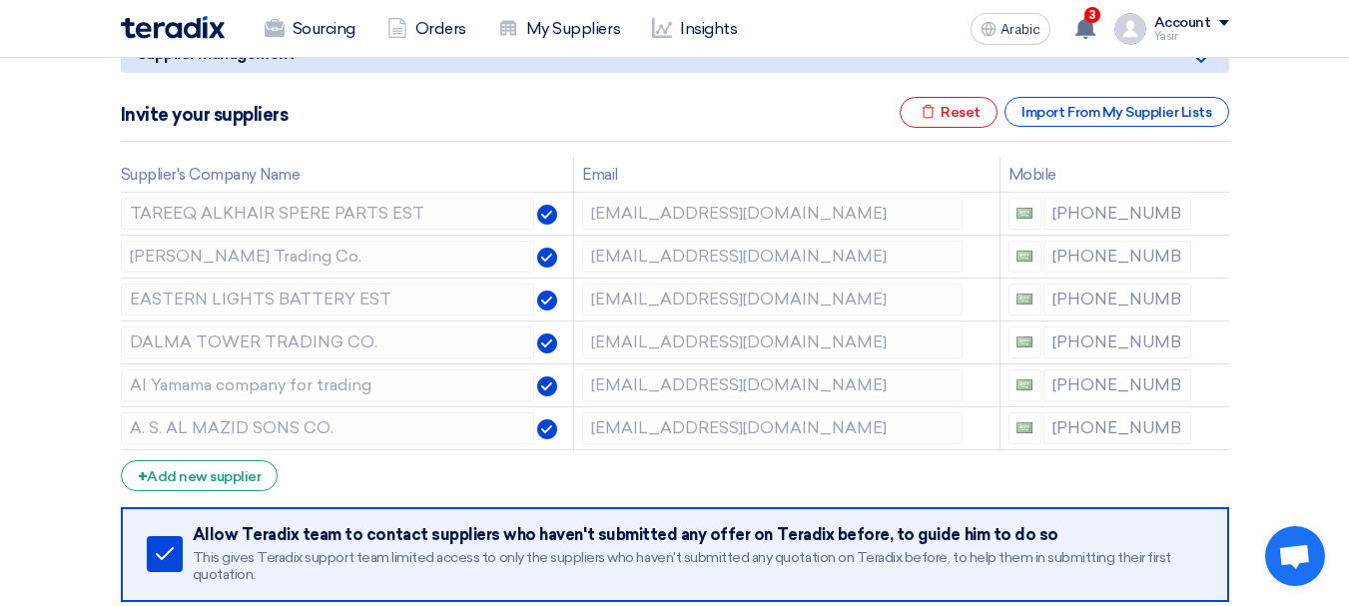
click at [0, 0] on use at bounding box center [0, 0] width 0 height 0
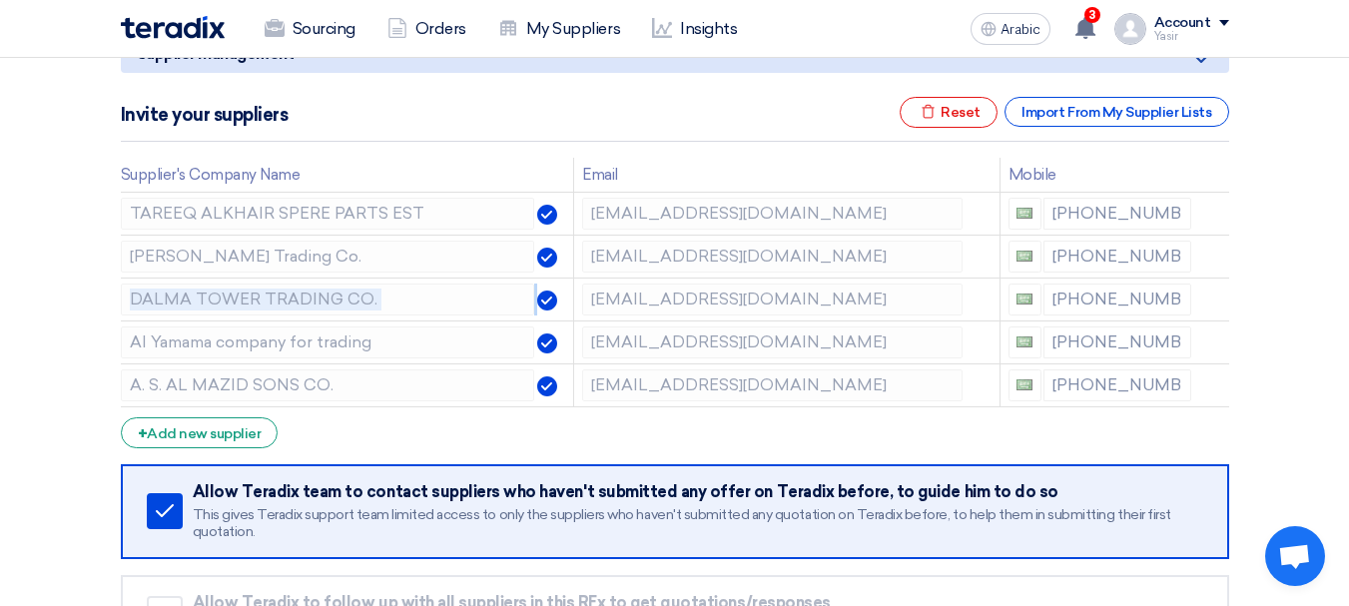
click at [0, 0] on use at bounding box center [0, 0] width 0 height 0
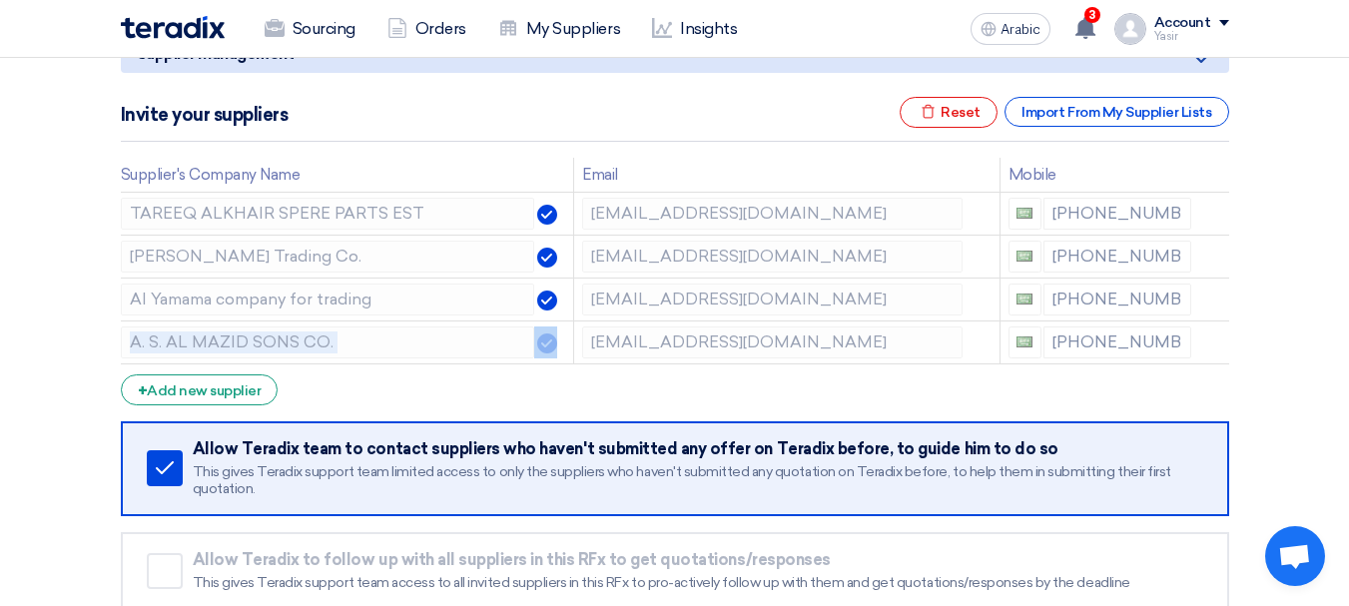
click at [0, 0] on use at bounding box center [0, 0] width 0 height 0
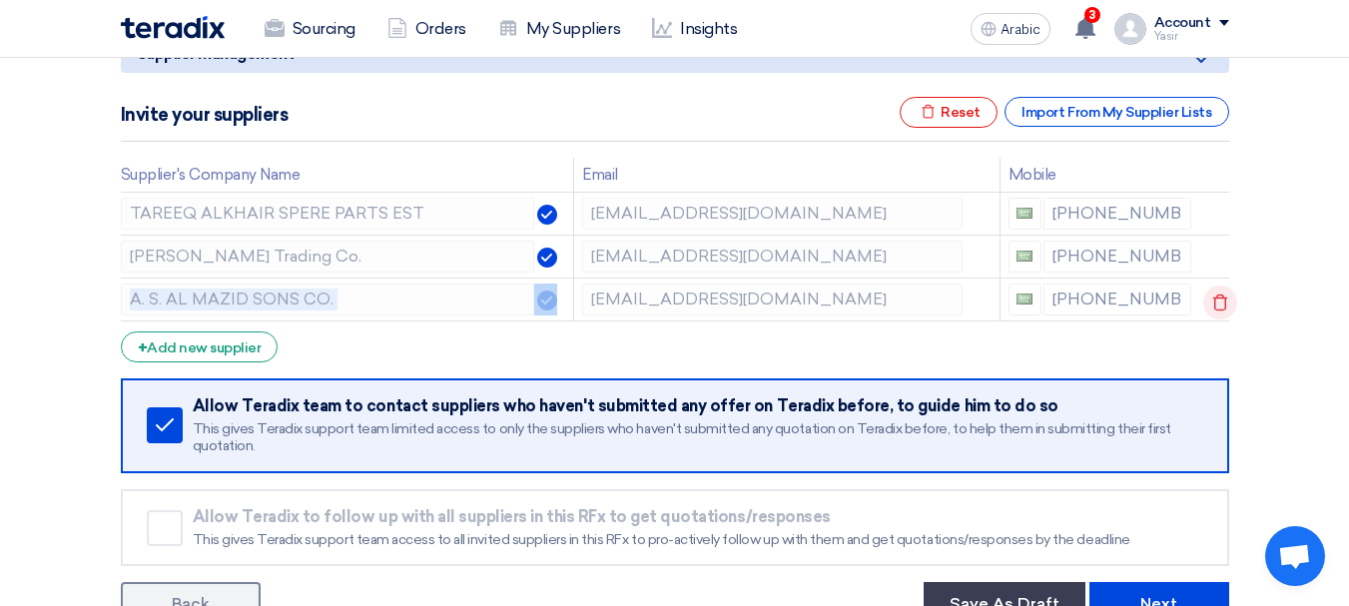
click at [1213, 303] on use at bounding box center [1220, 302] width 15 height 17
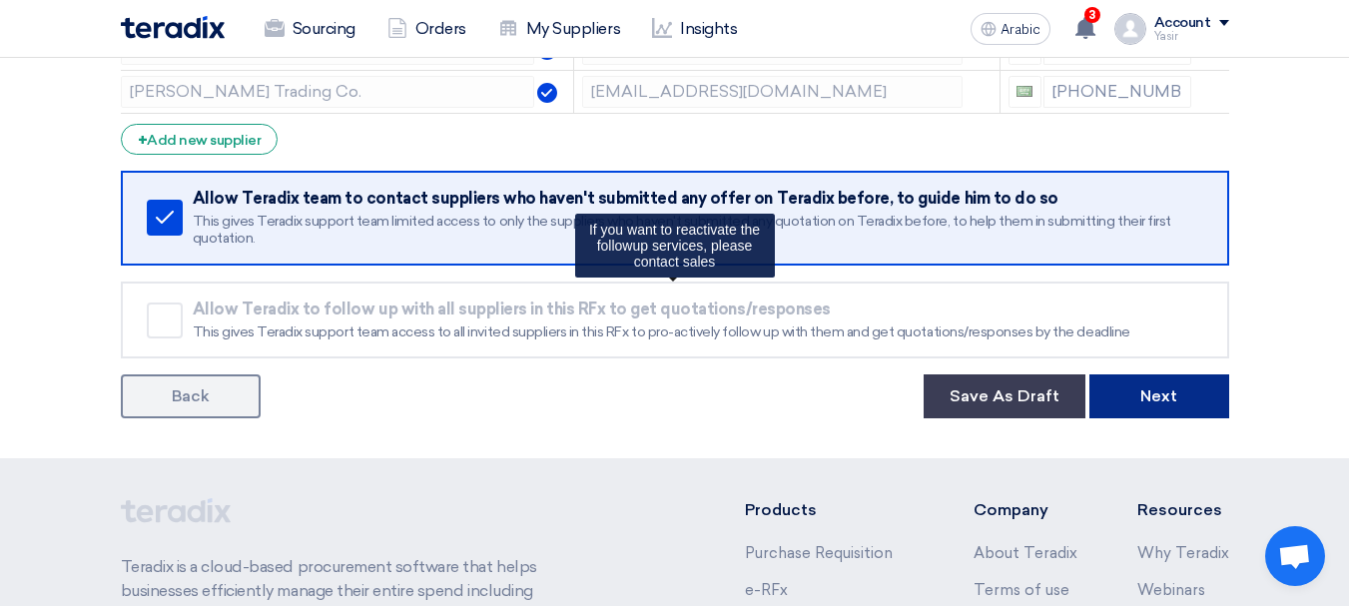
scroll to position [472, 0]
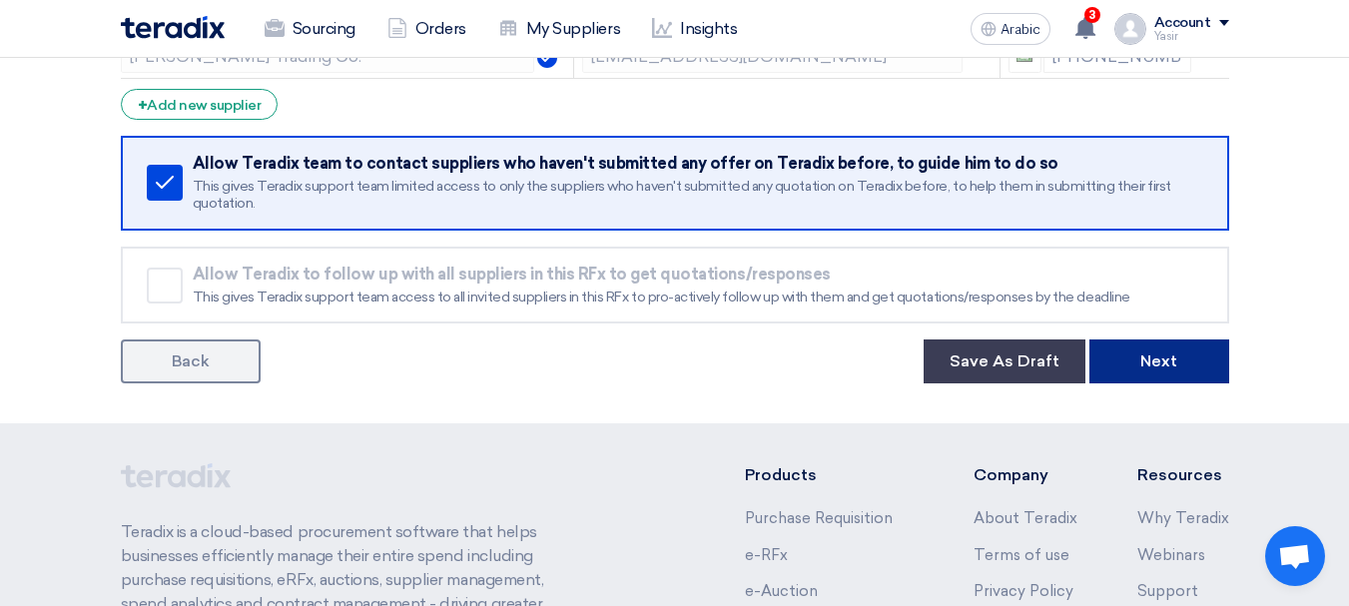
click at [1182, 357] on button "Next" at bounding box center [1159, 361] width 140 height 44
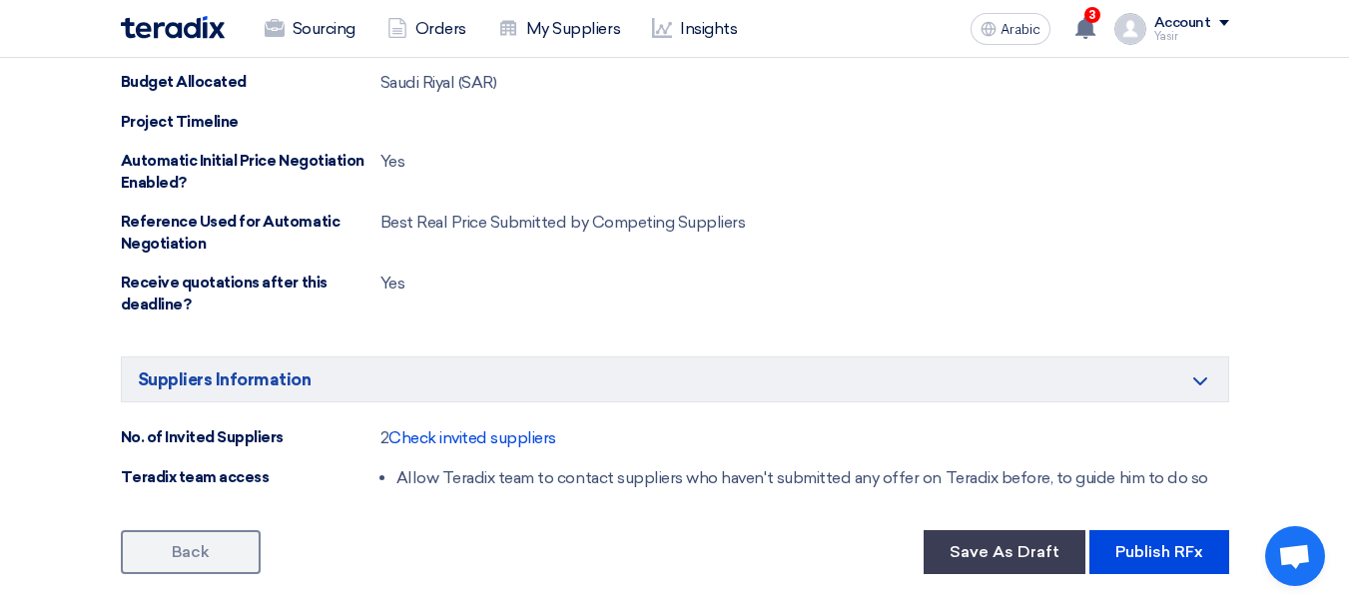
scroll to position [1098, 0]
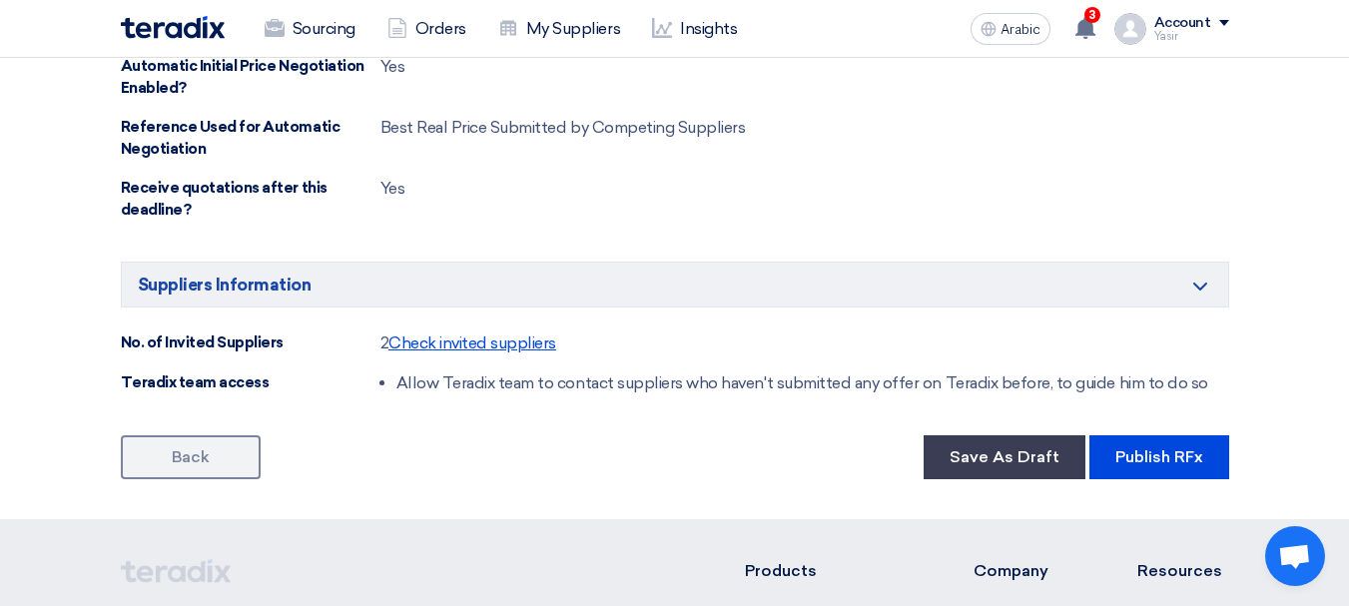
click at [405, 343] on font "Check invited suppliers" at bounding box center [472, 342] width 168 height 19
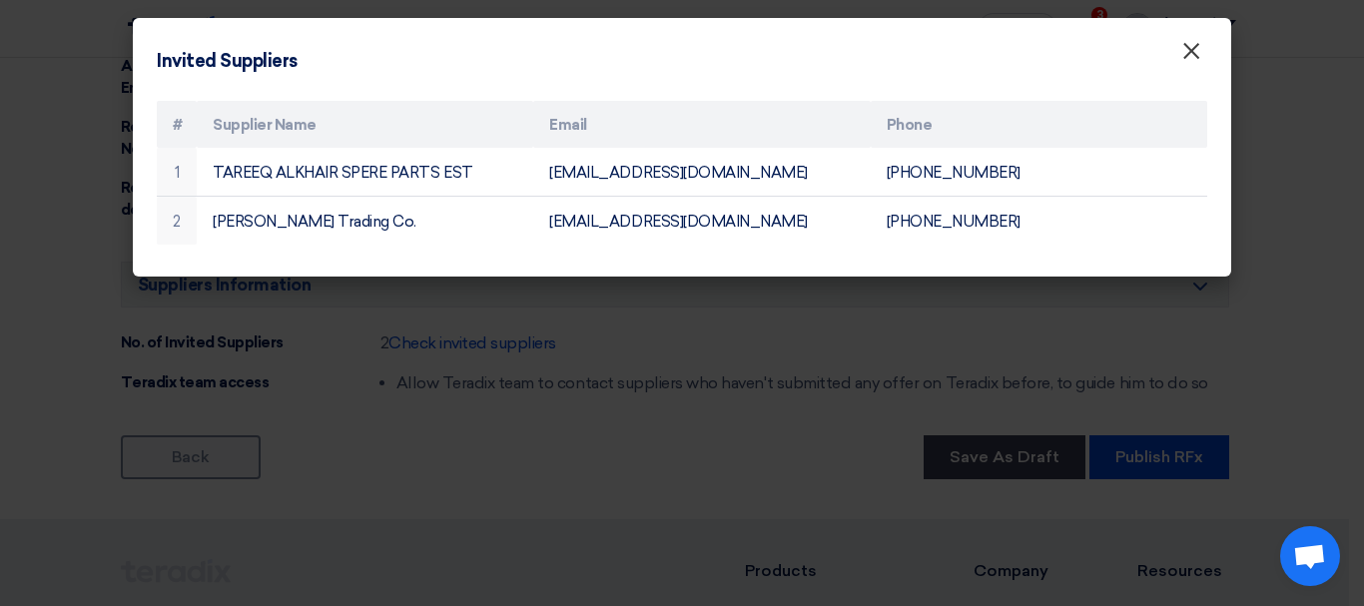
click at [1191, 54] on font "×" at bounding box center [1191, 56] width 20 height 40
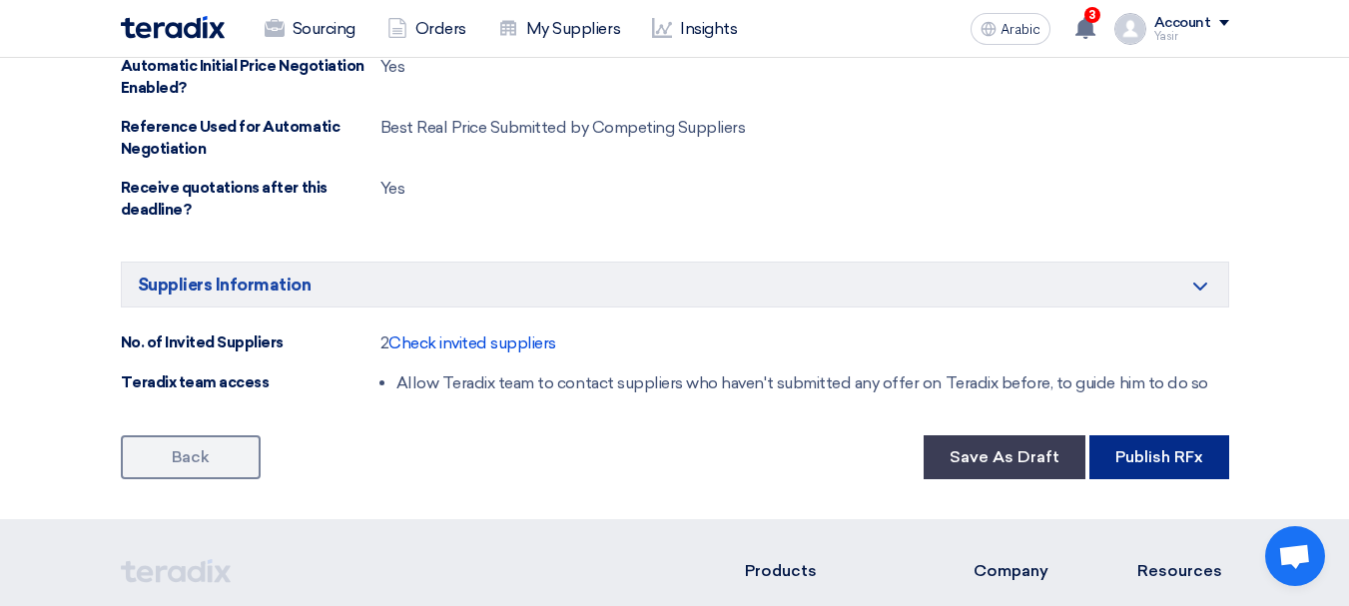
click at [1144, 452] on font "Publish RFx" at bounding box center [1159, 456] width 88 height 19
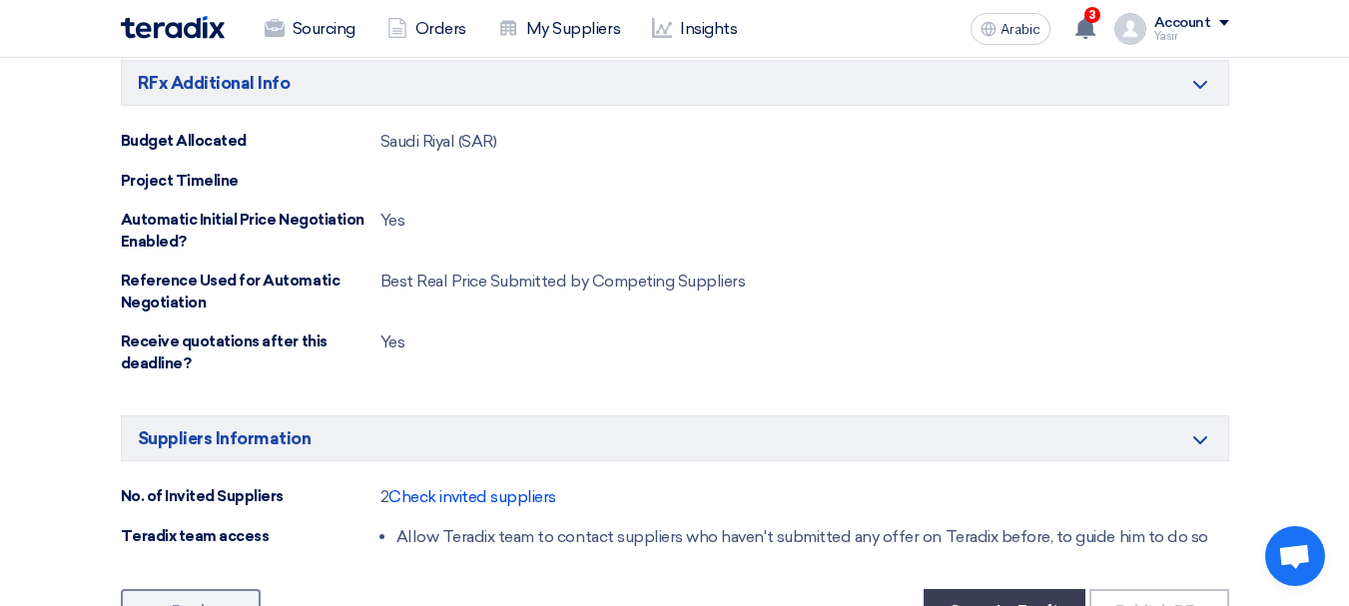
scroll to position [799, 0]
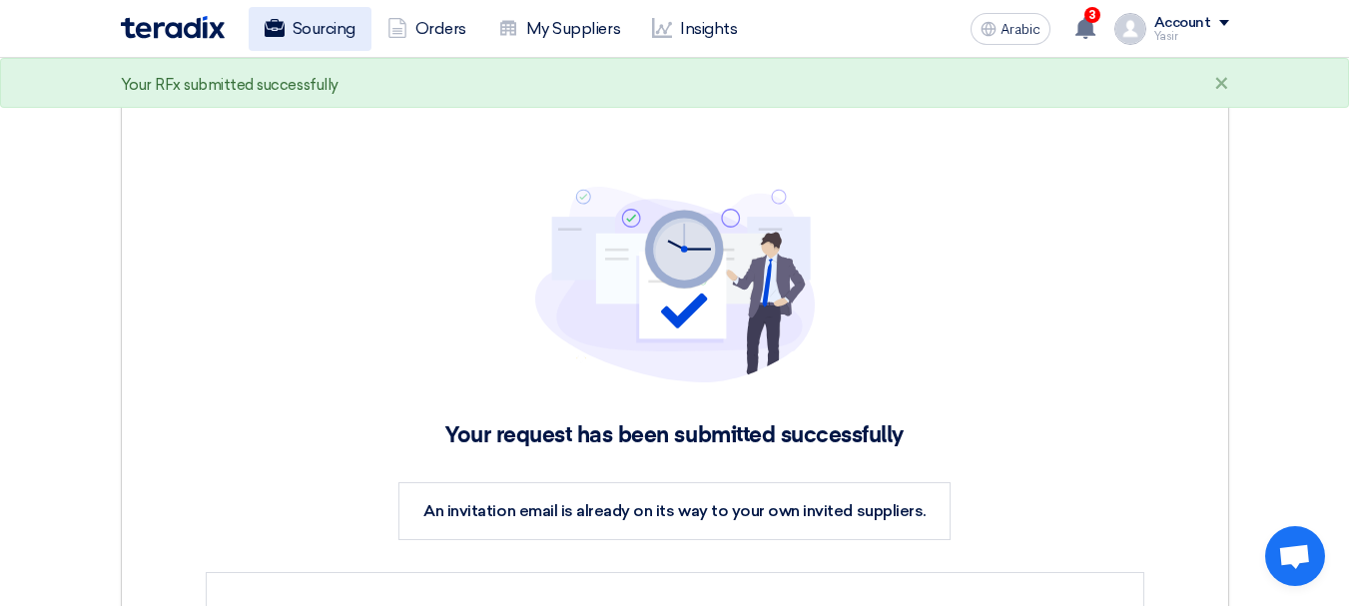
click at [322, 34] on font "Sourcing" at bounding box center [323, 28] width 63 height 19
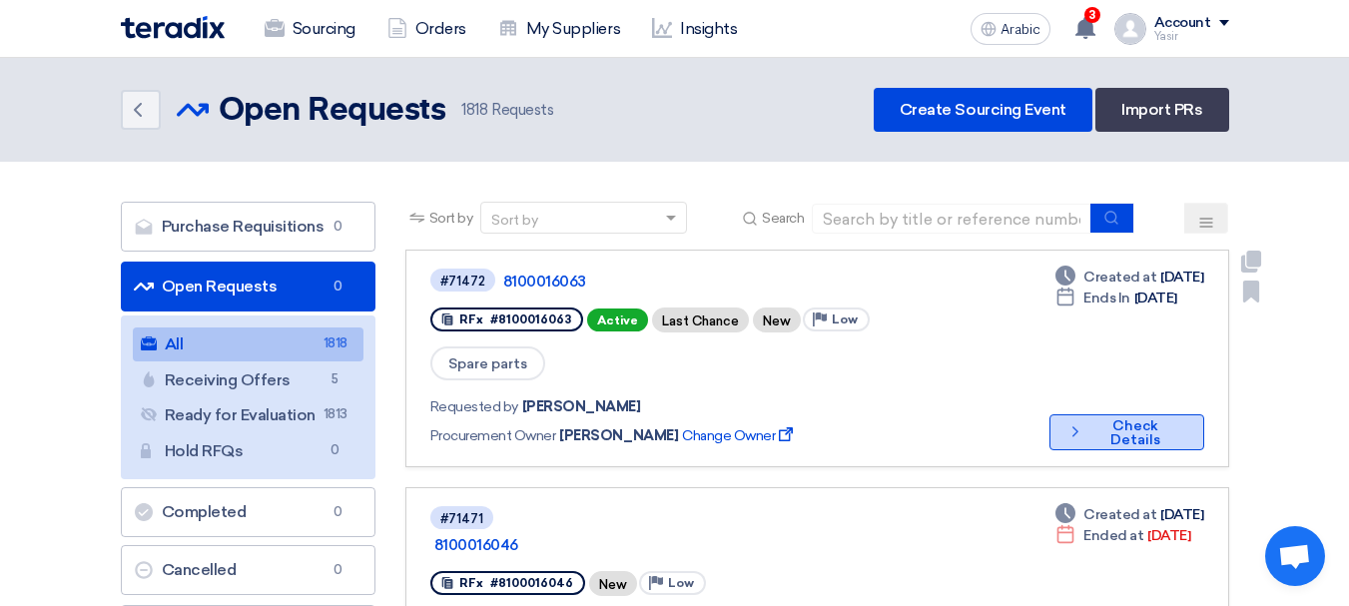
click at [1120, 414] on button "Check details Check Details" at bounding box center [1126, 432] width 155 height 36
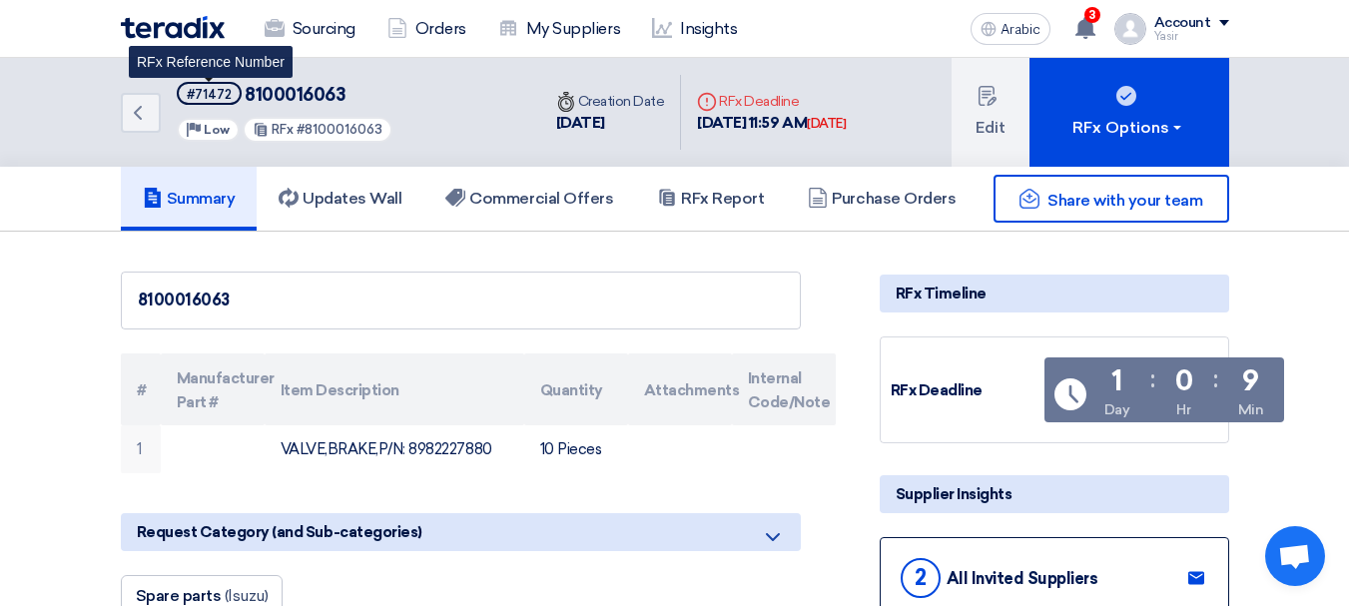
click at [182, 90] on span "#71472" at bounding box center [209, 93] width 65 height 23
click at [188, 90] on font "#71472" at bounding box center [209, 94] width 45 height 15
copy span "#71472"
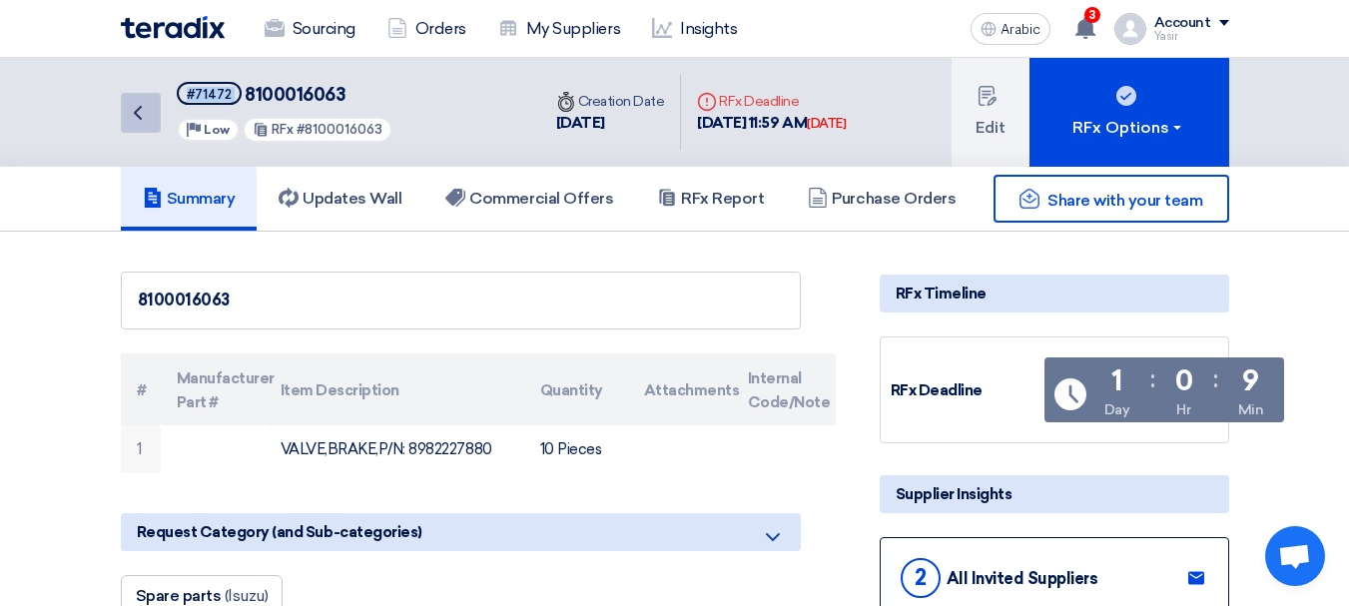
click at [135, 132] on link "Back" at bounding box center [141, 113] width 40 height 40
